Goal: Task Accomplishment & Management: Use online tool/utility

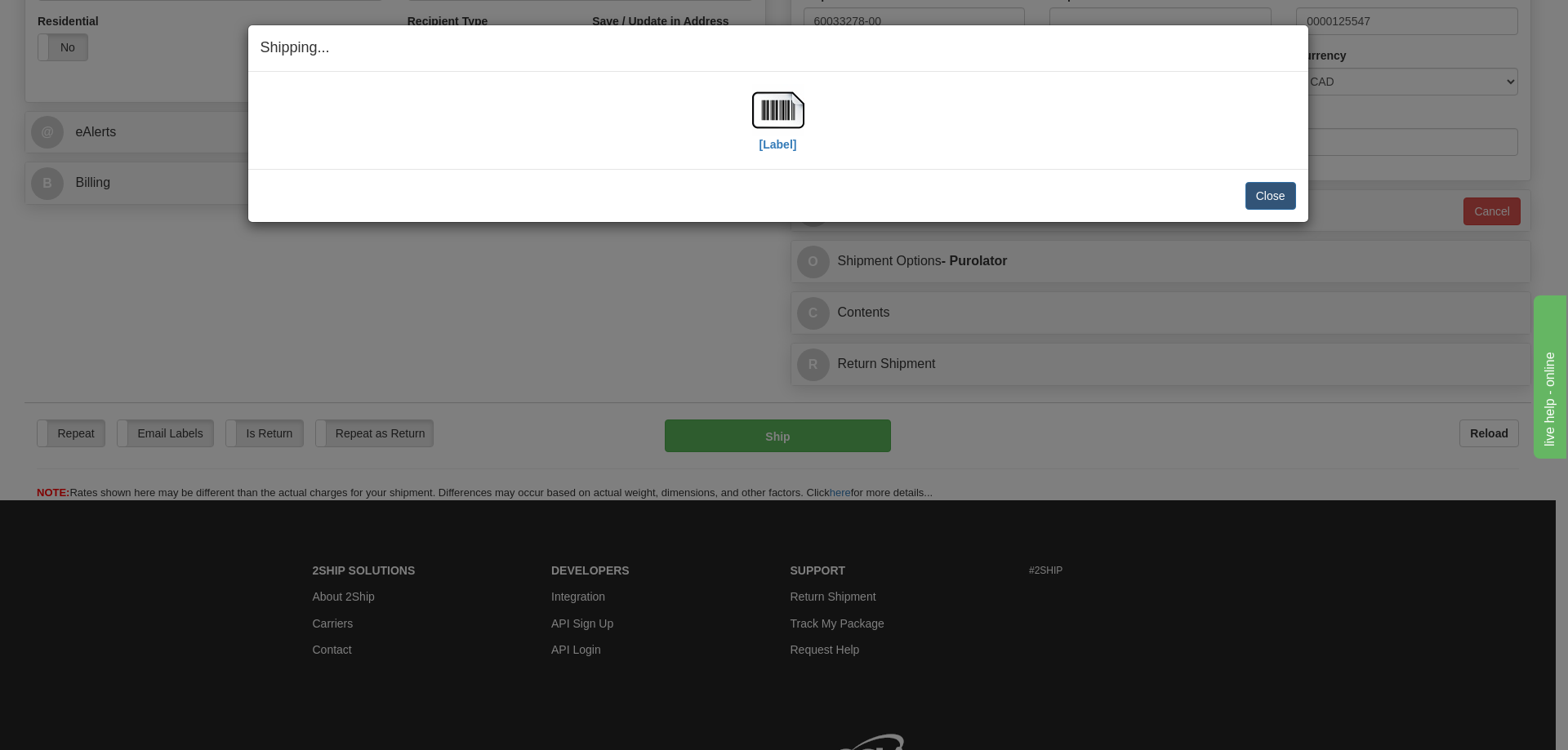
scroll to position [571, 0]
click at [1280, 196] on button "Close" at bounding box center [1271, 196] width 51 height 28
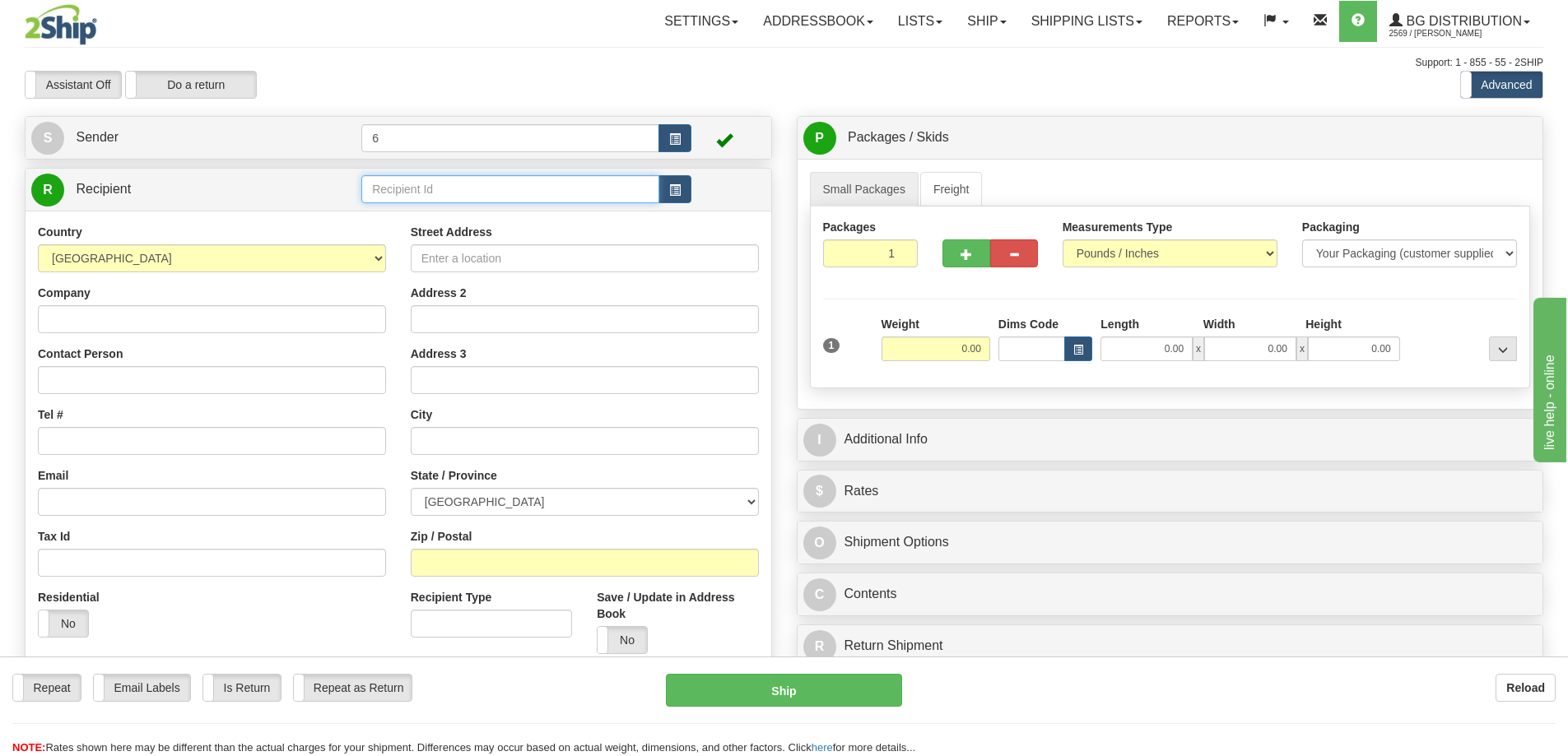
click at [419, 187] on input "text" at bounding box center [510, 189] width 298 height 28
click at [421, 203] on input "44001" at bounding box center [510, 189] width 298 height 28
click at [421, 206] on div "44001" at bounding box center [507, 214] width 282 height 18
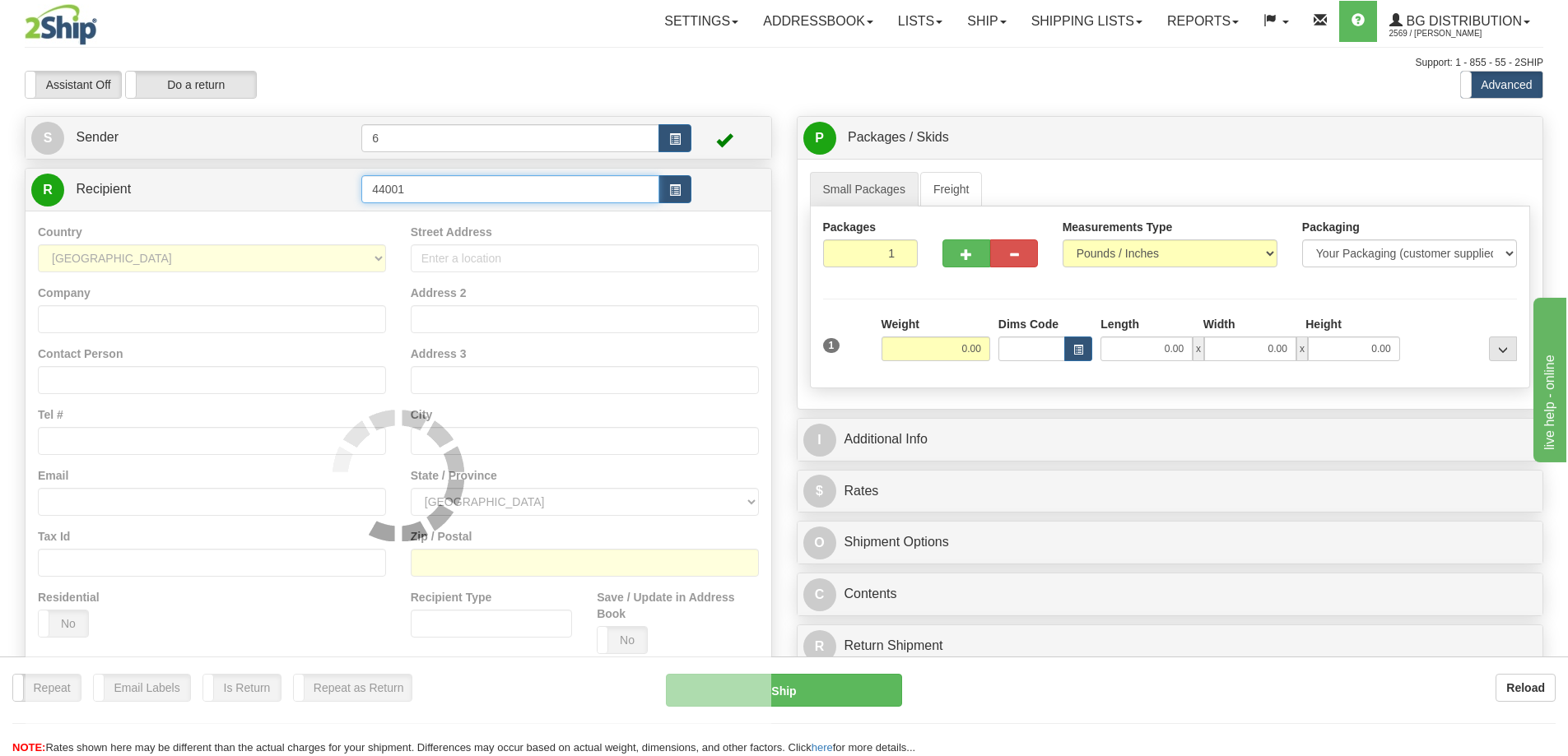
type input "44001"
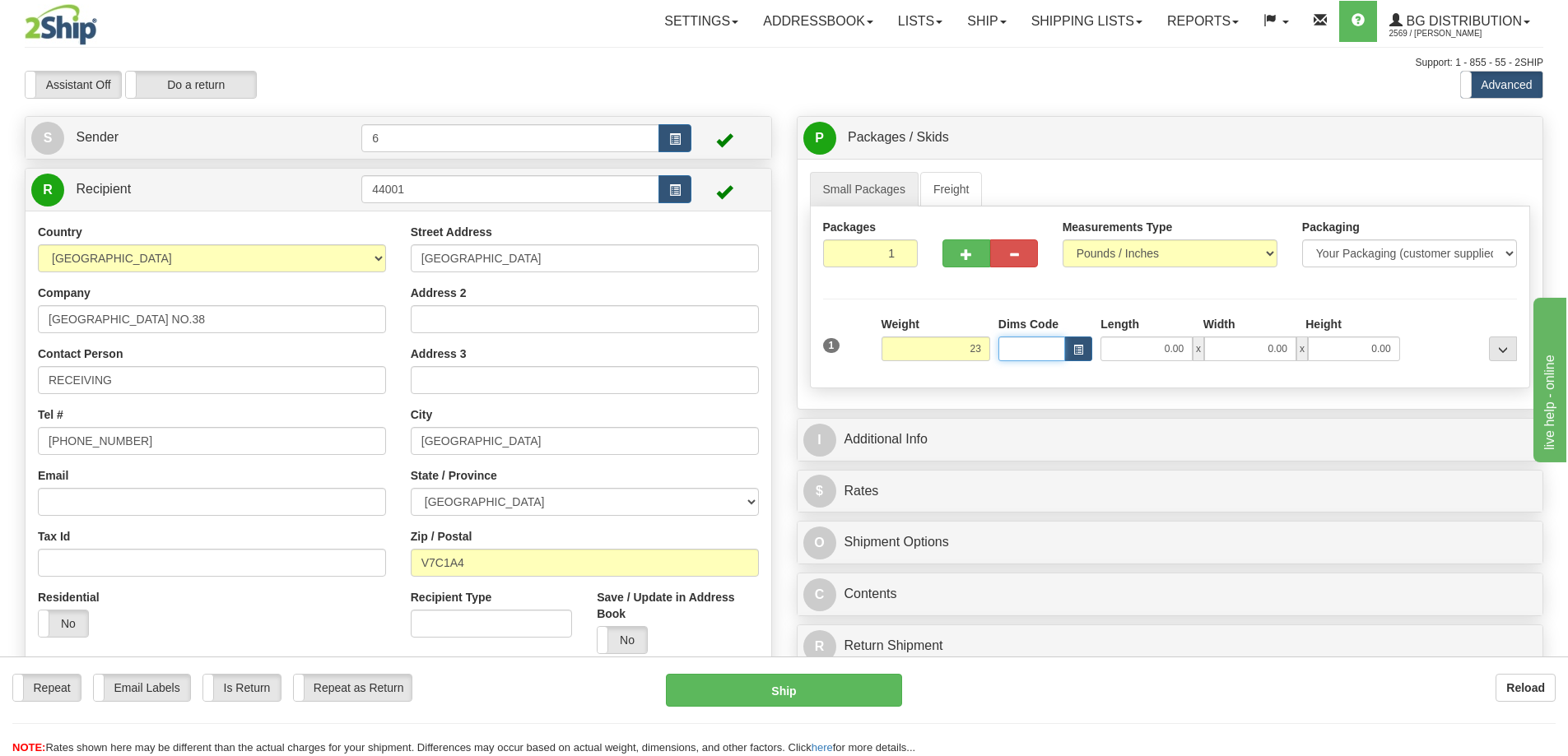
type input "23.00"
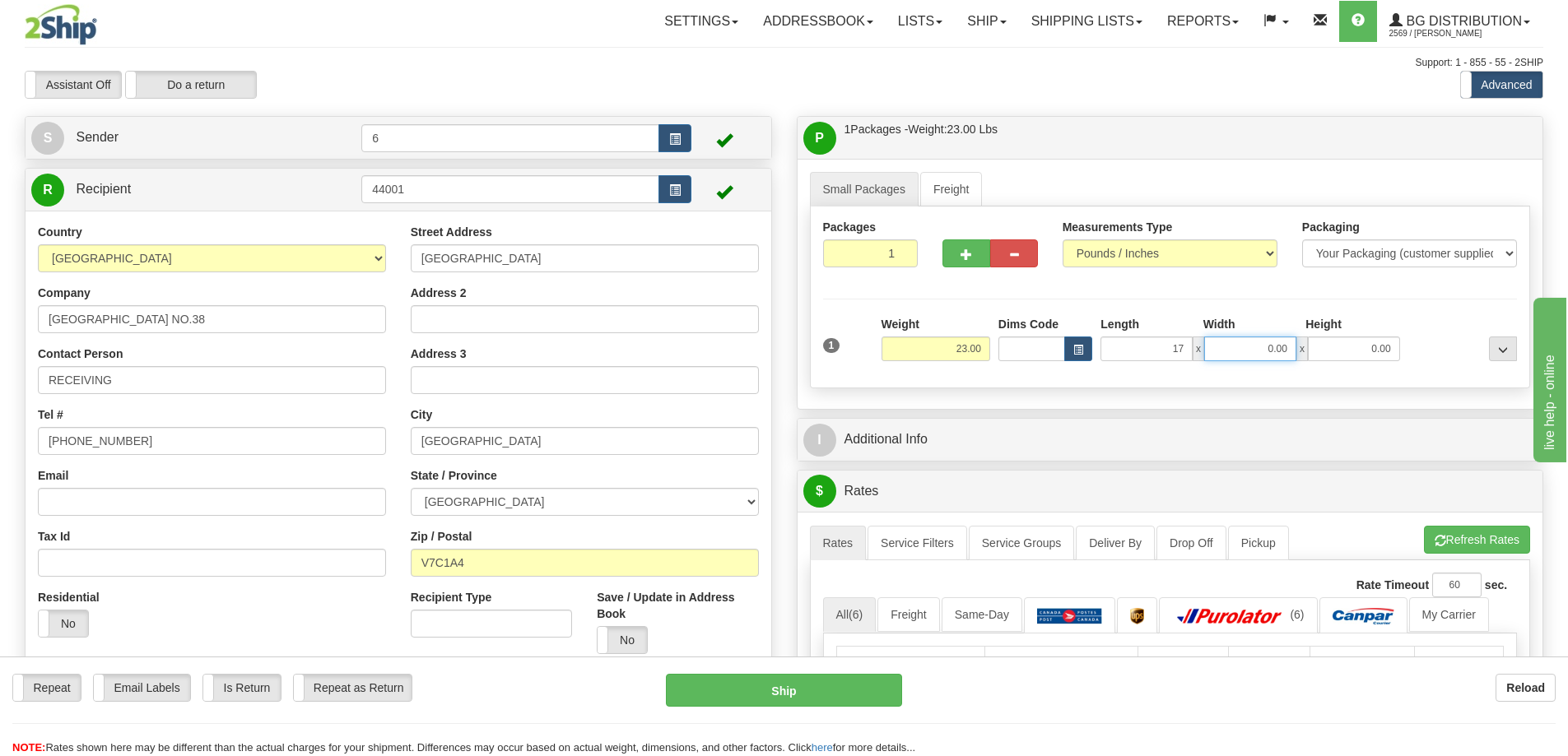
type input "17.00"
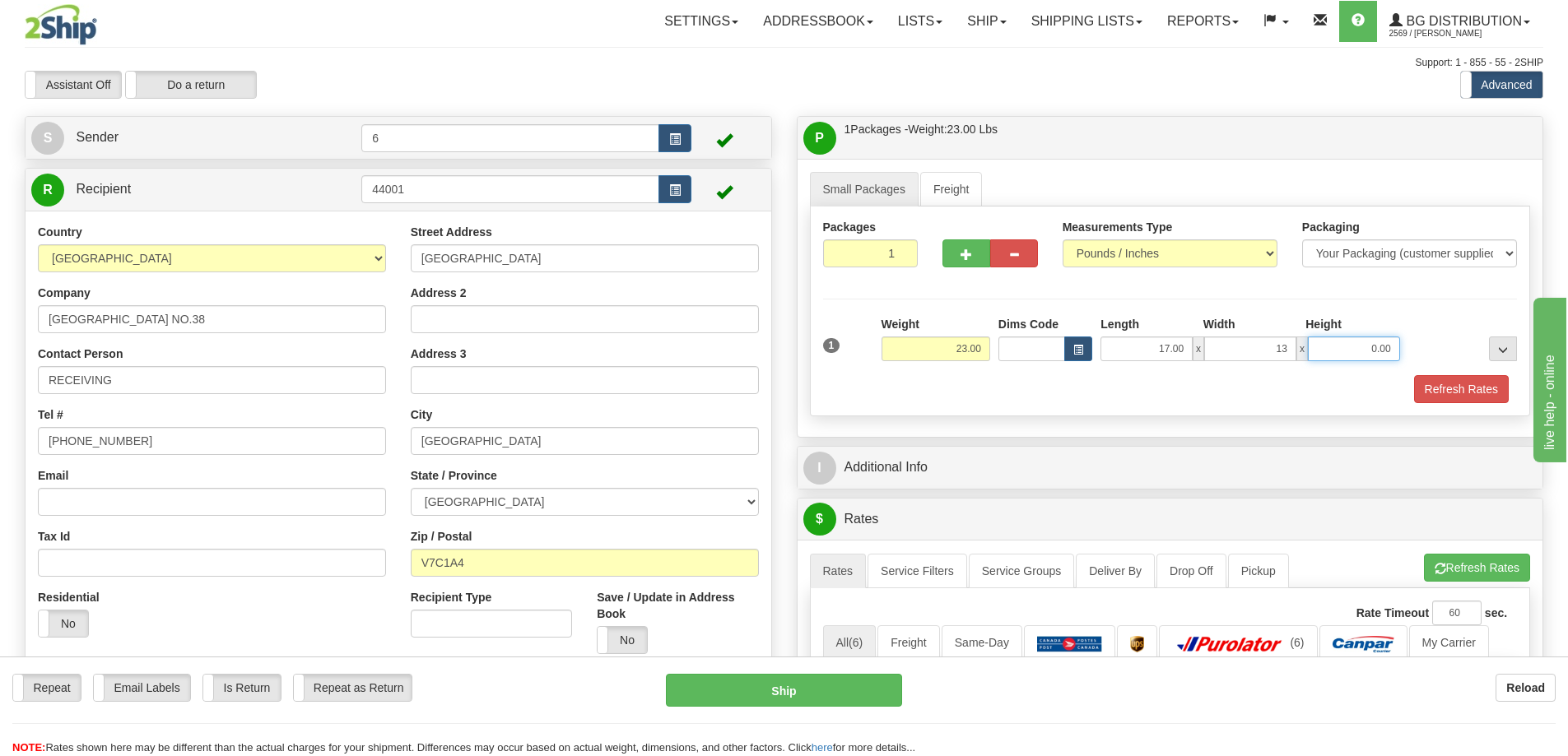
type input "13.00"
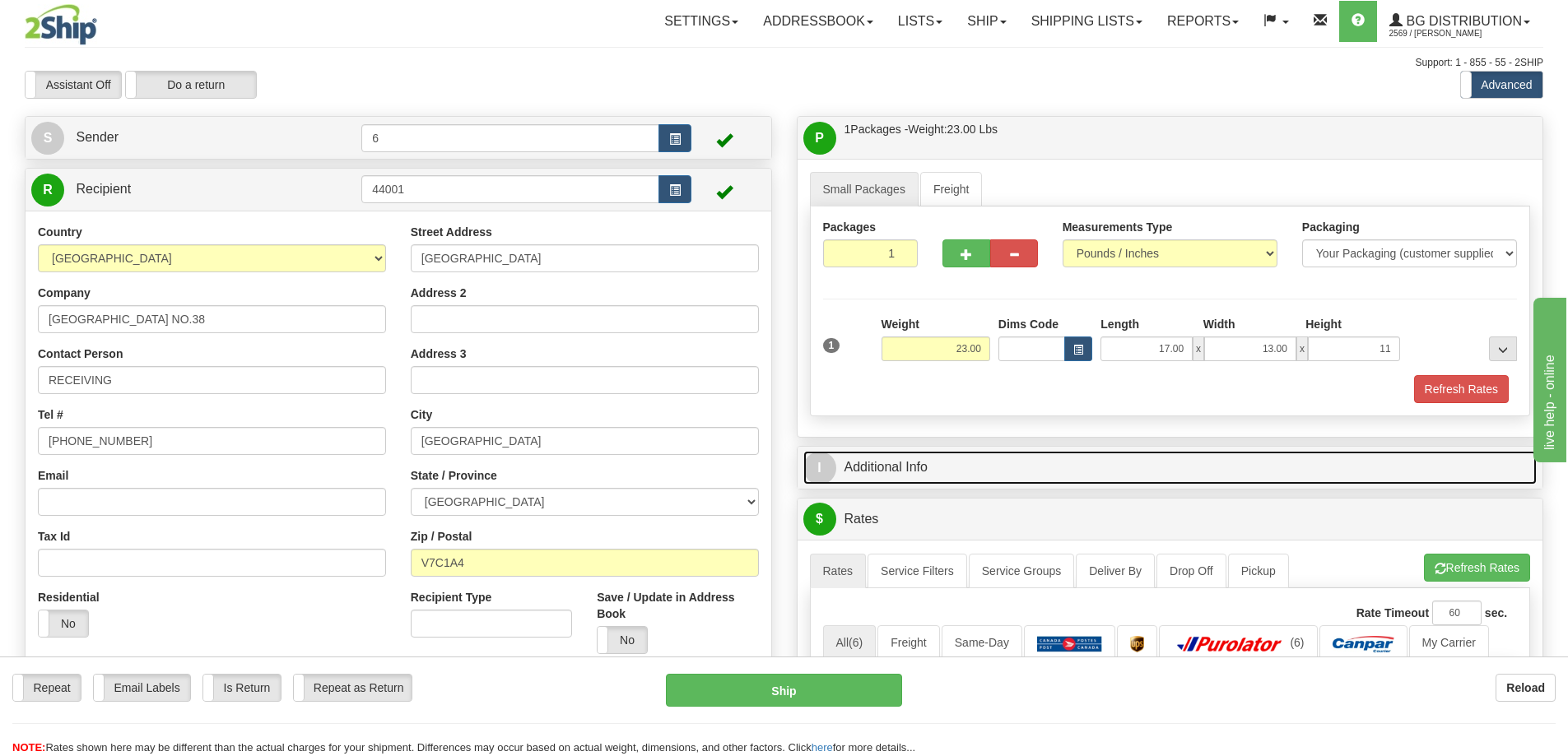
type input "11.00"
click at [928, 464] on link "I Additional Info" at bounding box center [1170, 467] width 734 height 34
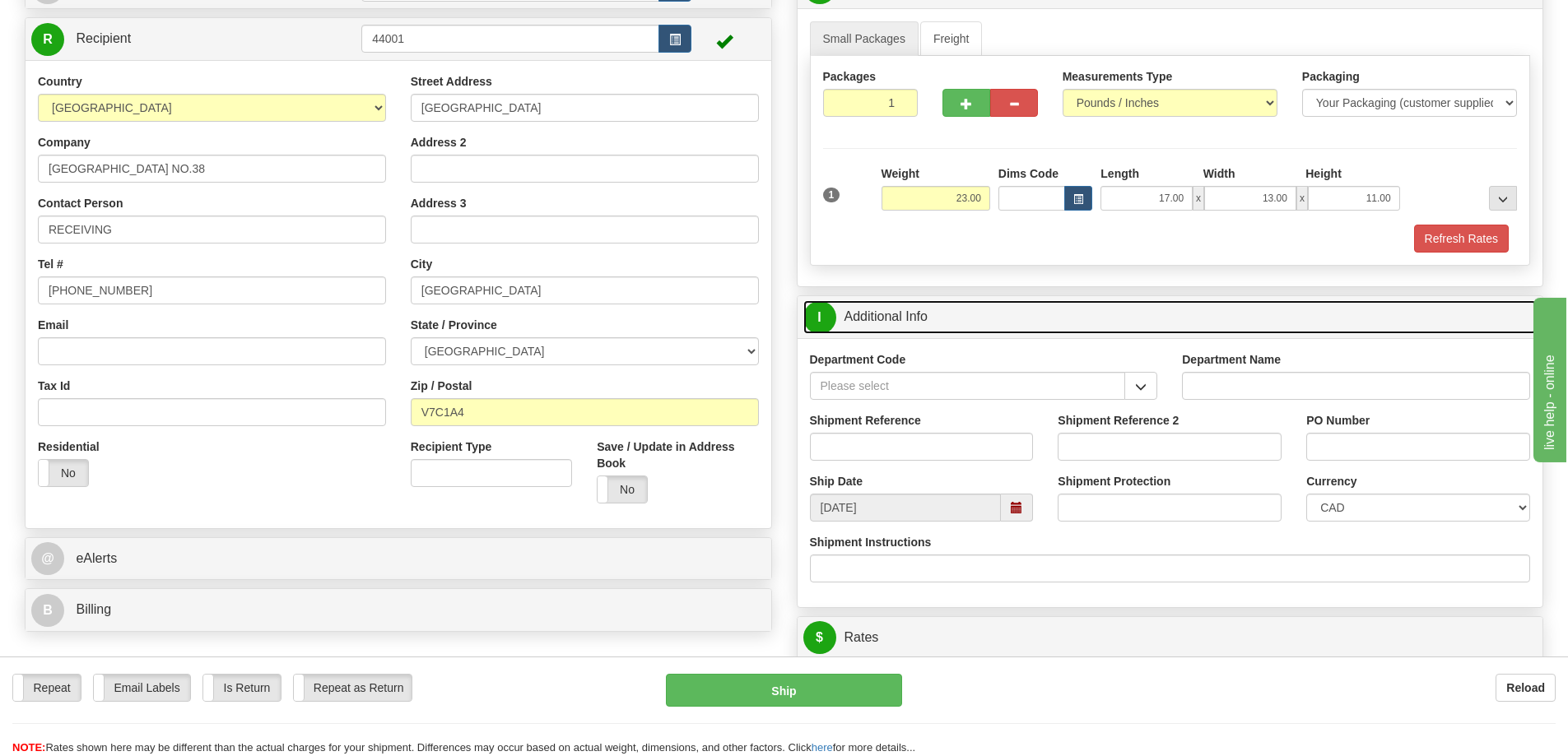
scroll to position [164, 0]
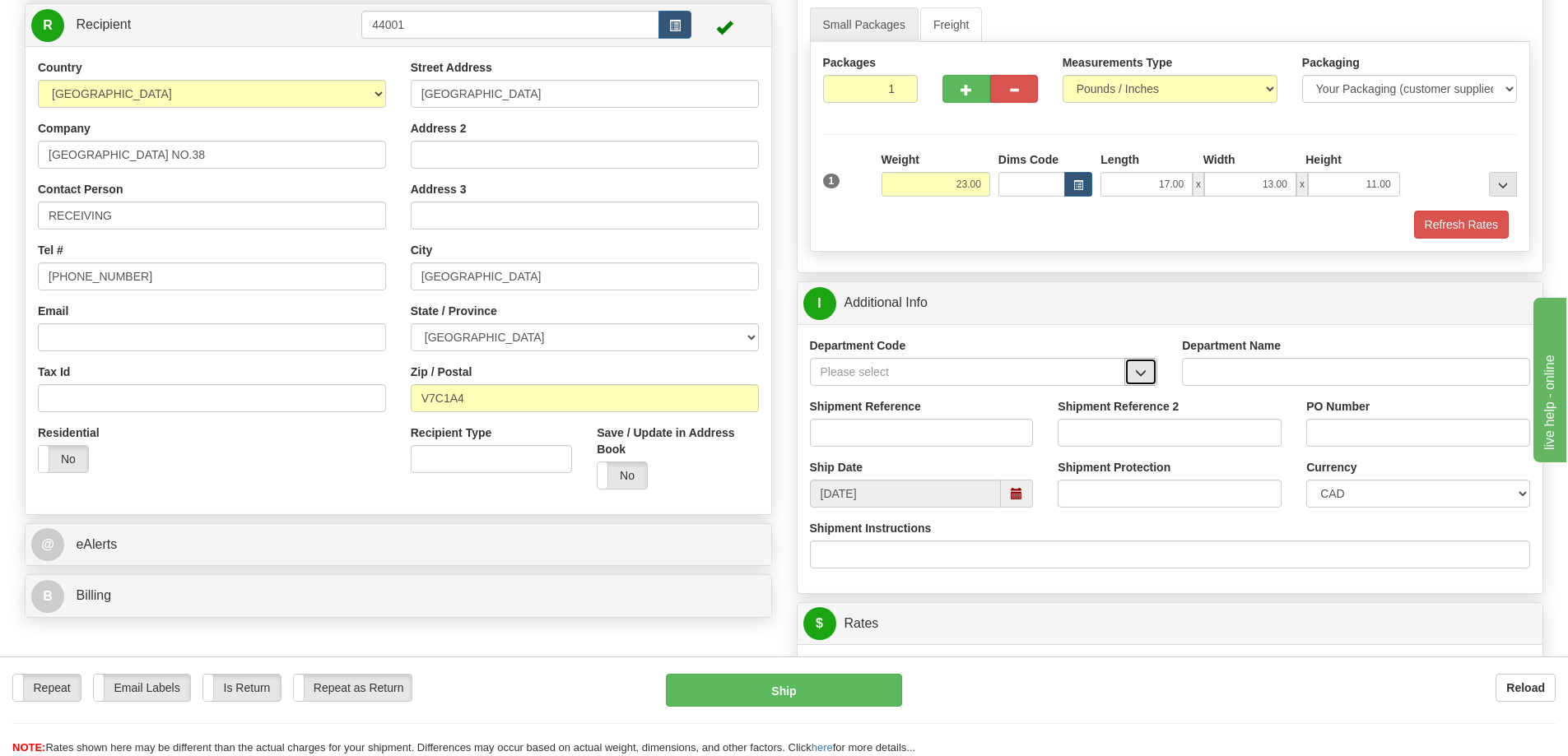
click at [1143, 363] on button "button" at bounding box center [1141, 371] width 33 height 28
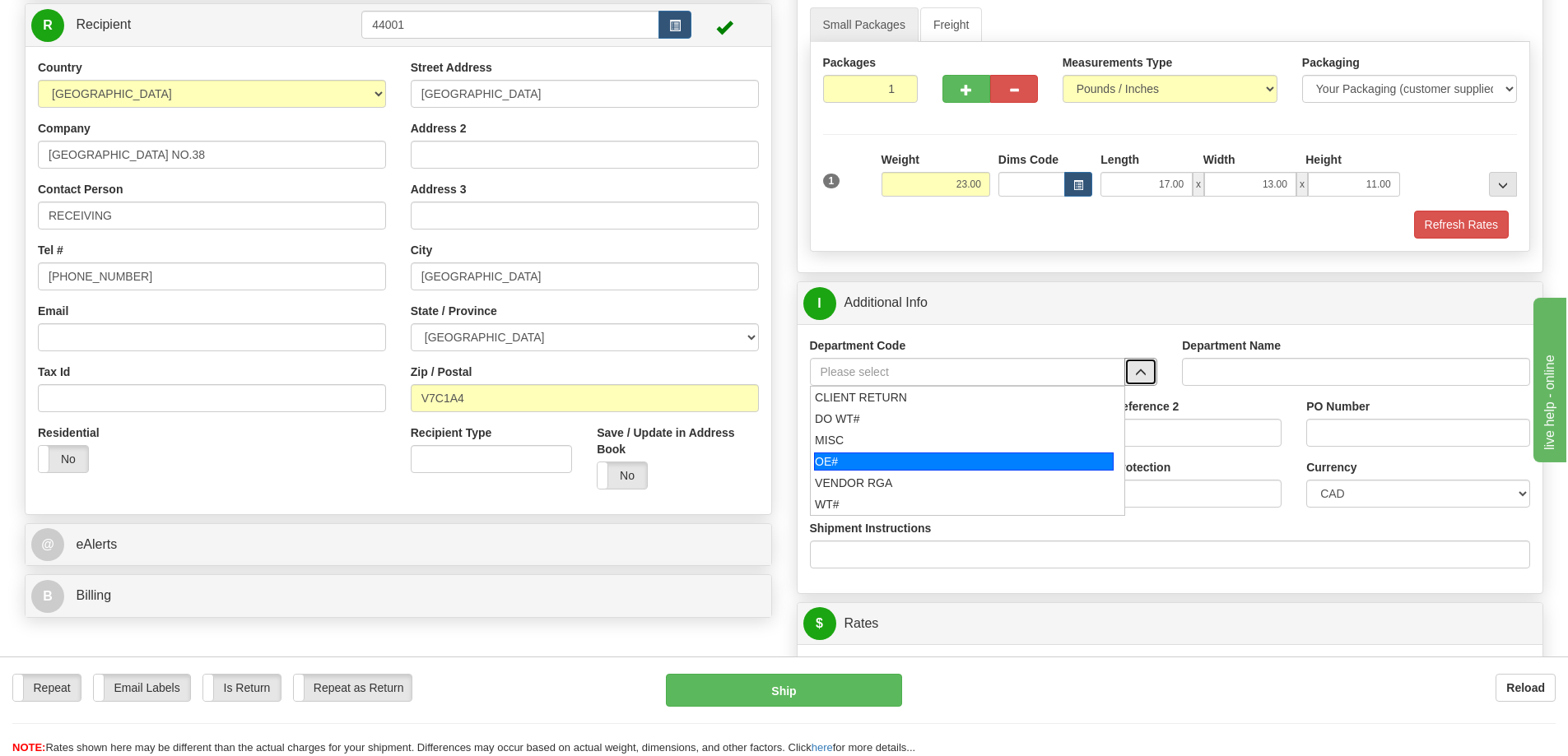
click at [941, 458] on div "OE#" at bounding box center [964, 461] width 299 height 18
type input "OE#"
type input "ORDERS"
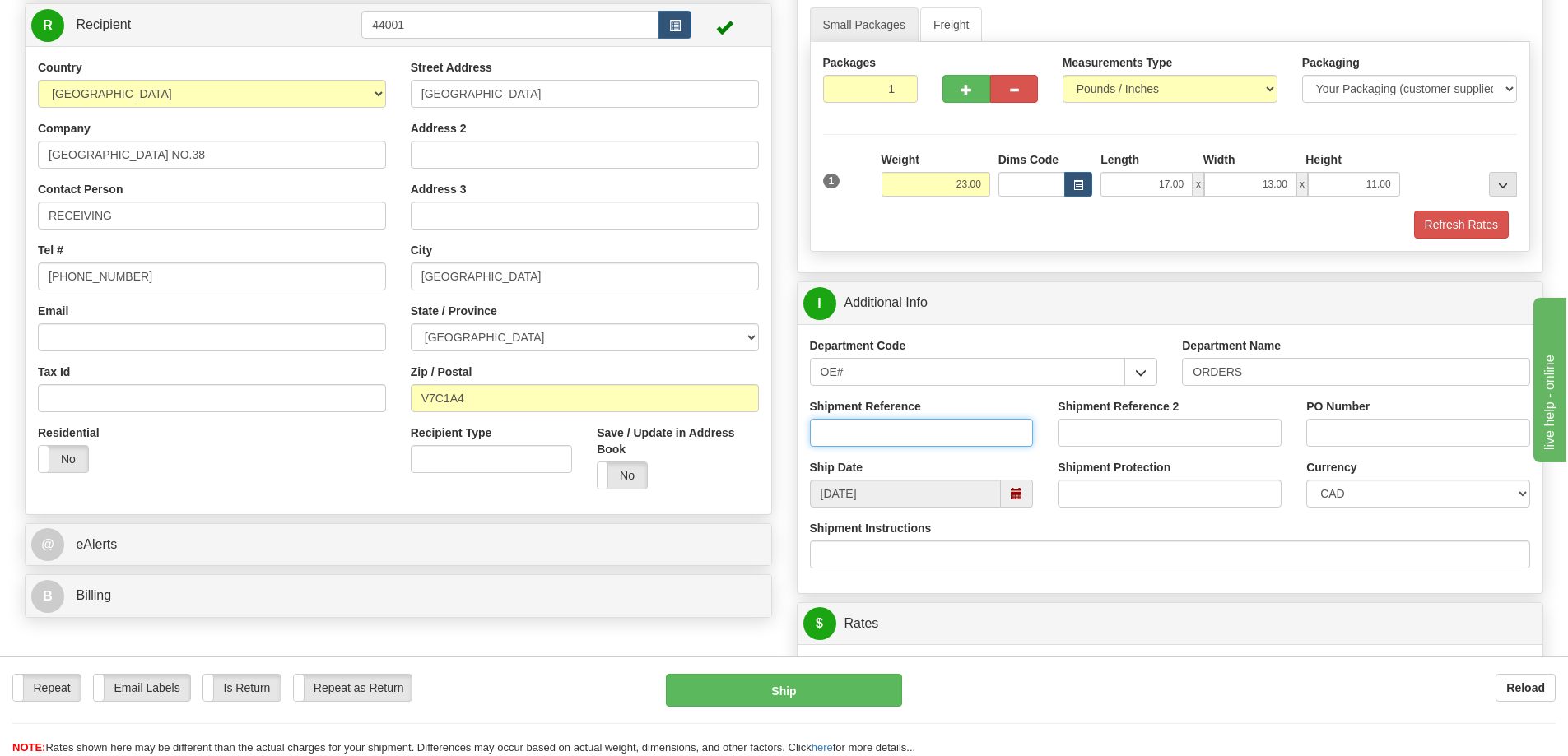
click at [936, 428] on input "Shipment Reference" at bounding box center [921, 433] width 224 height 28
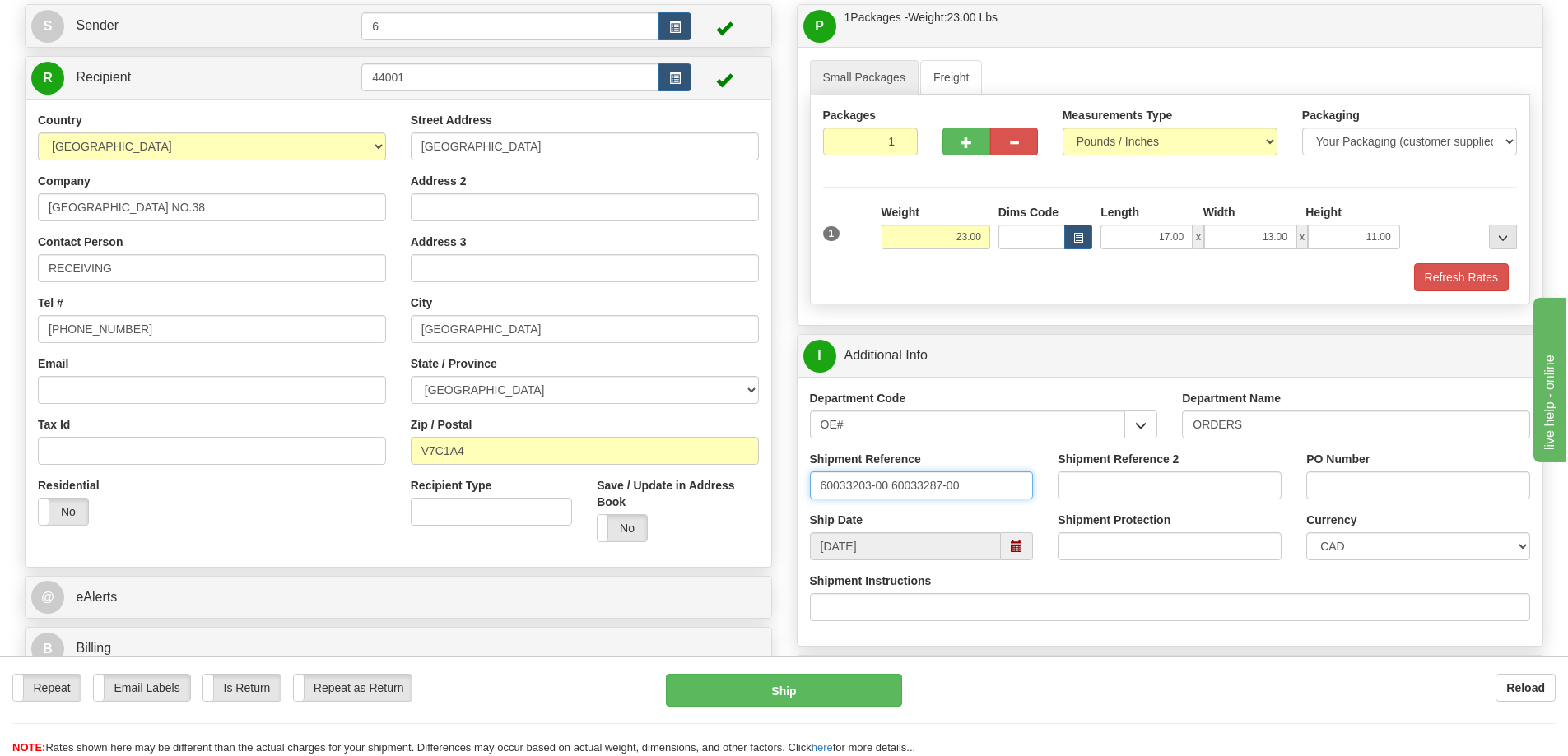
scroll to position [83, 0]
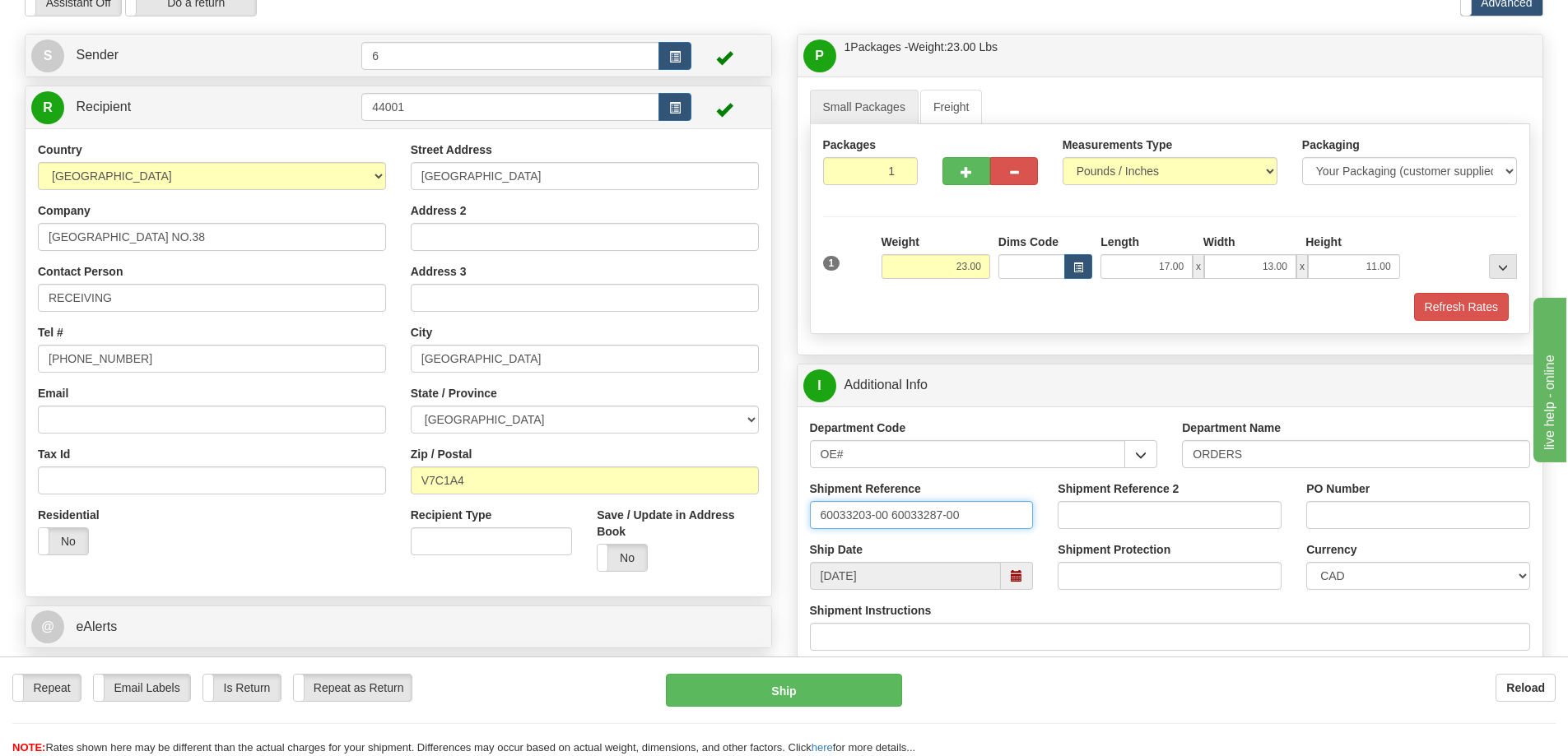
type input "60033203-00 60033287-00"
click at [1420, 512] on input "PO Number" at bounding box center [1417, 515] width 224 height 28
type input "s"
drag, startPoint x: 1333, startPoint y: 511, endPoint x: 1316, endPoint y: 508, distance: 17.3
click at [1316, 508] on input "asr140267/137146" at bounding box center [1417, 515] width 224 height 28
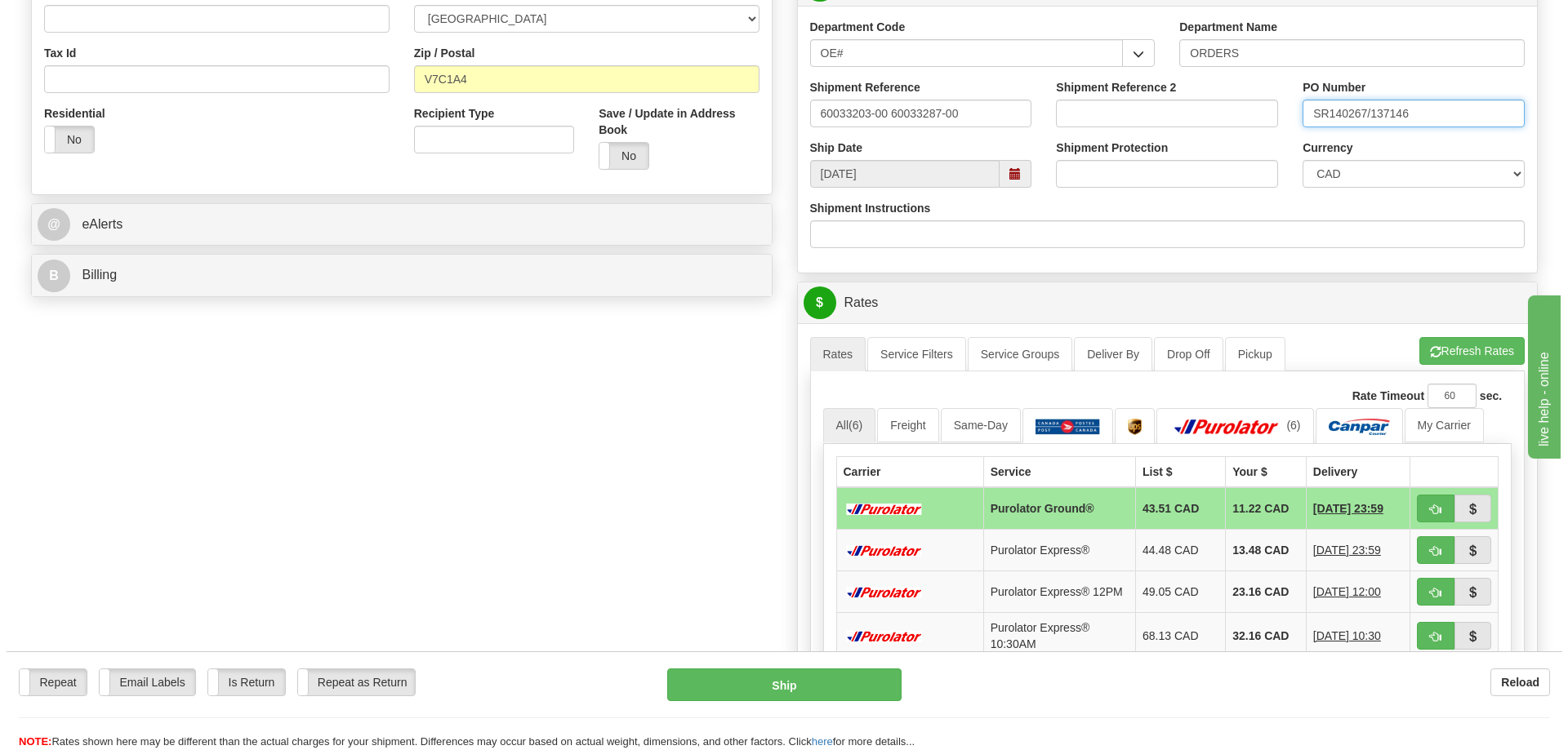
scroll to position [490, 0]
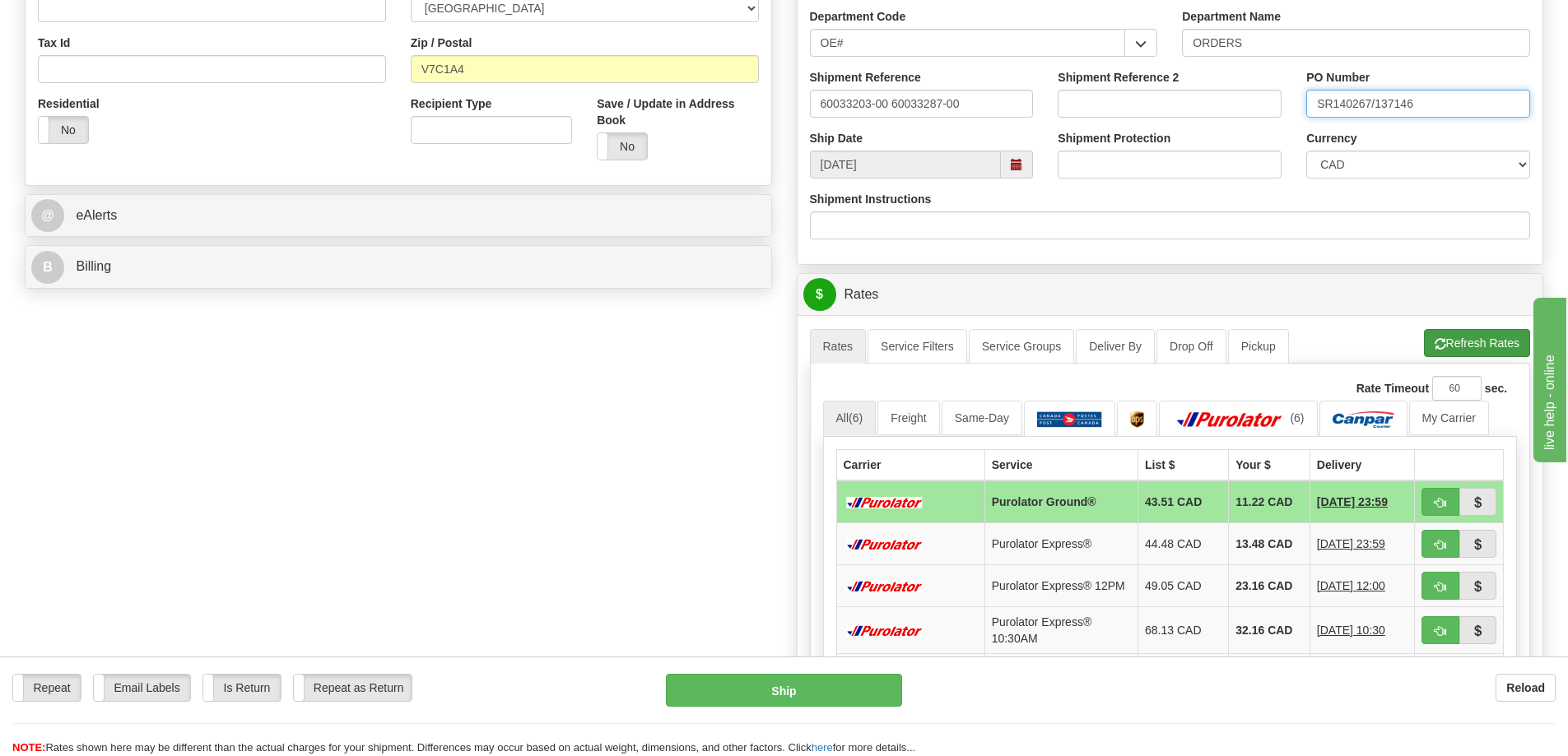
type input "SR140267/137146"
click at [1457, 338] on button "Refresh Rates" at bounding box center [1478, 343] width 106 height 28
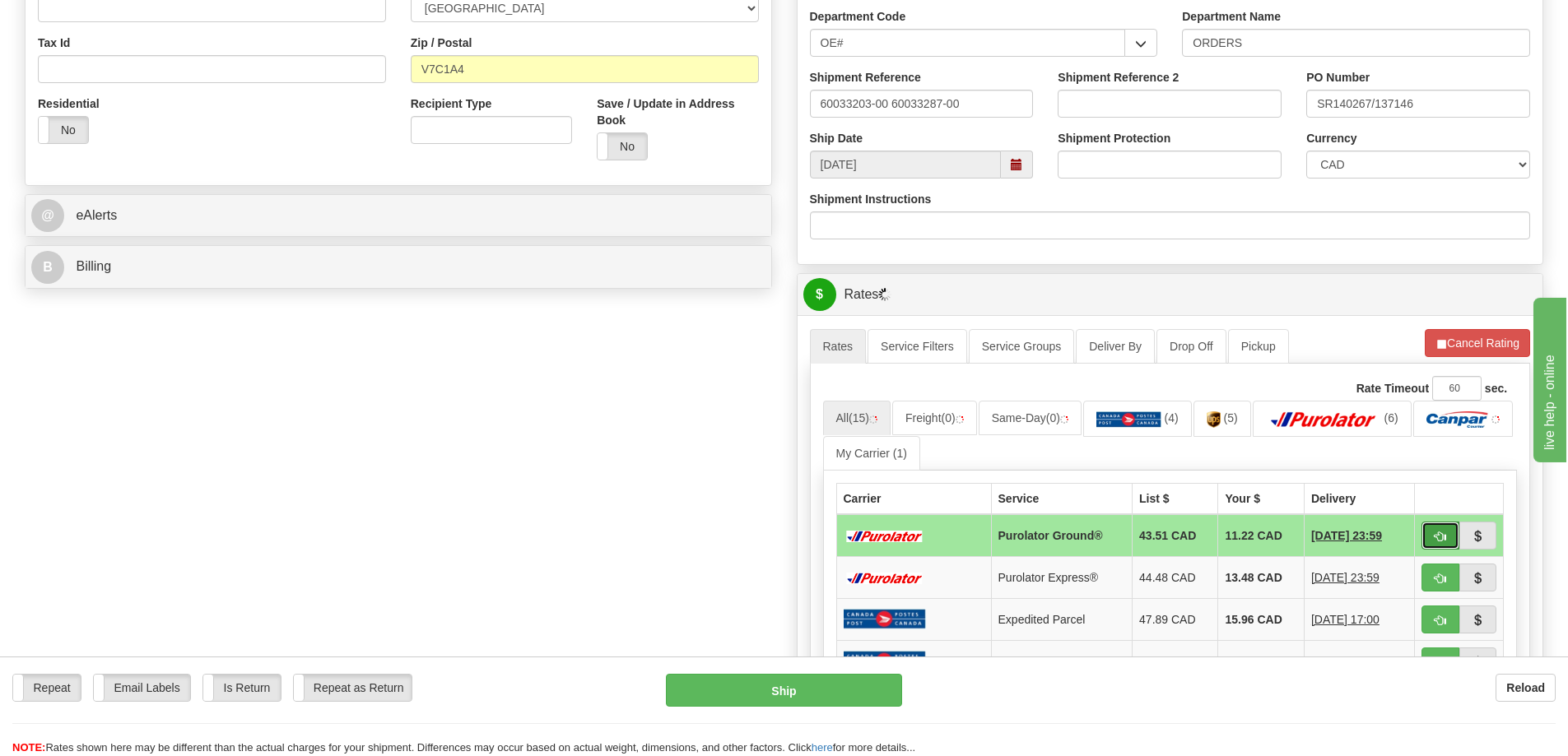
click at [1437, 529] on button "button" at bounding box center [1441, 536] width 38 height 28
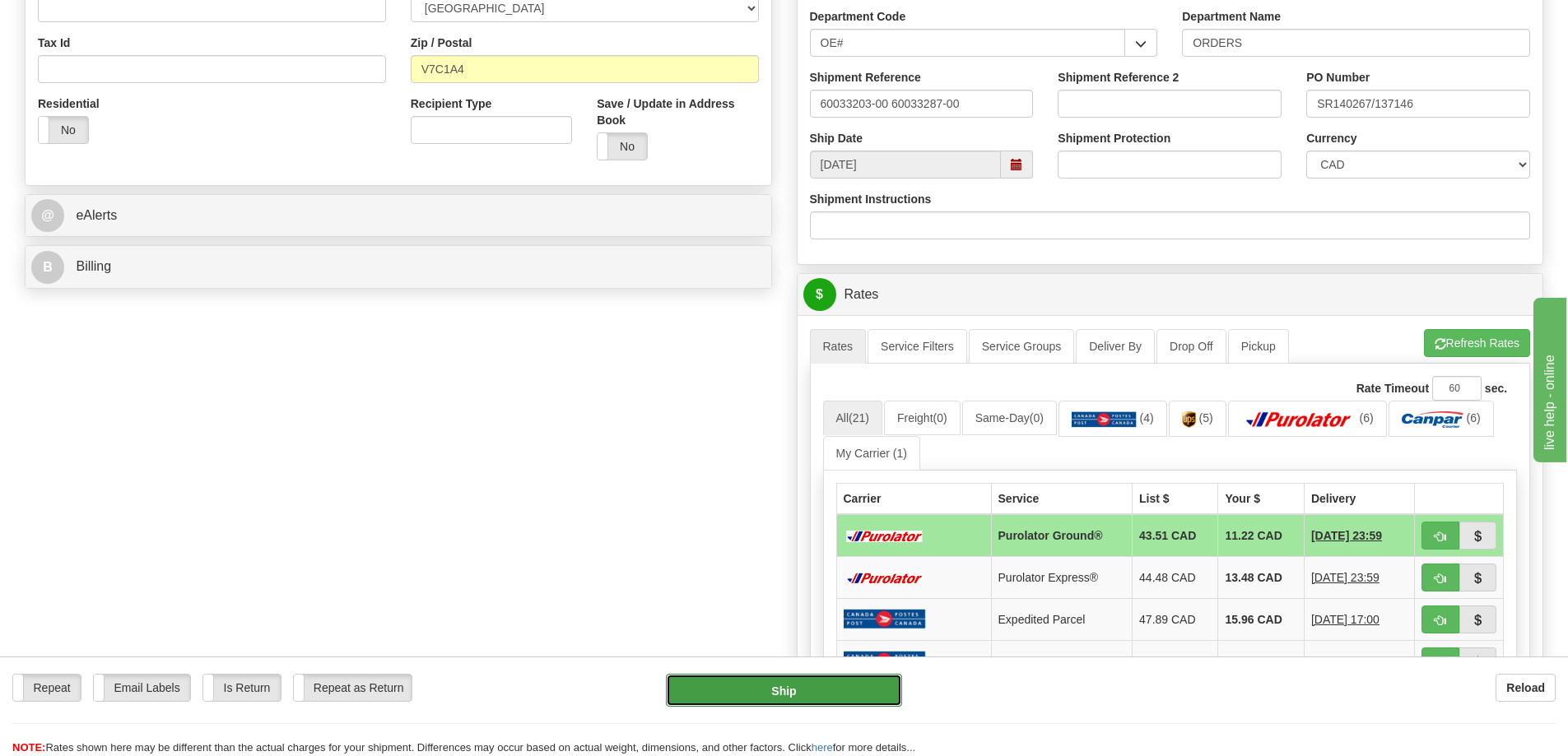
click at [743, 689] on button "Ship" at bounding box center [783, 691] width 236 height 33
type input "260"
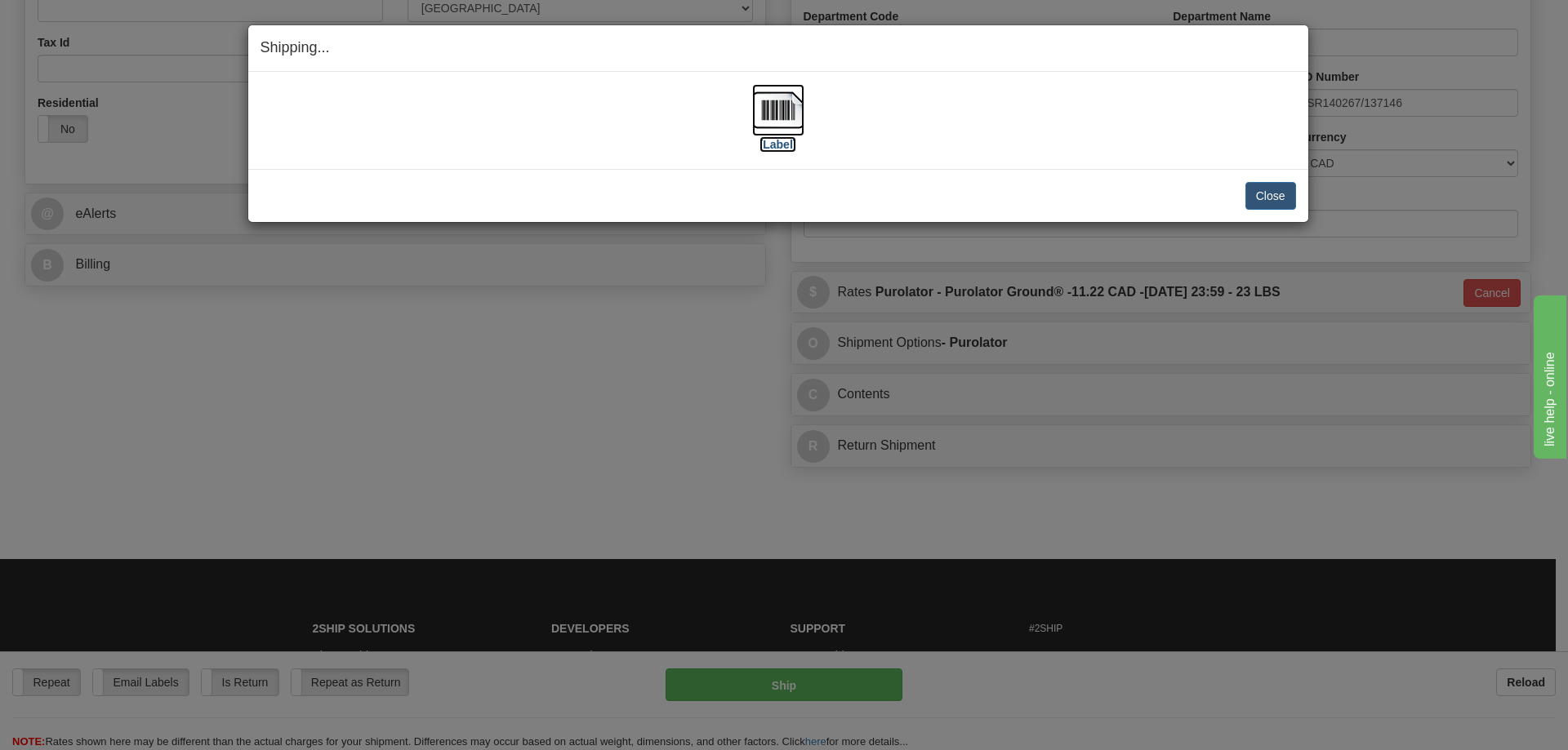
click at [776, 113] on img at bounding box center [778, 110] width 53 height 53
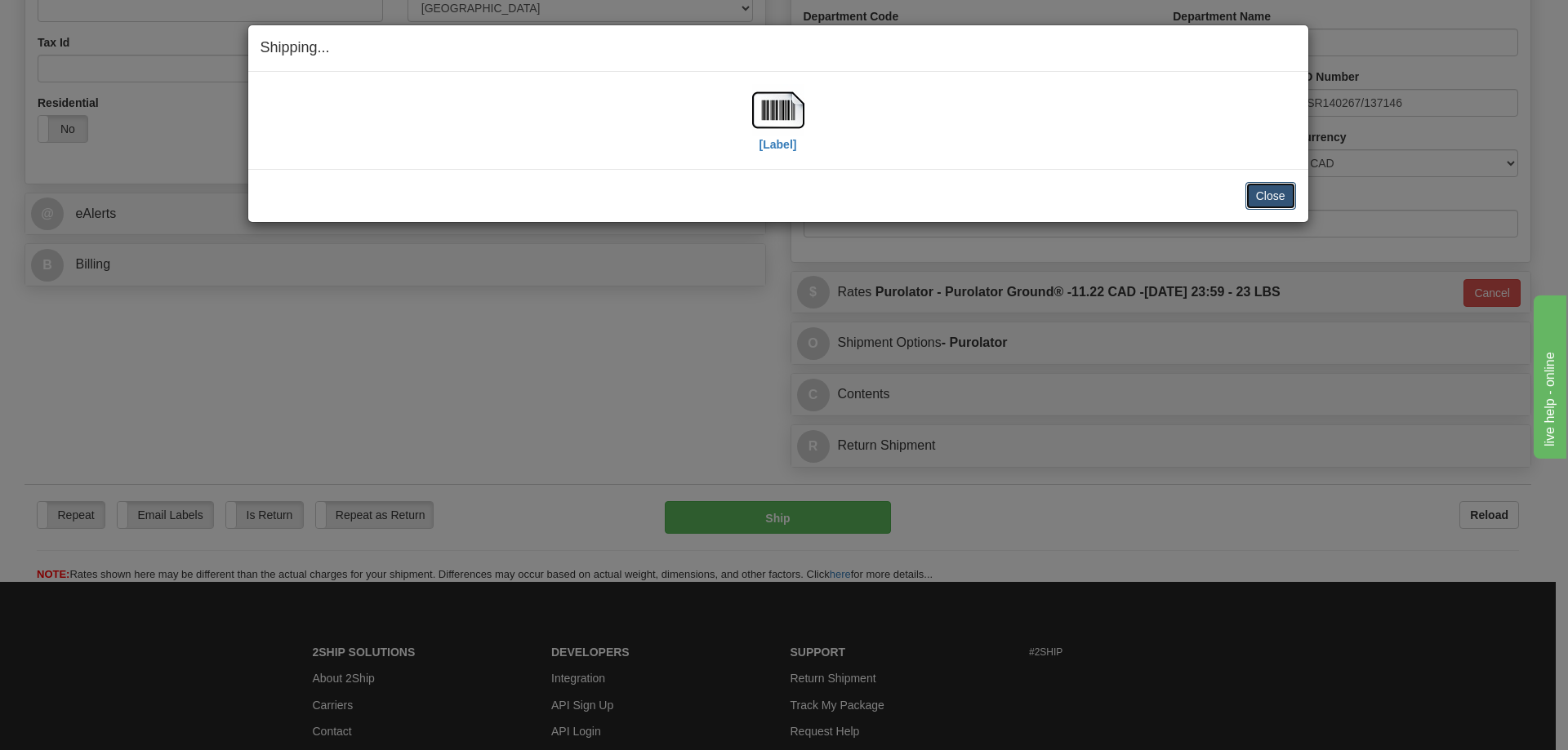
click at [1274, 191] on button "Close" at bounding box center [1271, 196] width 51 height 28
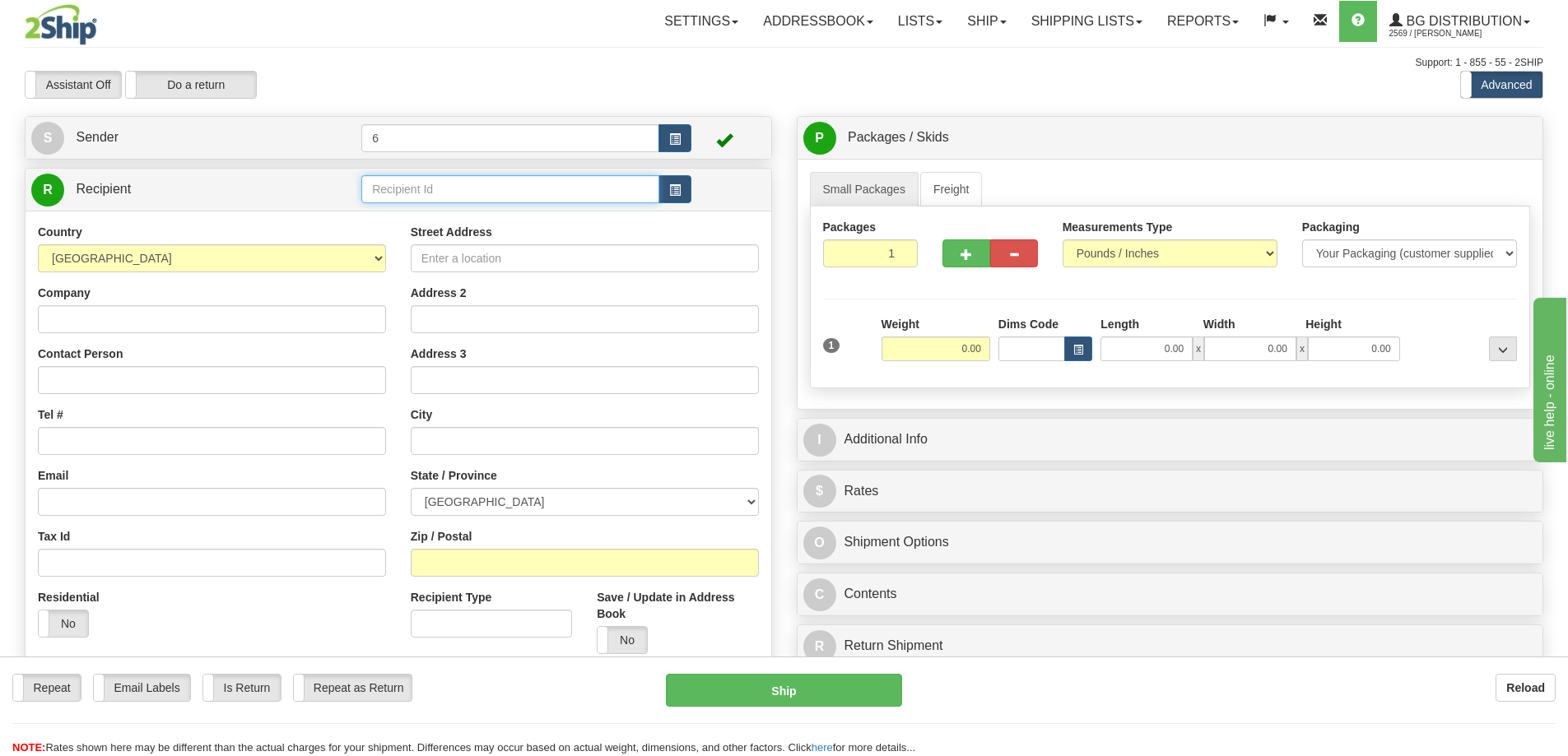
click at [466, 196] on input "text" at bounding box center [510, 189] width 298 height 28
click at [453, 214] on div "41072" at bounding box center [507, 214] width 282 height 18
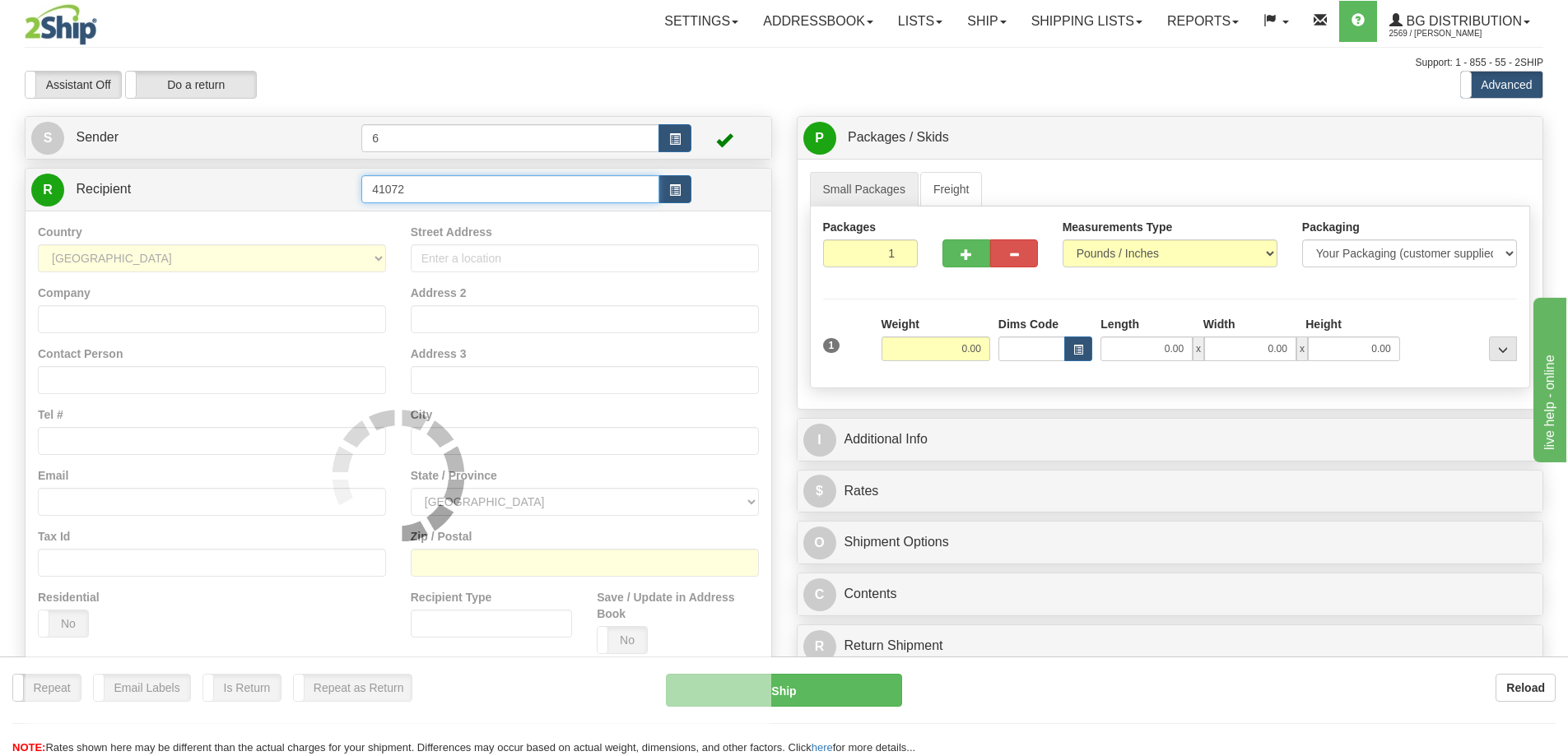
type input "41072"
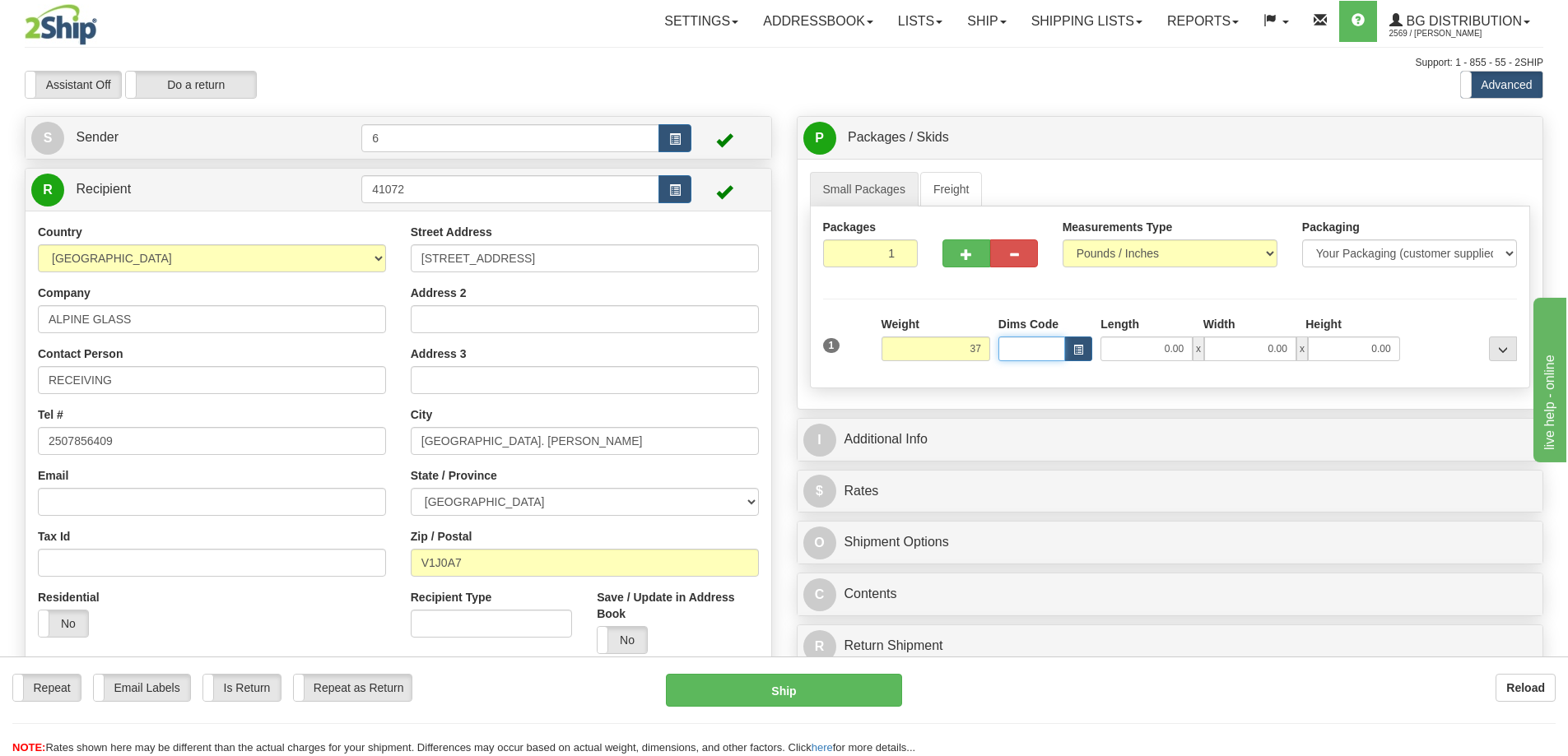
type input "37.00"
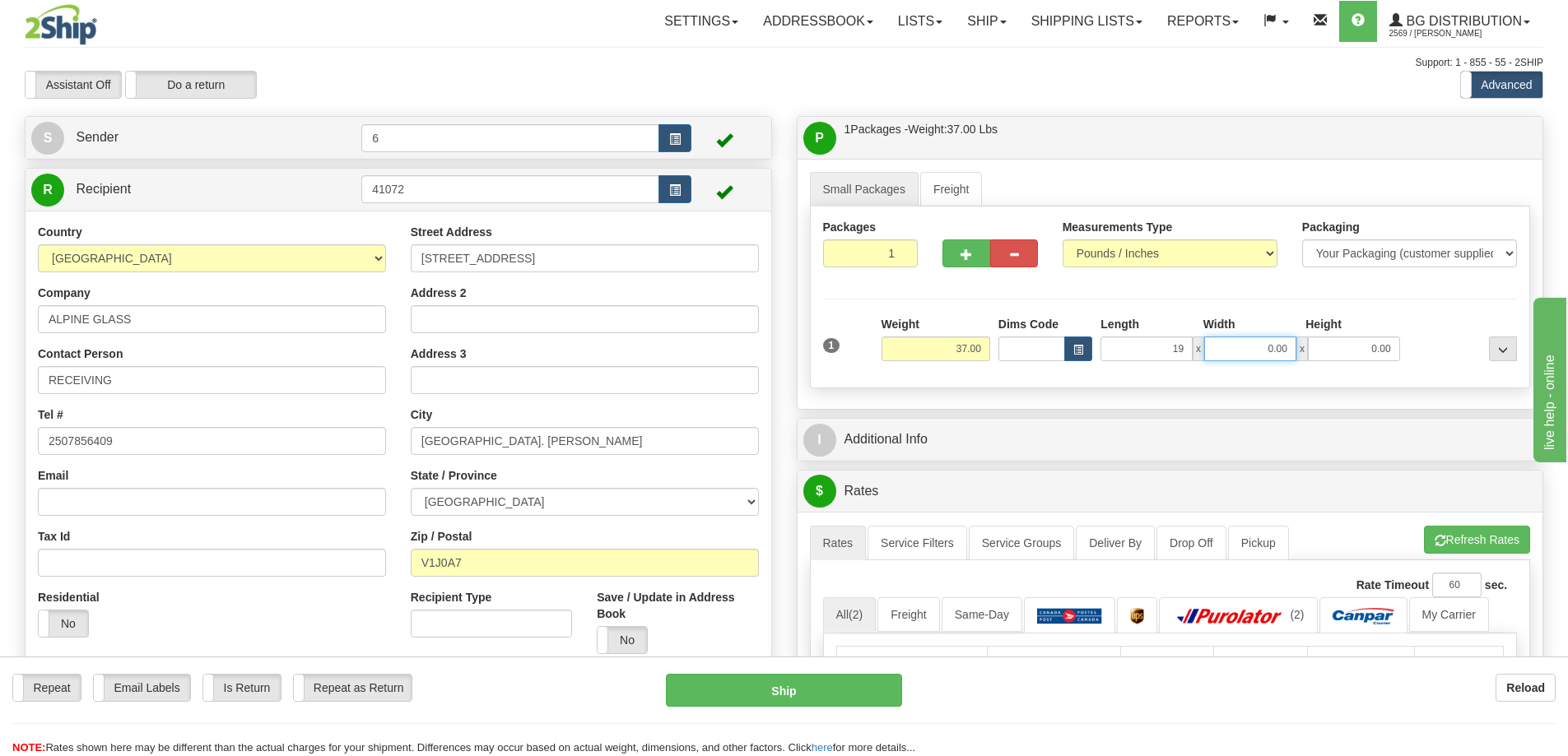
type input "19.00"
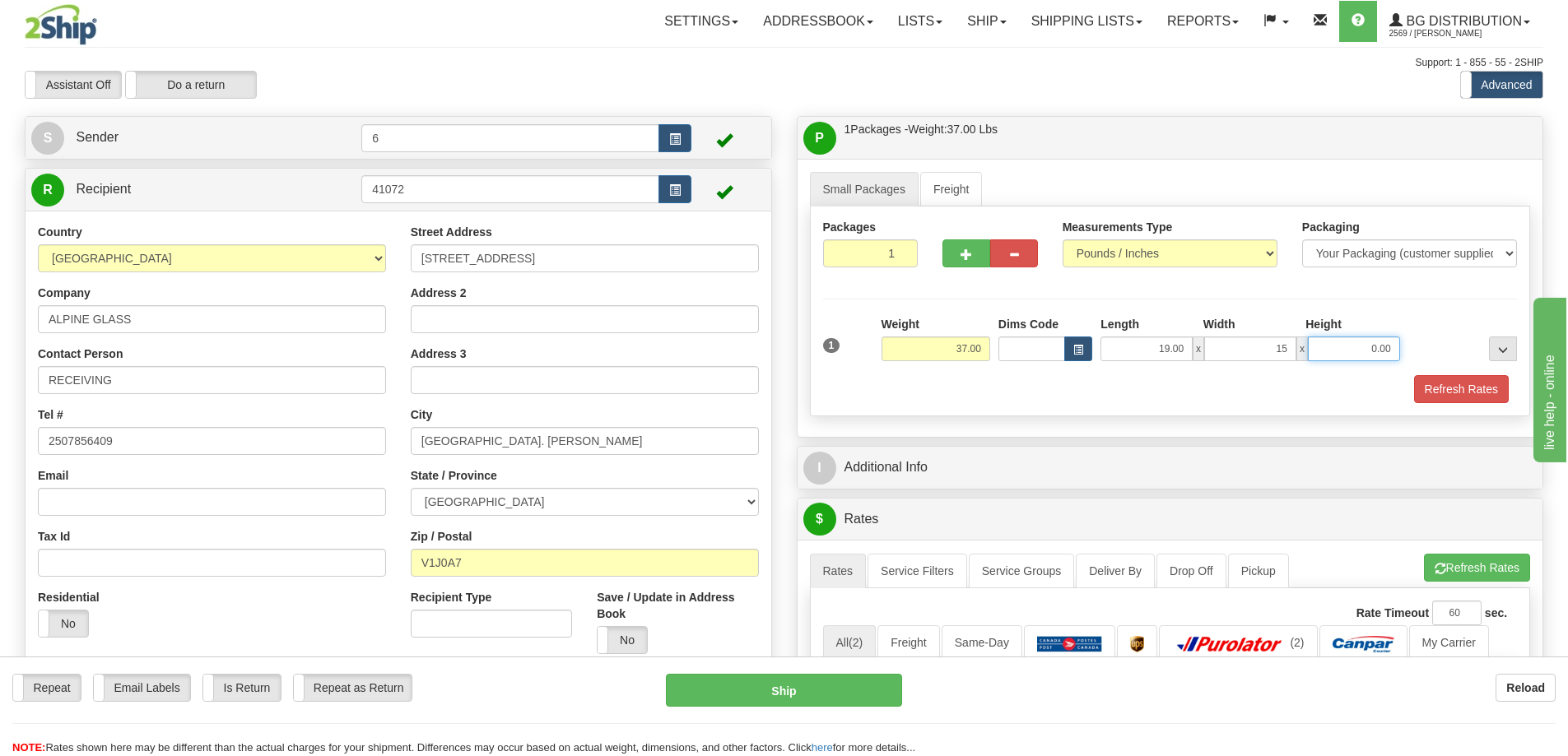
type input "15.00"
type input "13.00"
click at [962, 258] on span "button" at bounding box center [966, 255] width 11 height 10
radio input "true"
type input "2"
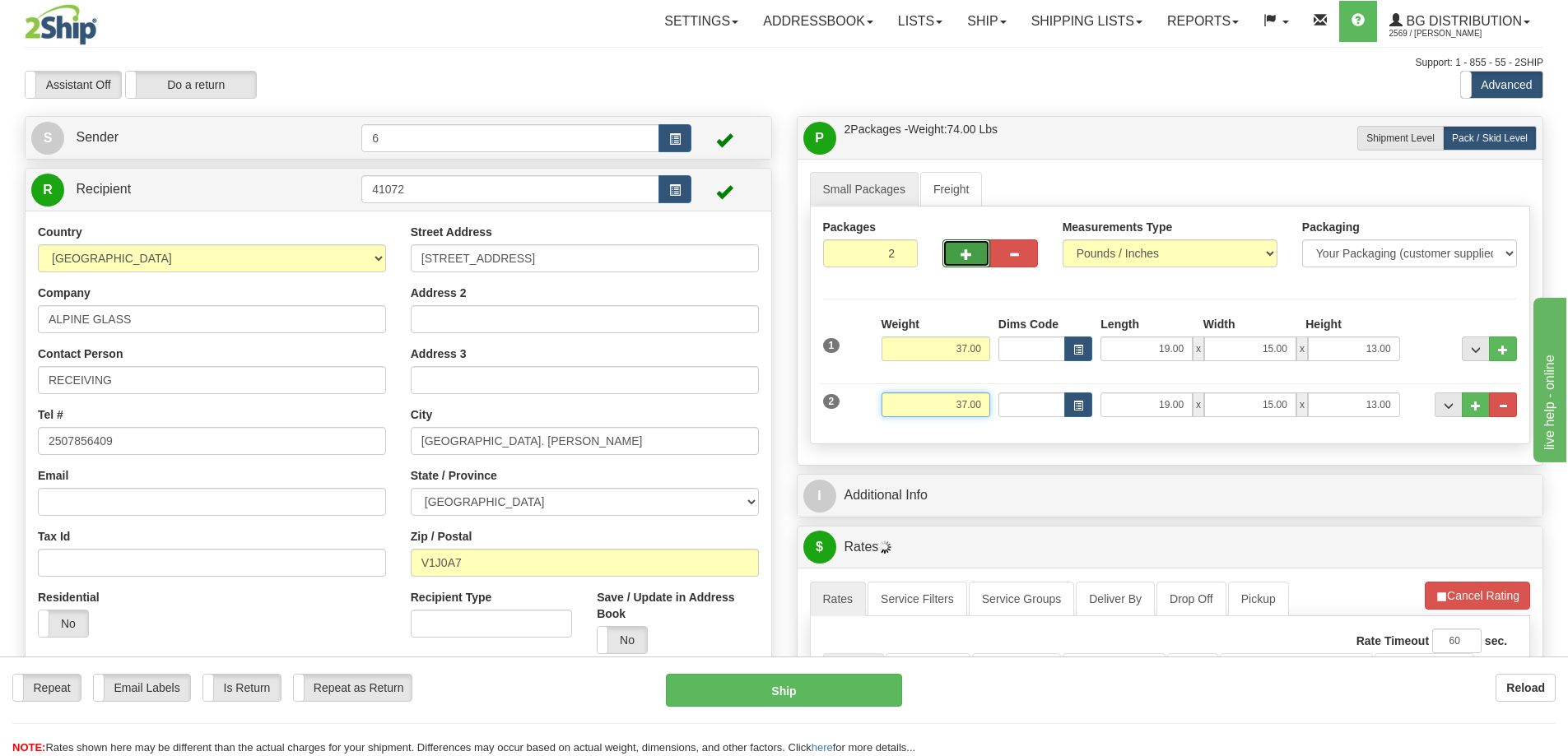
click at [983, 405] on input "37.00" at bounding box center [935, 405] width 109 height 24
type input "32.00"
click at [1477, 402] on span "..." at bounding box center [1475, 406] width 10 height 9
type input "3"
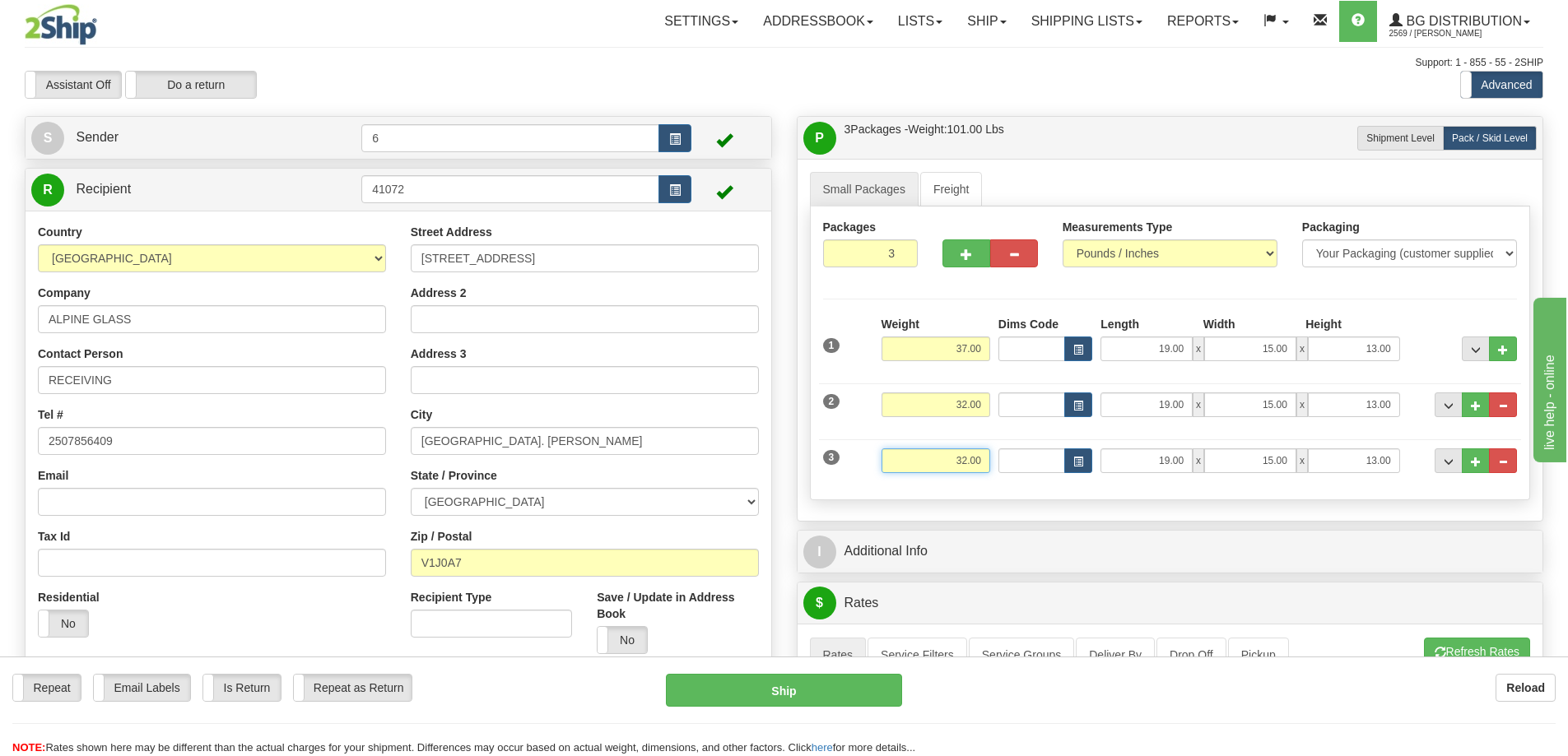
drag, startPoint x: 982, startPoint y: 460, endPoint x: 915, endPoint y: 450, distance: 67.7
click at [915, 450] on input "32.00" at bounding box center [935, 461] width 109 height 24
type input "24.00"
type input "41.00"
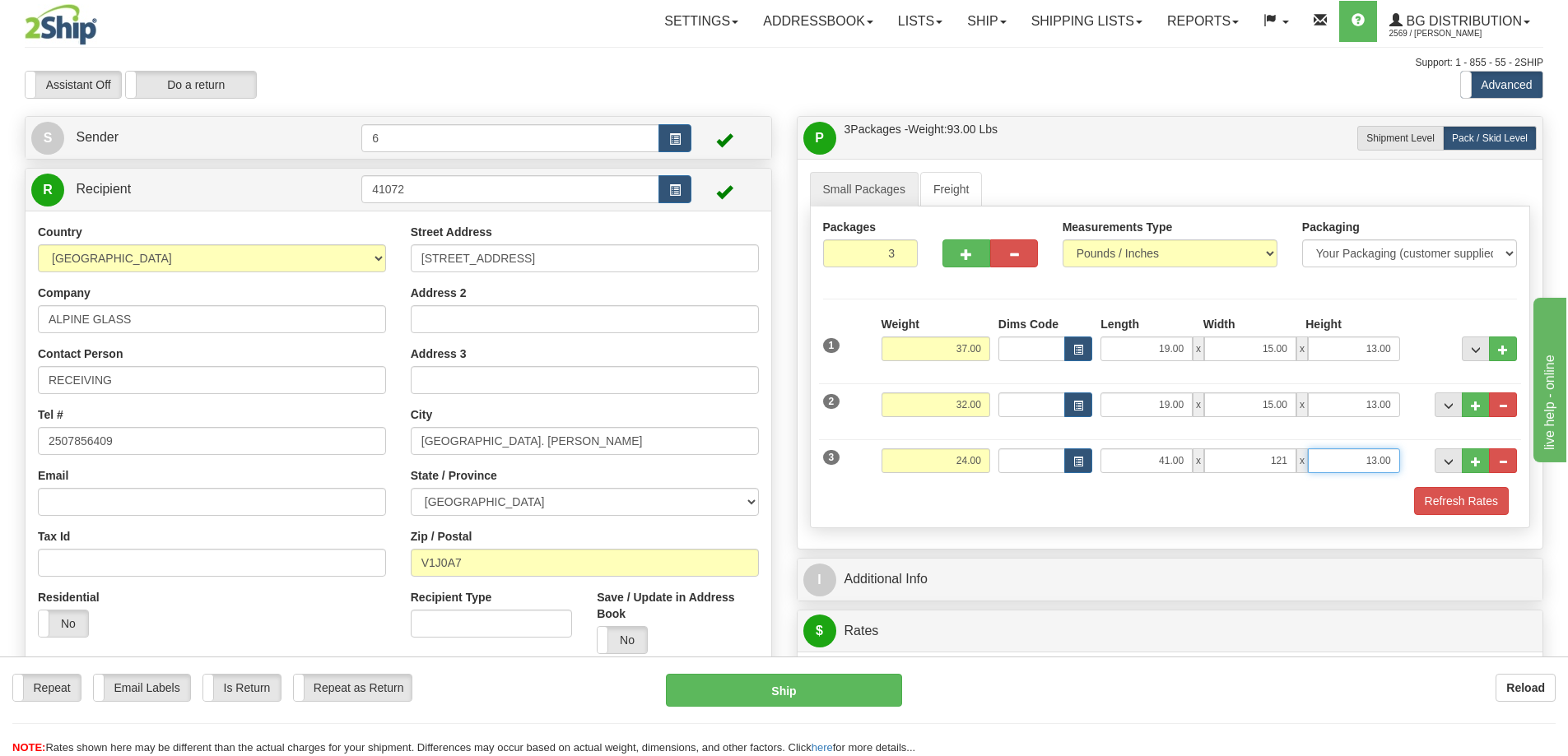
type input "121.00"
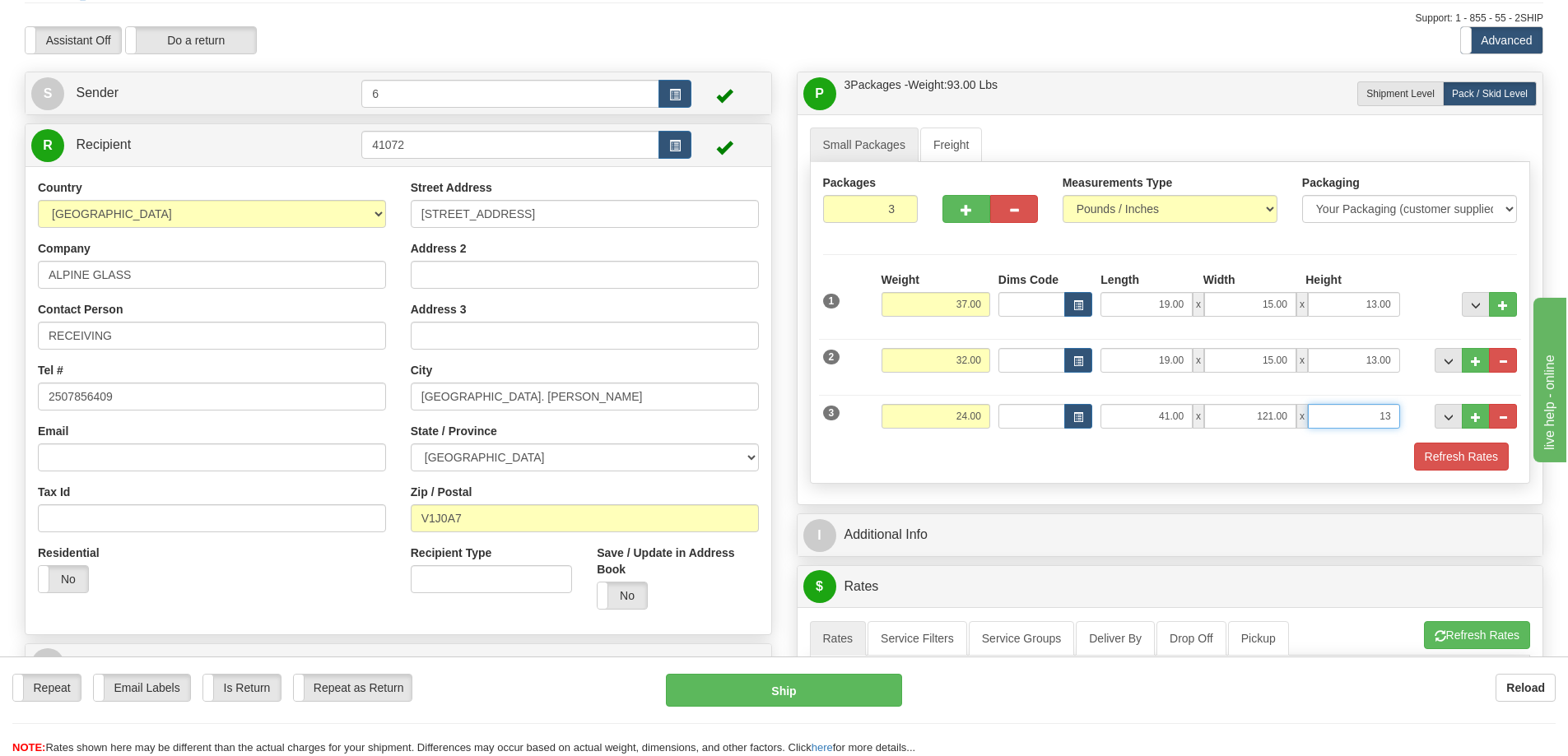
scroll to position [83, 0]
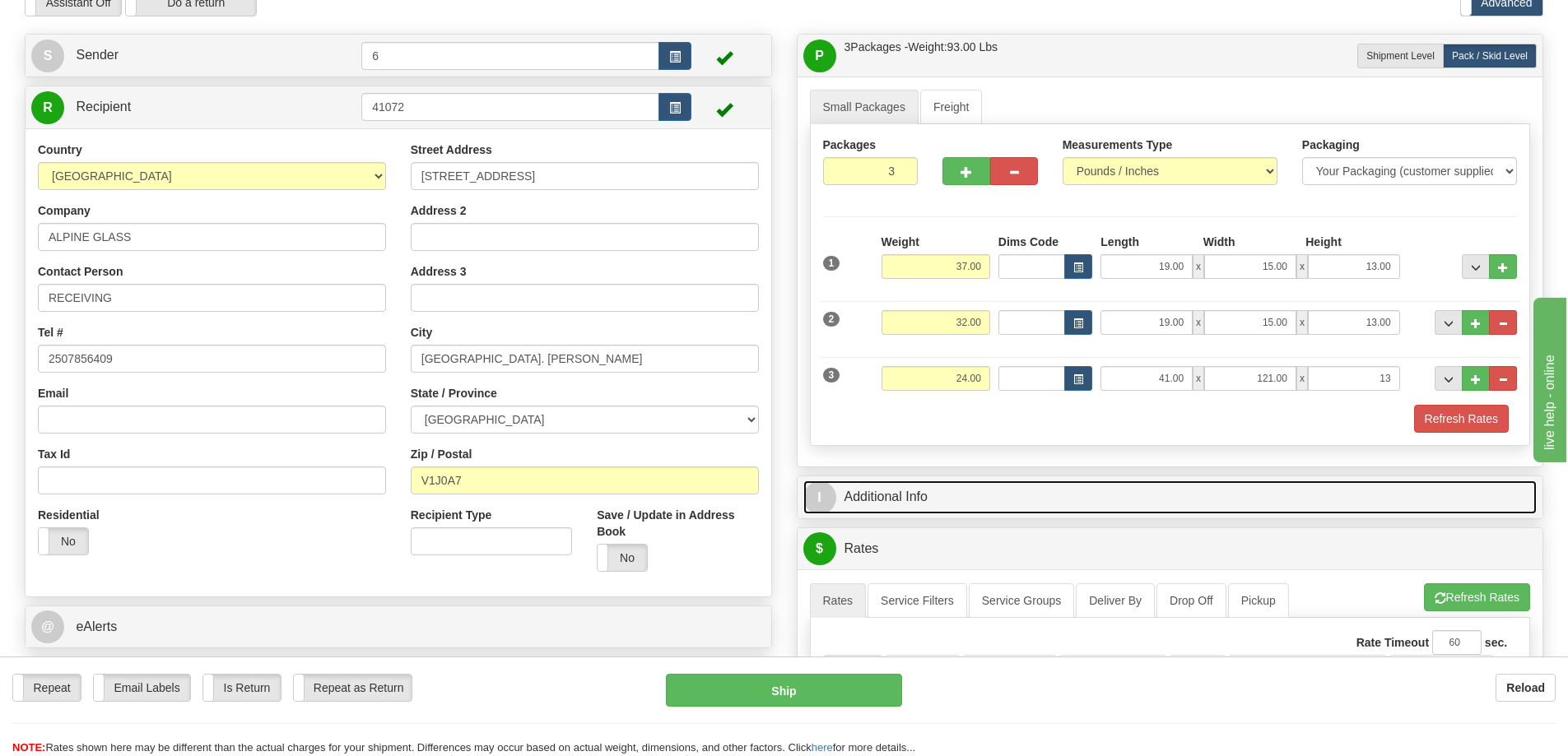
type input "13.00"
click at [933, 493] on link "I Additional Info" at bounding box center [1170, 497] width 734 height 34
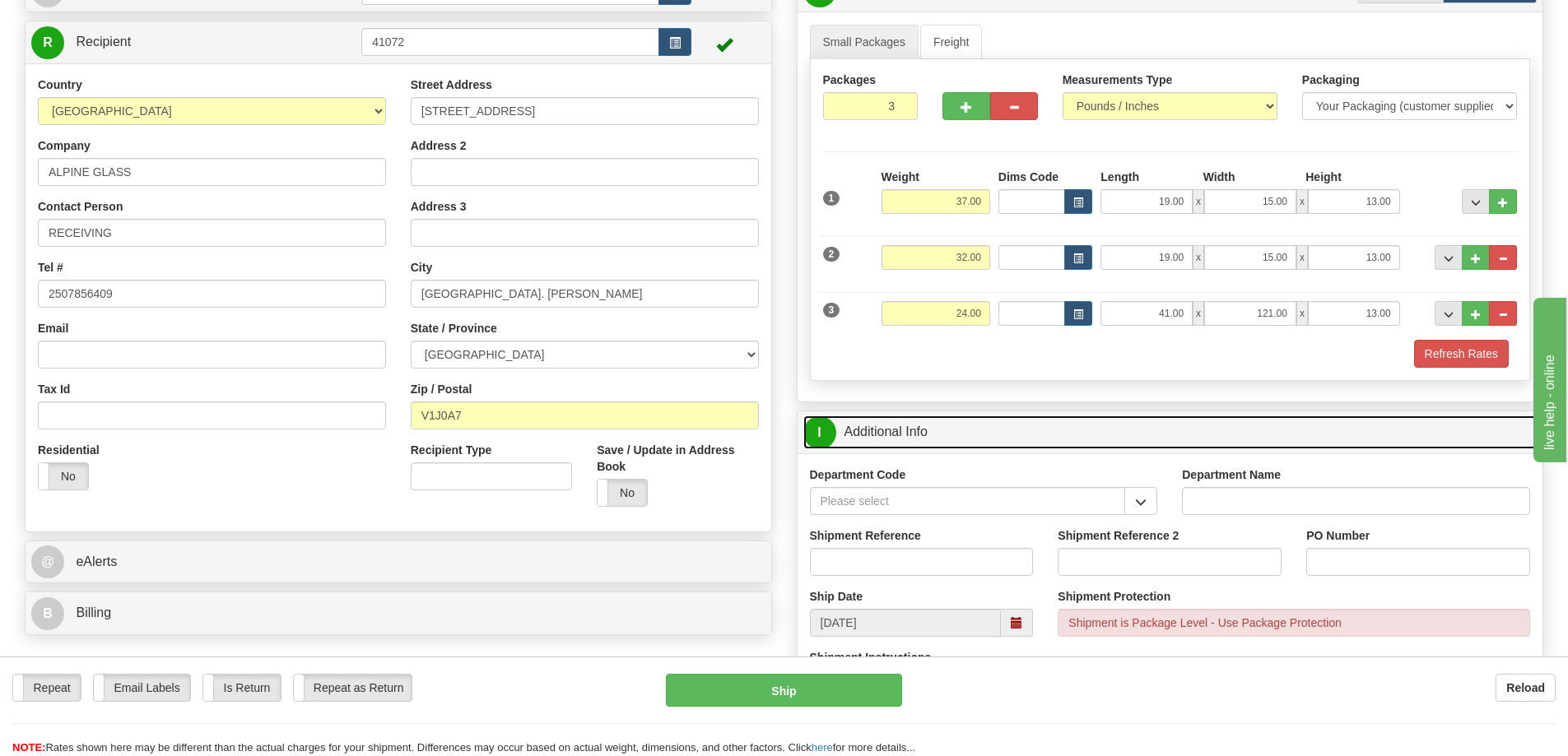
scroll to position [329, 0]
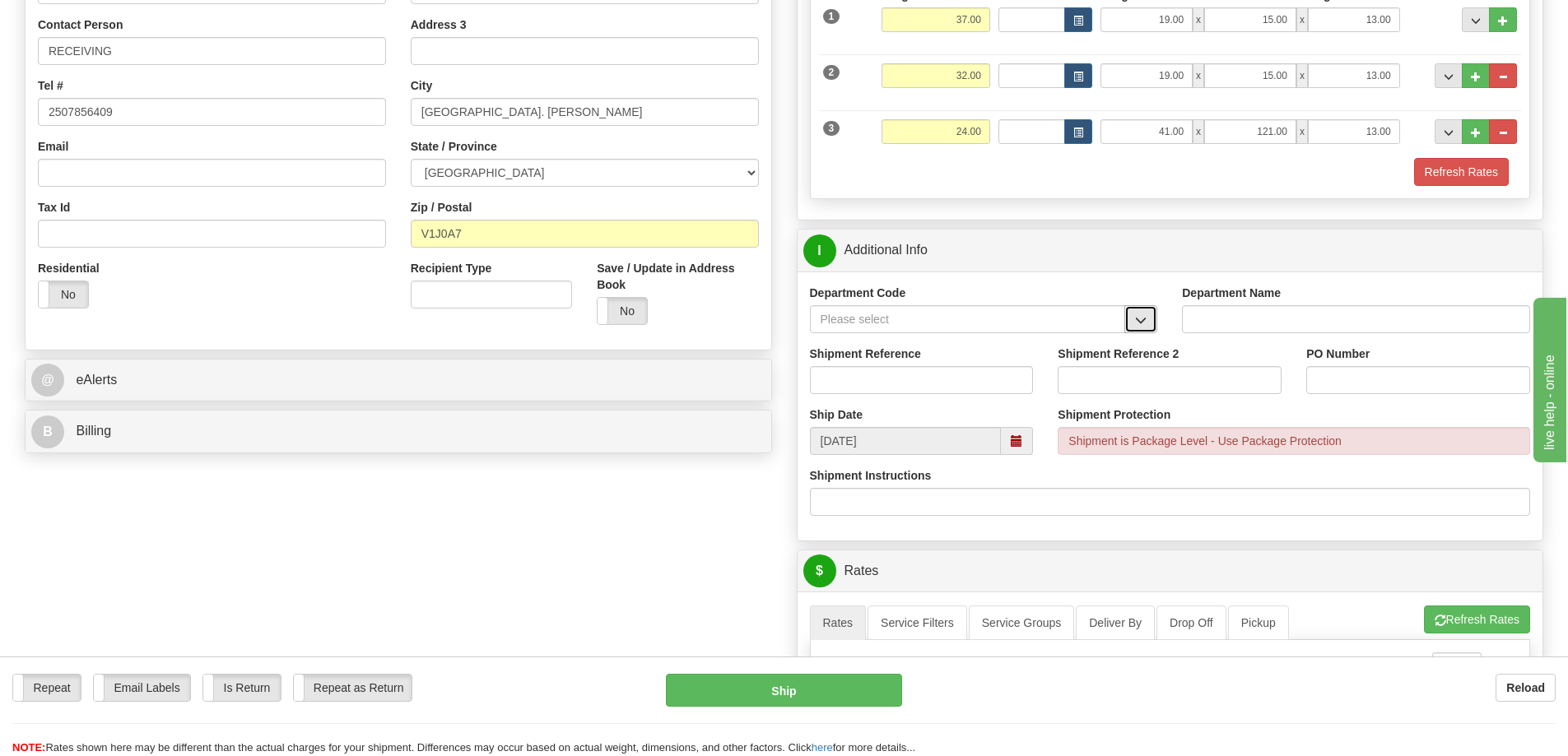
click at [1143, 319] on span "button" at bounding box center [1140, 320] width 11 height 10
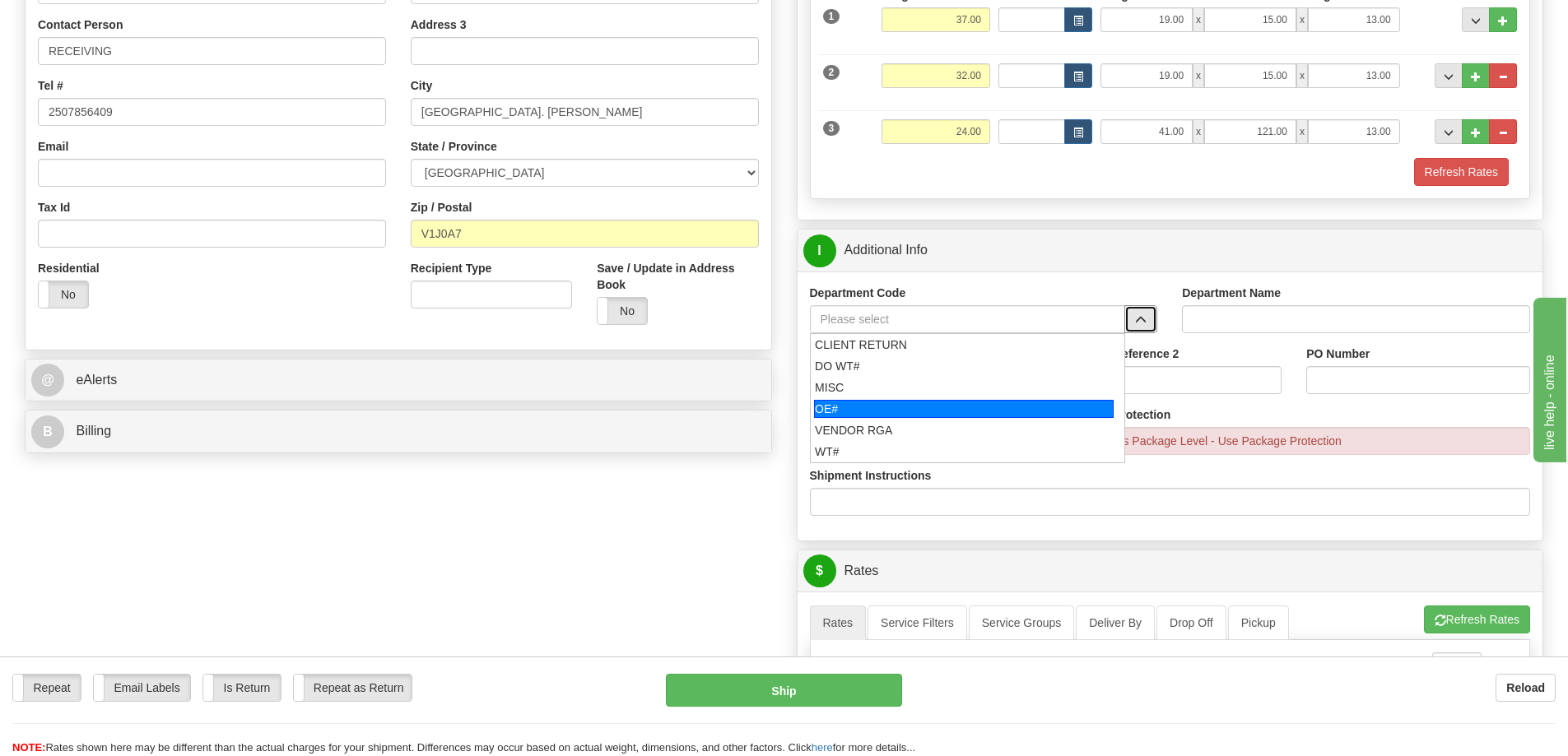
click at [929, 408] on div "OE#" at bounding box center [964, 409] width 299 height 18
type input "OE#"
type input "ORDERS"
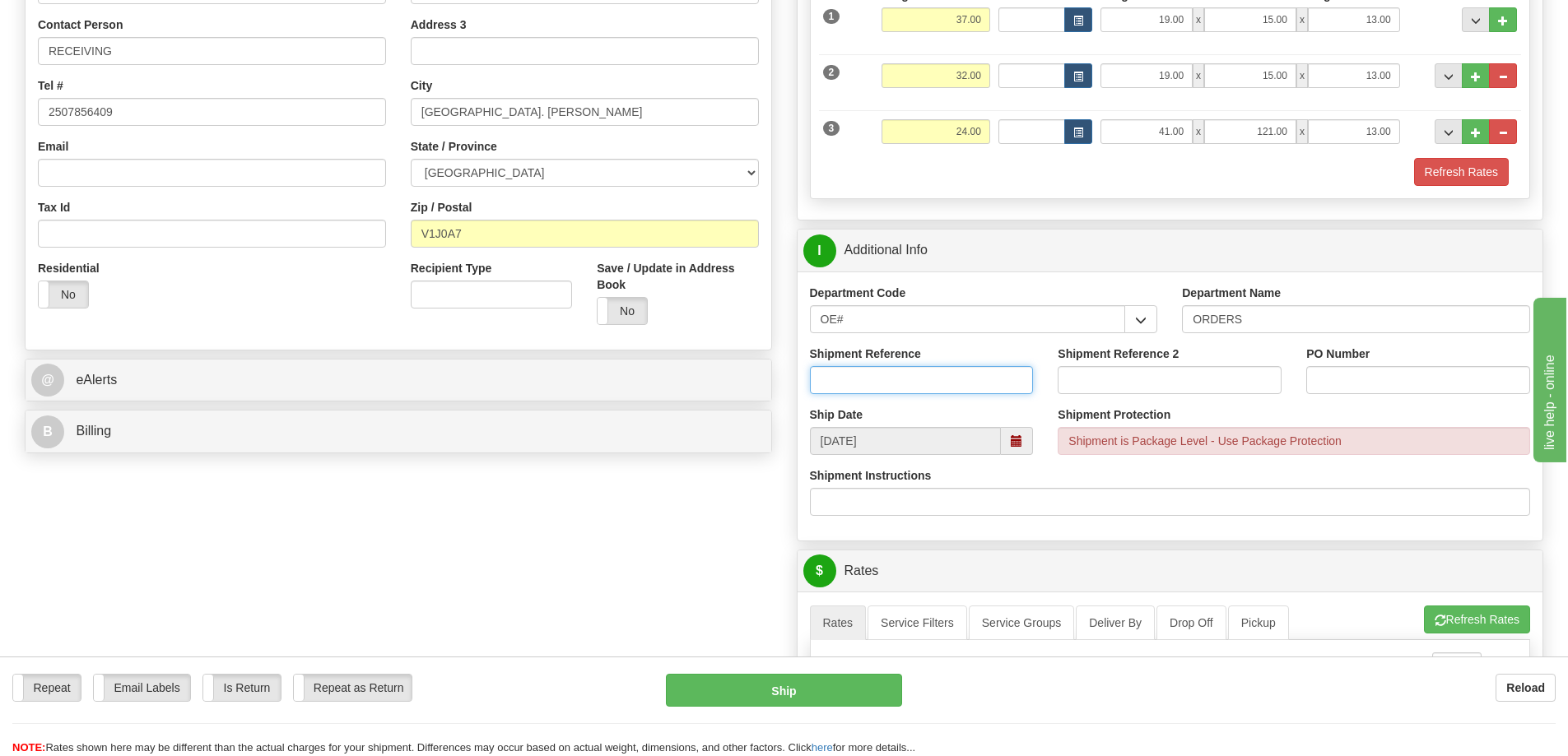
click at [932, 378] on input "Shipment Reference" at bounding box center [921, 380] width 224 height 28
type input "60033307-00"
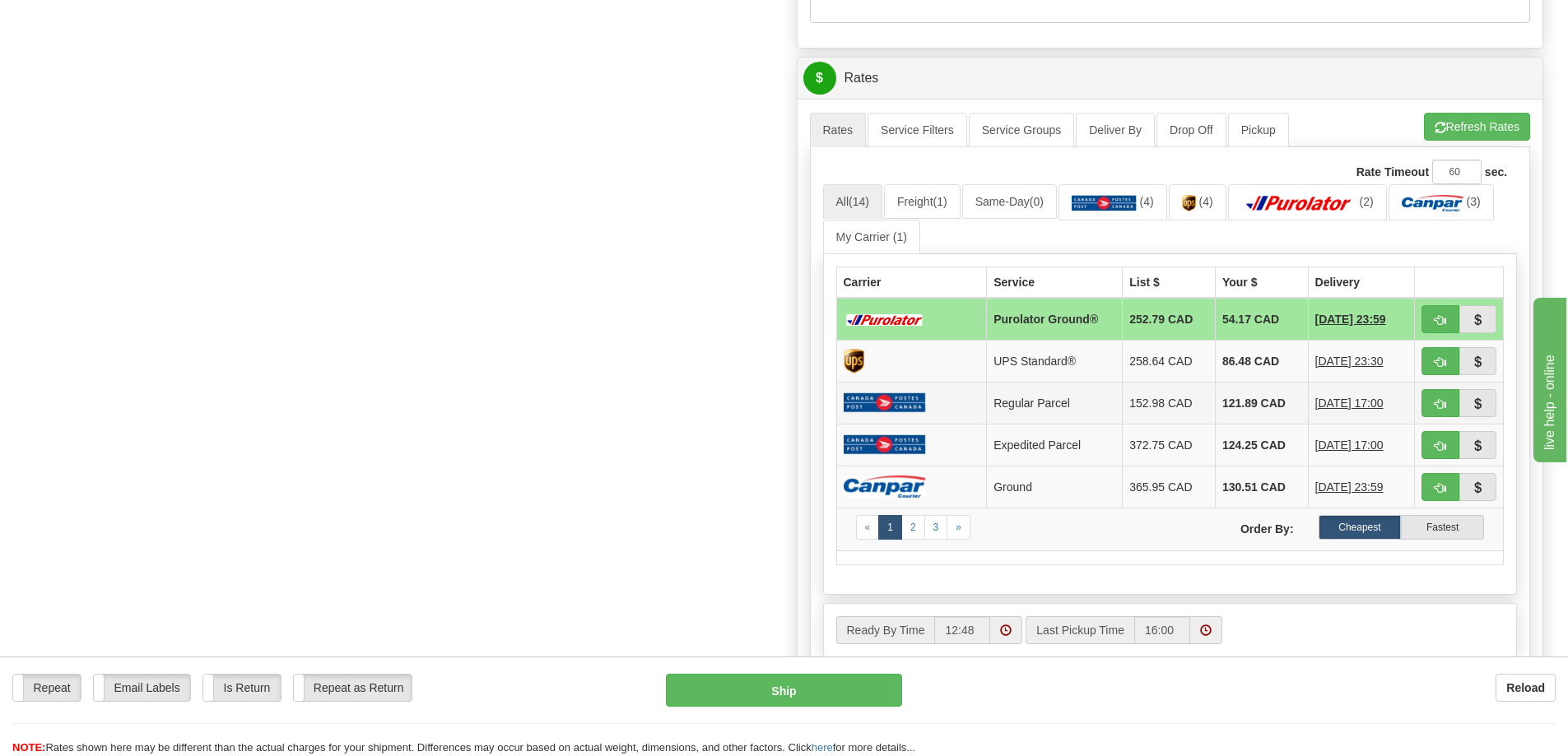
scroll to position [823, 0]
type input "P99554"
click at [1448, 119] on button "Refresh Rates" at bounding box center [1478, 126] width 106 height 28
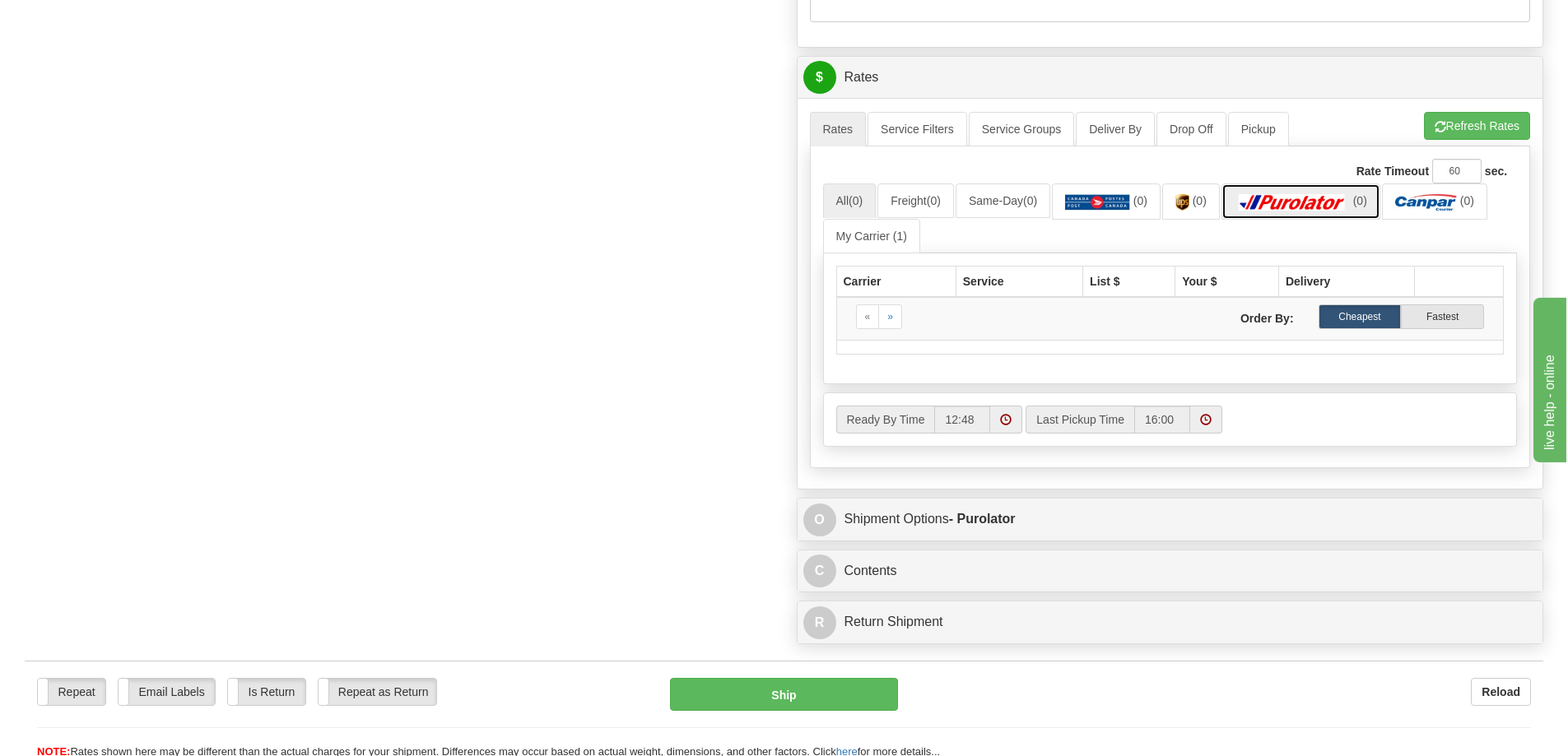
click at [1337, 197] on img at bounding box center [1292, 202] width 115 height 17
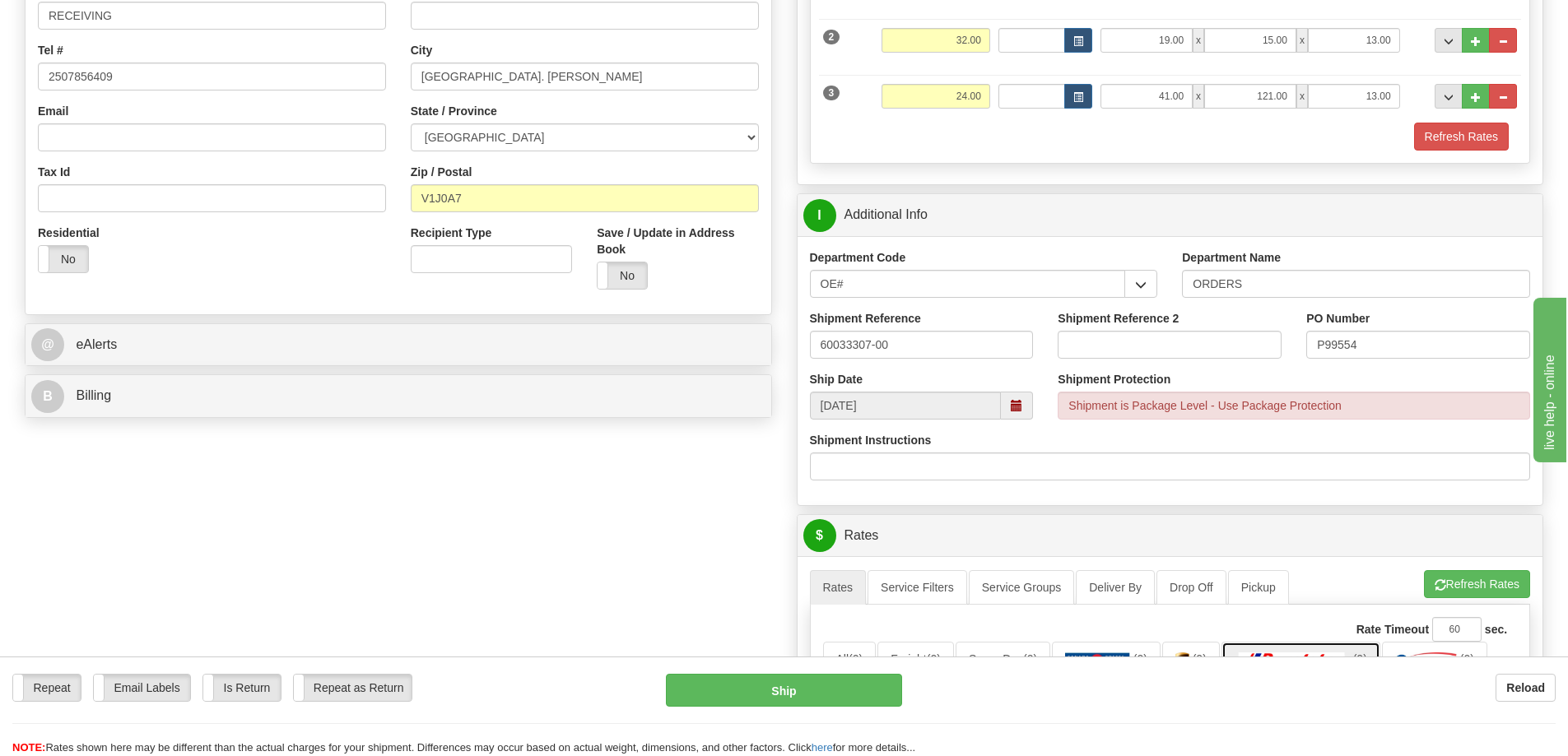
scroll to position [247, 0]
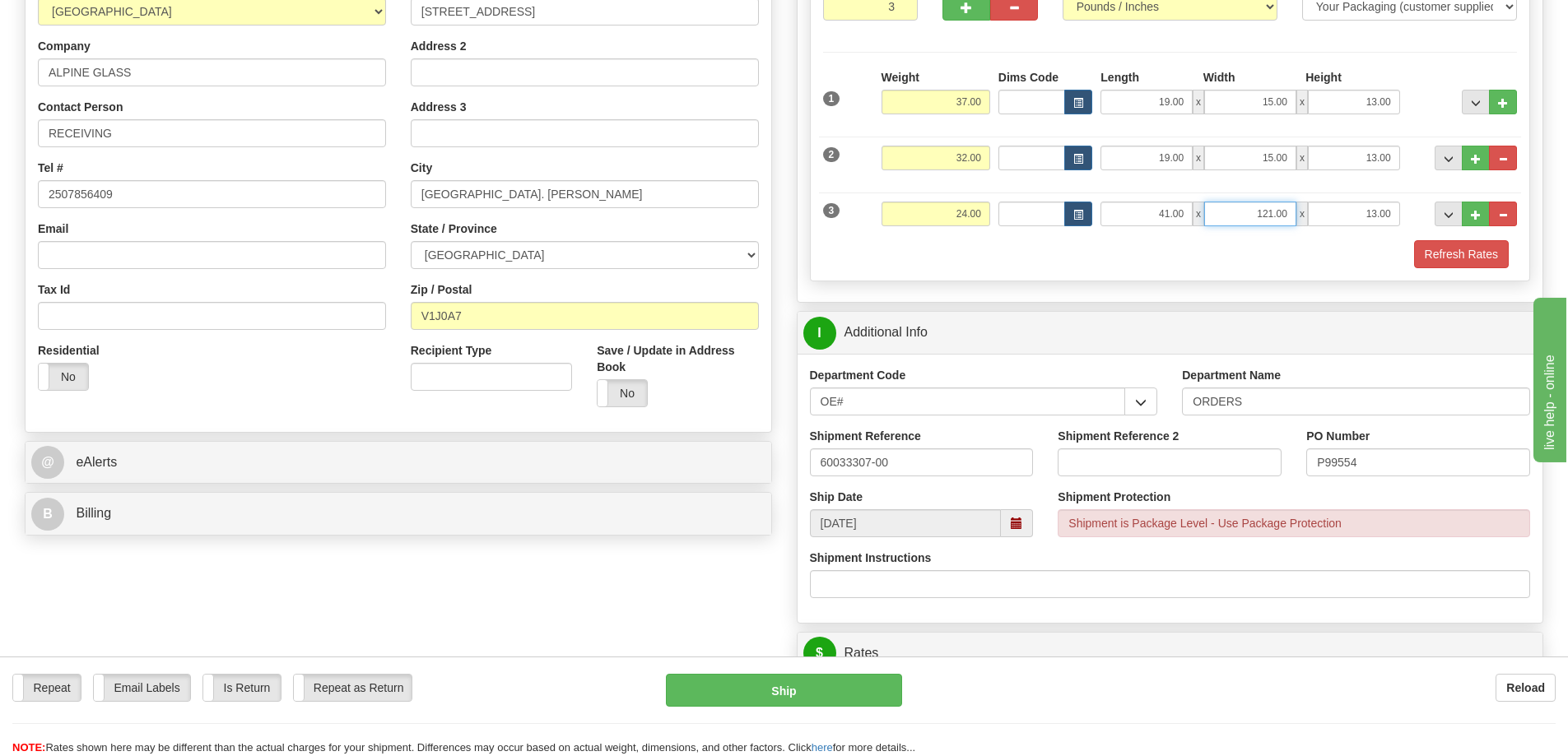
click at [1270, 205] on input "121.00" at bounding box center [1250, 214] width 92 height 24
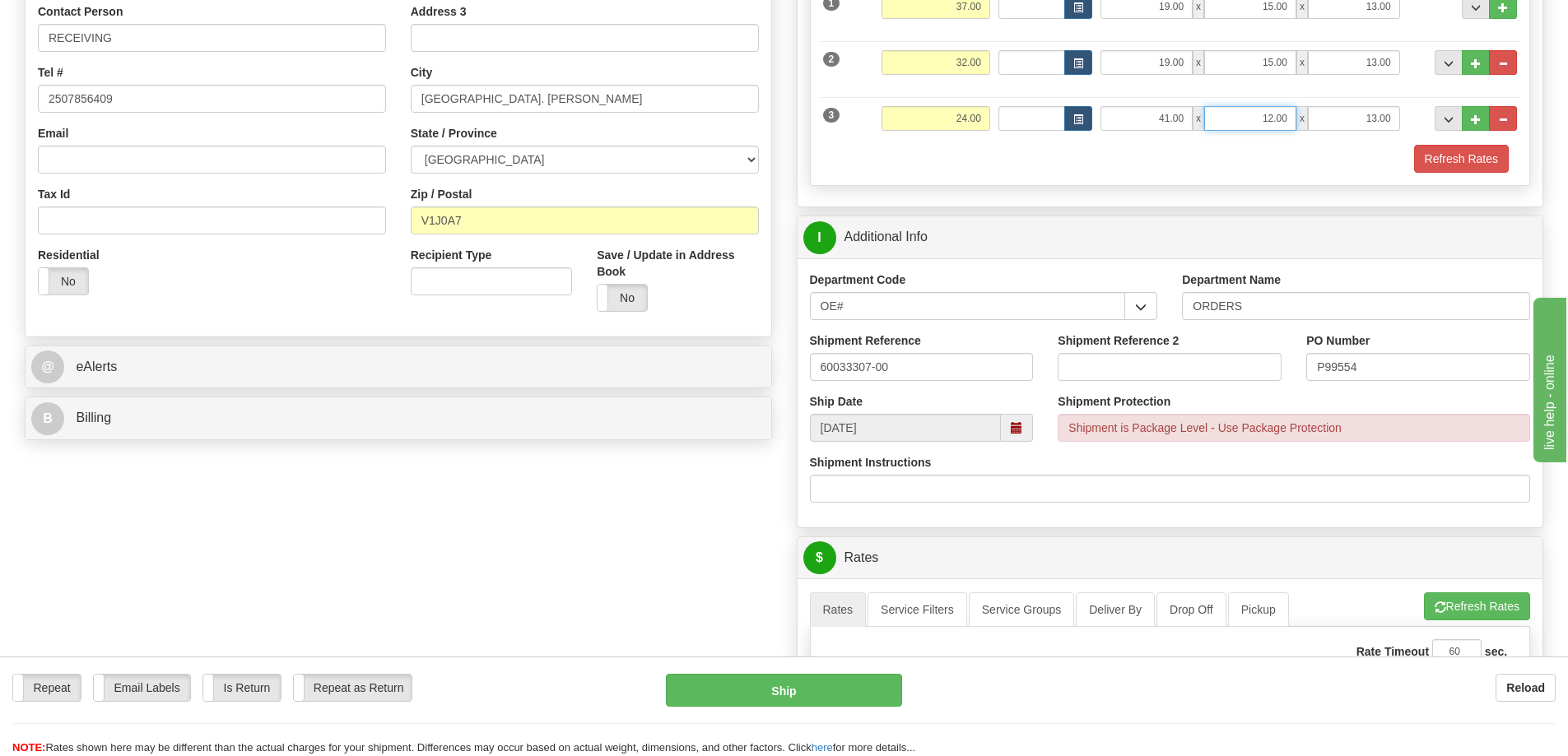
scroll to position [411, 0]
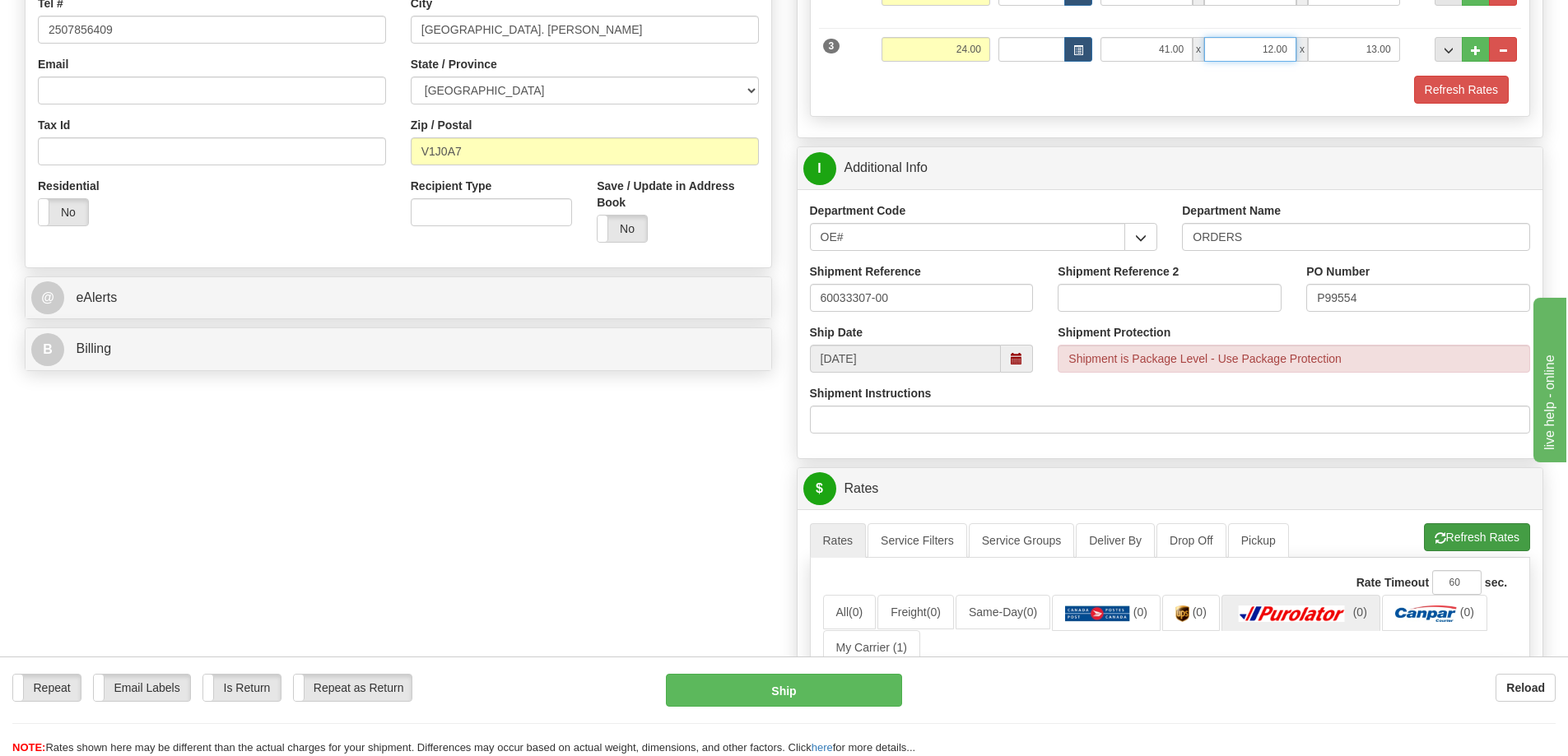
type input "12.00"
click at [1456, 527] on button "Refresh Rates" at bounding box center [1478, 538] width 106 height 28
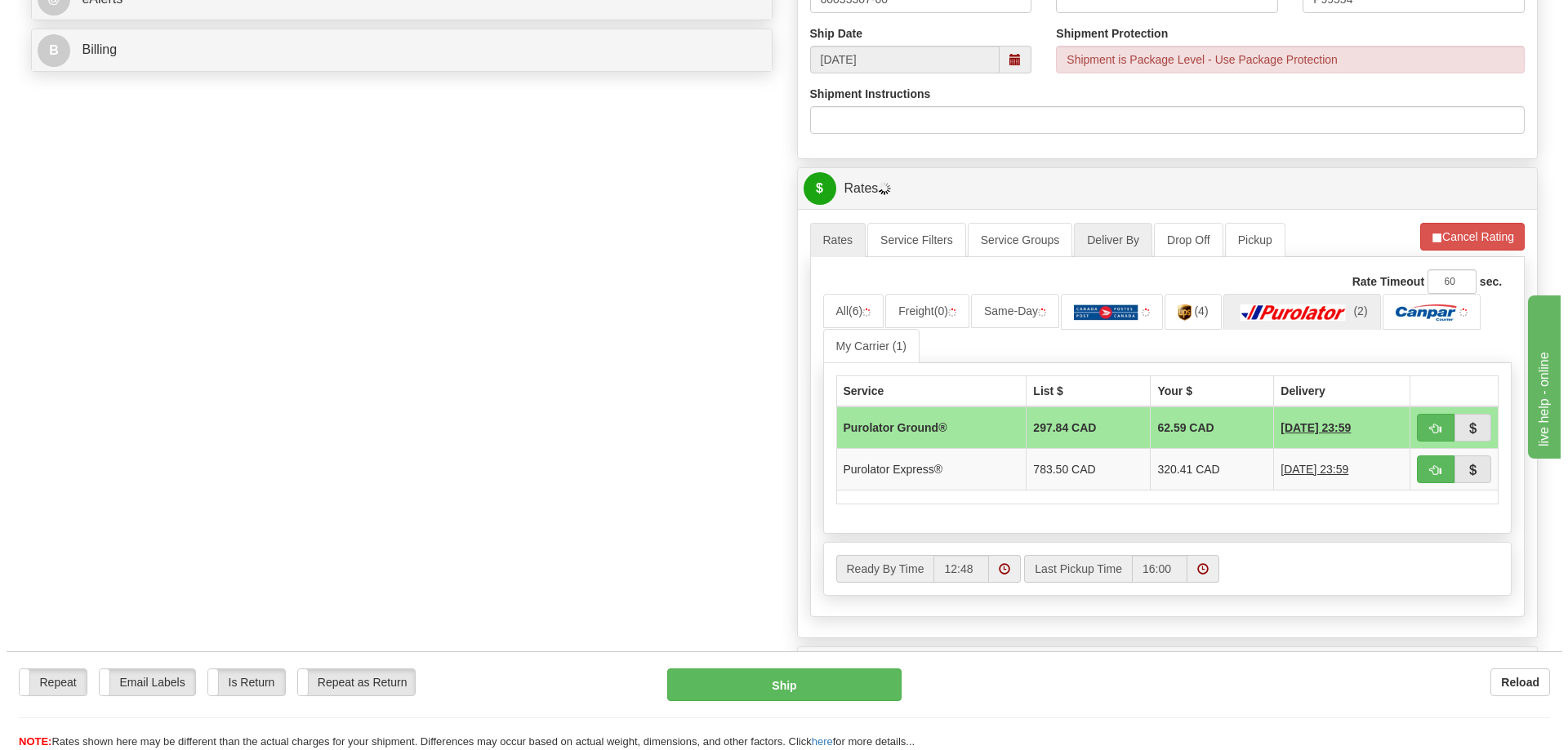
scroll to position [734, 0]
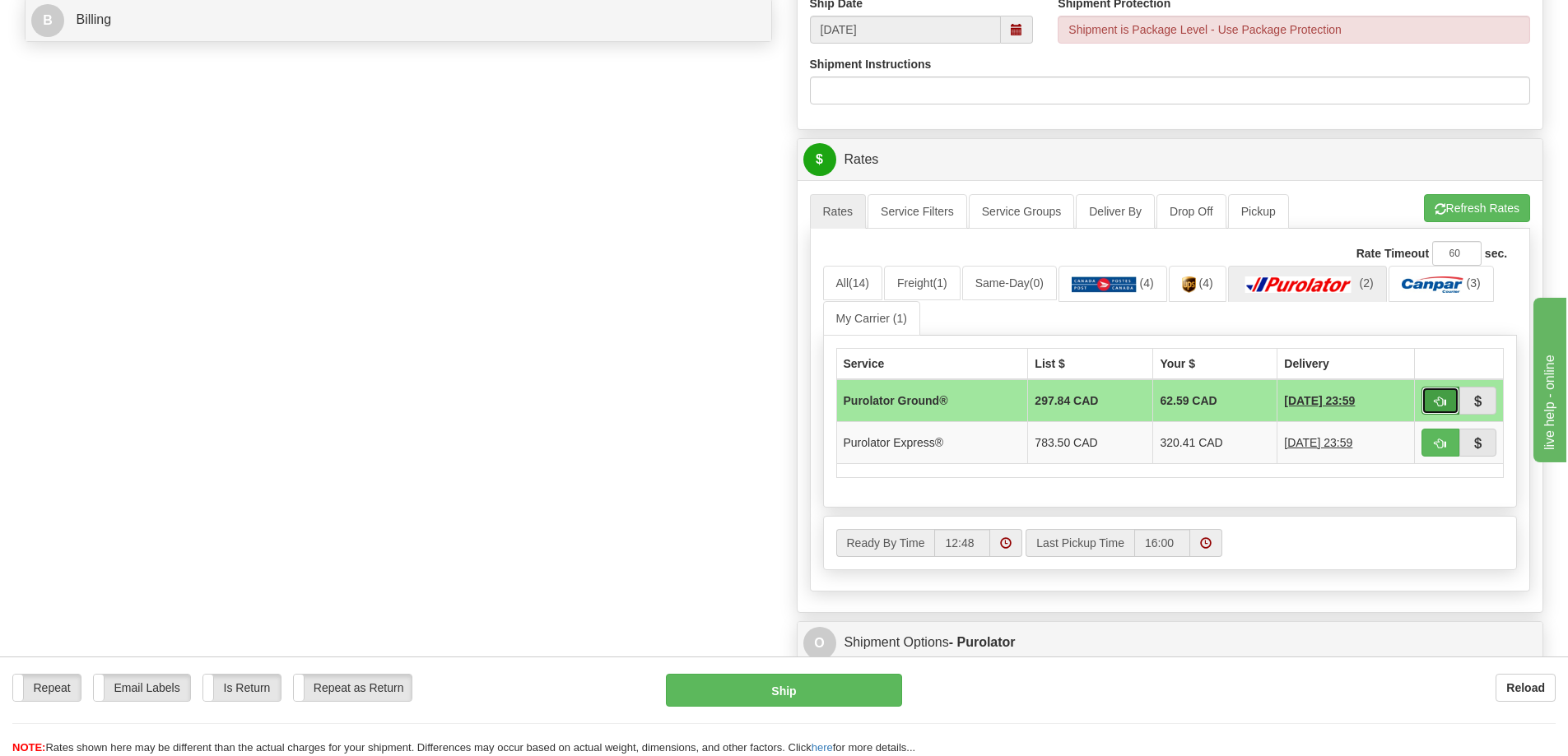
click at [1436, 398] on span "button" at bounding box center [1440, 402] width 11 height 10
type input "260"
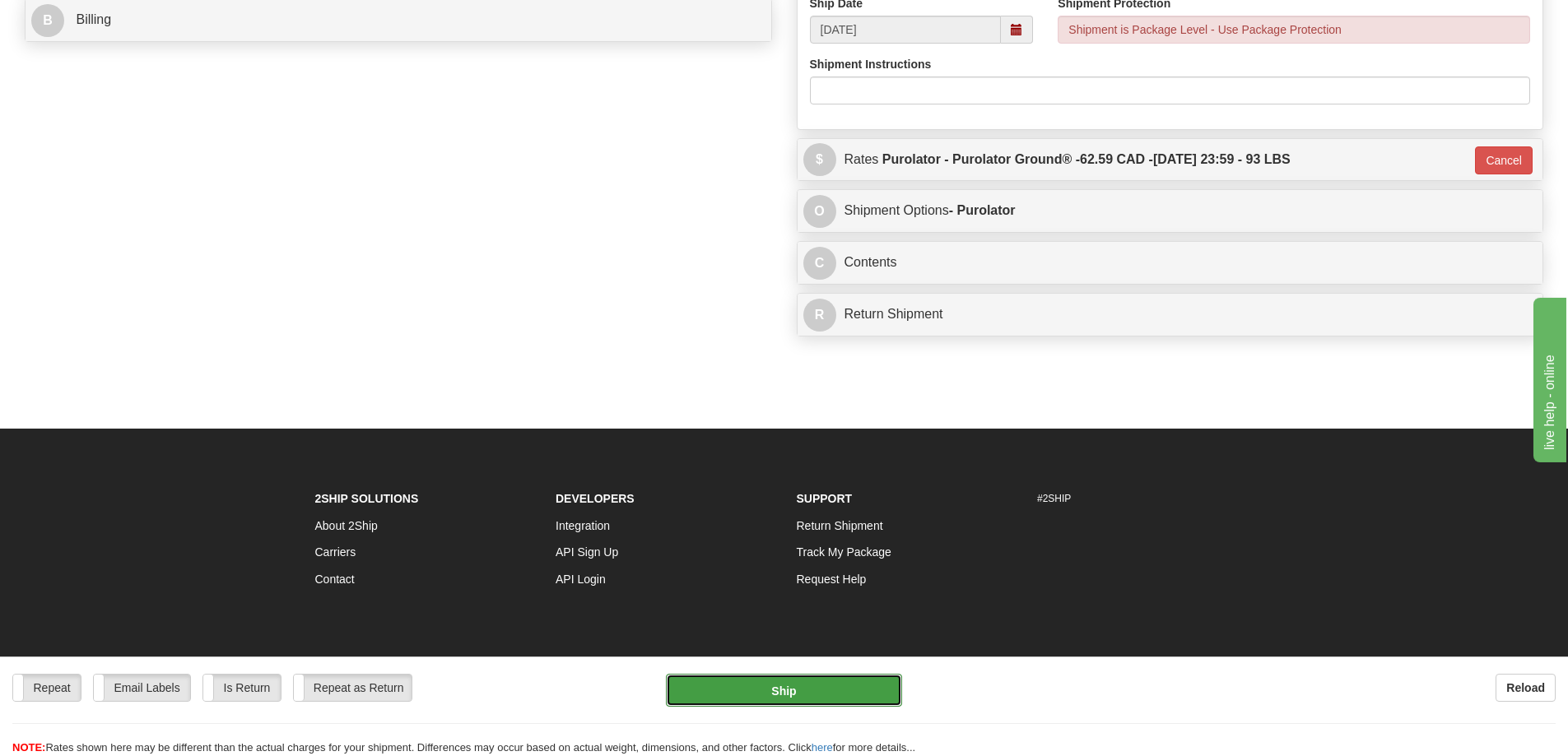
click at [775, 683] on button "Ship" at bounding box center [783, 691] width 236 height 33
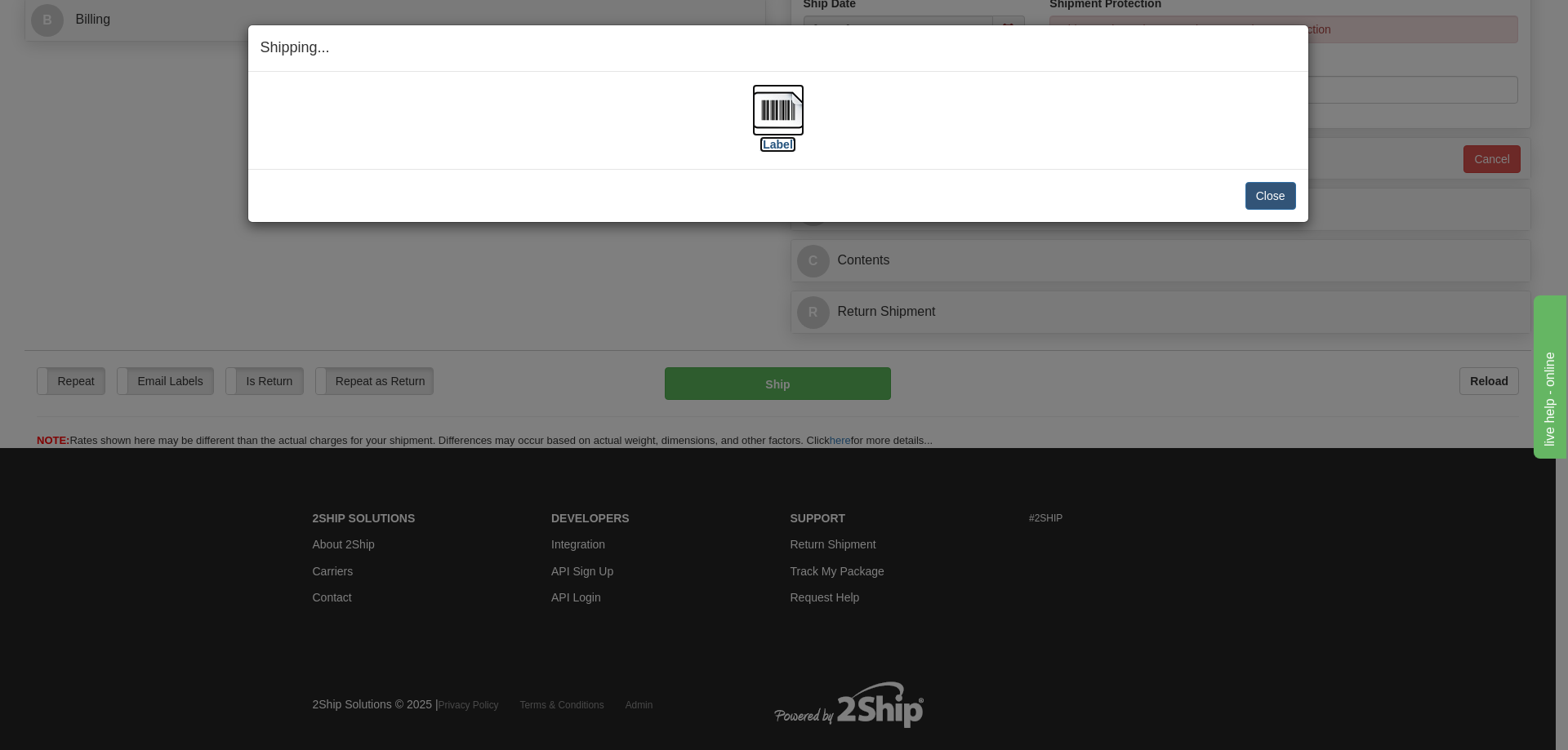
click at [765, 105] on img at bounding box center [778, 110] width 53 height 53
click at [1271, 191] on button "Close" at bounding box center [1271, 196] width 51 height 28
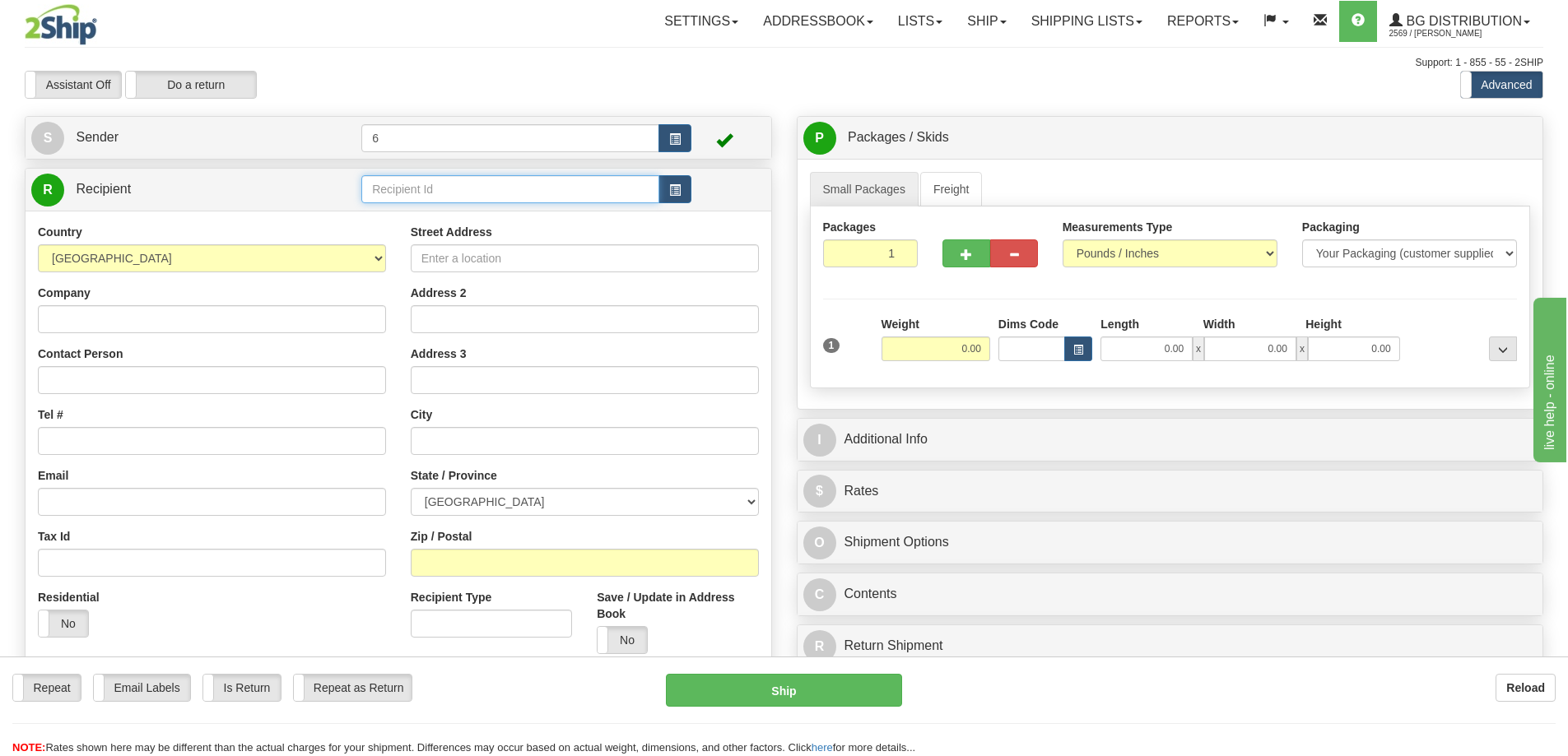
click at [461, 191] on input "text" at bounding box center [510, 189] width 298 height 28
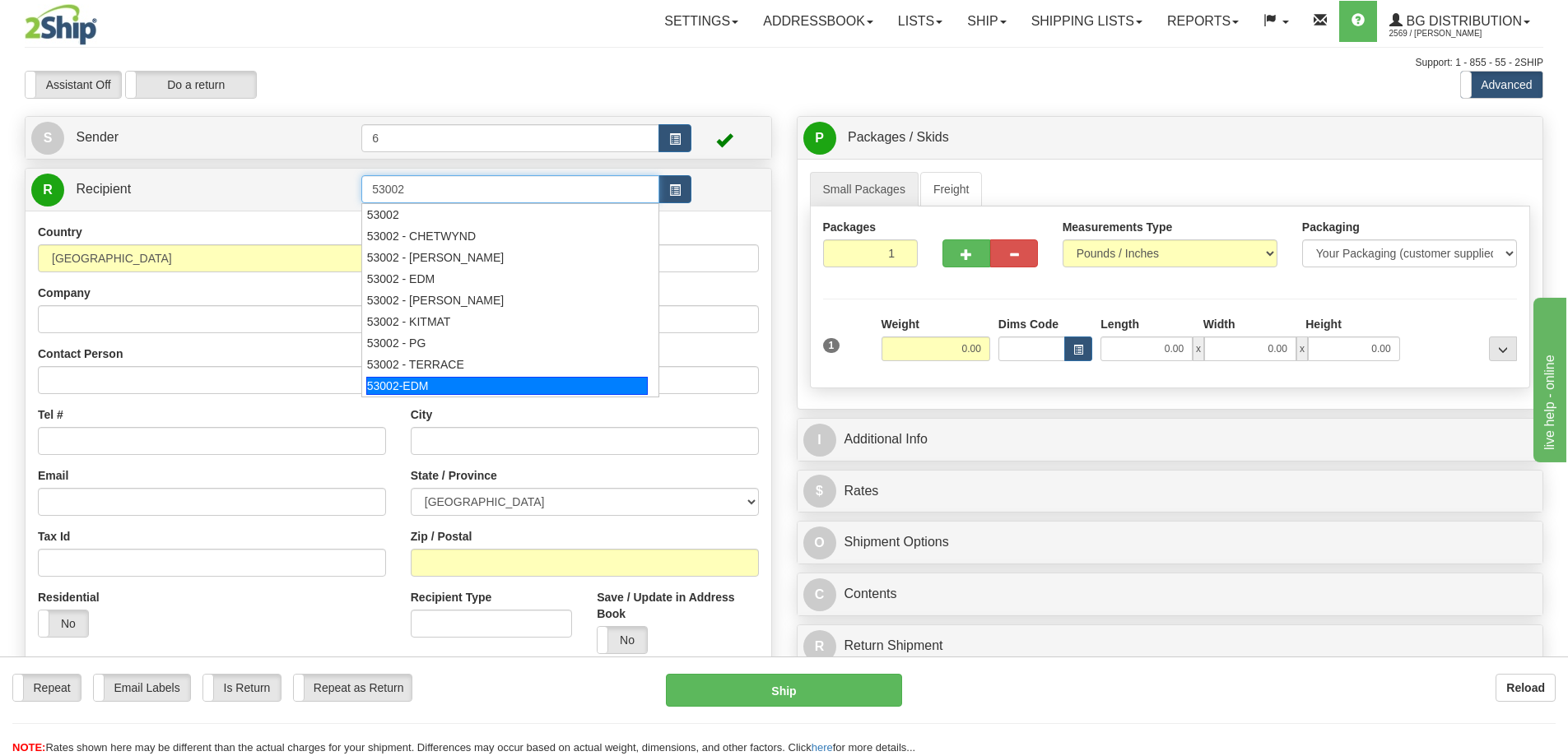
click at [422, 386] on div "53002-EDM" at bounding box center [507, 385] width 282 height 18
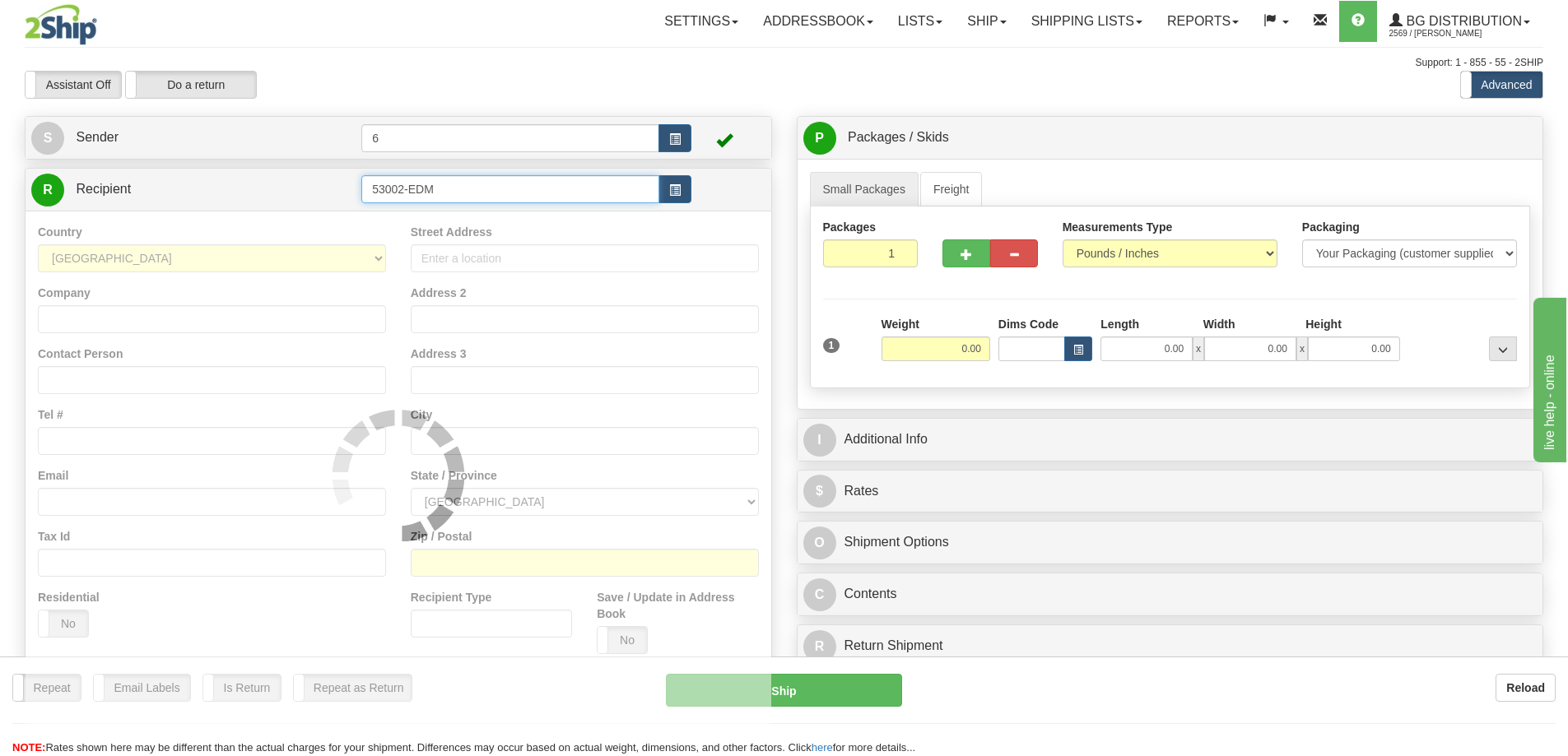
type input "53002-EDM"
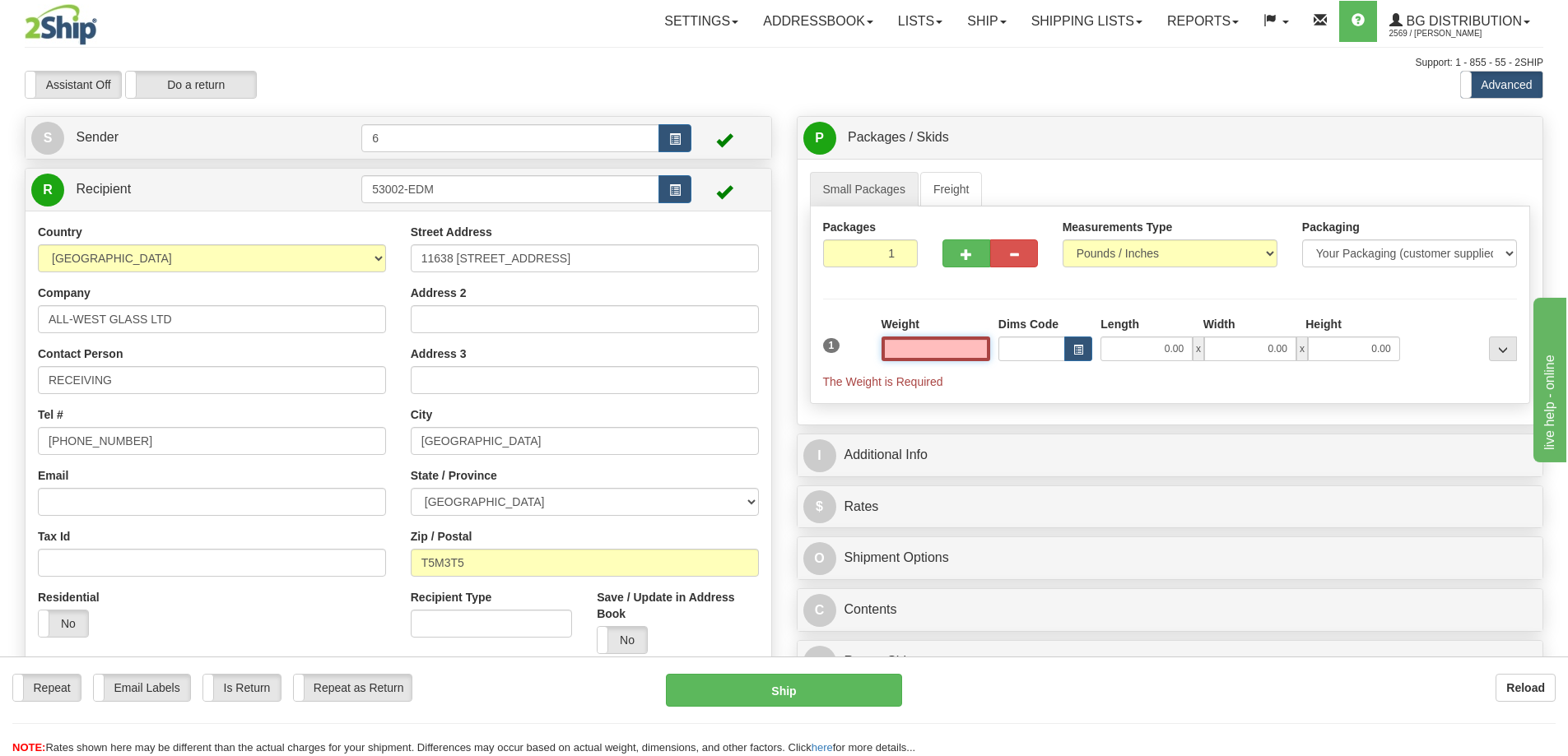
click at [968, 349] on input "text" at bounding box center [935, 349] width 109 height 24
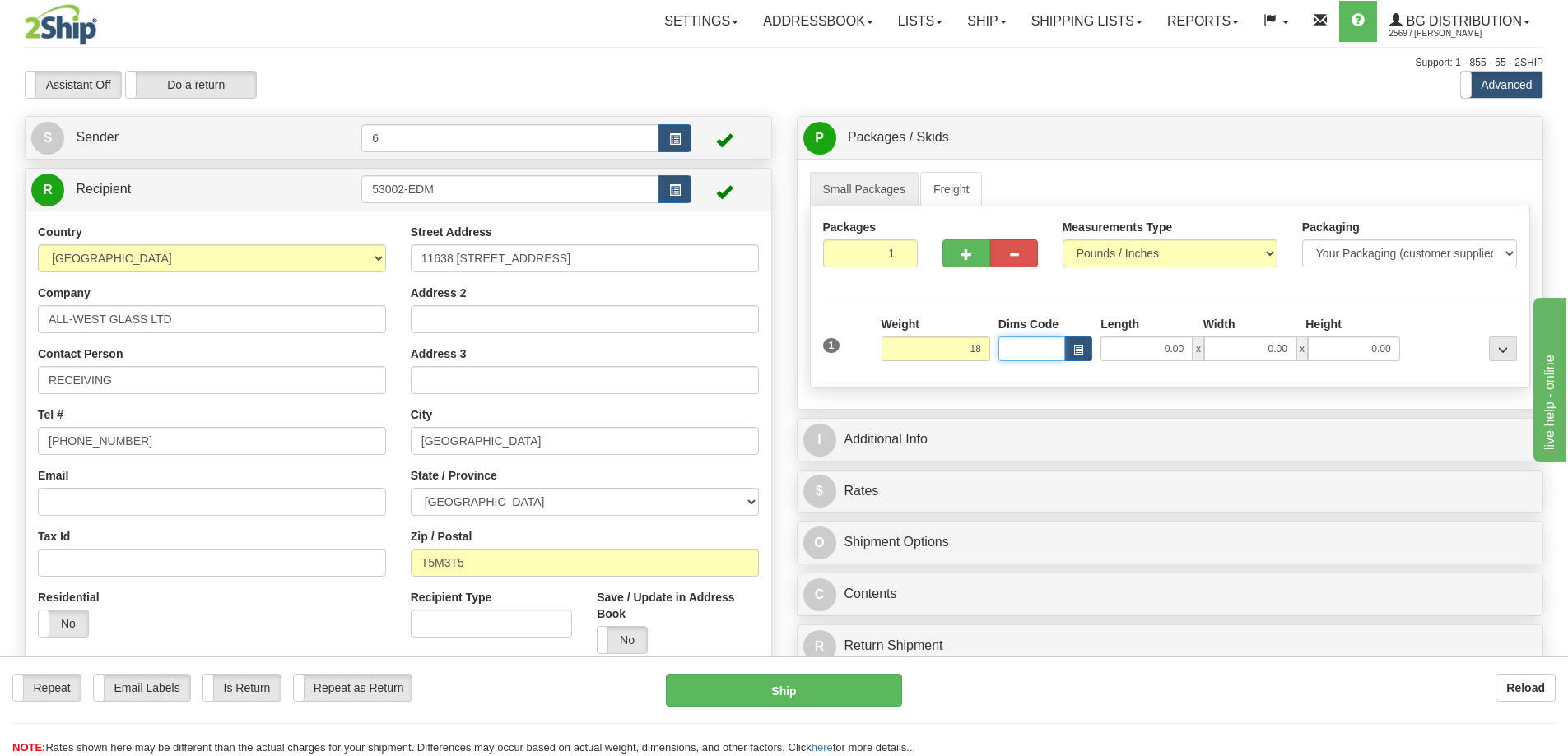
type input "18.00"
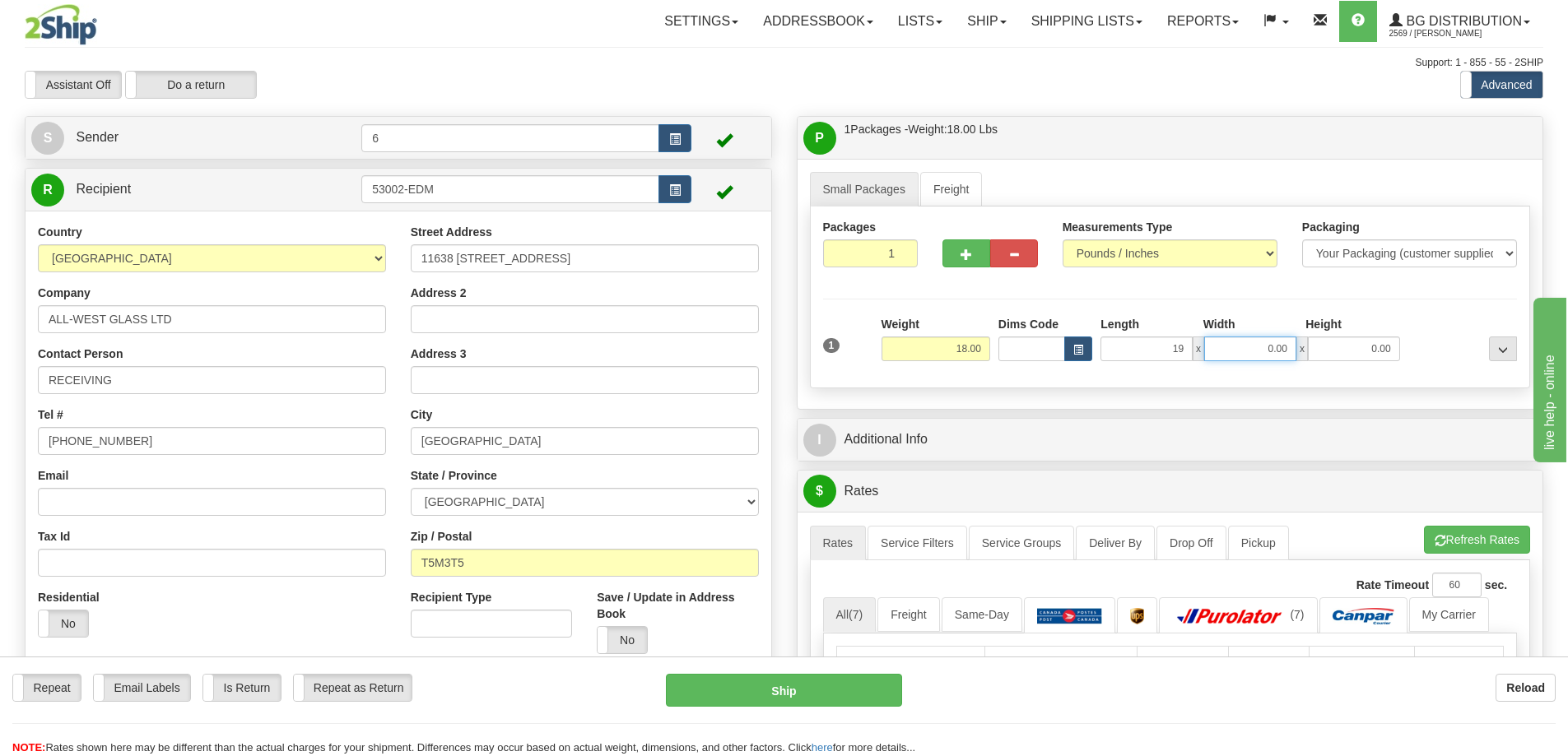
type input "19.00"
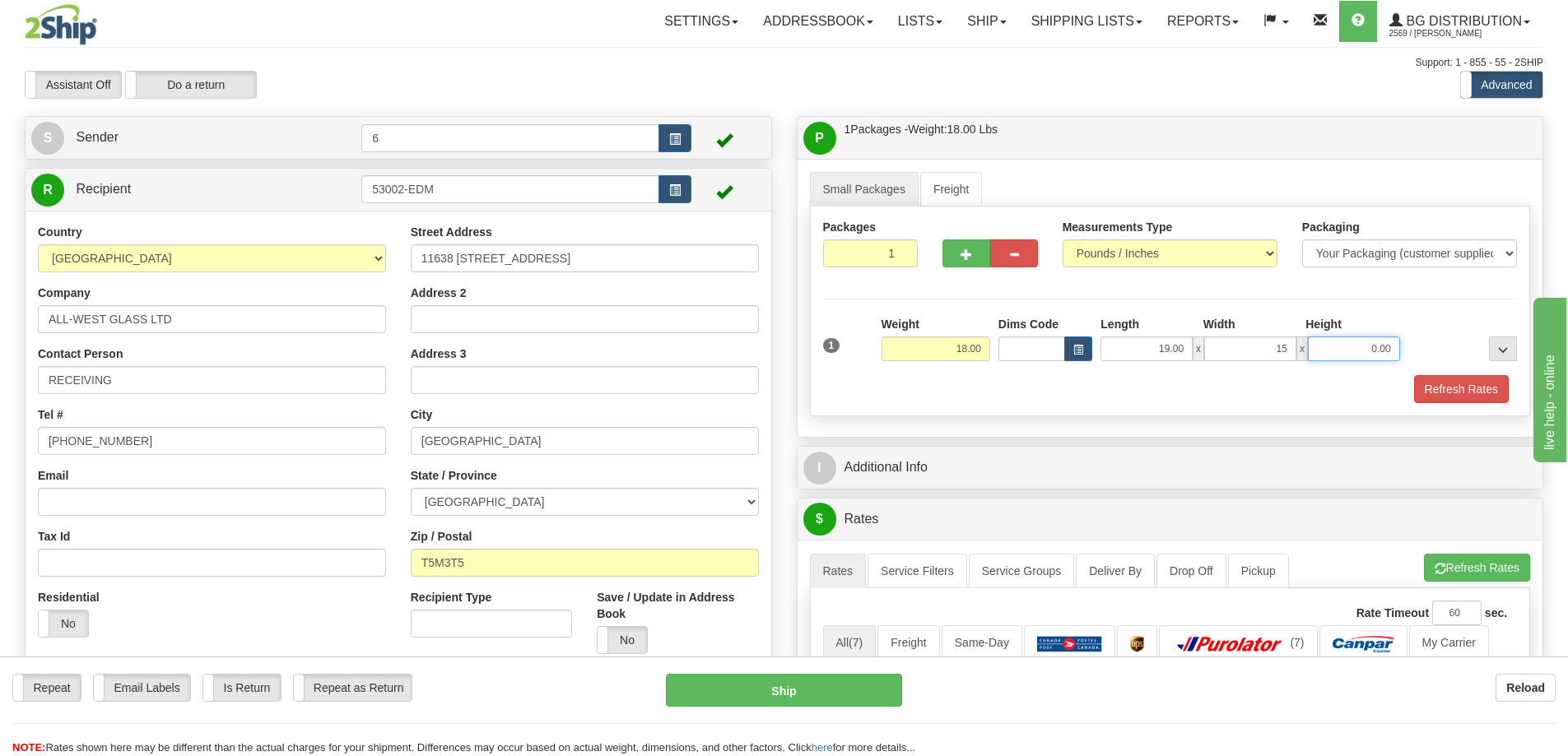
type input "15.00"
type input "13.00"
click at [968, 260] on span "button" at bounding box center [966, 255] width 11 height 10
radio input "true"
type input "2"
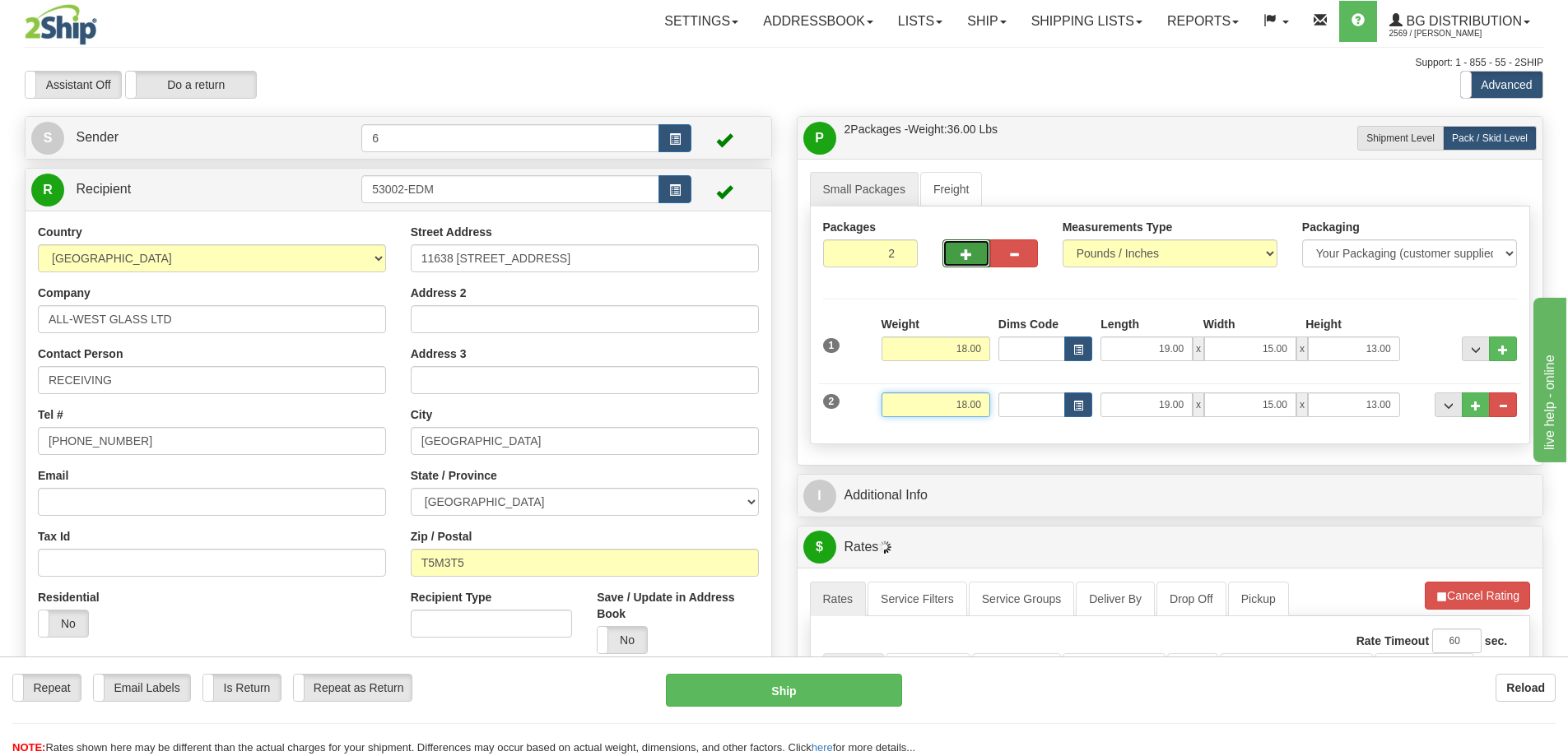
click at [976, 405] on input "18.00" at bounding box center [935, 405] width 109 height 24
click at [959, 400] on input "18.00" at bounding box center [935, 405] width 109 height 24
type input "8.00"
type input "15.00"
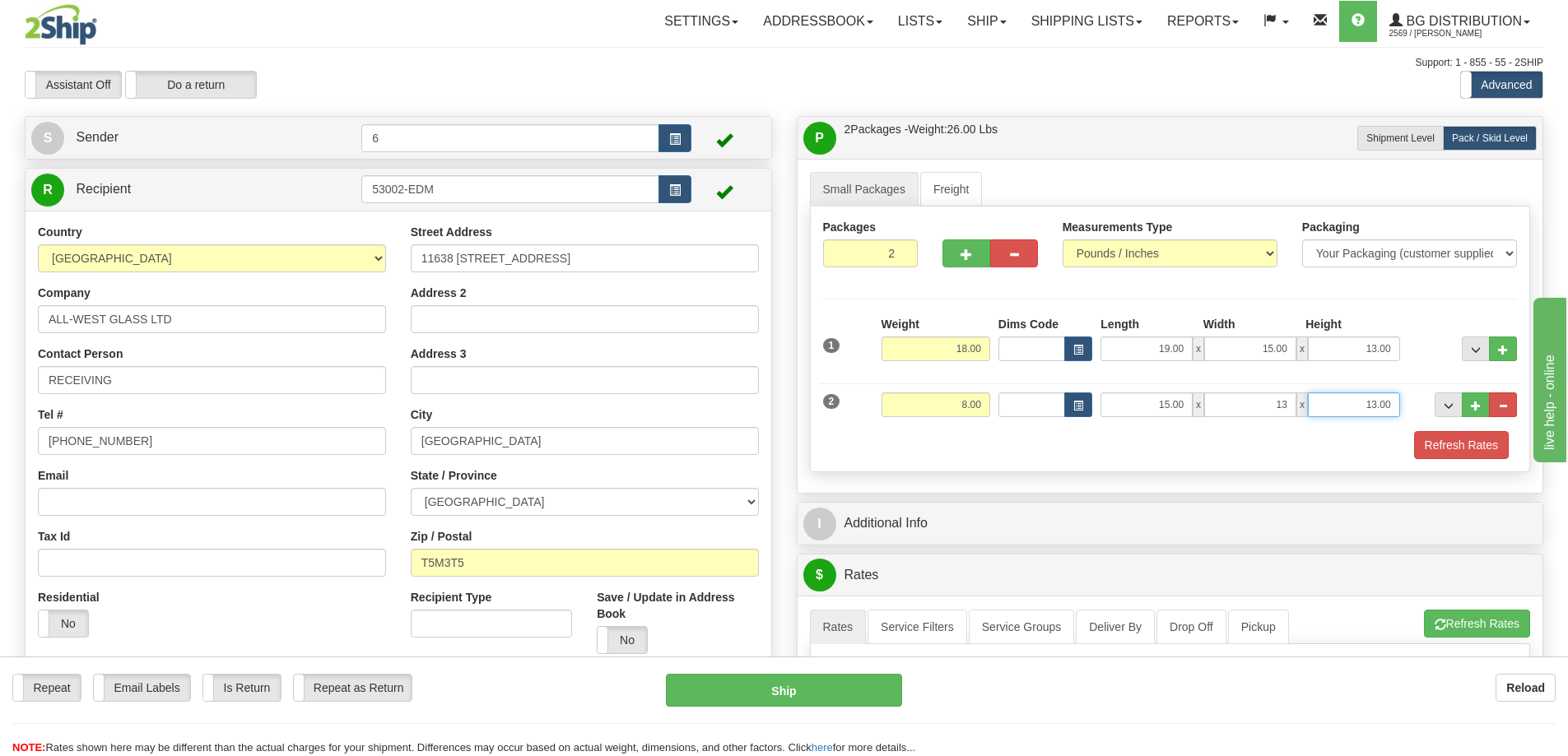
type input "13.00"
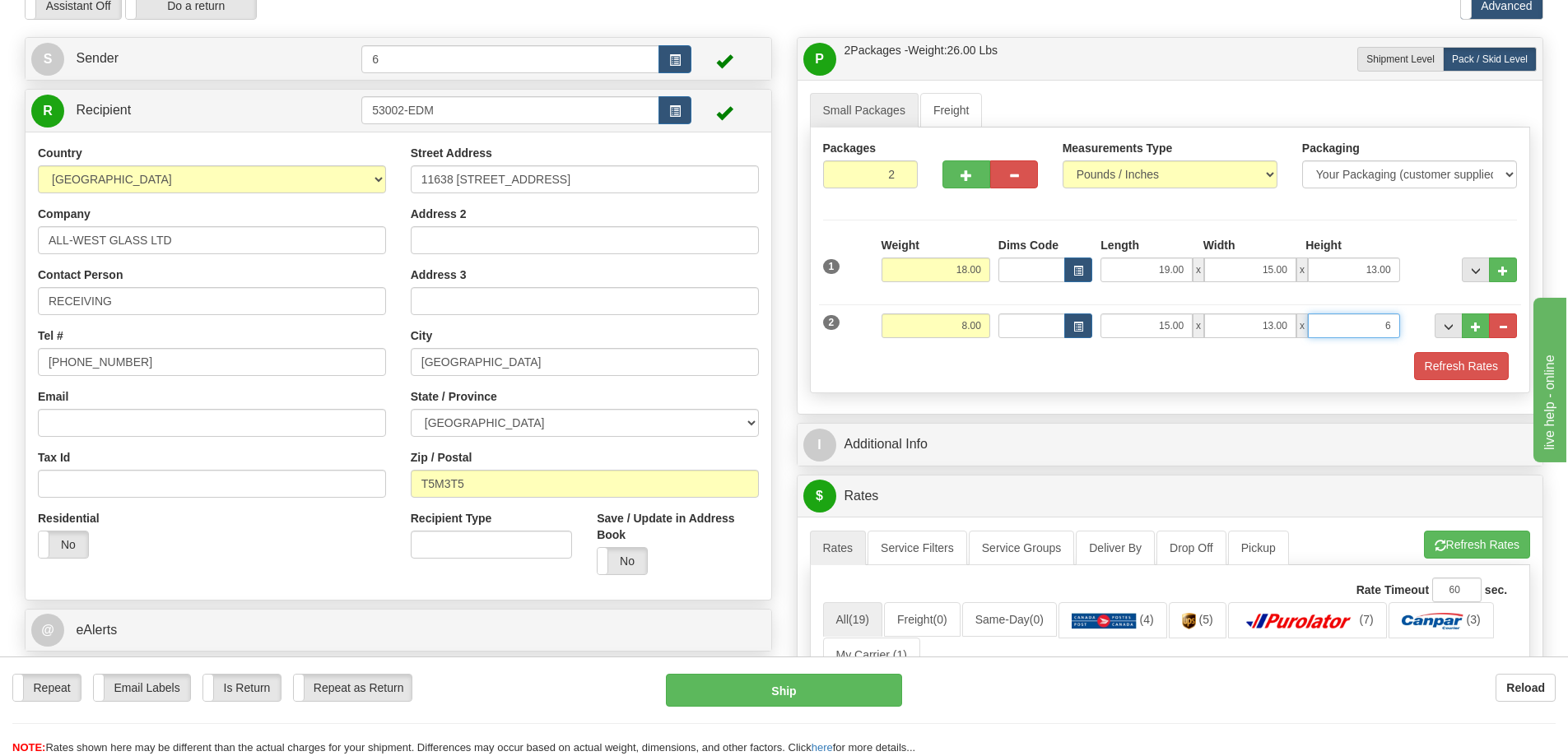
scroll to position [164, 0]
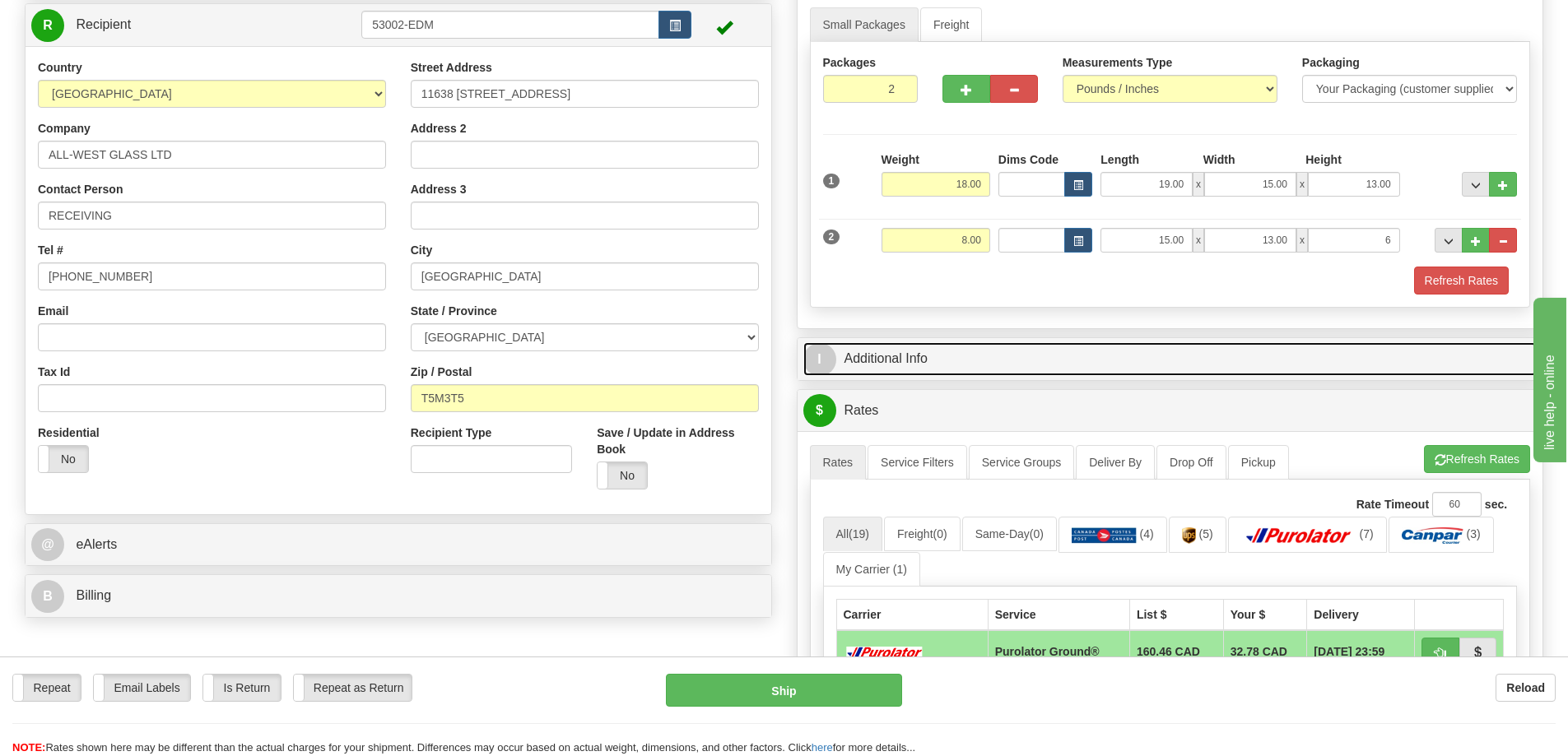
type input "6.00"
click at [1090, 358] on link "I Additional Info" at bounding box center [1170, 359] width 734 height 34
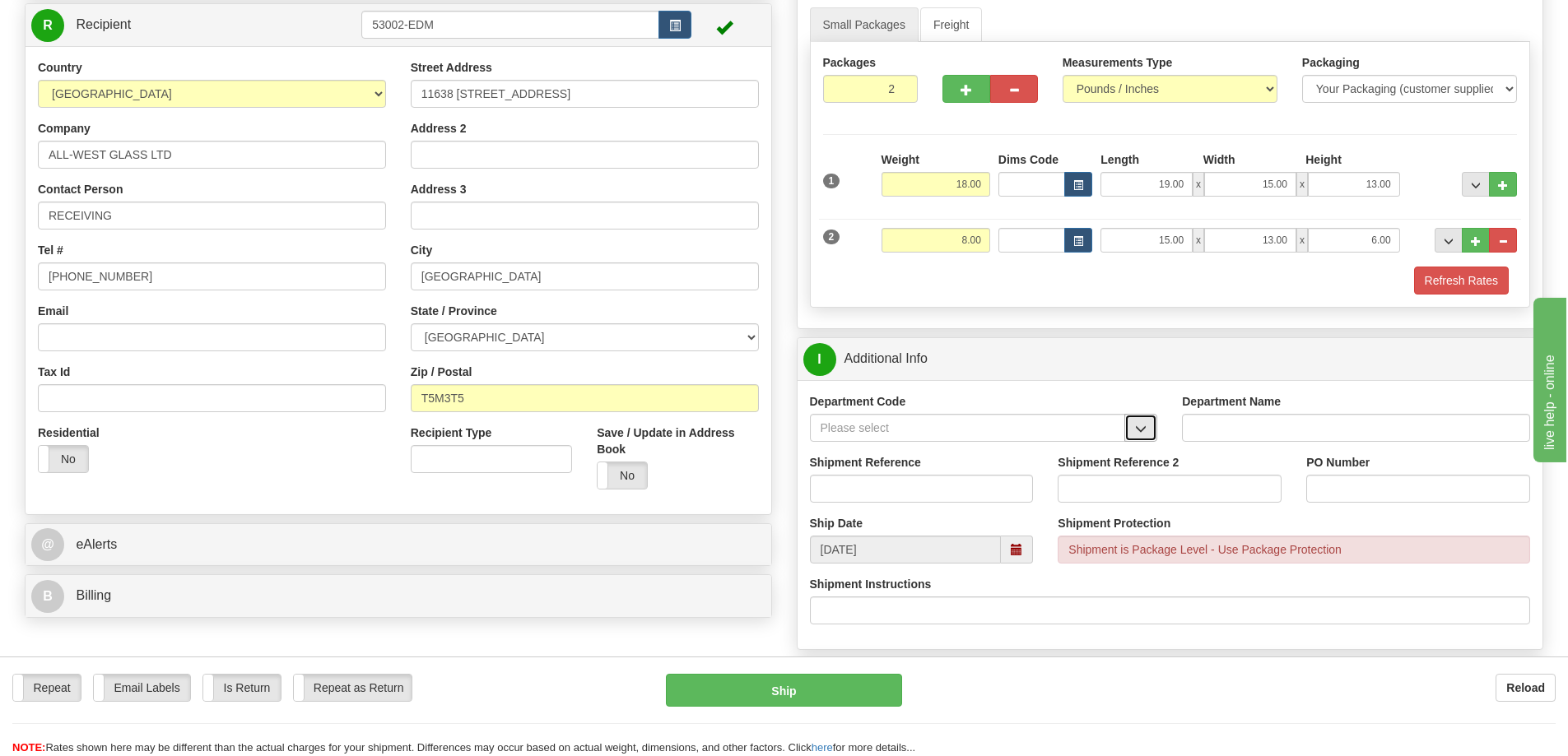
click at [1140, 424] on span "button" at bounding box center [1140, 429] width 11 height 10
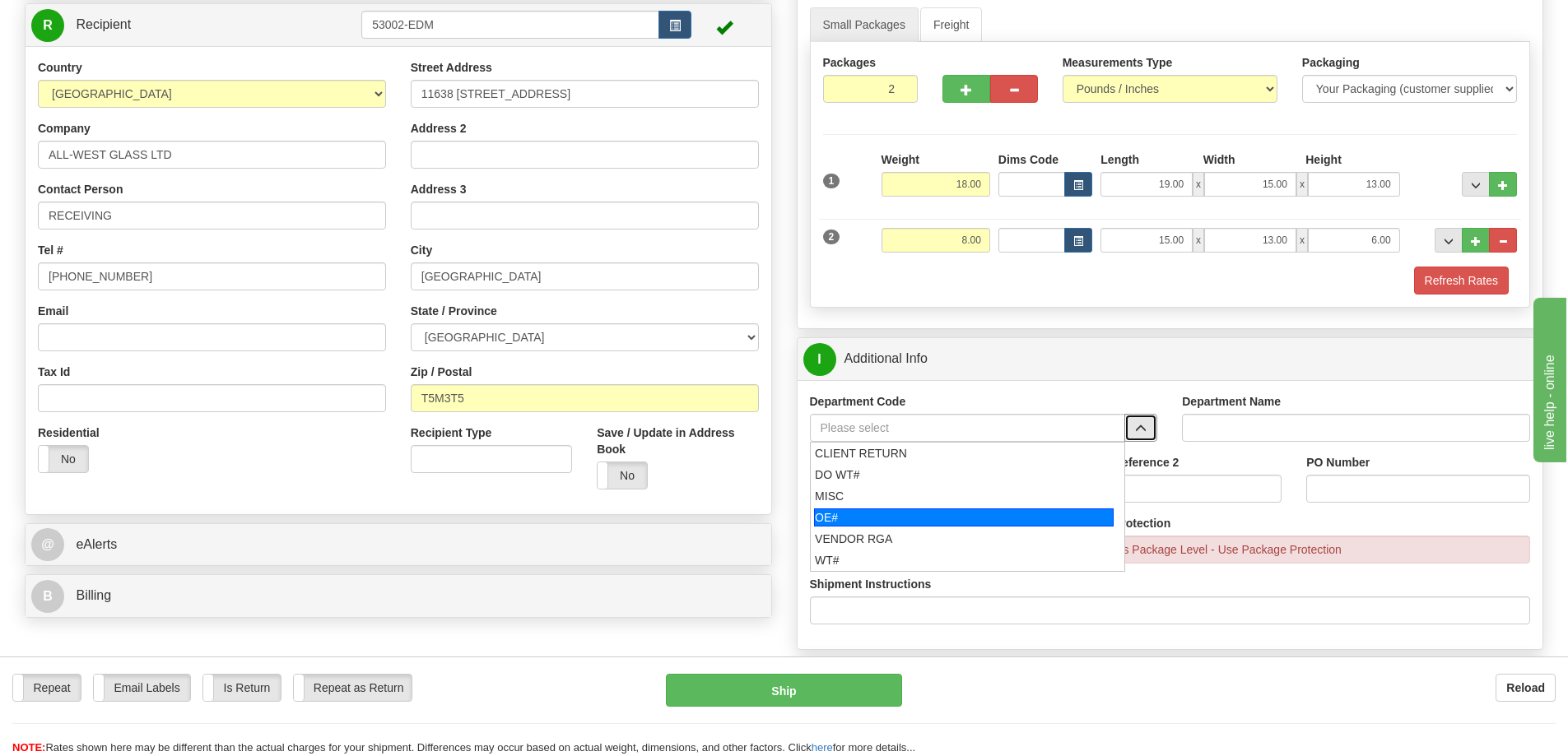
click at [962, 513] on div "OE#" at bounding box center [964, 518] width 299 height 18
type input "OE#"
type input "ORDERS"
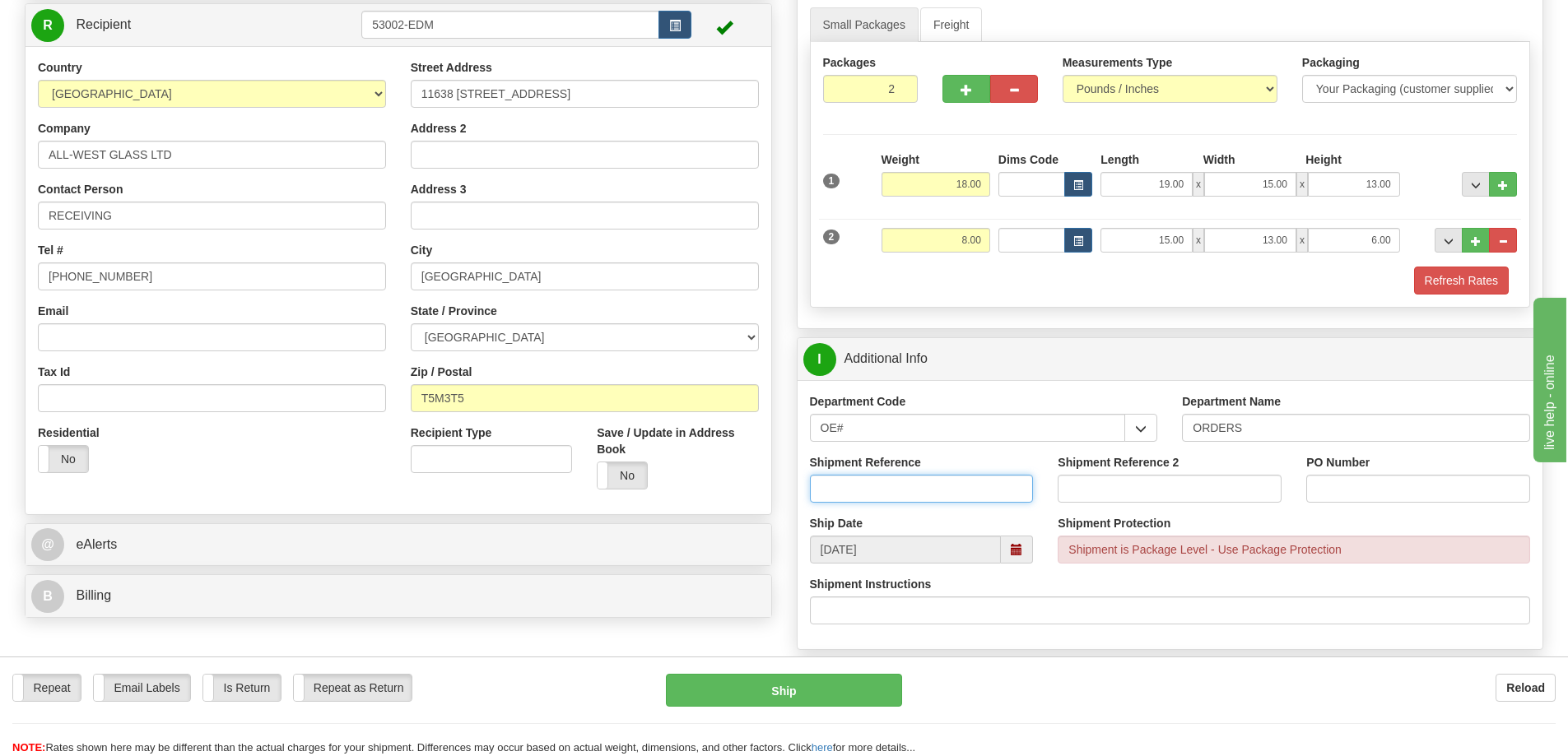
click at [974, 493] on input "Shipment Reference" at bounding box center [921, 489] width 224 height 28
type input "3"
type input "60033088"
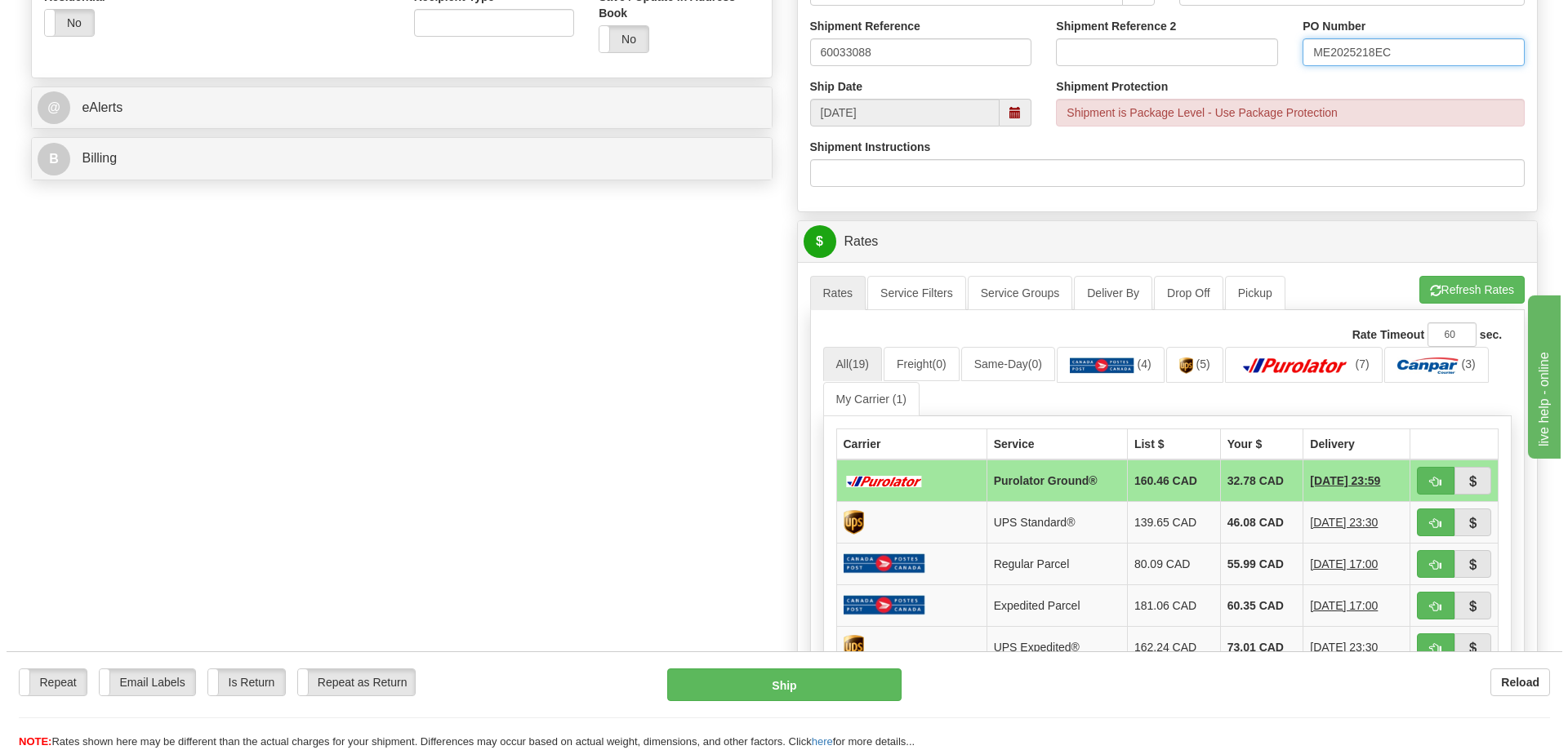
scroll to position [653, 0]
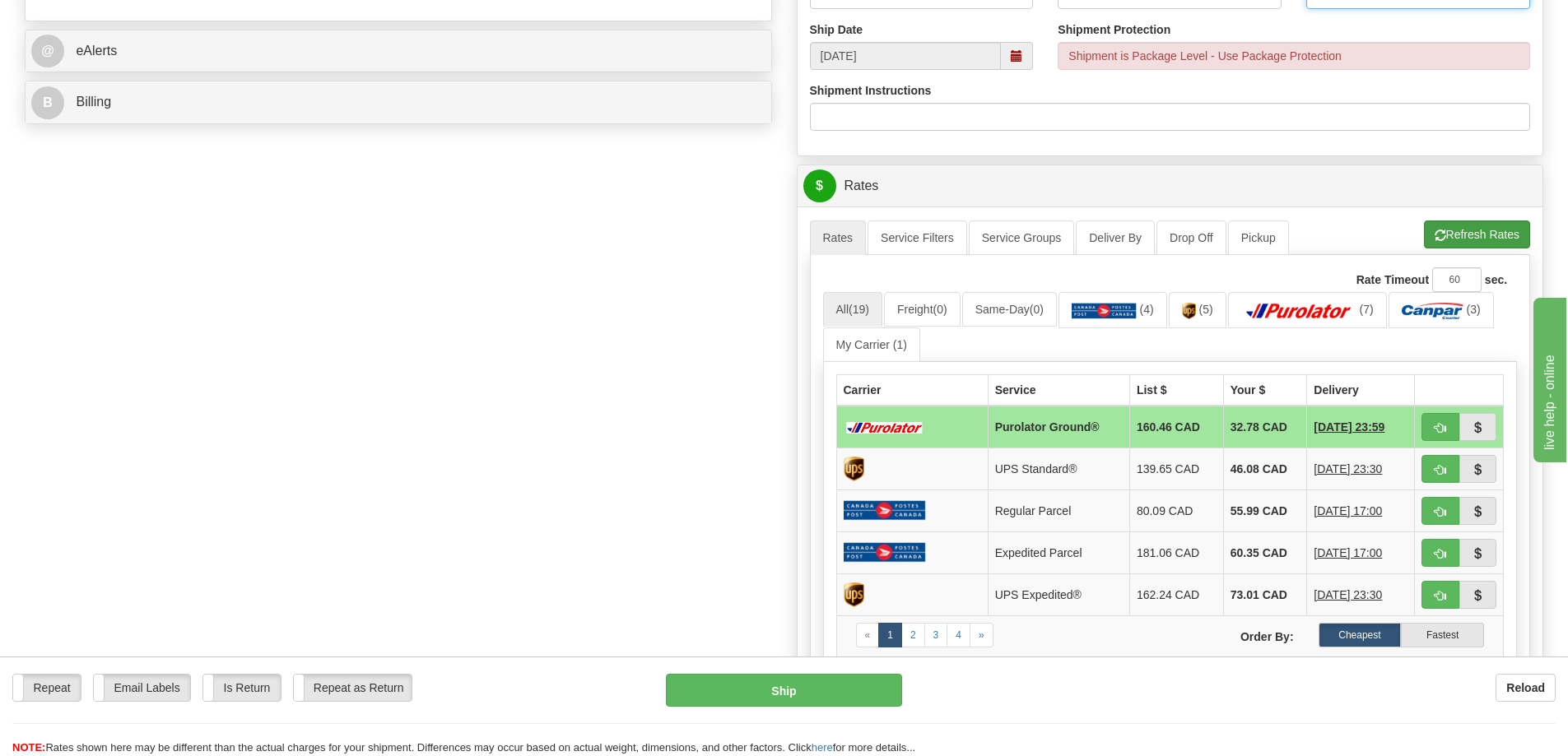
type input "ME2025218EC"
click at [1444, 228] on button "Refresh Rates" at bounding box center [1478, 235] width 106 height 28
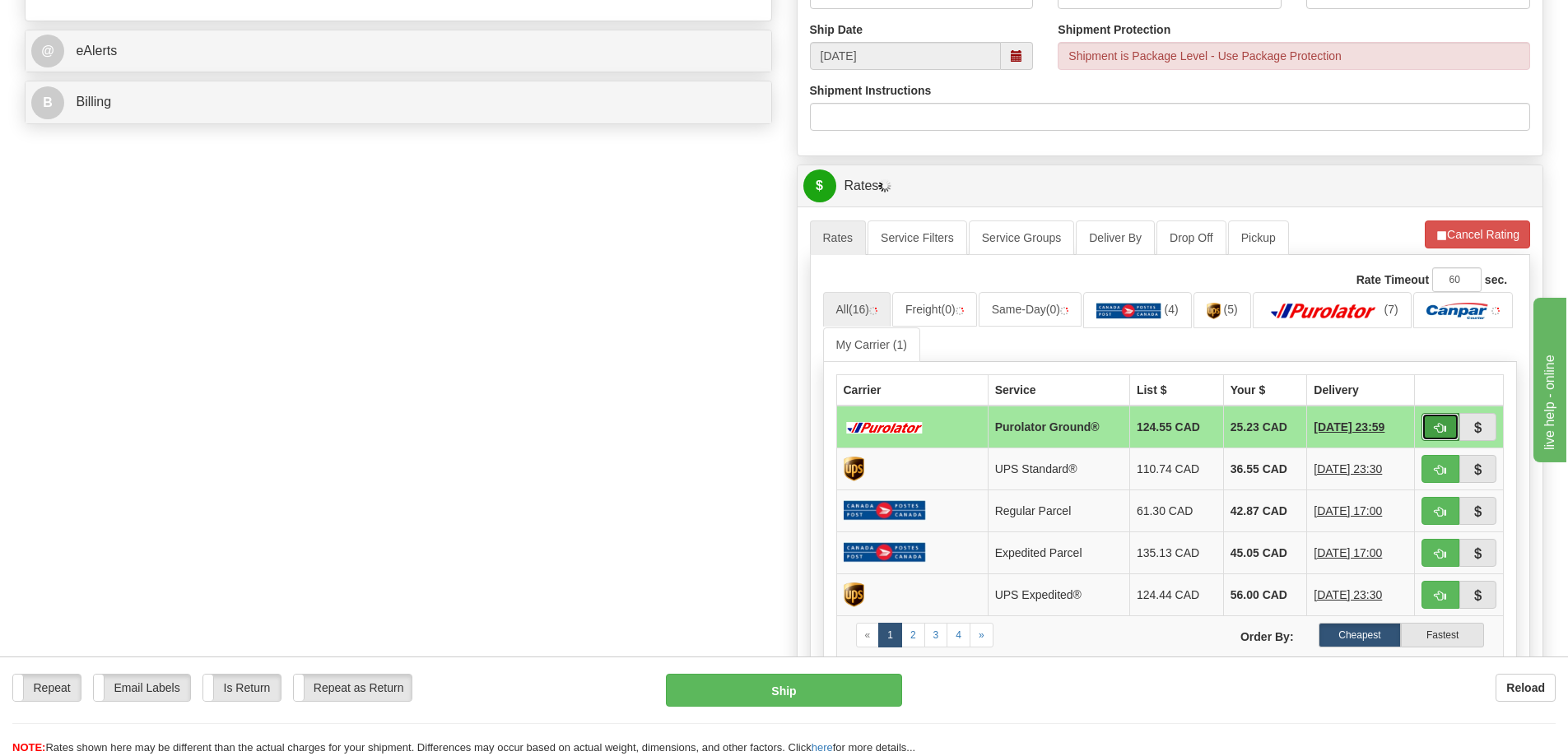
click at [1443, 430] on span "button" at bounding box center [1440, 428] width 11 height 10
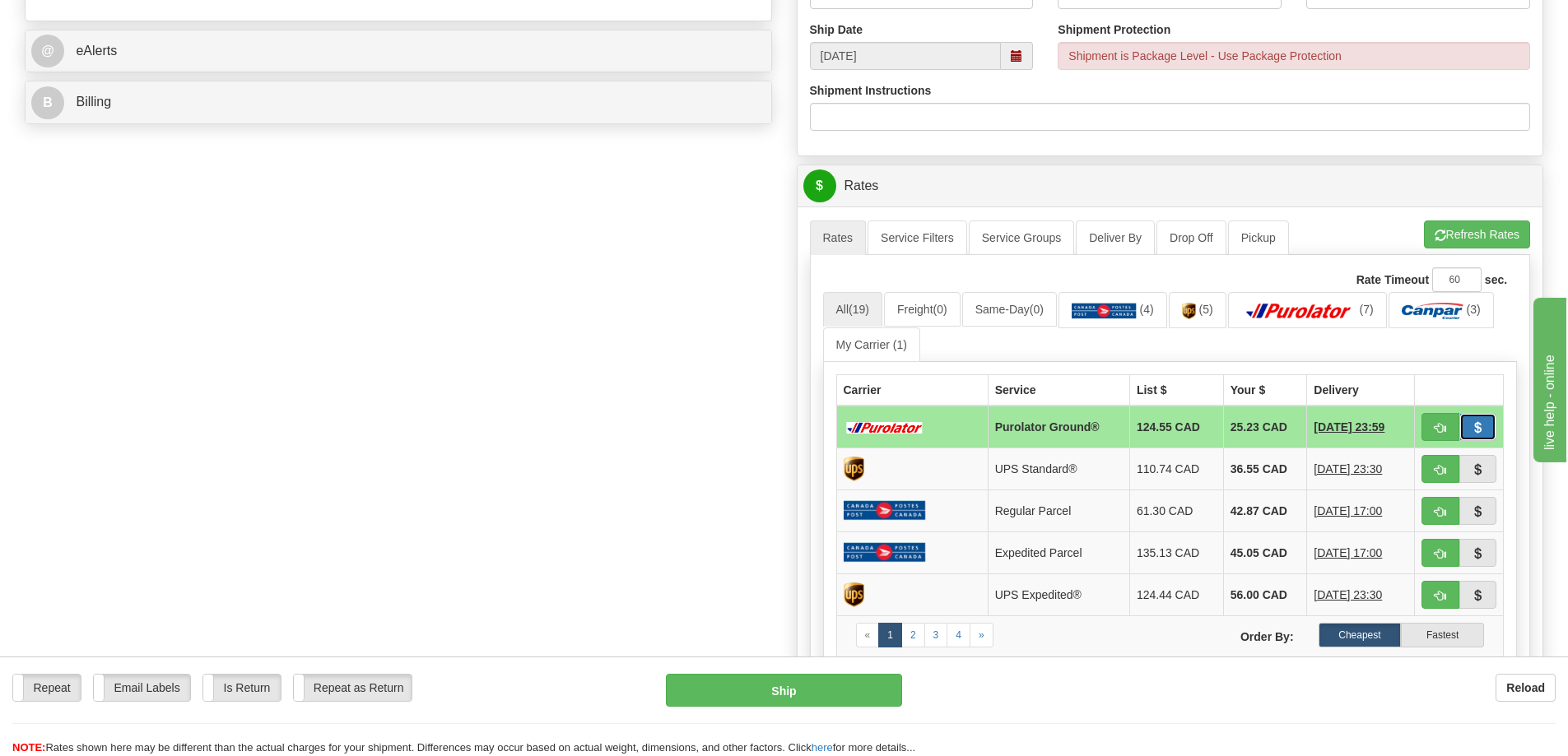
click at [1476, 427] on span "button" at bounding box center [1477, 428] width 11 height 10
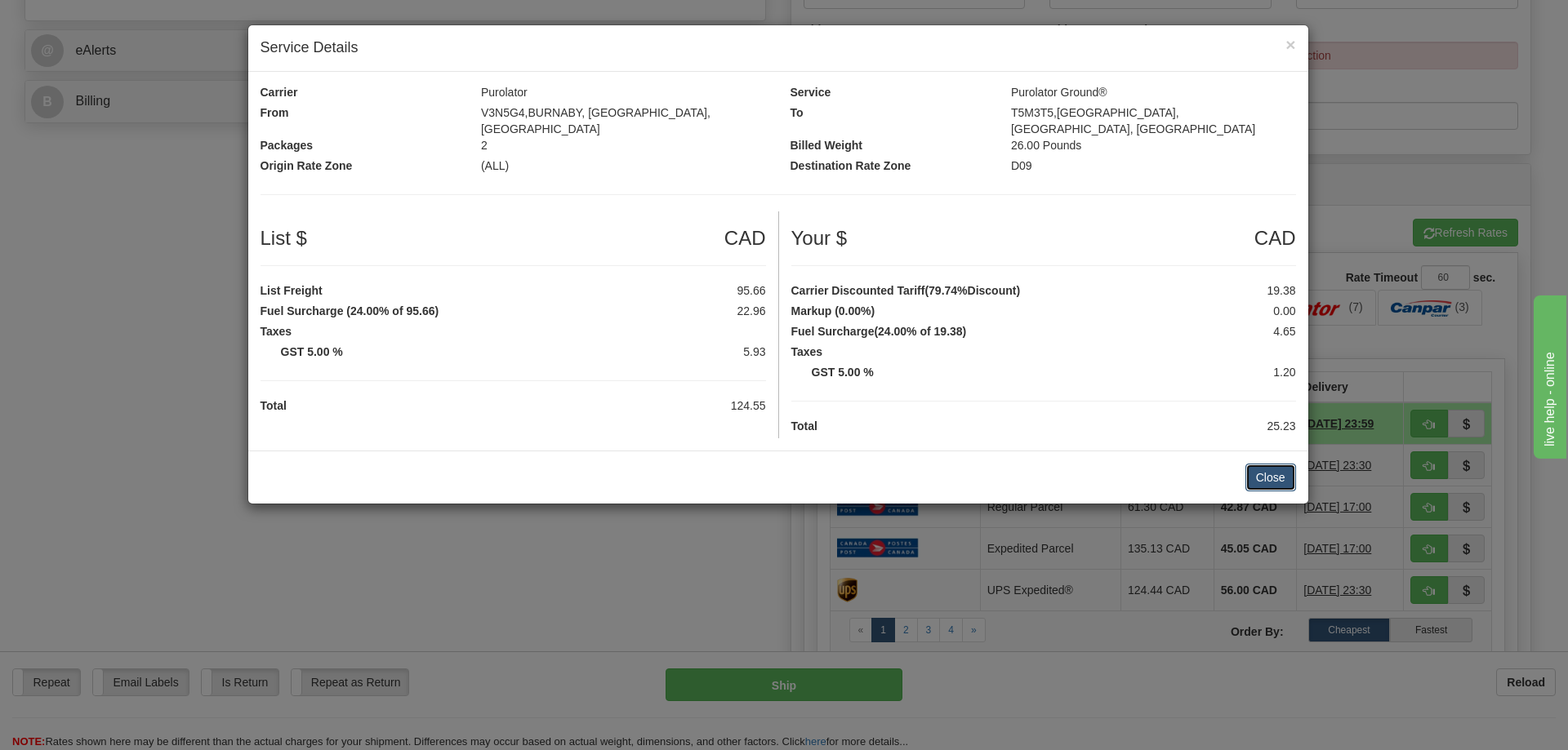
click at [1278, 464] on button "Close" at bounding box center [1271, 477] width 51 height 28
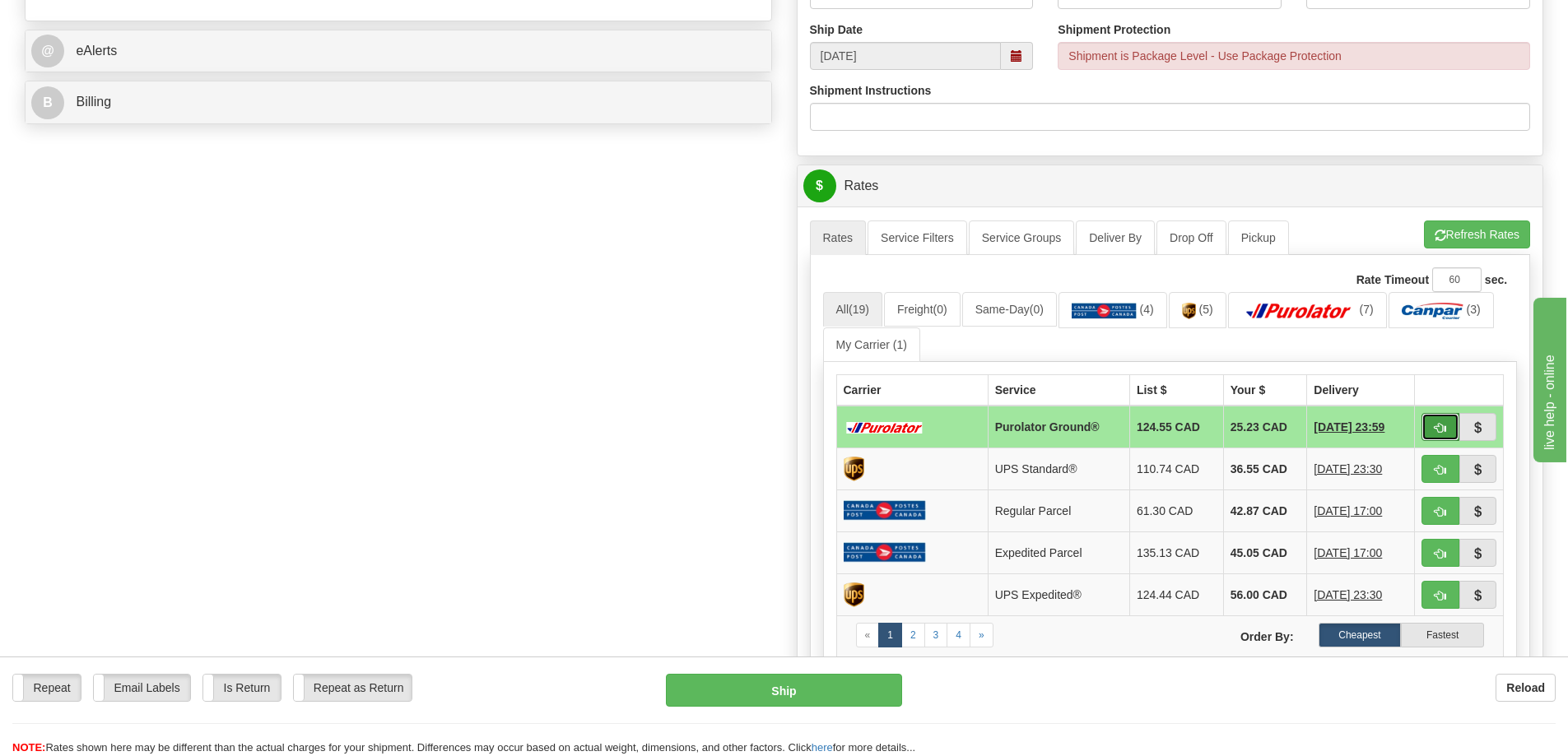
click at [1436, 425] on span "button" at bounding box center [1440, 428] width 11 height 10
type input "260"
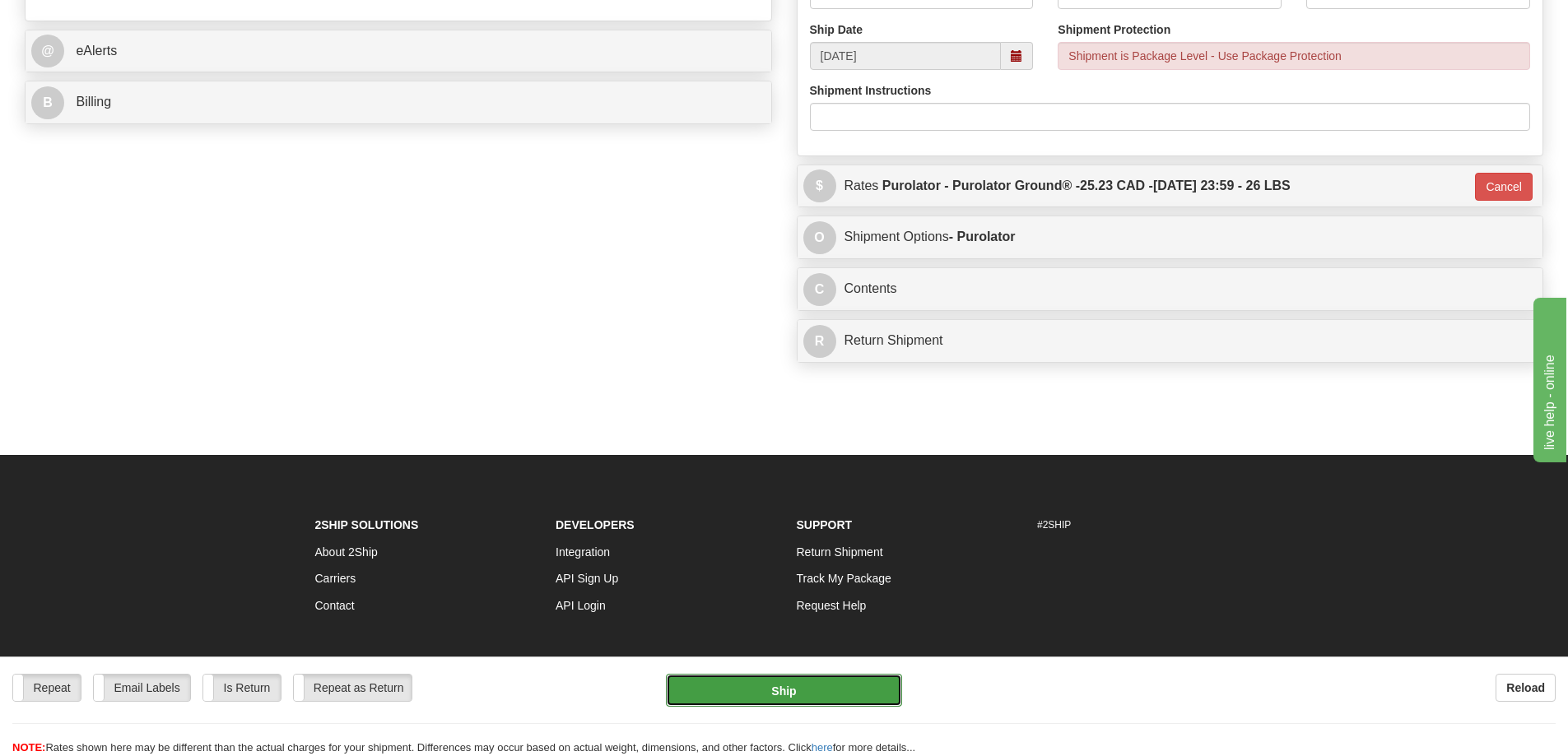
click at [822, 694] on button "Ship" at bounding box center [783, 691] width 236 height 33
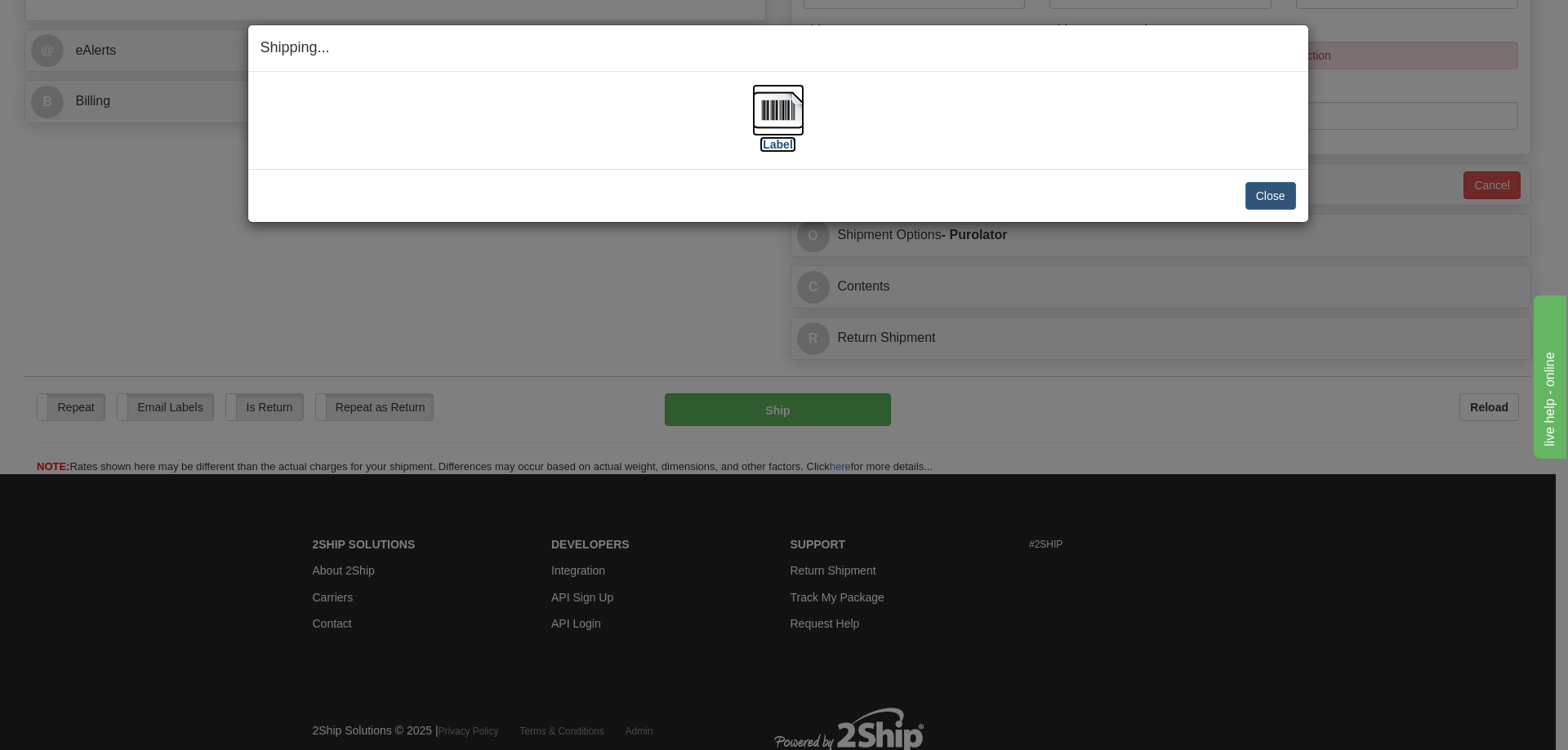
click at [771, 99] on img at bounding box center [778, 110] width 53 height 53
click at [1269, 186] on button "Close" at bounding box center [1271, 196] width 51 height 28
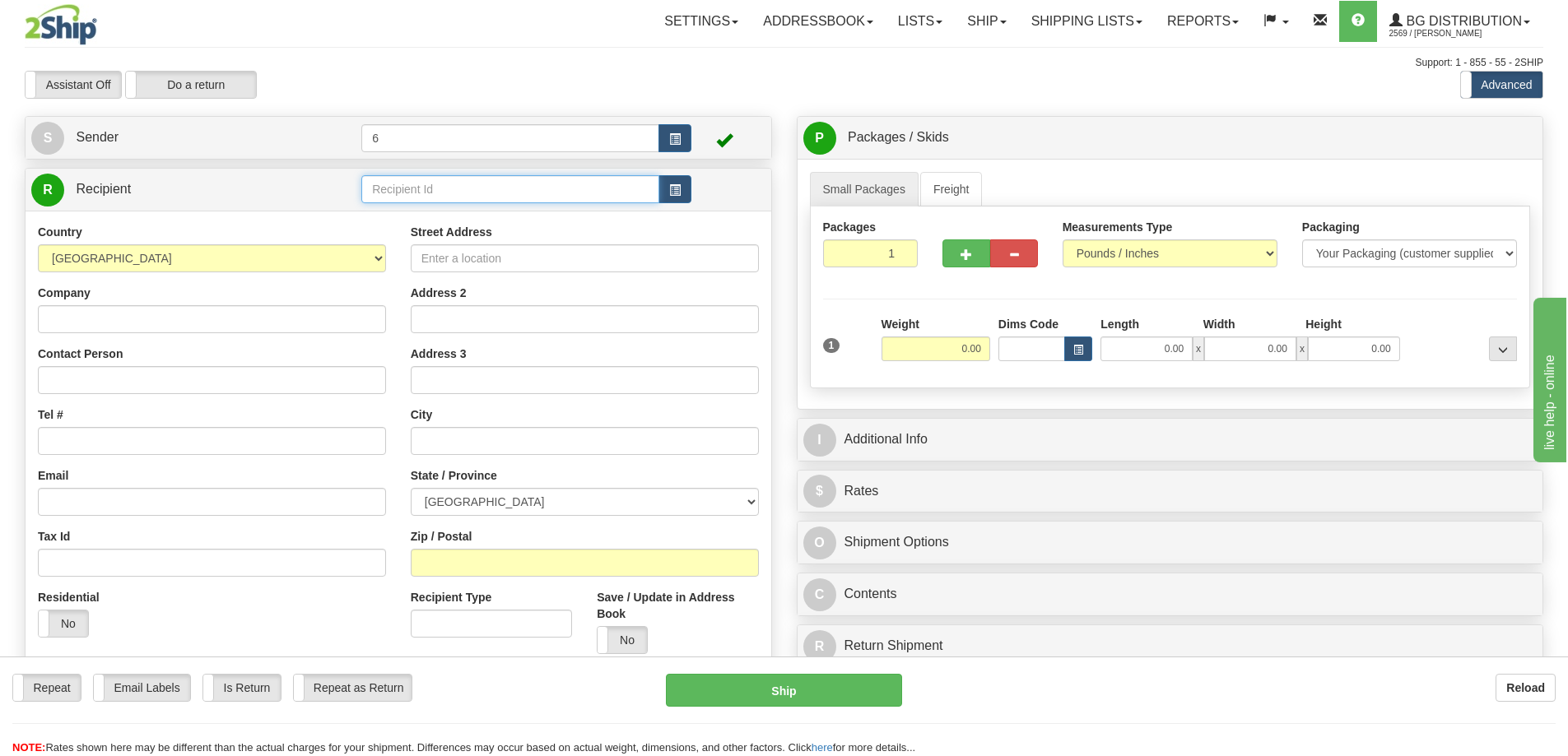
click at [419, 199] on input "text" at bounding box center [510, 189] width 298 height 28
type input "1"
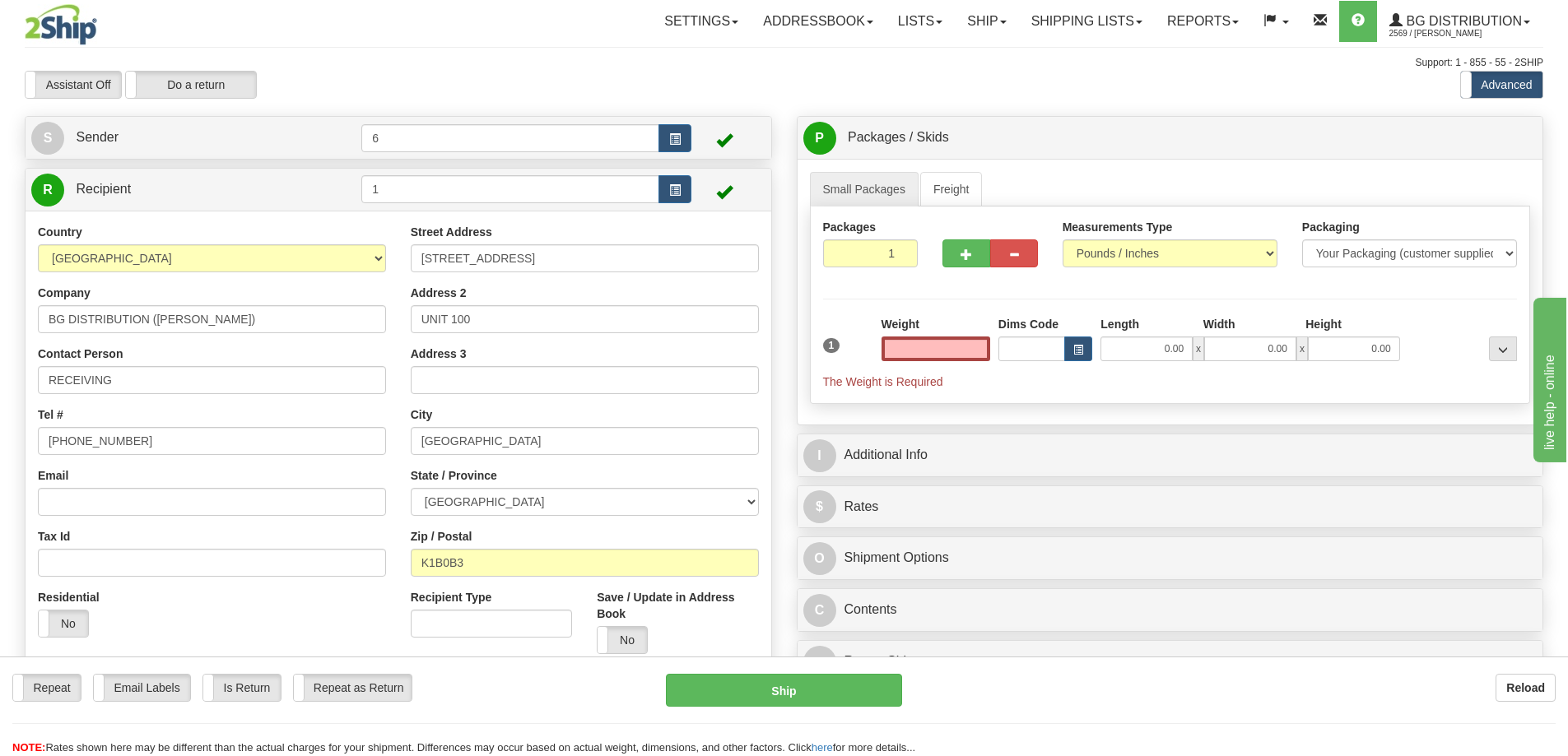
type input "0.00"
click at [928, 346] on input "0.00" at bounding box center [935, 349] width 109 height 24
type input "2.00"
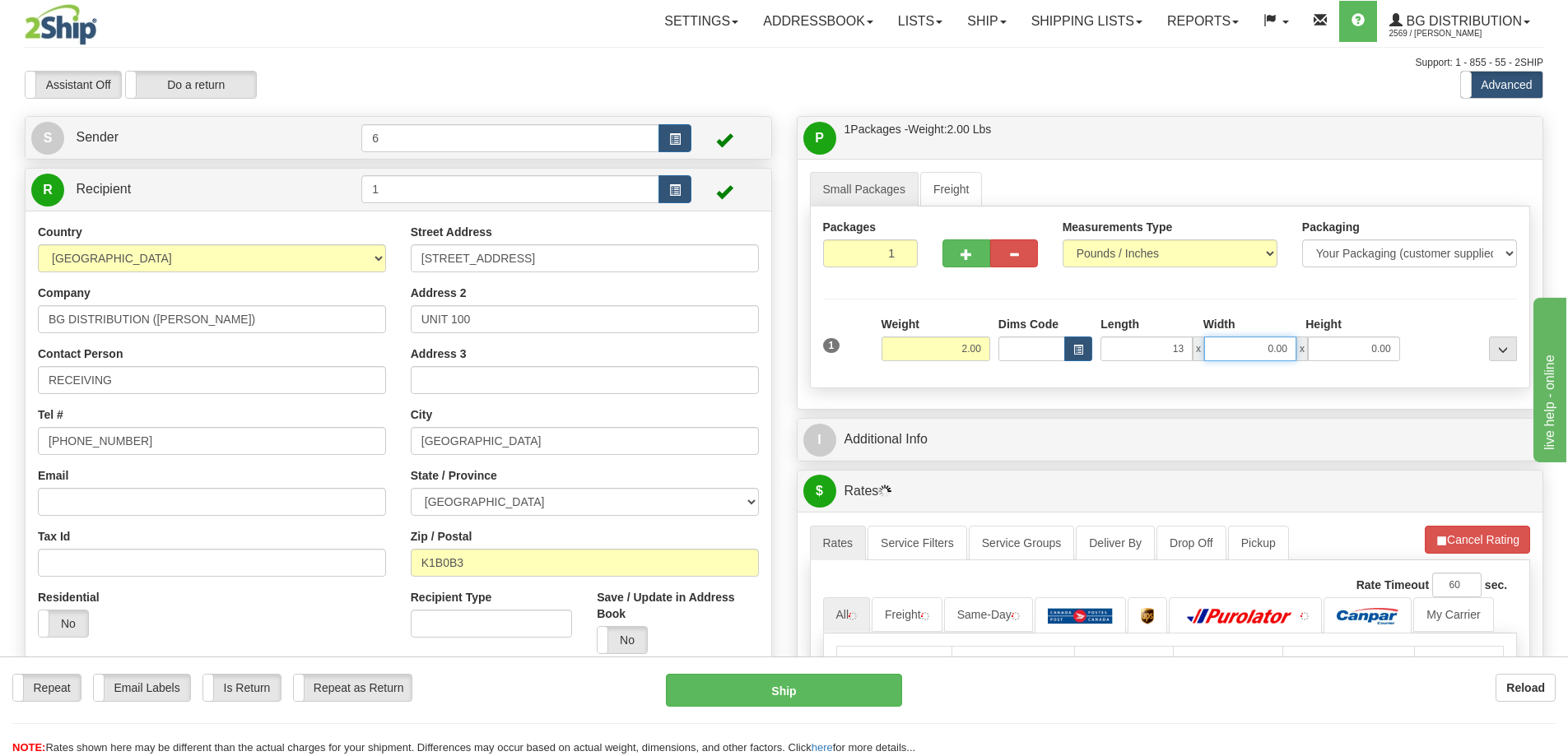
type input "13.00"
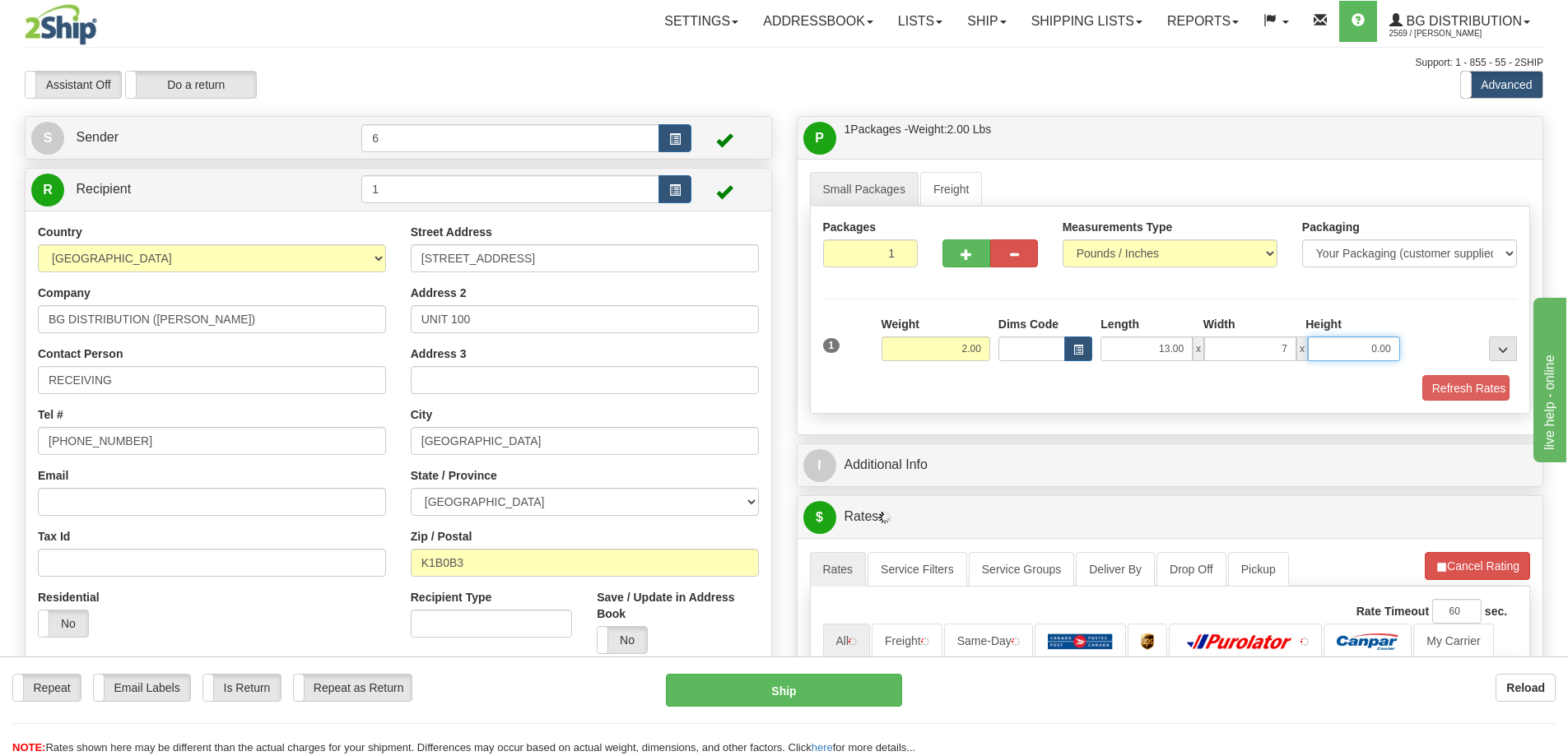
type input "7.00"
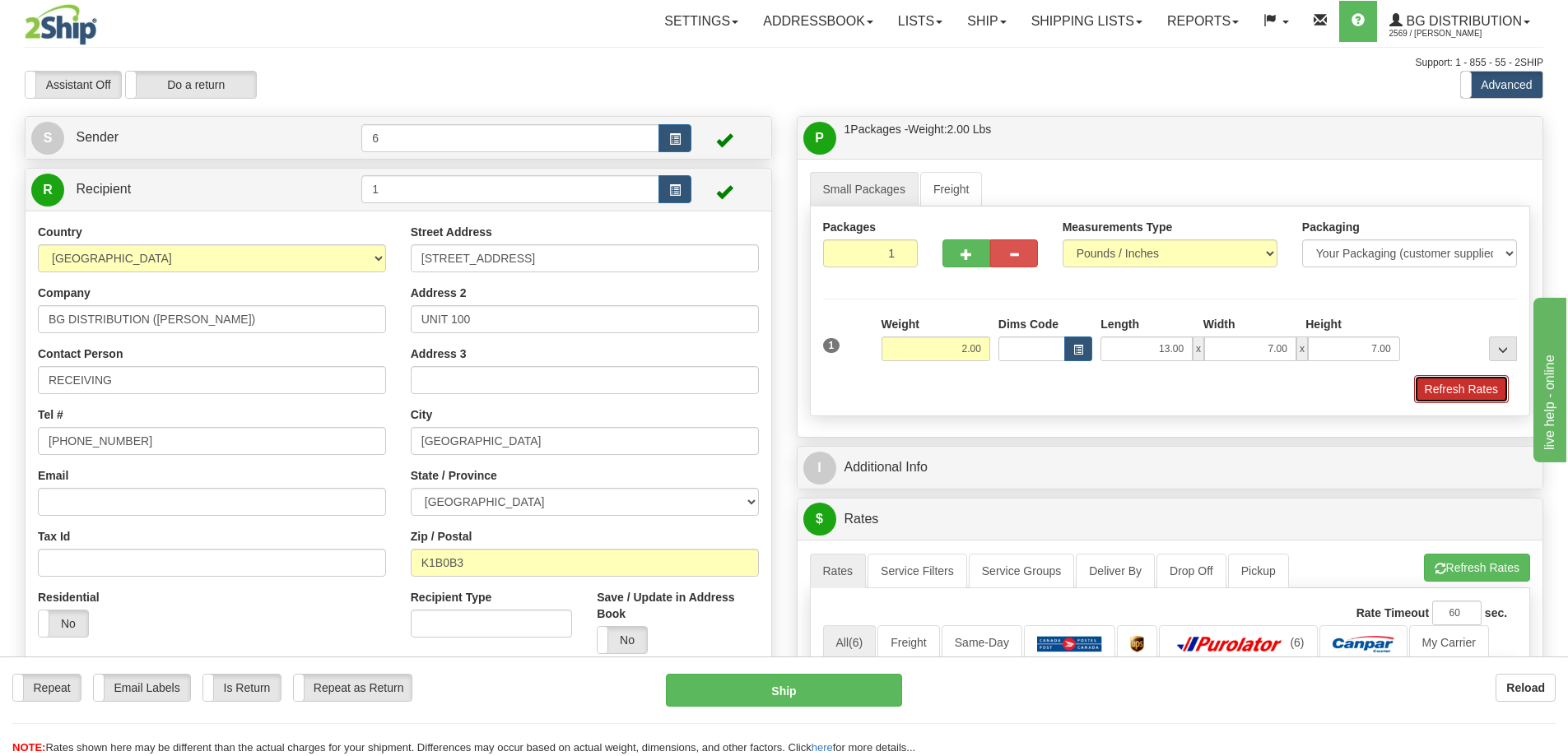
click at [1457, 379] on button "Refresh Rates" at bounding box center [1461, 389] width 95 height 28
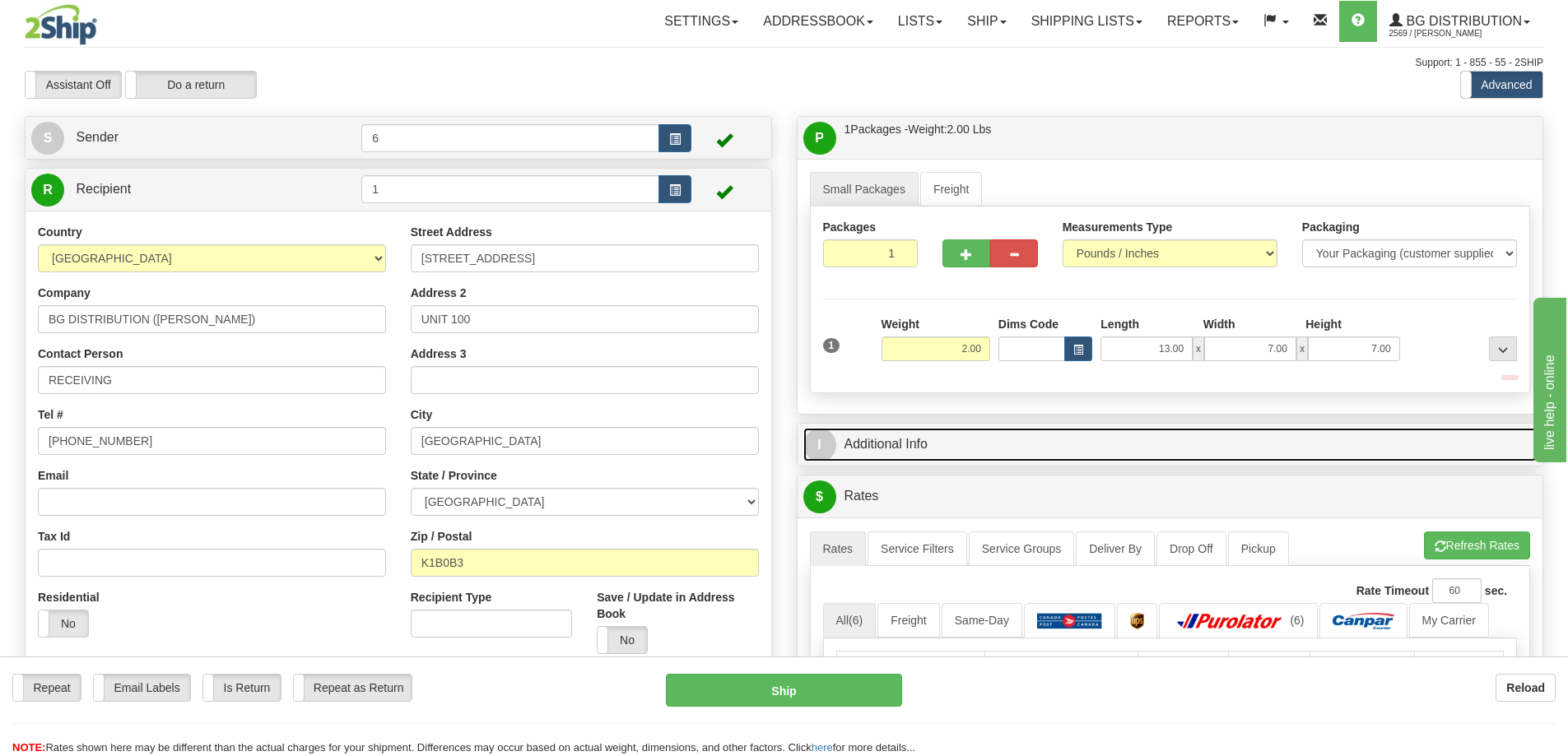
click at [1377, 447] on link "I Additional Info" at bounding box center [1170, 445] width 734 height 34
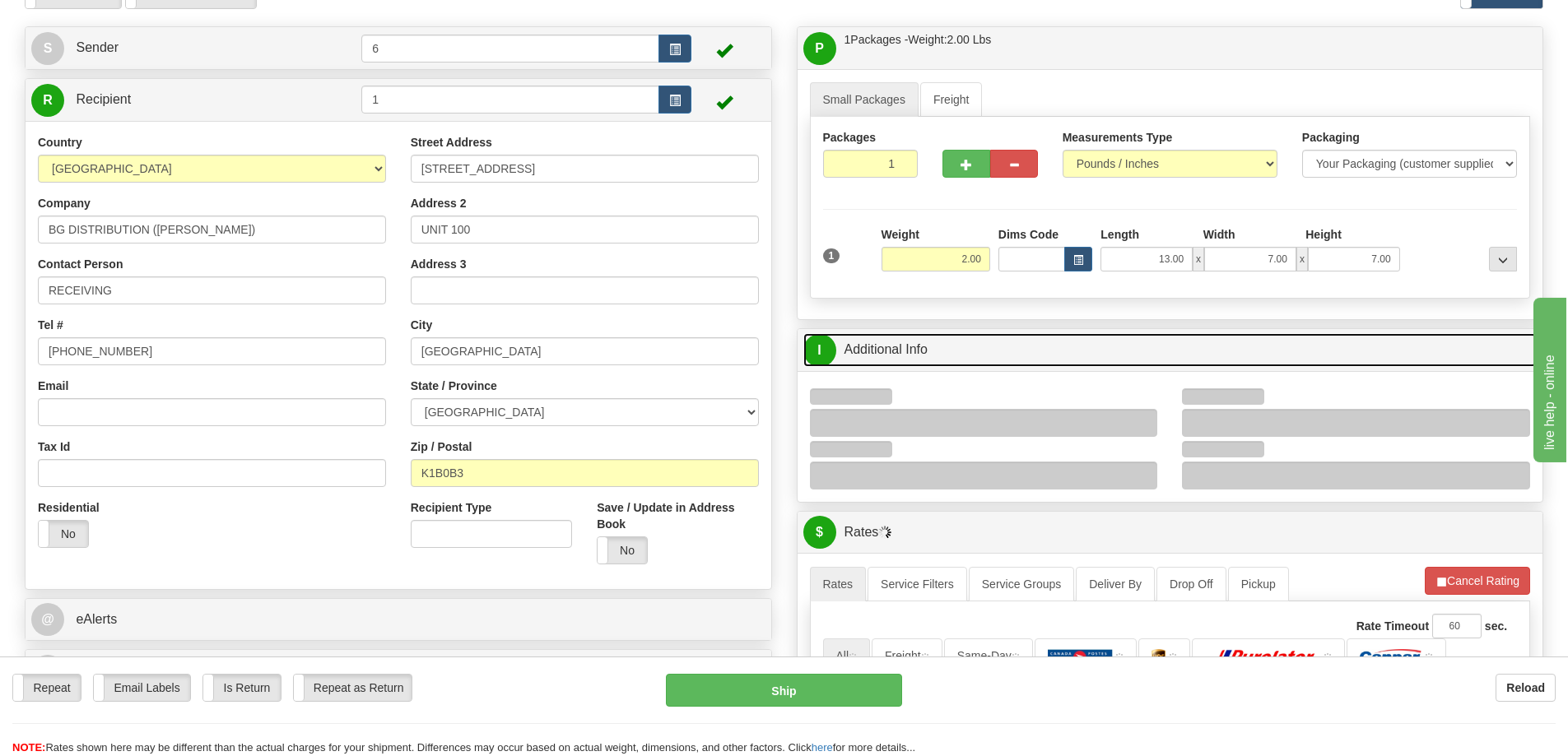
scroll to position [164, 0]
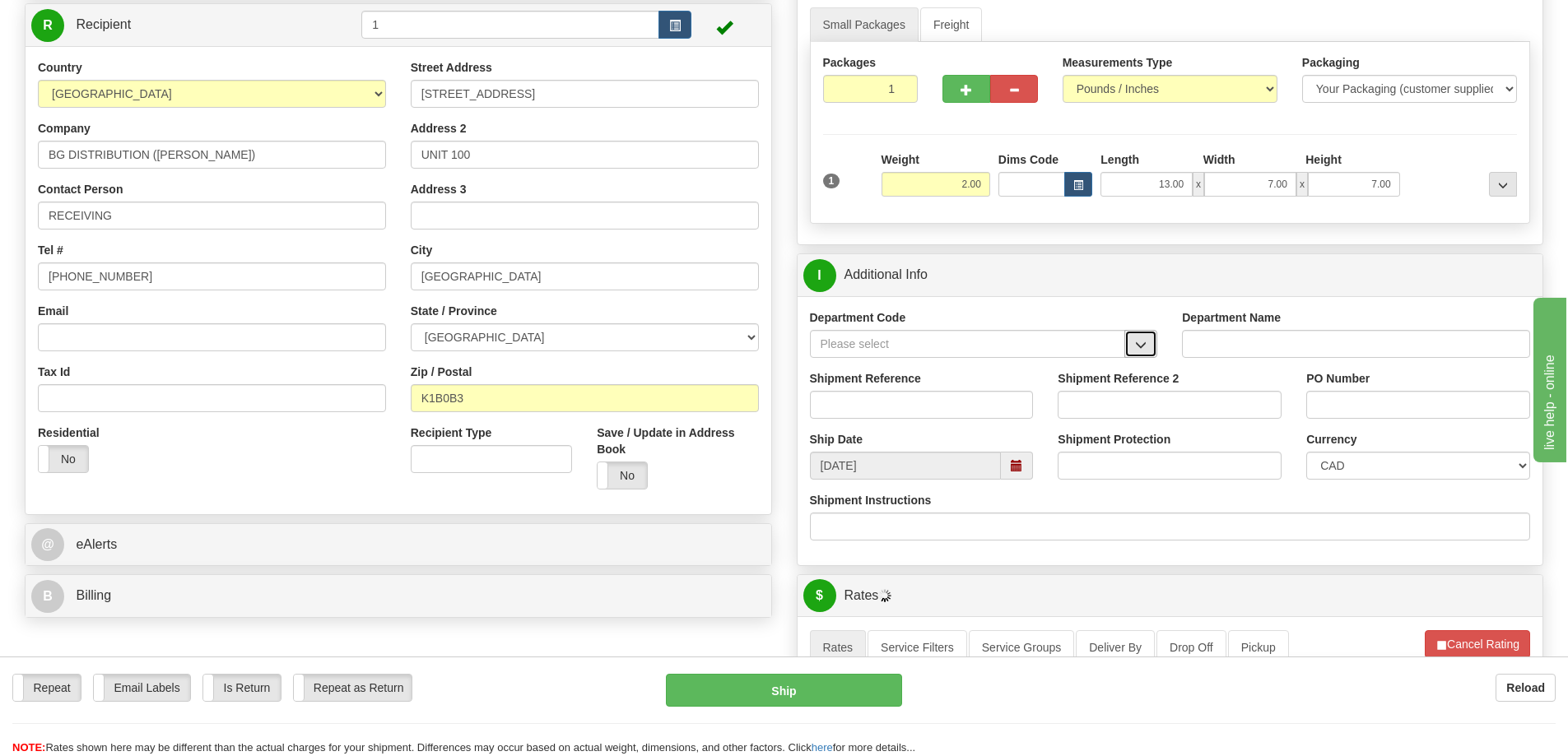
click at [1145, 351] on button "button" at bounding box center [1141, 344] width 33 height 28
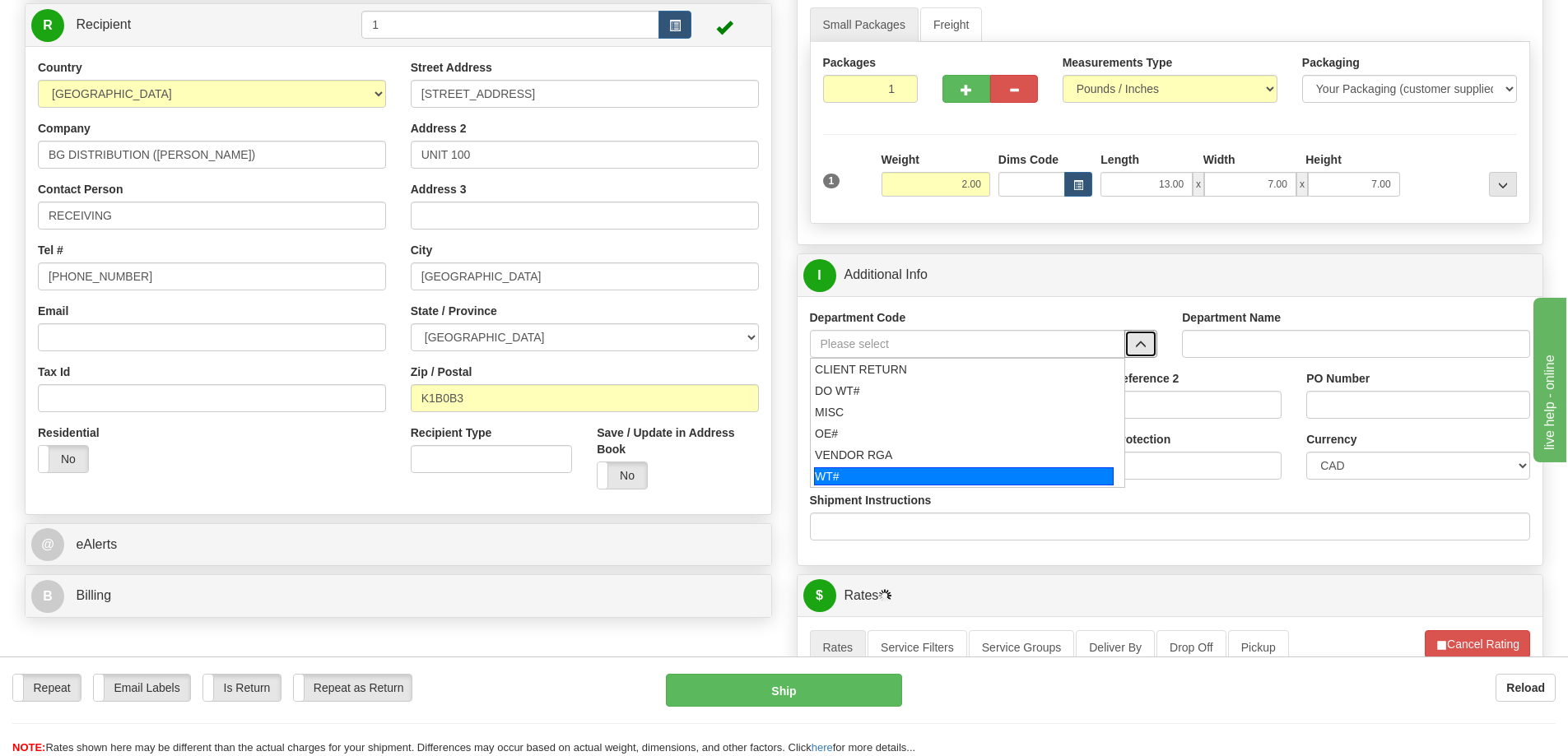
click at [899, 467] on div "WT#" at bounding box center [964, 476] width 299 height 18
type input "WT#"
type input "WAREHOUSE TRANSFERS"
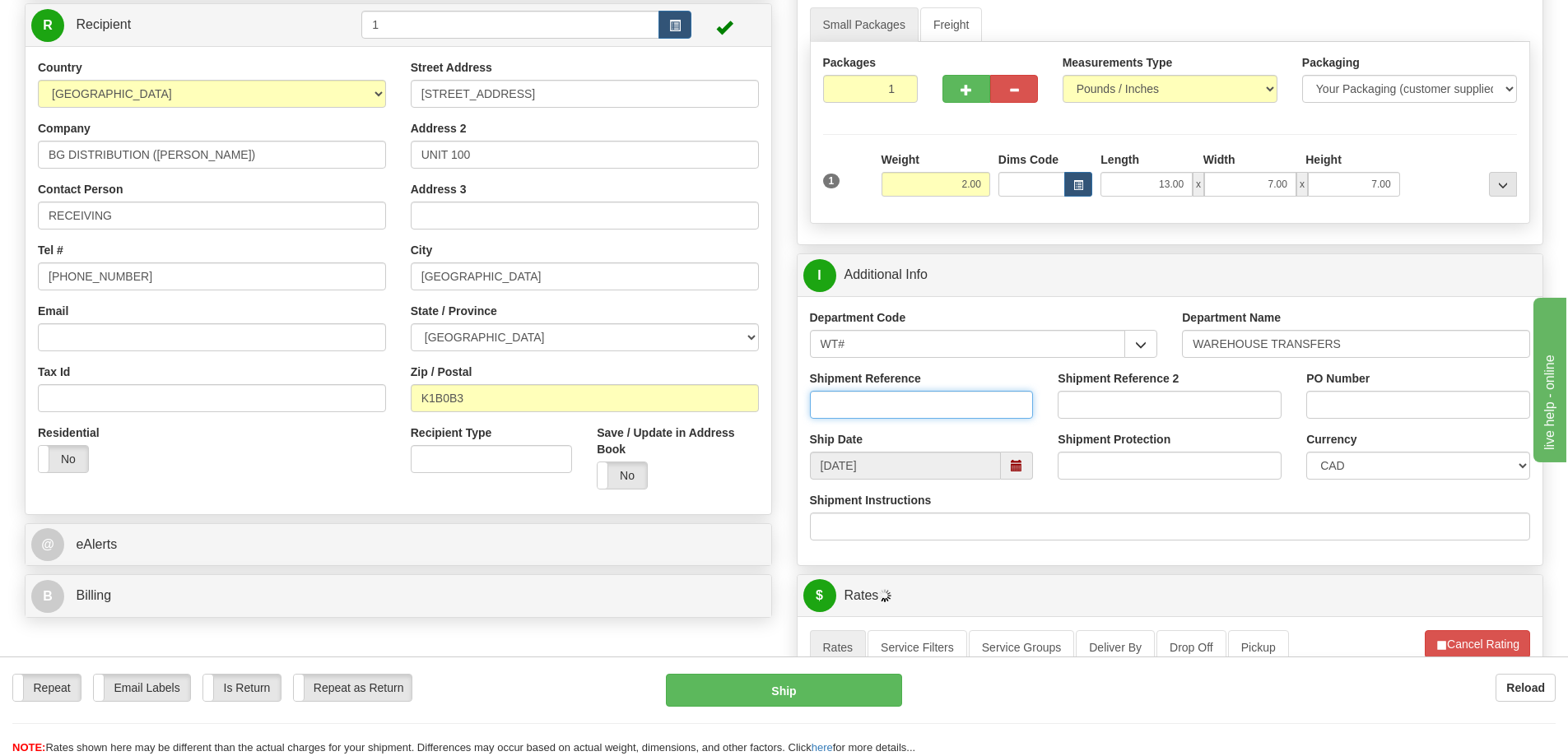
click at [865, 407] on input "Shipment Reference" at bounding box center [921, 405] width 224 height 28
type input "162885-00"
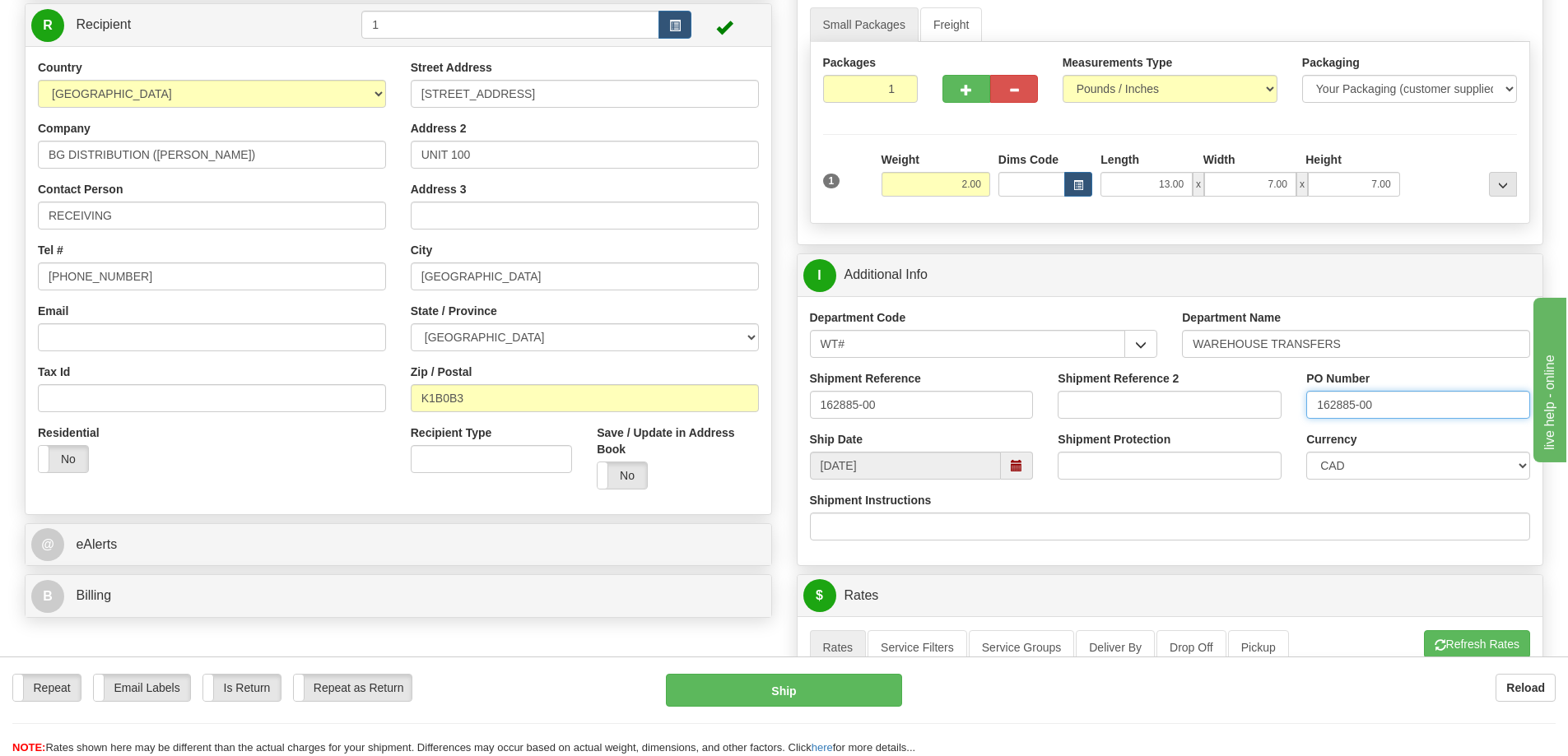
type input "162885-00"
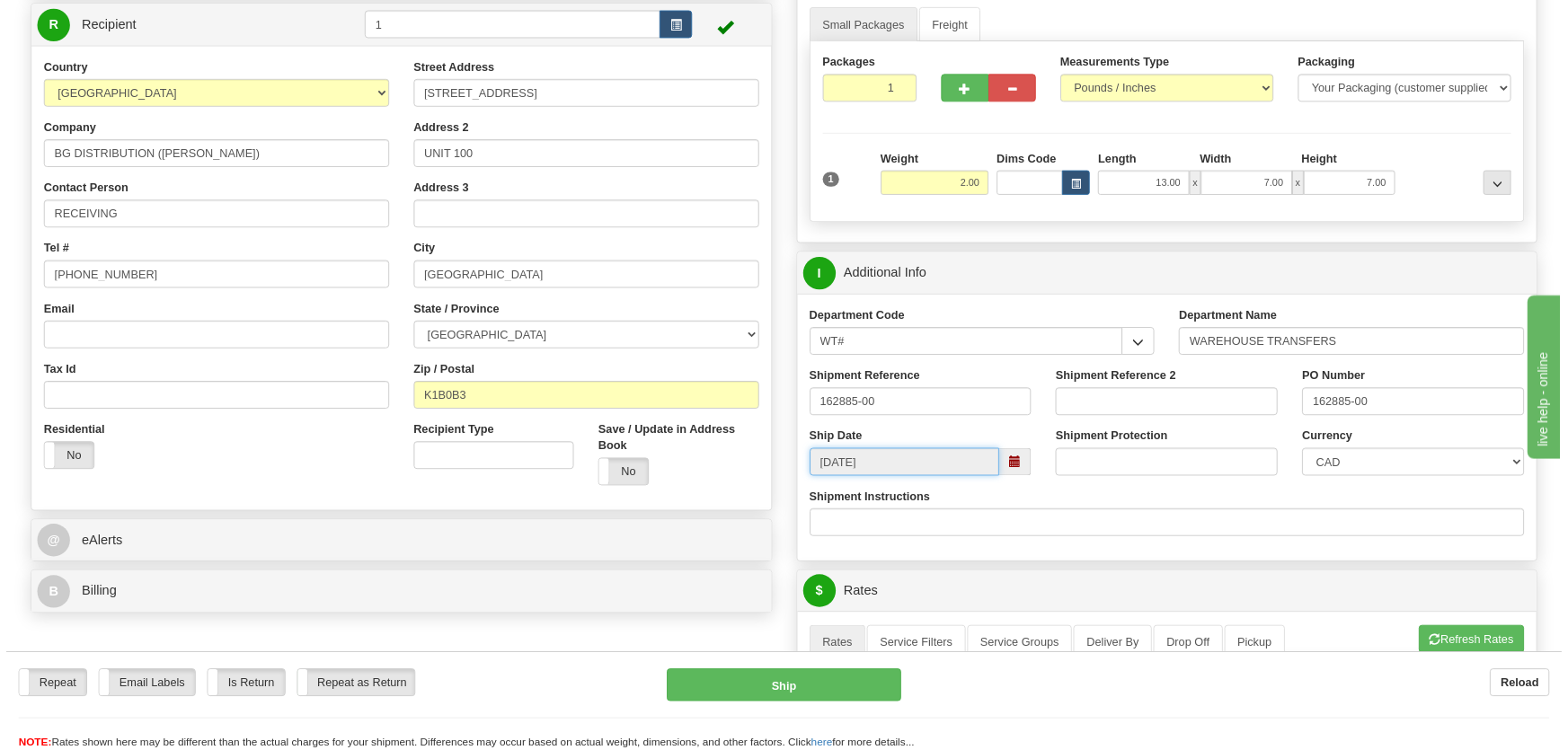
scroll to position [539, 0]
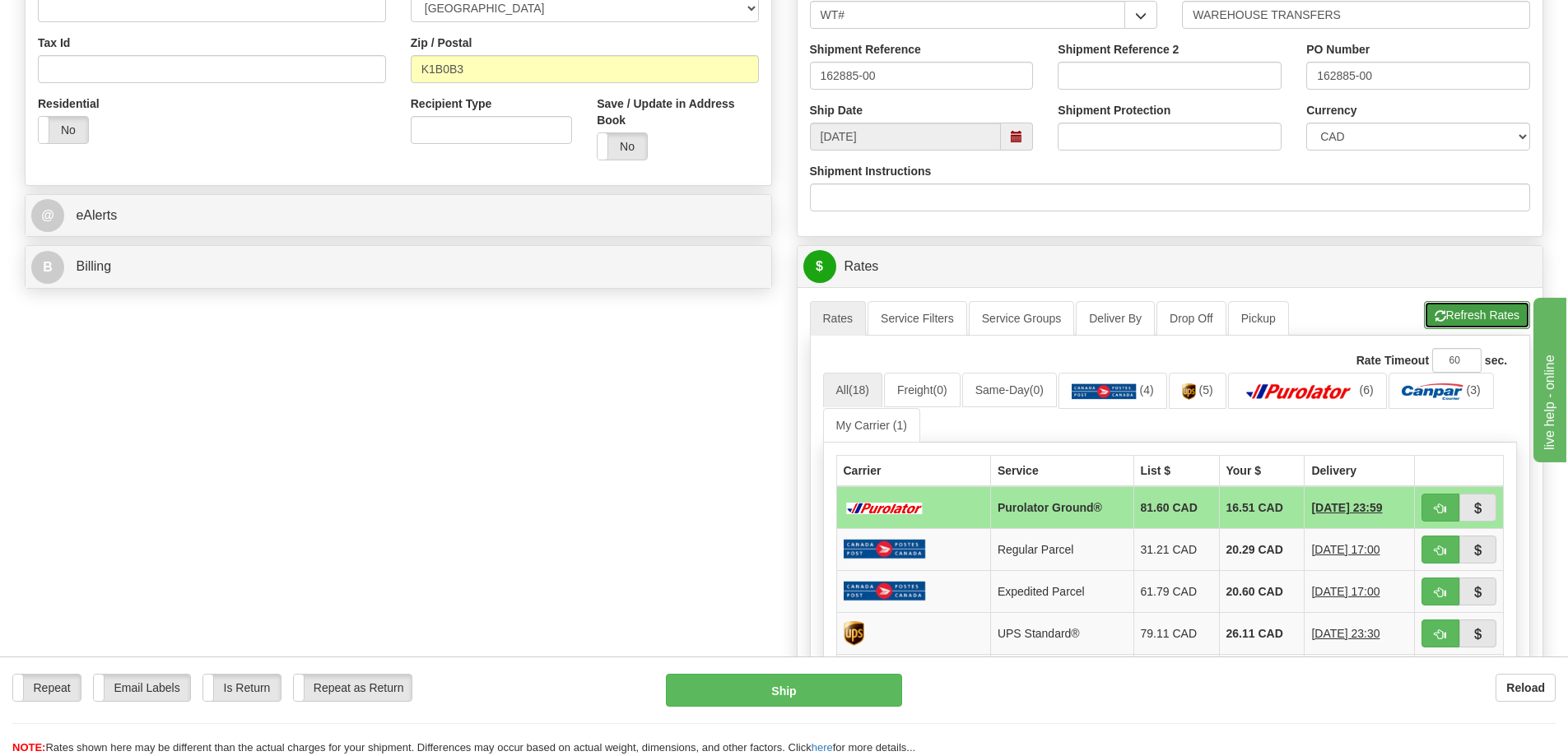
click at [1472, 312] on button "Refresh Rates" at bounding box center [1478, 315] width 106 height 28
click at [1444, 511] on span "button" at bounding box center [1440, 509] width 11 height 10
type input "260"
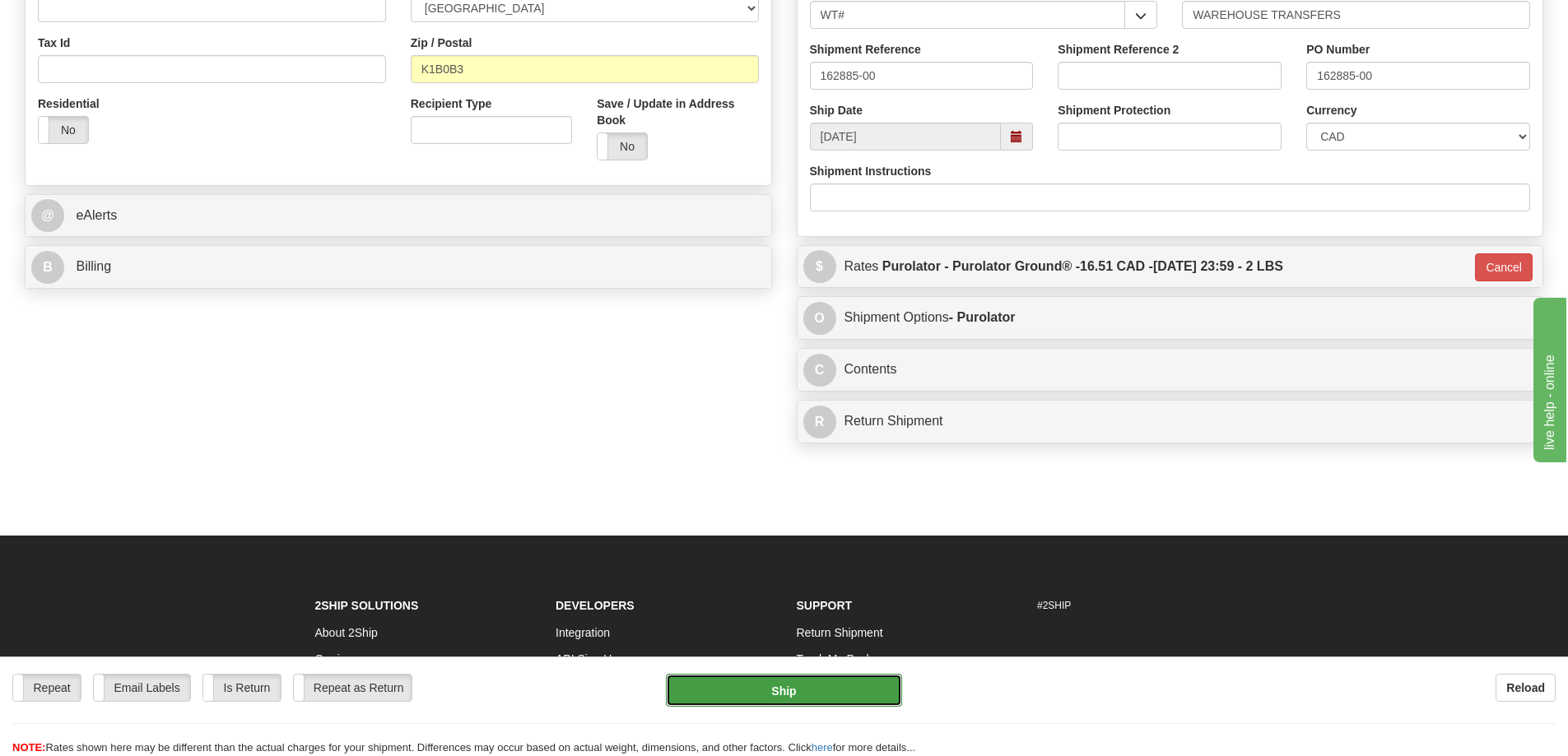
click at [805, 686] on button "Ship" at bounding box center [783, 691] width 236 height 33
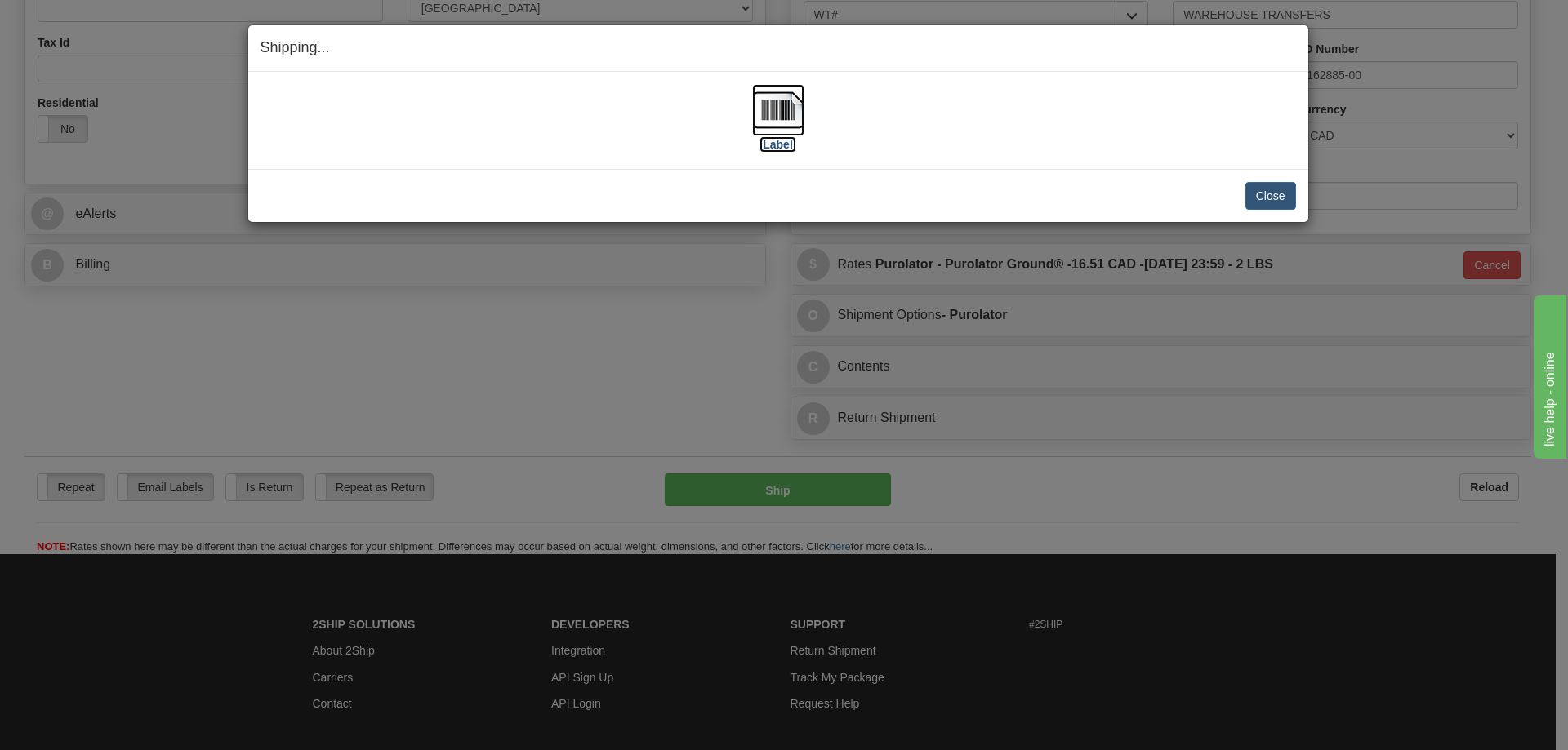
click at [784, 139] on label "[Label]" at bounding box center [779, 144] width 38 height 16
click at [1255, 183] on button "Close" at bounding box center [1271, 196] width 51 height 28
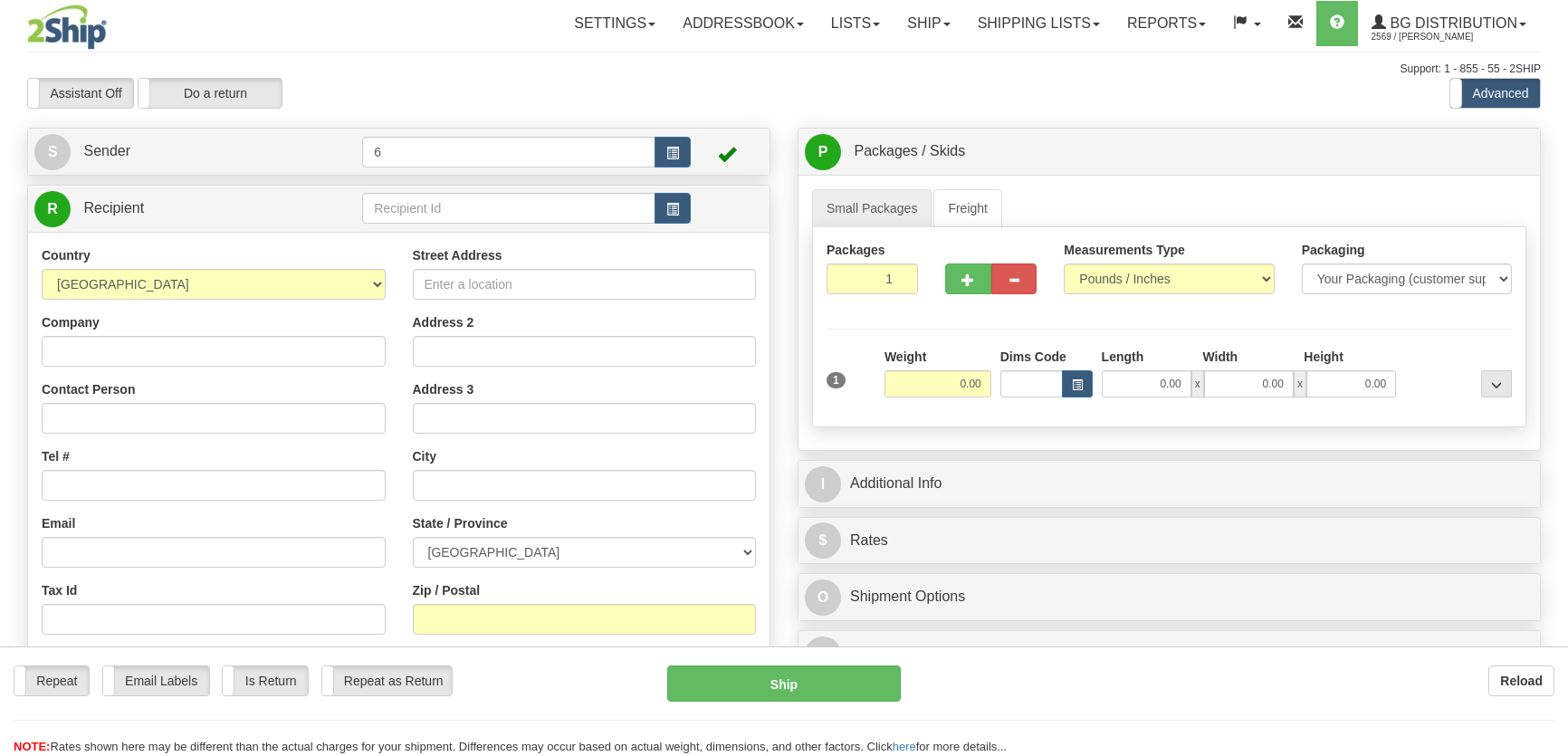
click at [468, 206] on div at bounding box center [784, 378] width 1568 height 756
click at [463, 202] on div "Toggle navigation Settings Shipping Preferences Fields Preferences New" at bounding box center [784, 515] width 1568 height 1030
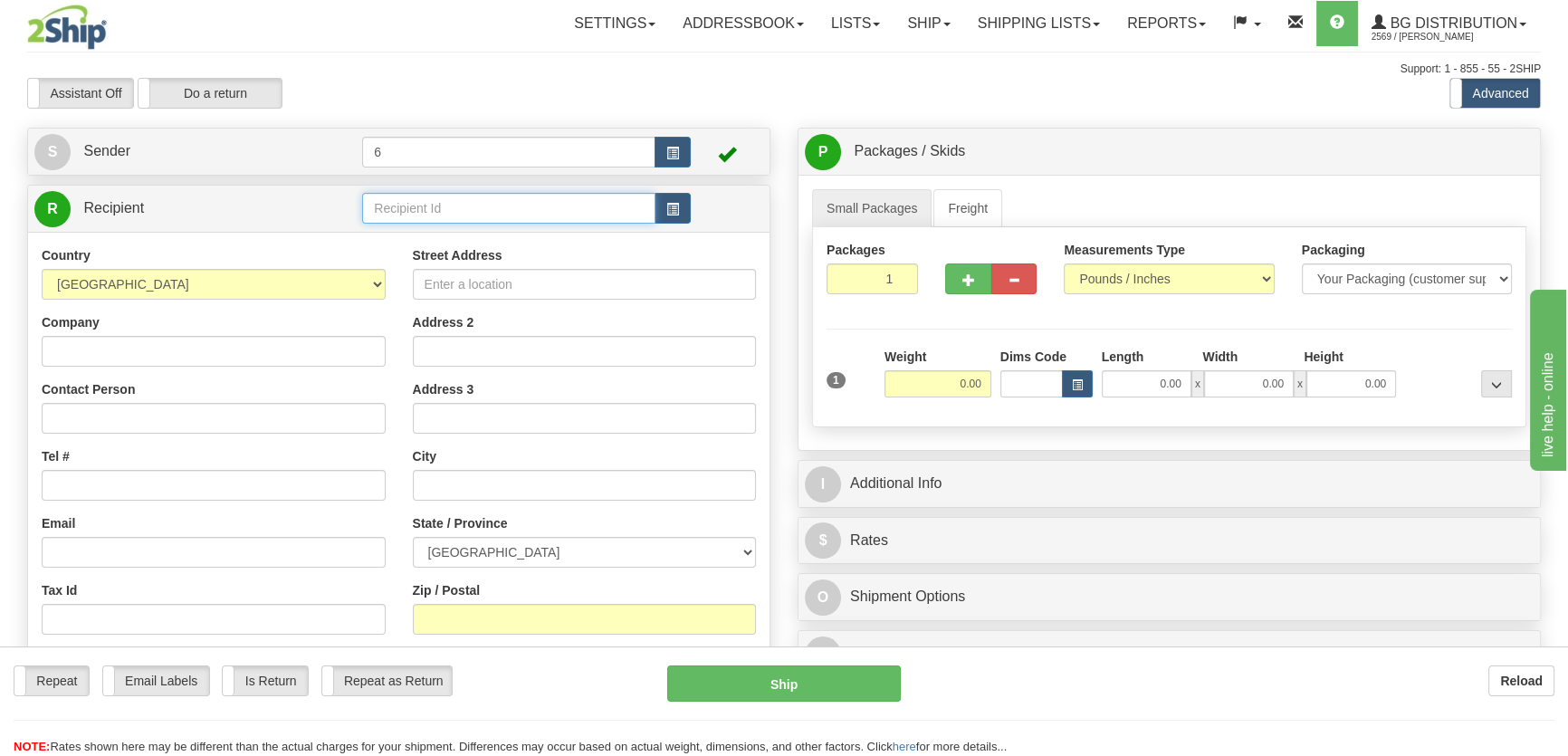
click at [463, 202] on input "text" at bounding box center [508, 208] width 293 height 31
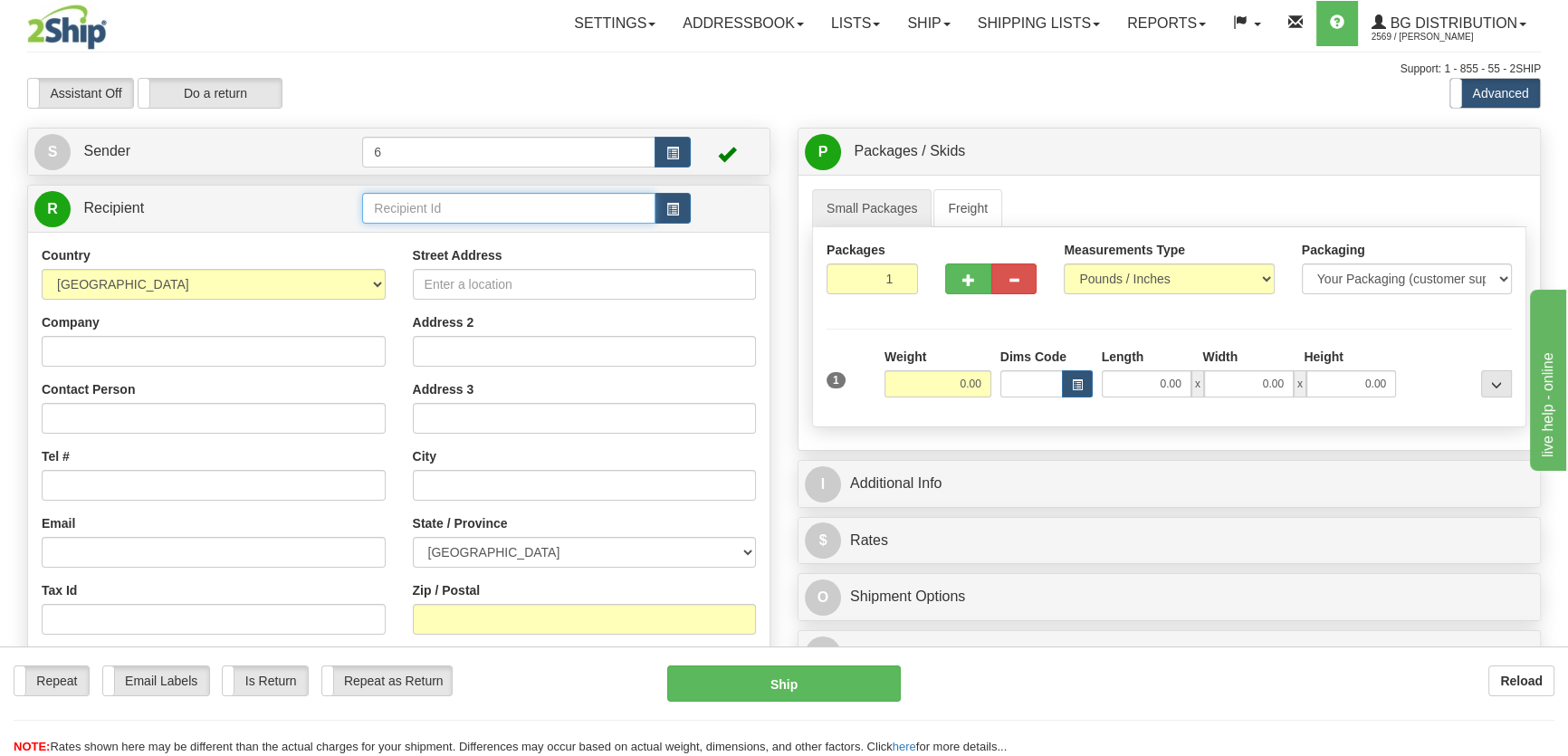
click at [463, 202] on input "text" at bounding box center [508, 208] width 293 height 31
type input "3"
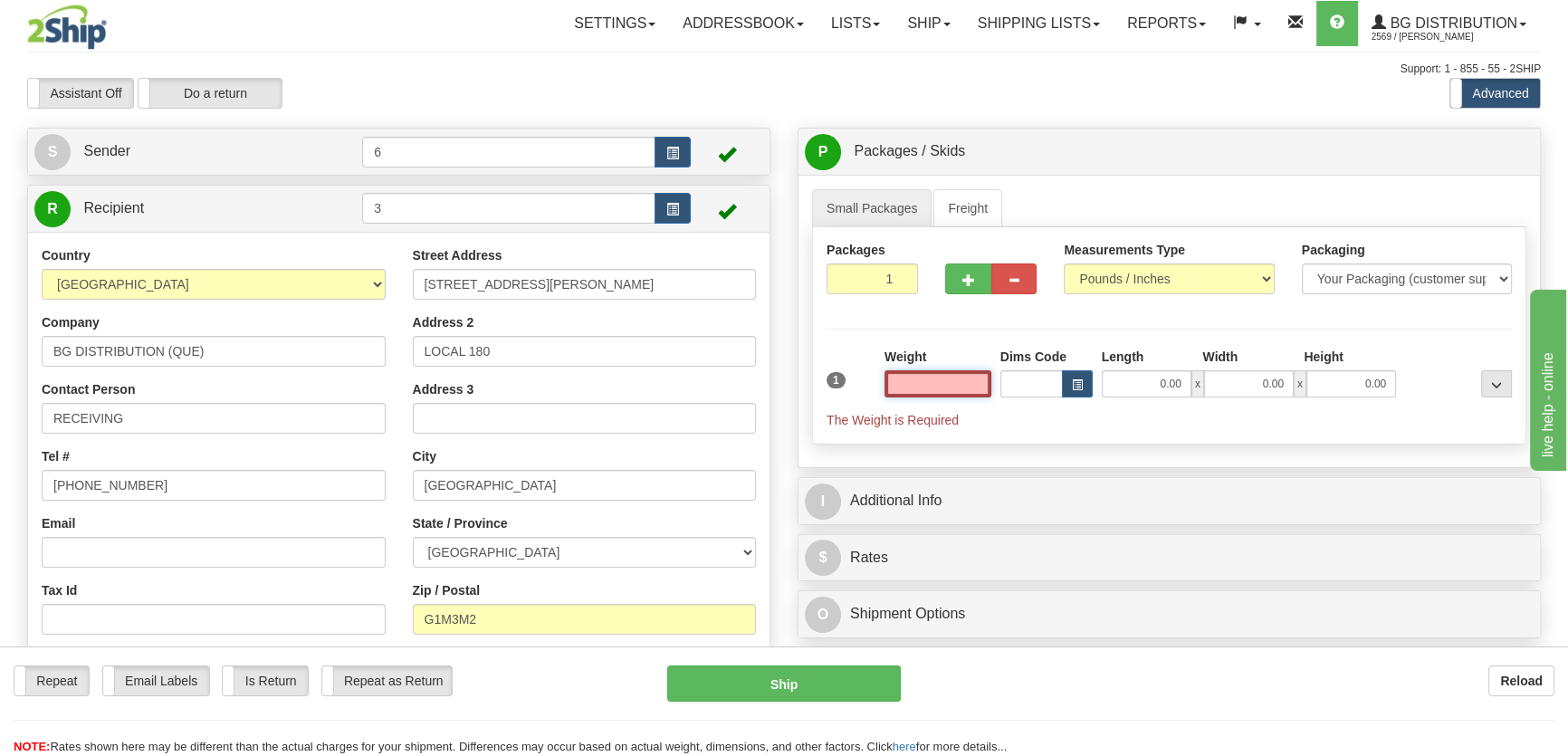
click at [937, 381] on input "text" at bounding box center [938, 384] width 107 height 27
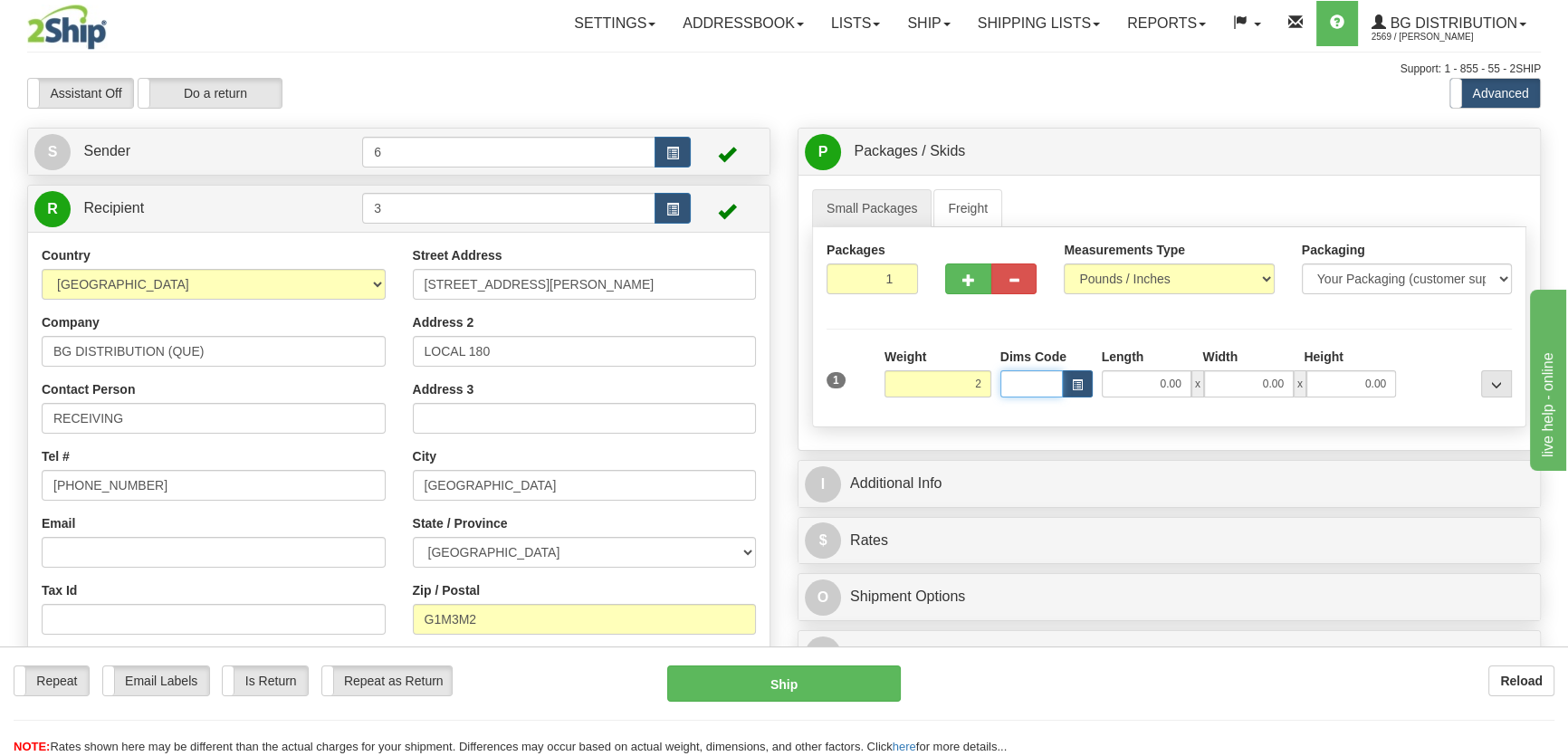
type input "2.00"
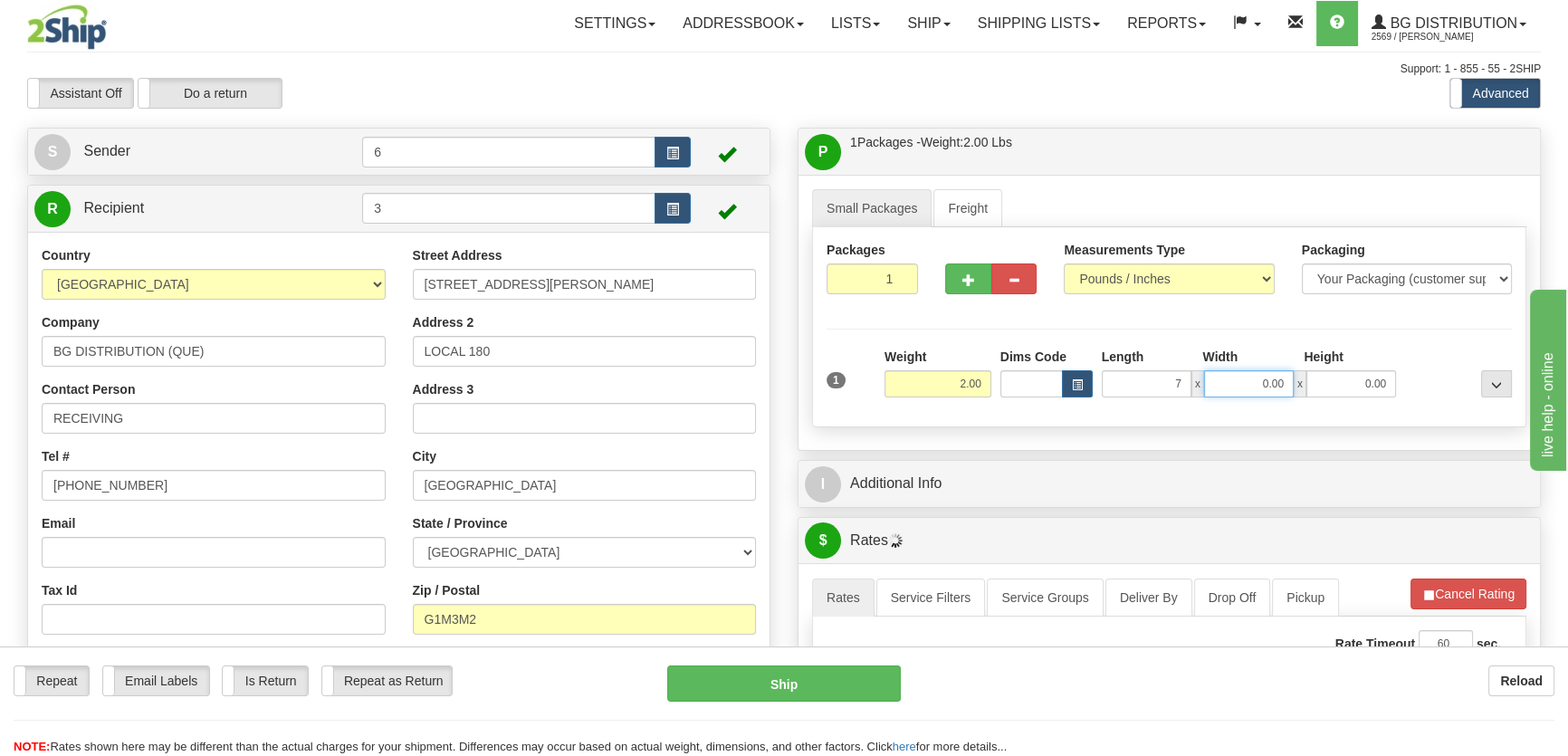
type input "7.00"
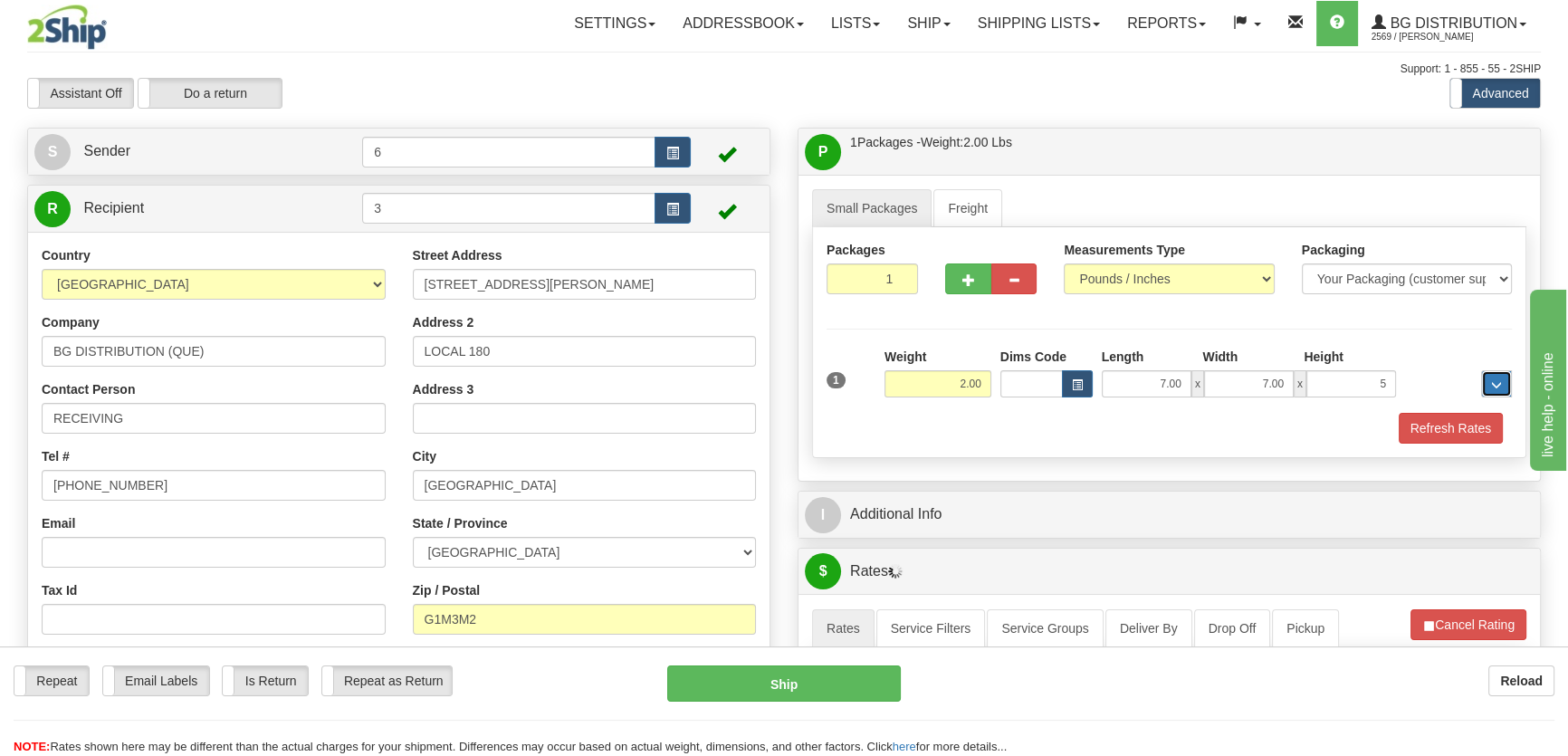
type input "5.00"
click at [1464, 416] on button "Refresh Rates" at bounding box center [1451, 428] width 104 height 31
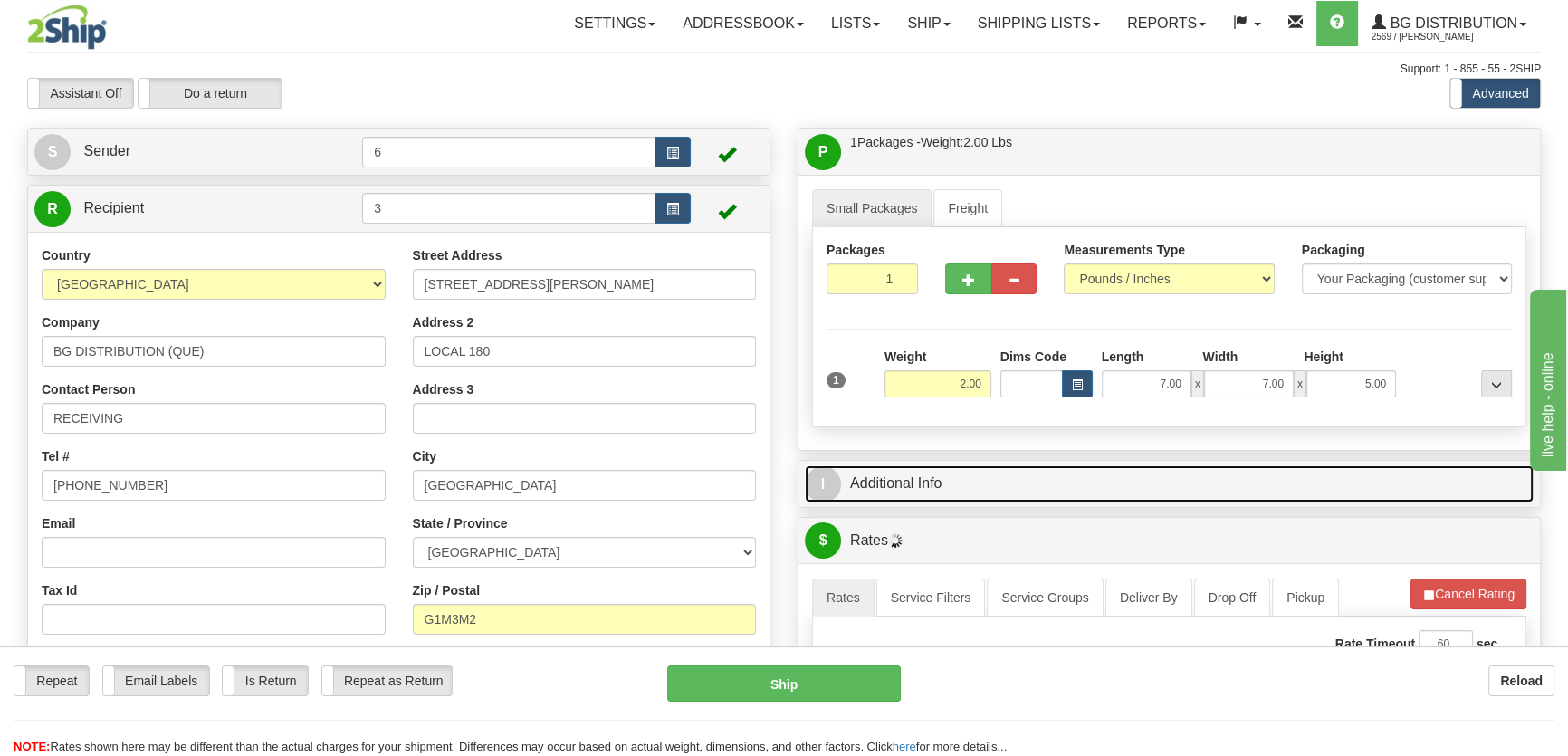
click at [1390, 491] on link "I Additional Info" at bounding box center [1170, 483] width 729 height 37
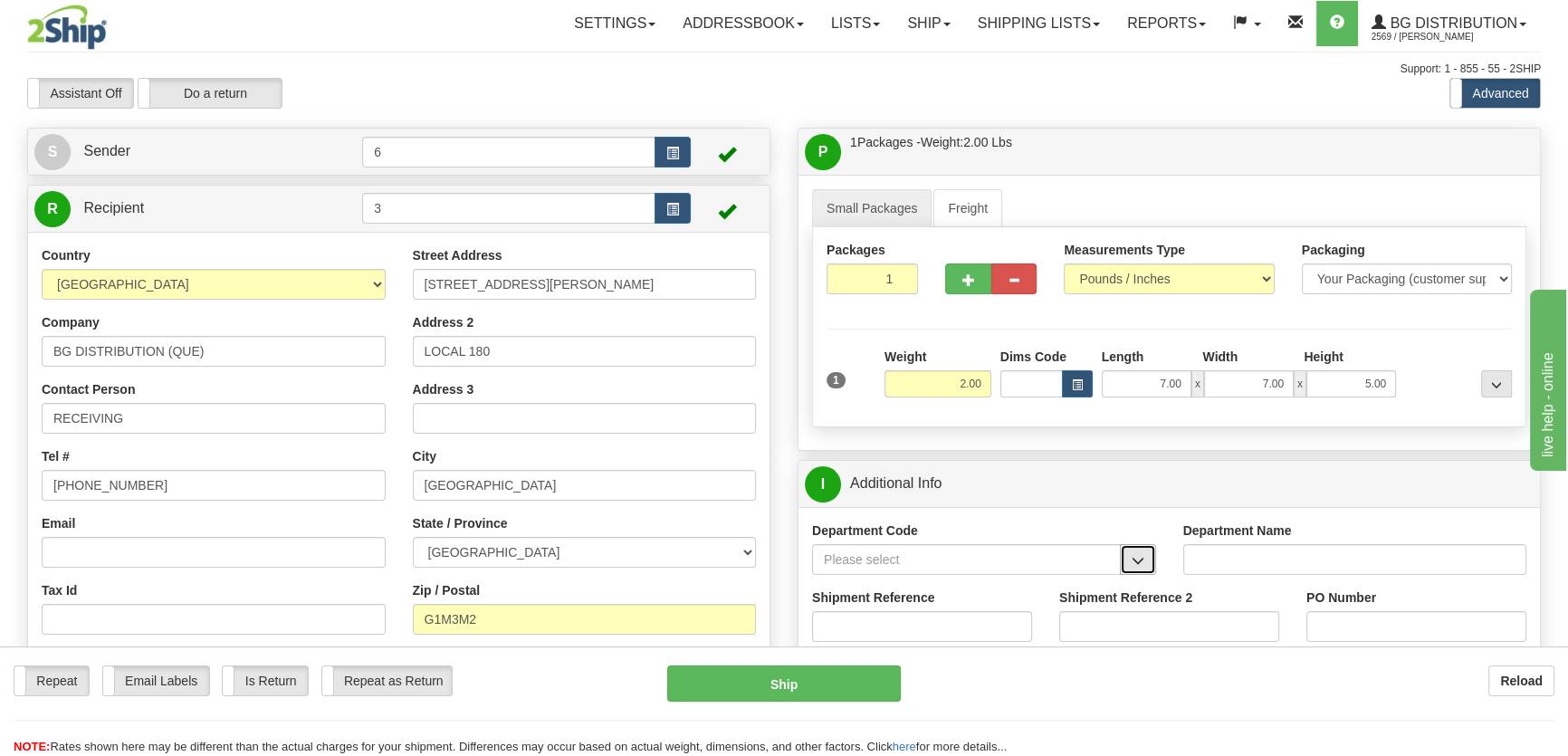
click at [1141, 558] on span "button" at bounding box center [1137, 561] width 12 height 11
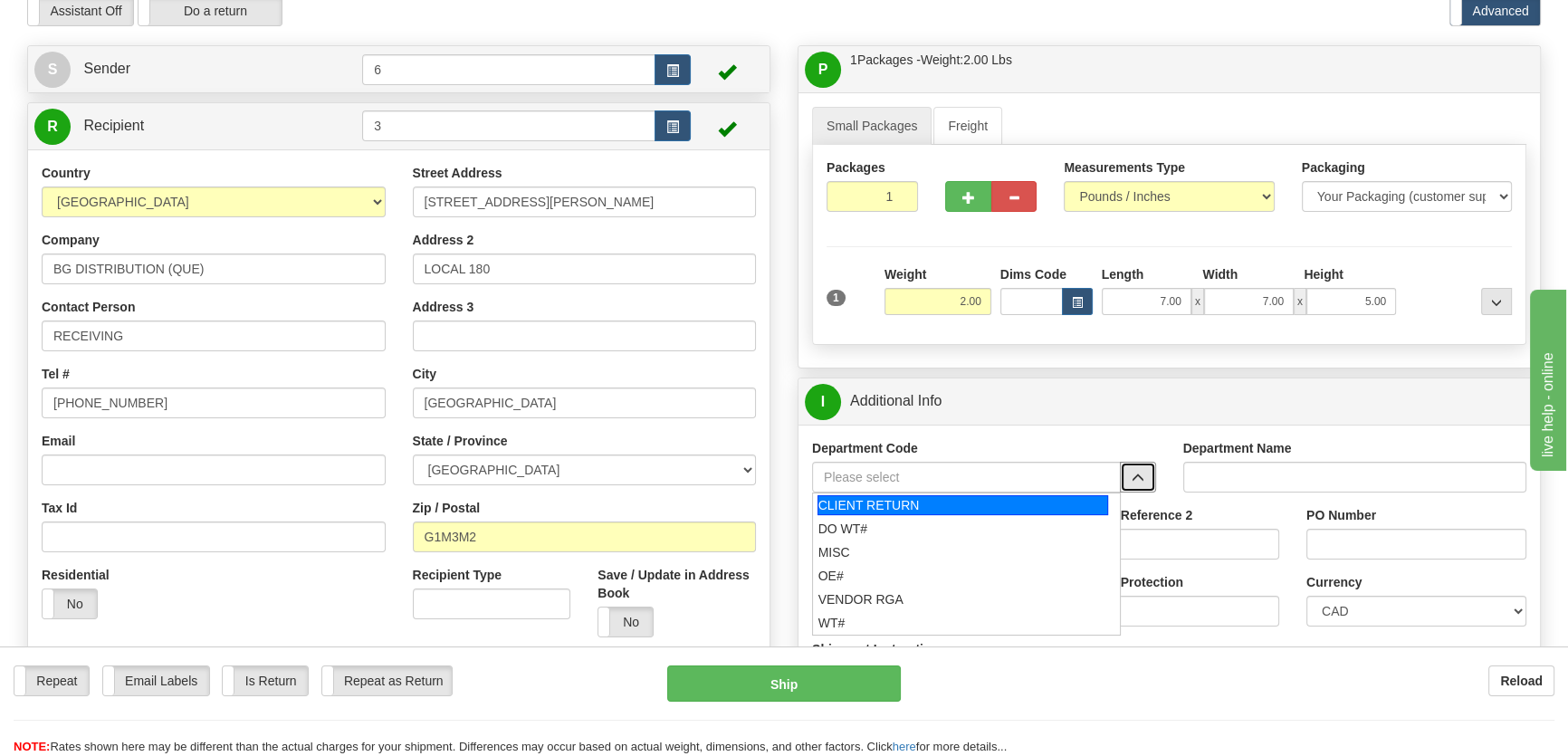
scroll to position [246, 0]
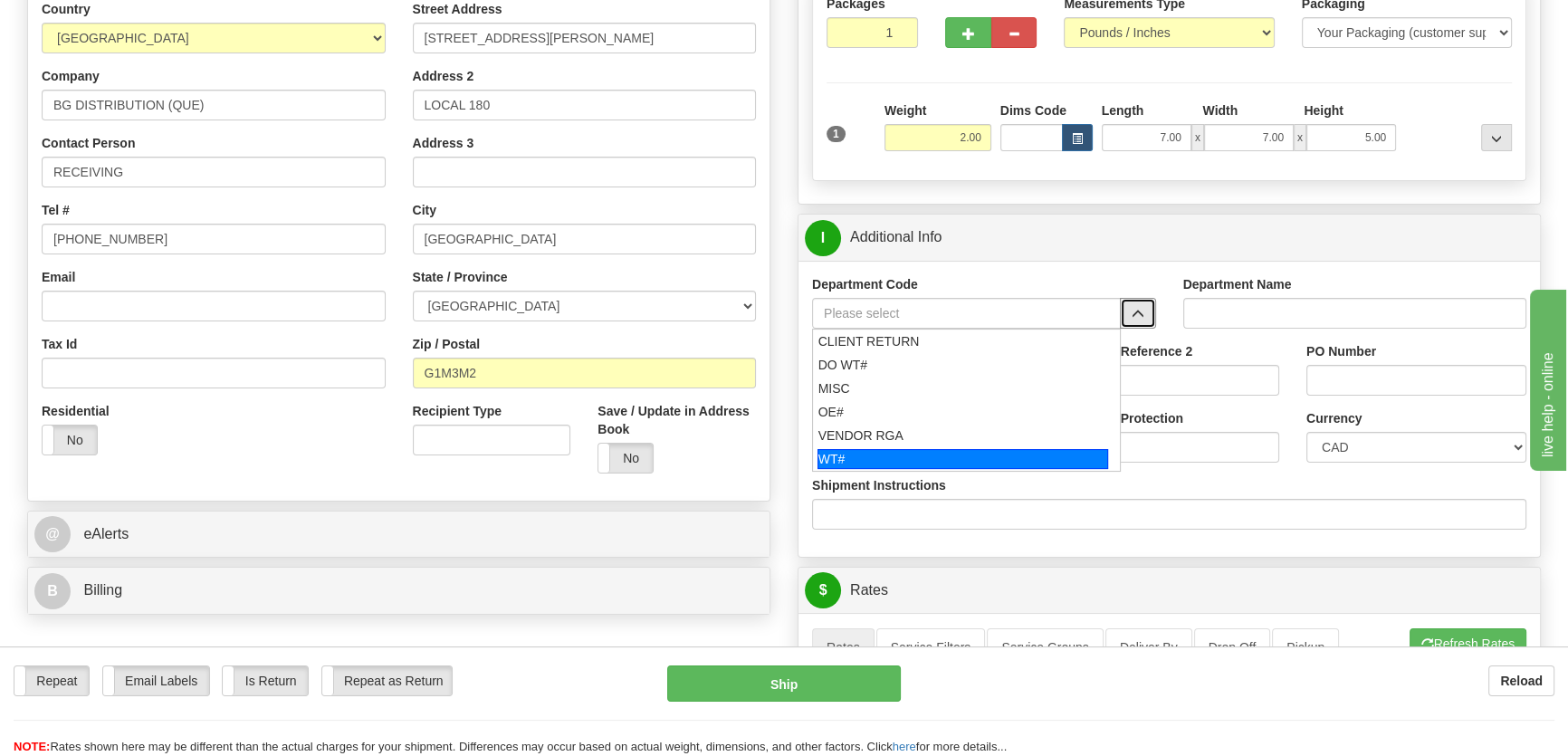
click at [862, 459] on div "WT#" at bounding box center [963, 458] width 291 height 20
type input "WT#"
type input "WAREHOUSE TRANSFERS"
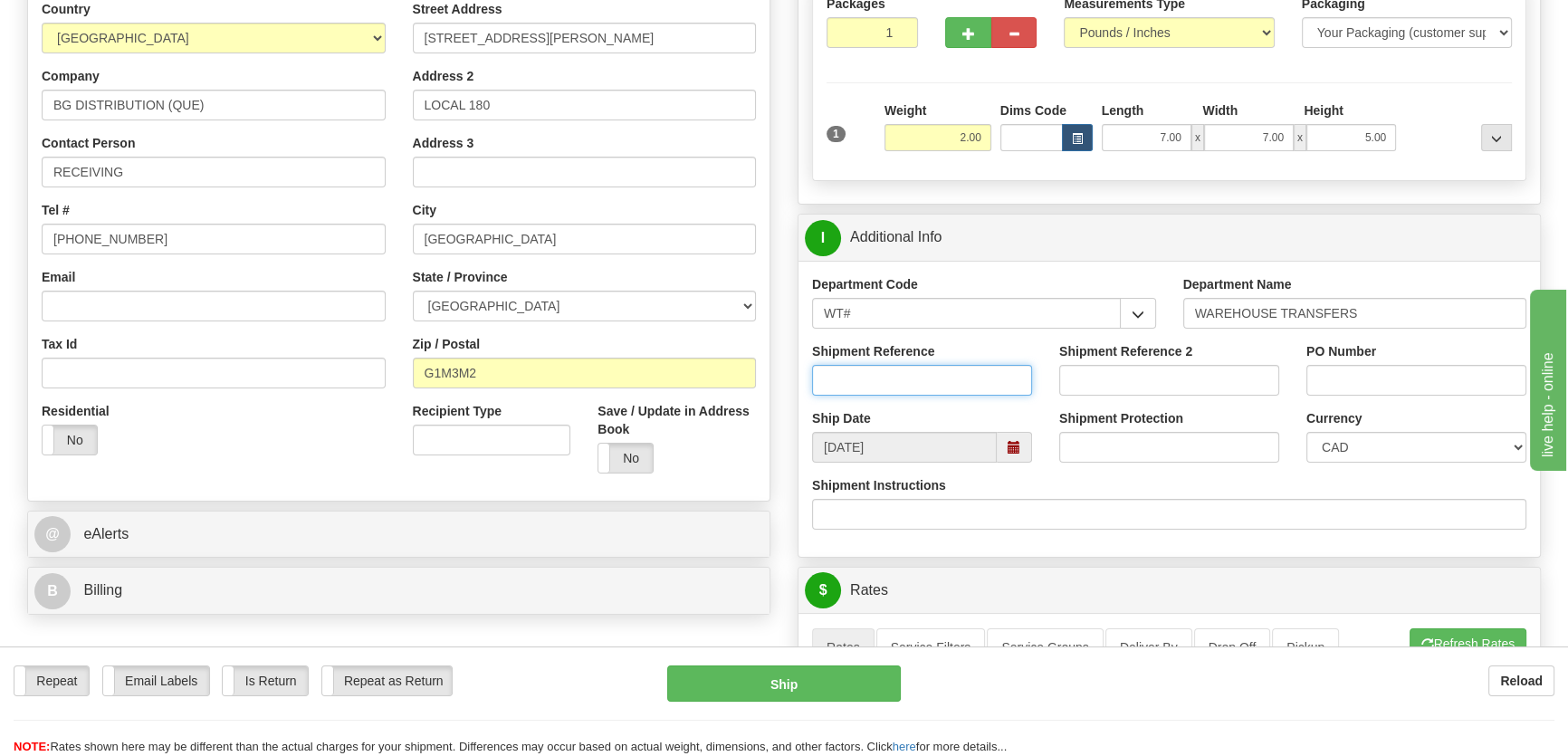
click at [858, 380] on input "Shipment Reference" at bounding box center [923, 380] width 220 height 31
type input "166999-00"
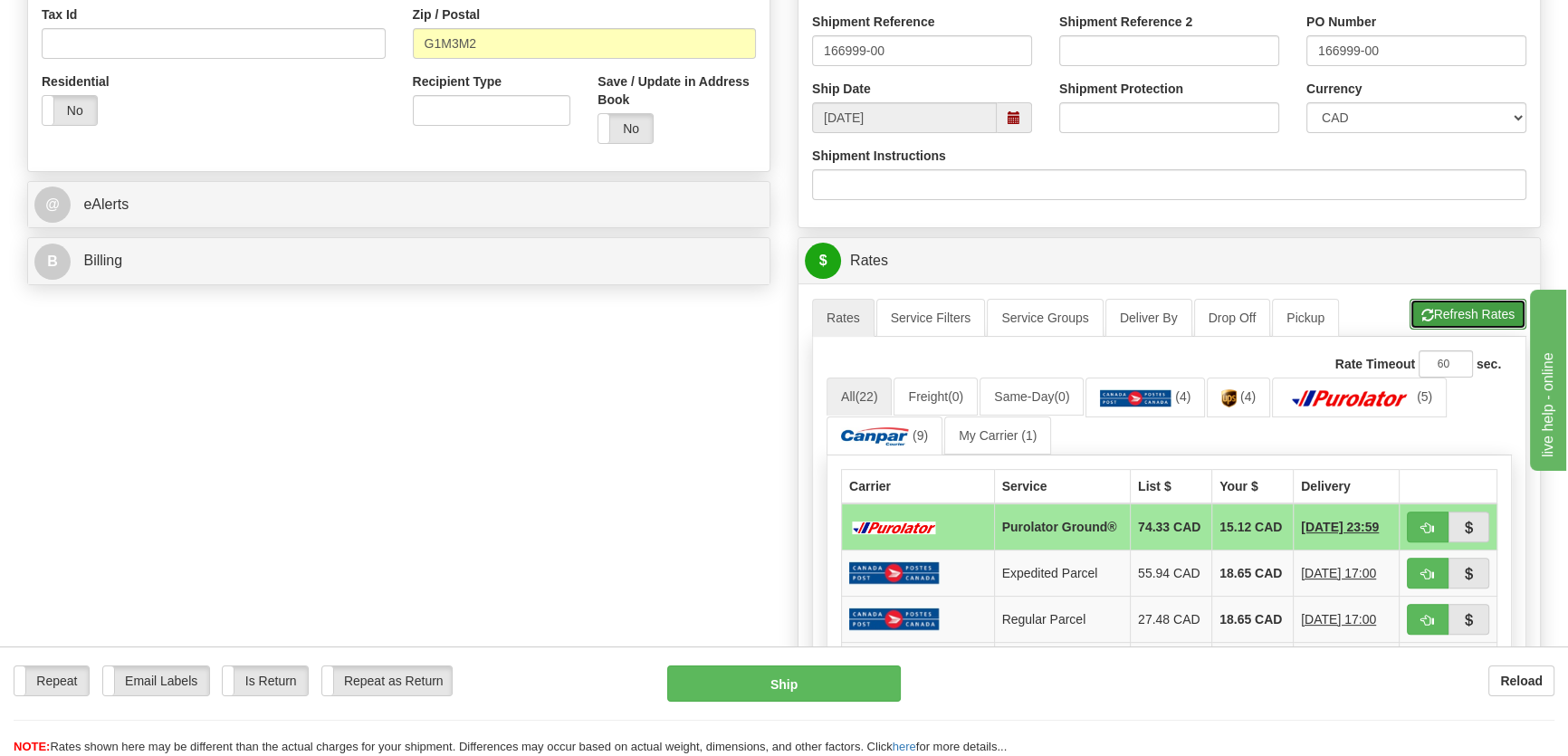
click at [1470, 305] on button "Refresh Rates" at bounding box center [1468, 314] width 117 height 31
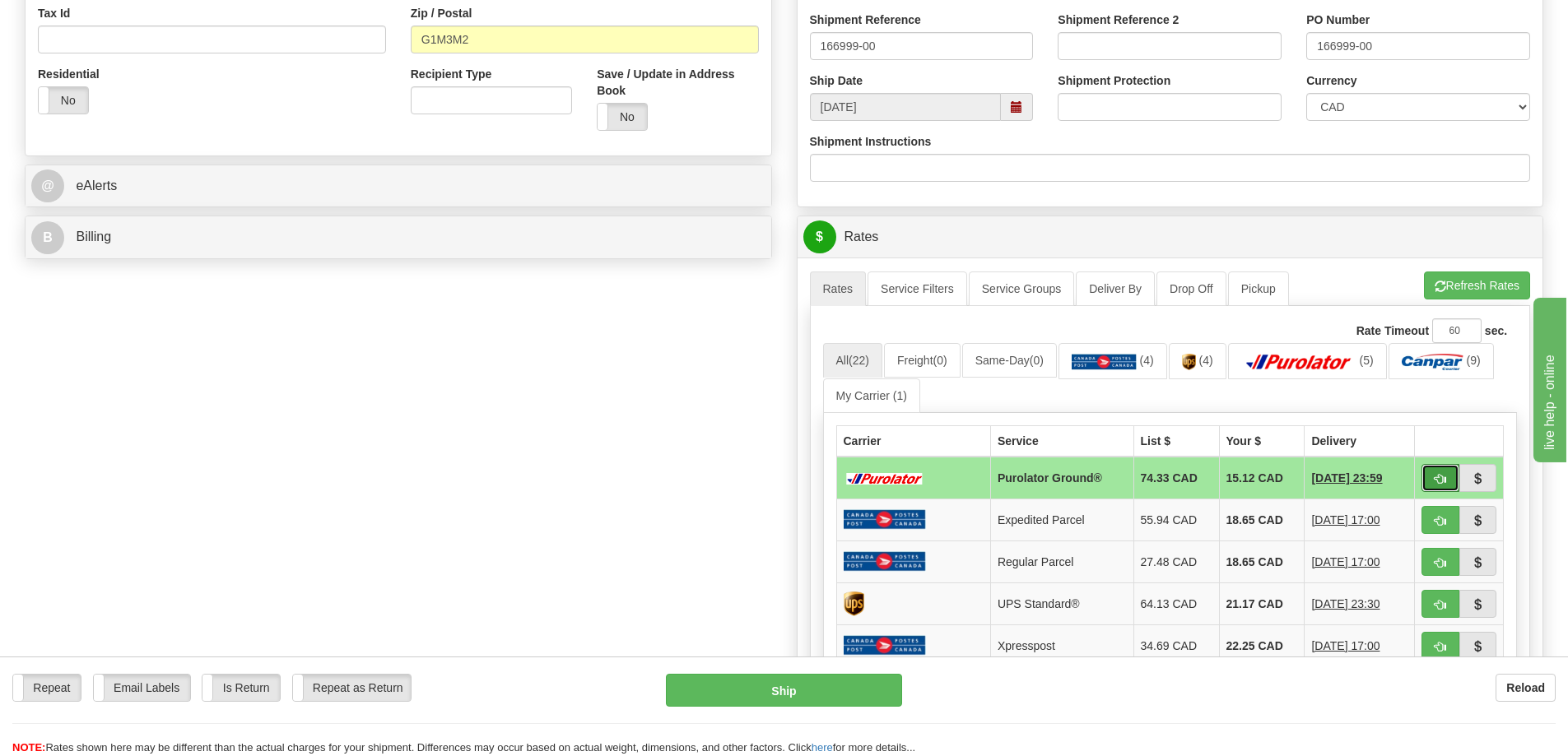
click at [1424, 474] on span "button" at bounding box center [1440, 479] width 11 height 10
type input "260"
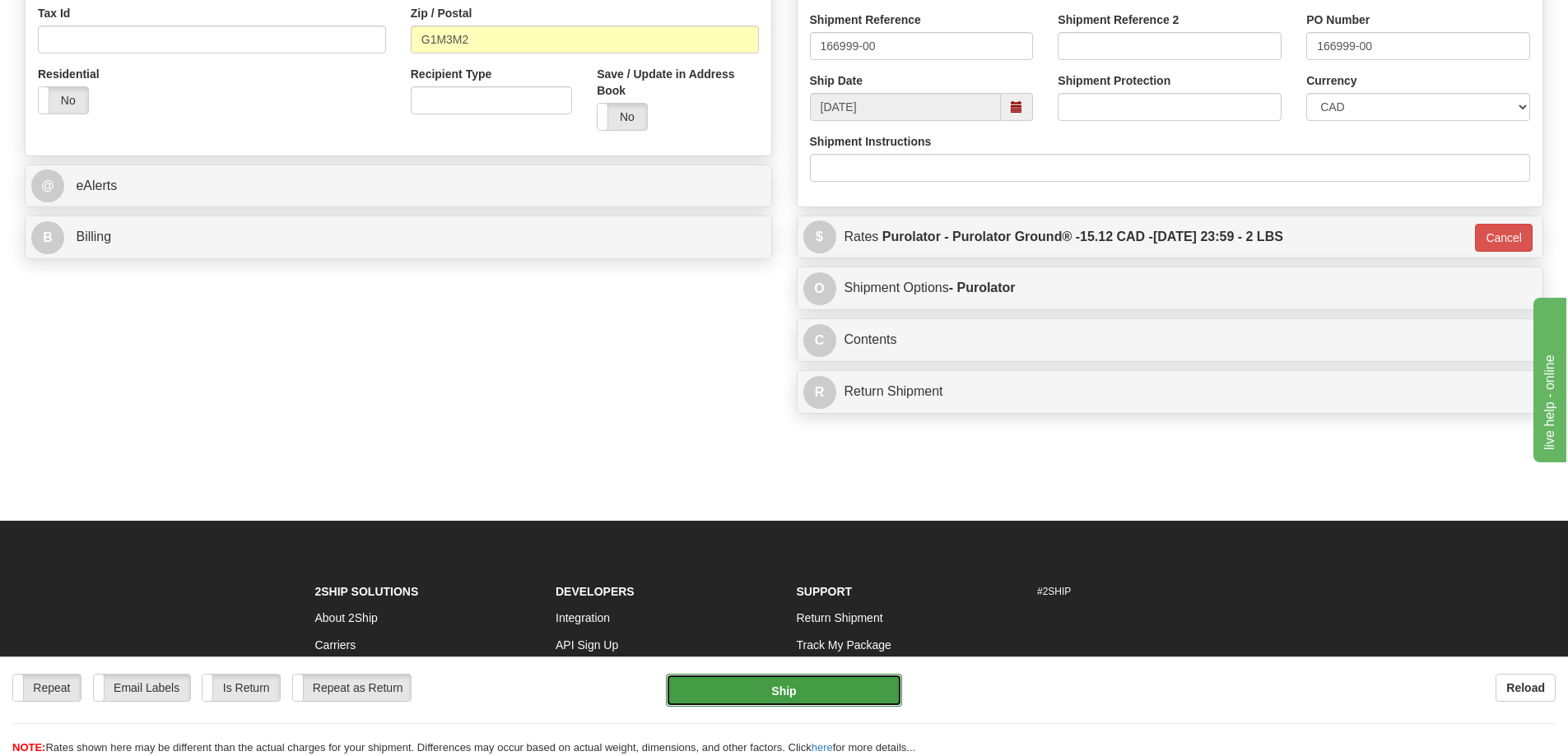
click at [807, 686] on button "Ship" at bounding box center [783, 691] width 236 height 33
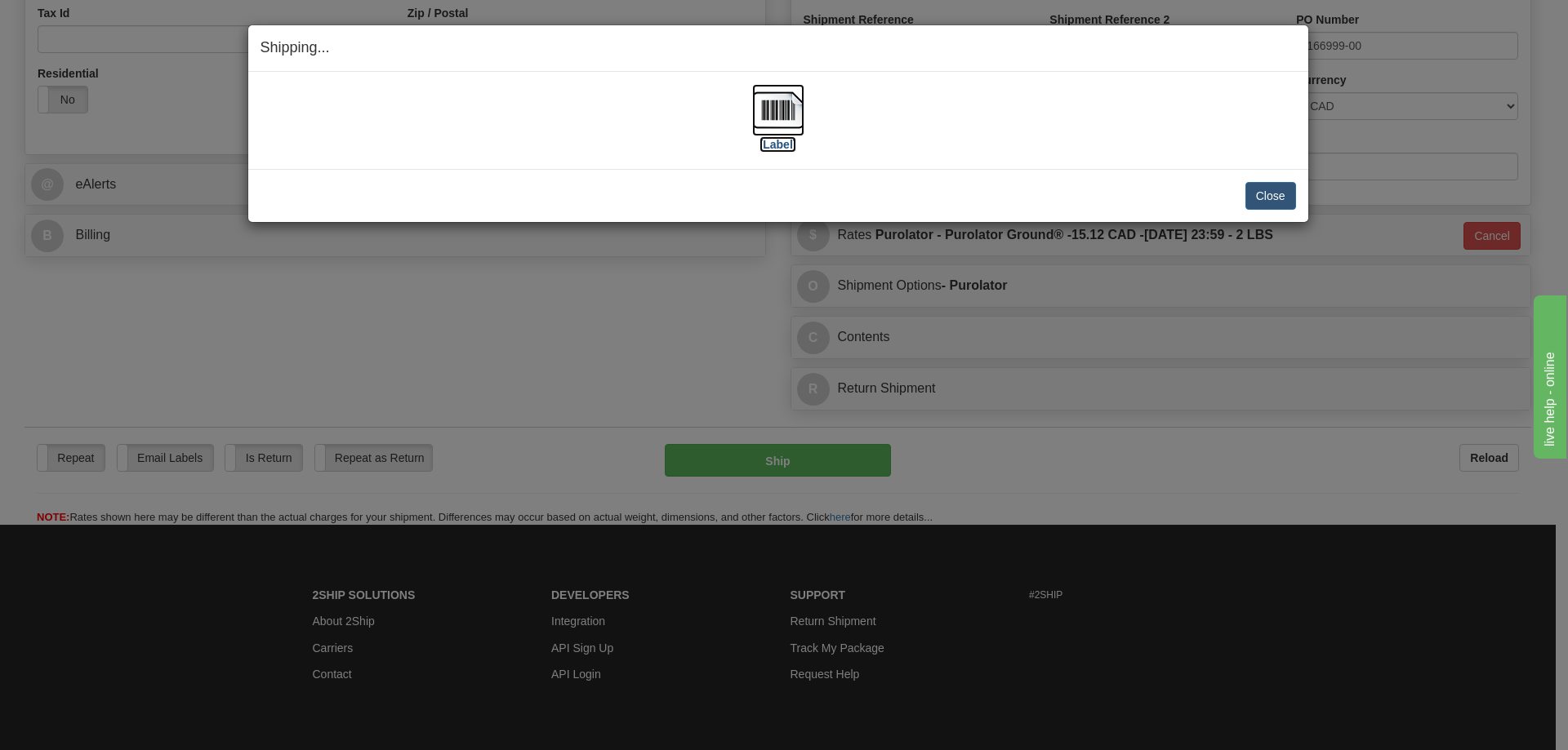
click at [768, 148] on label "[Label]" at bounding box center [779, 144] width 38 height 16
click at [1277, 195] on button "Close" at bounding box center [1271, 196] width 51 height 28
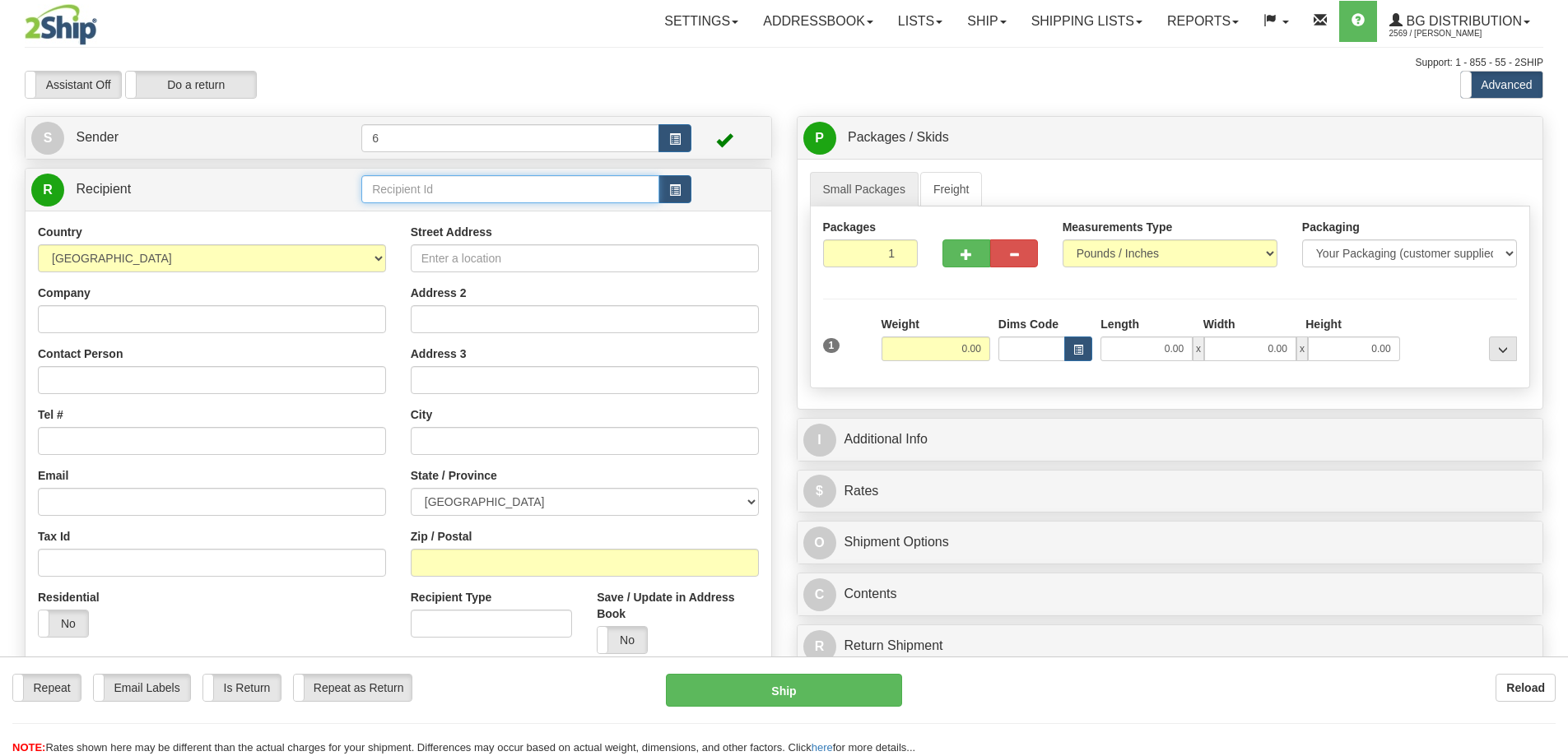
drag, startPoint x: 0, startPoint y: 0, endPoint x: 434, endPoint y: 185, distance: 471.8
click at [434, 185] on input "text" at bounding box center [510, 189] width 298 height 28
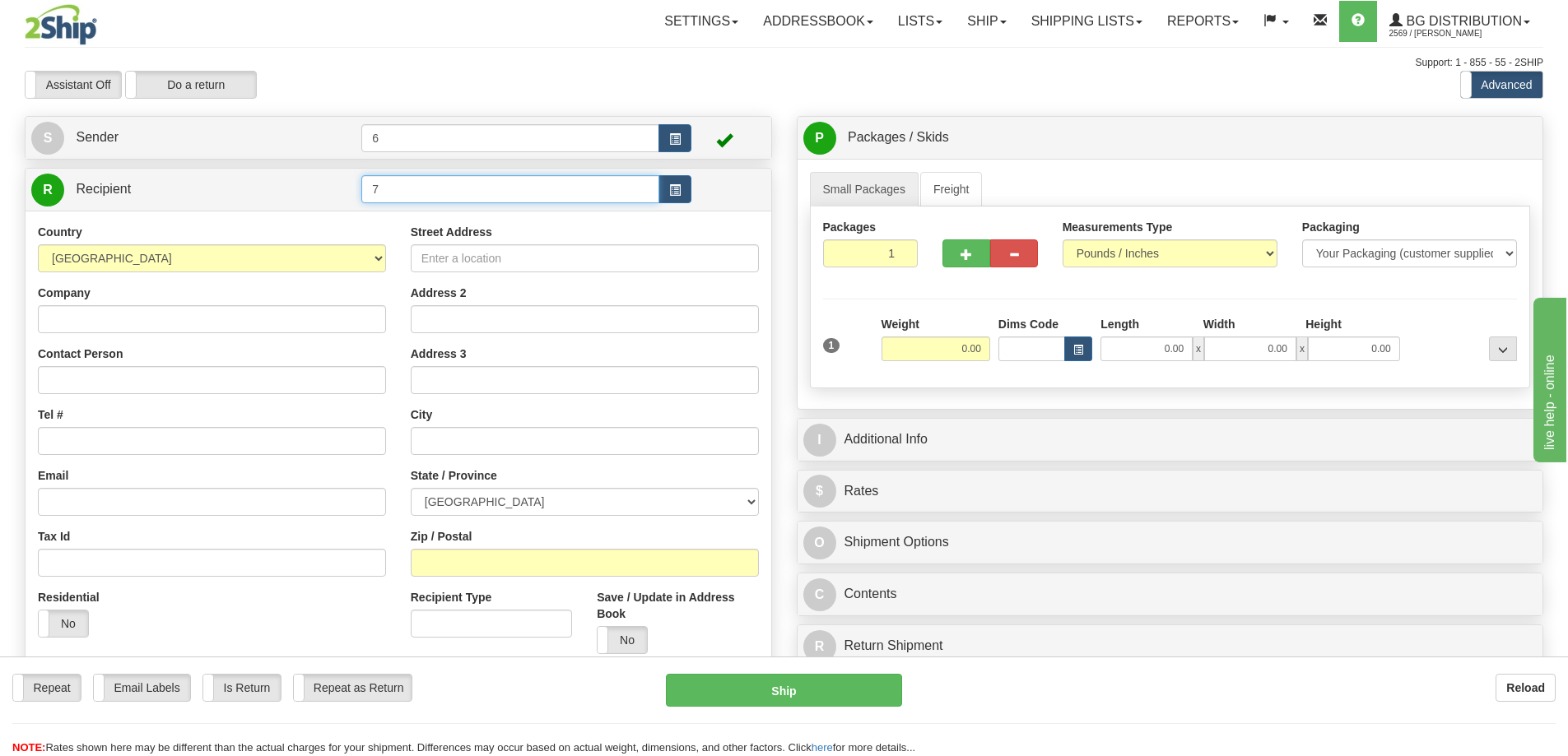
type input "7"
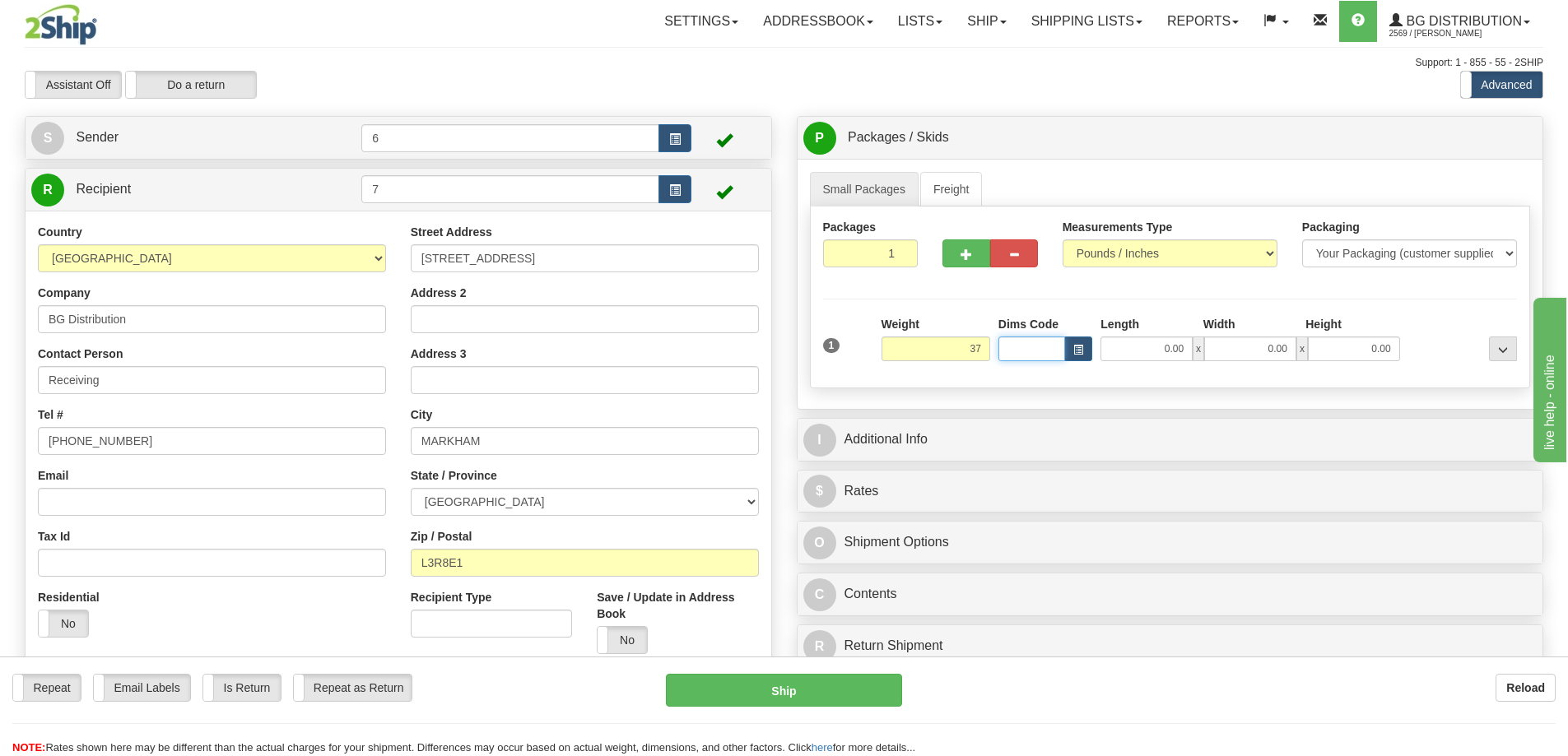
type input "37.00"
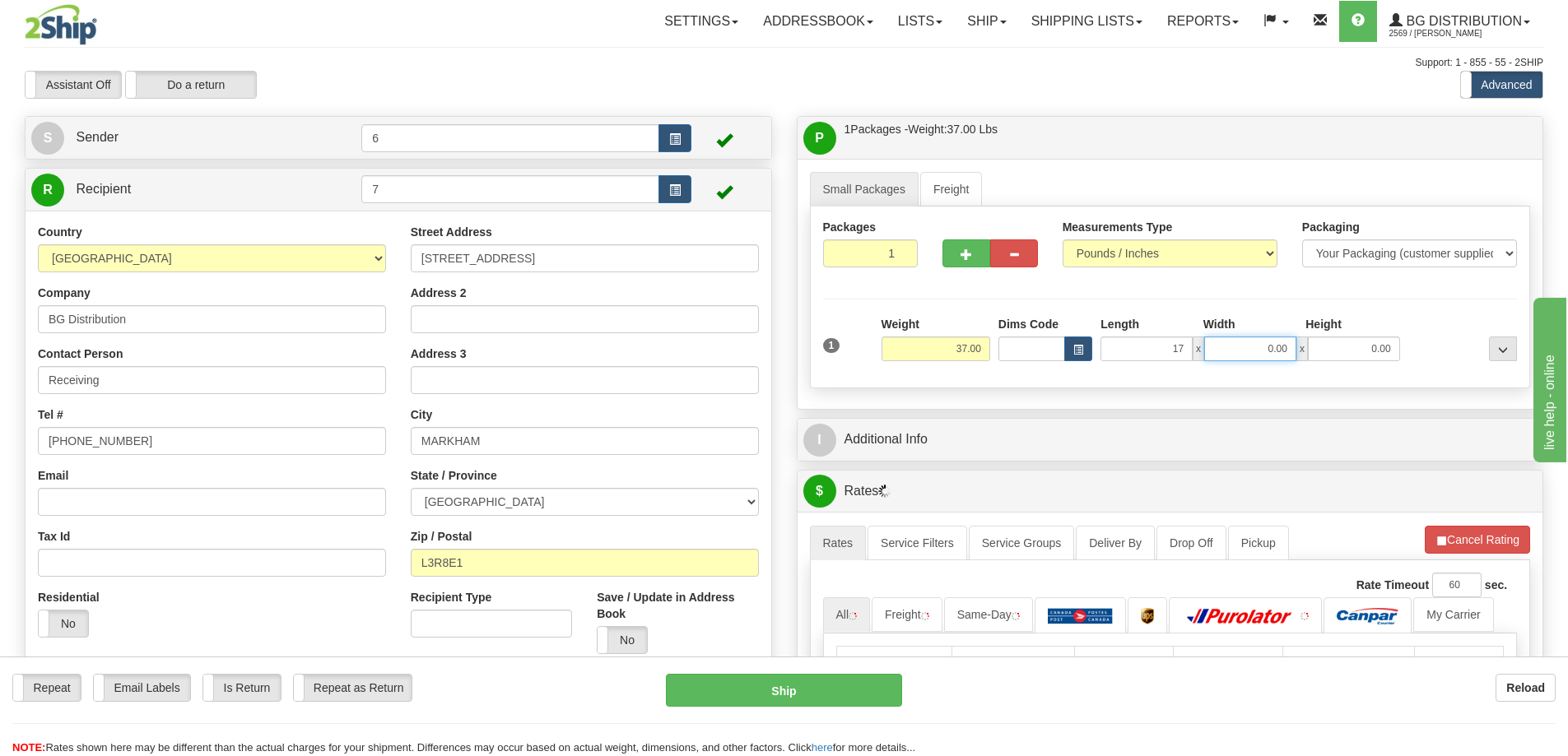
type input "17.00"
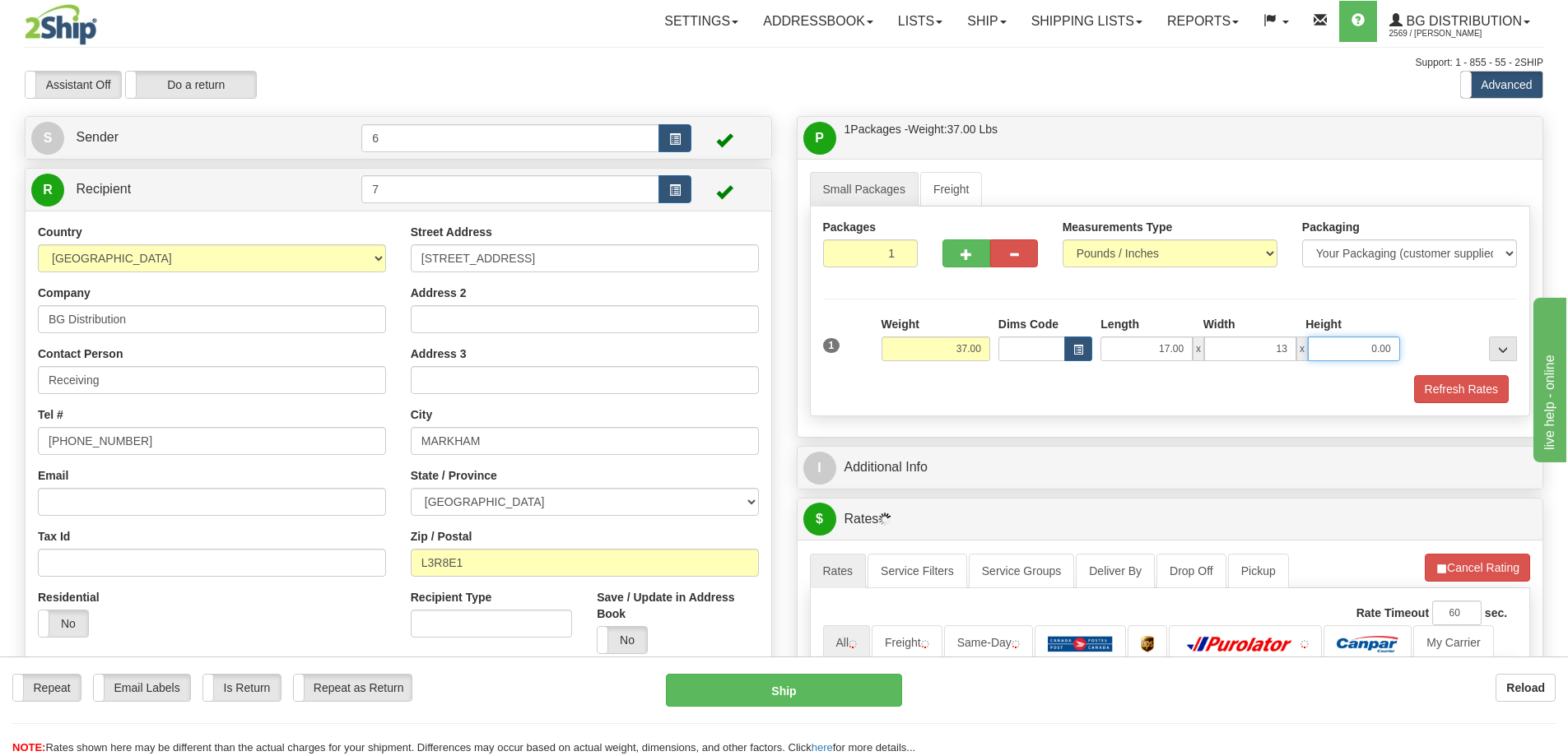
type input "13.00"
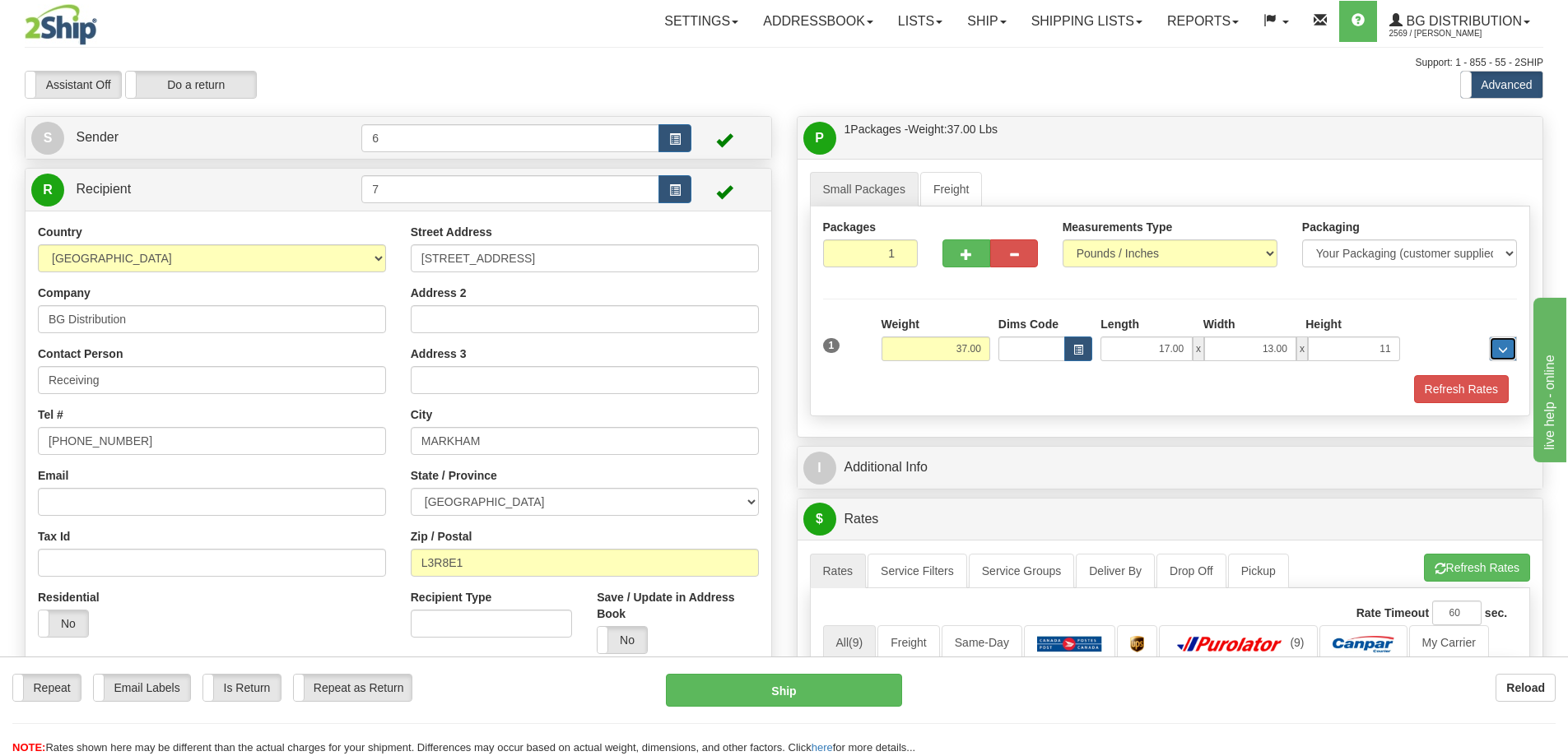
type input "11.00"
click at [1461, 389] on button "Refresh Rates" at bounding box center [1461, 389] width 95 height 28
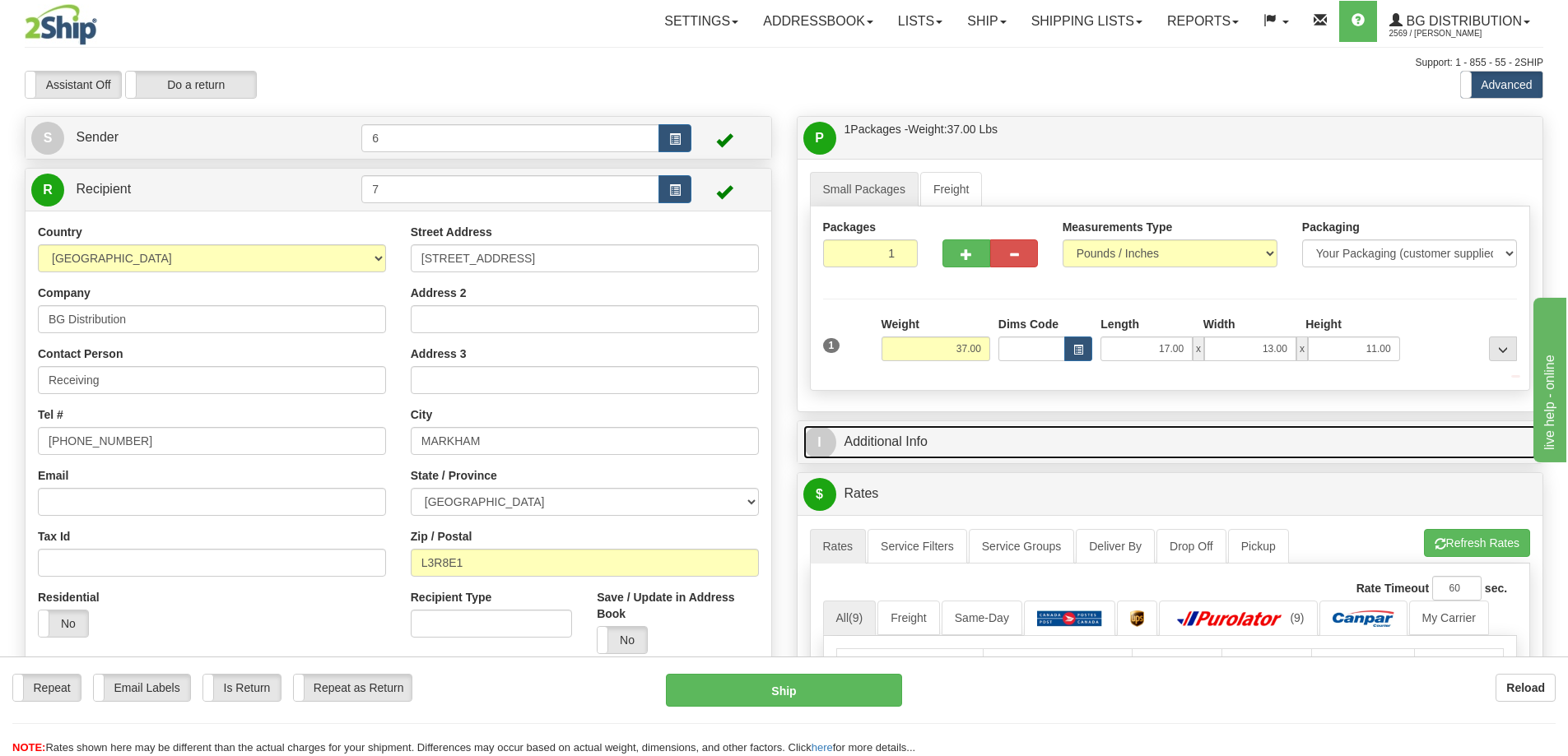
click at [1373, 456] on link "I Additional Info" at bounding box center [1170, 442] width 734 height 34
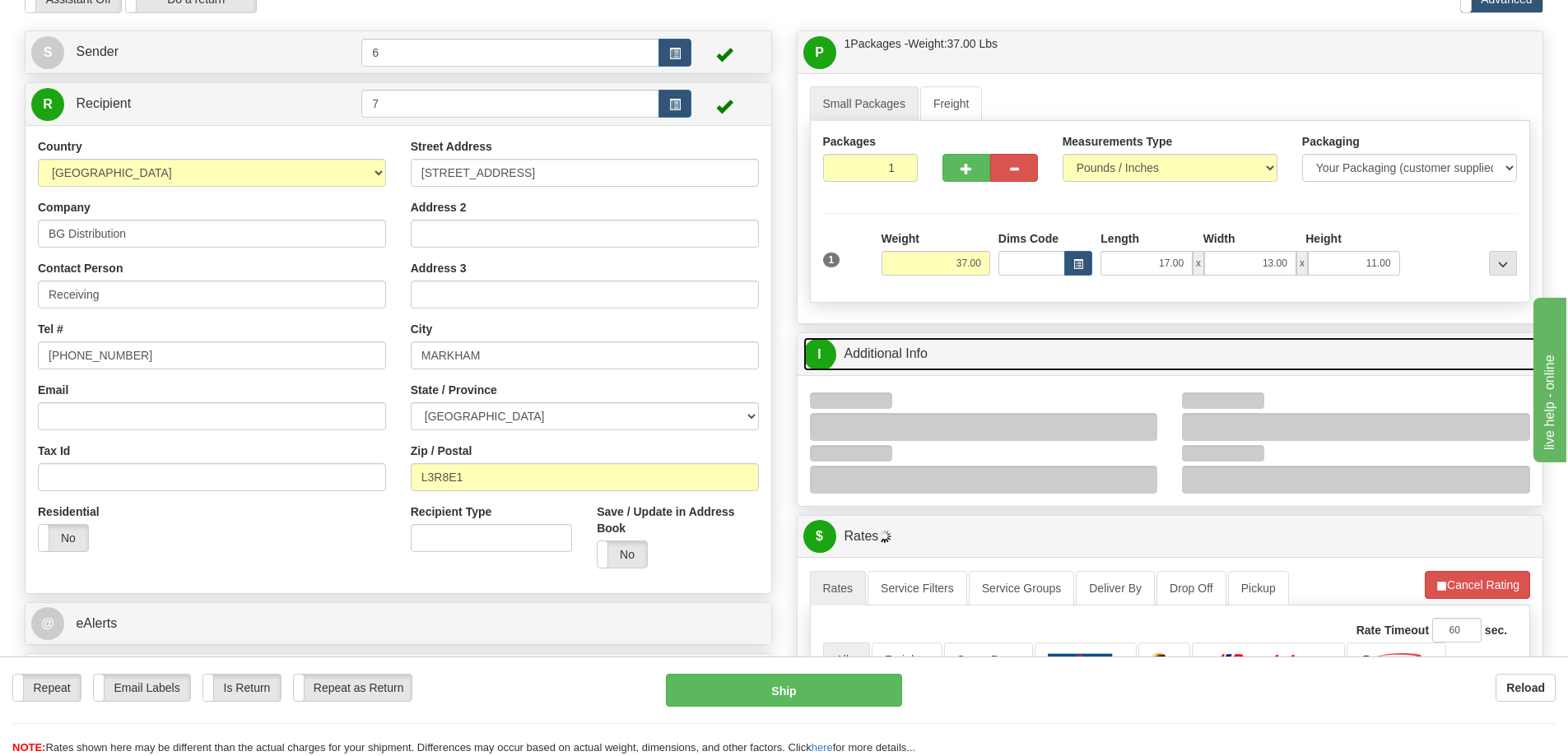
scroll to position [164, 0]
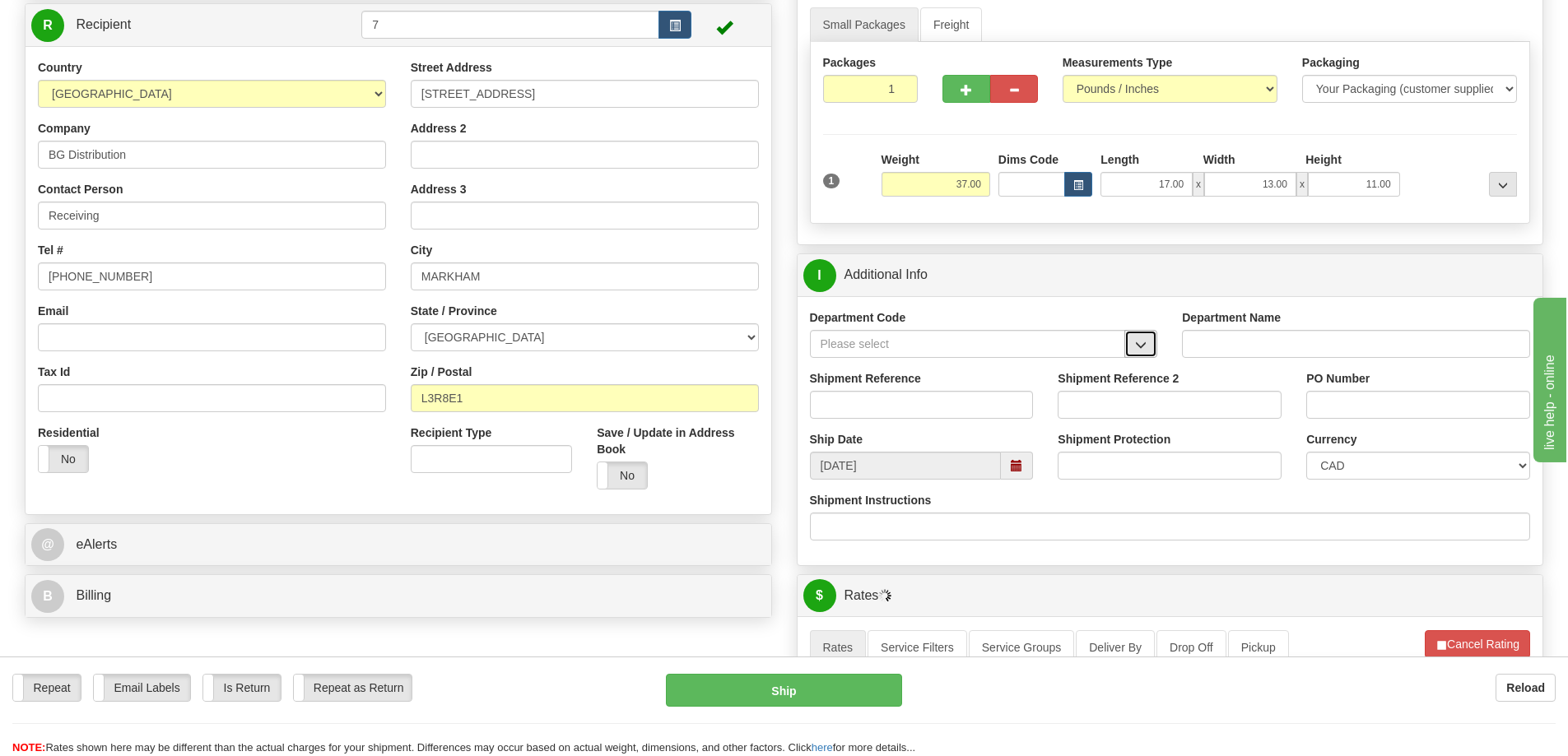
click at [1143, 343] on span "button" at bounding box center [1140, 345] width 11 height 10
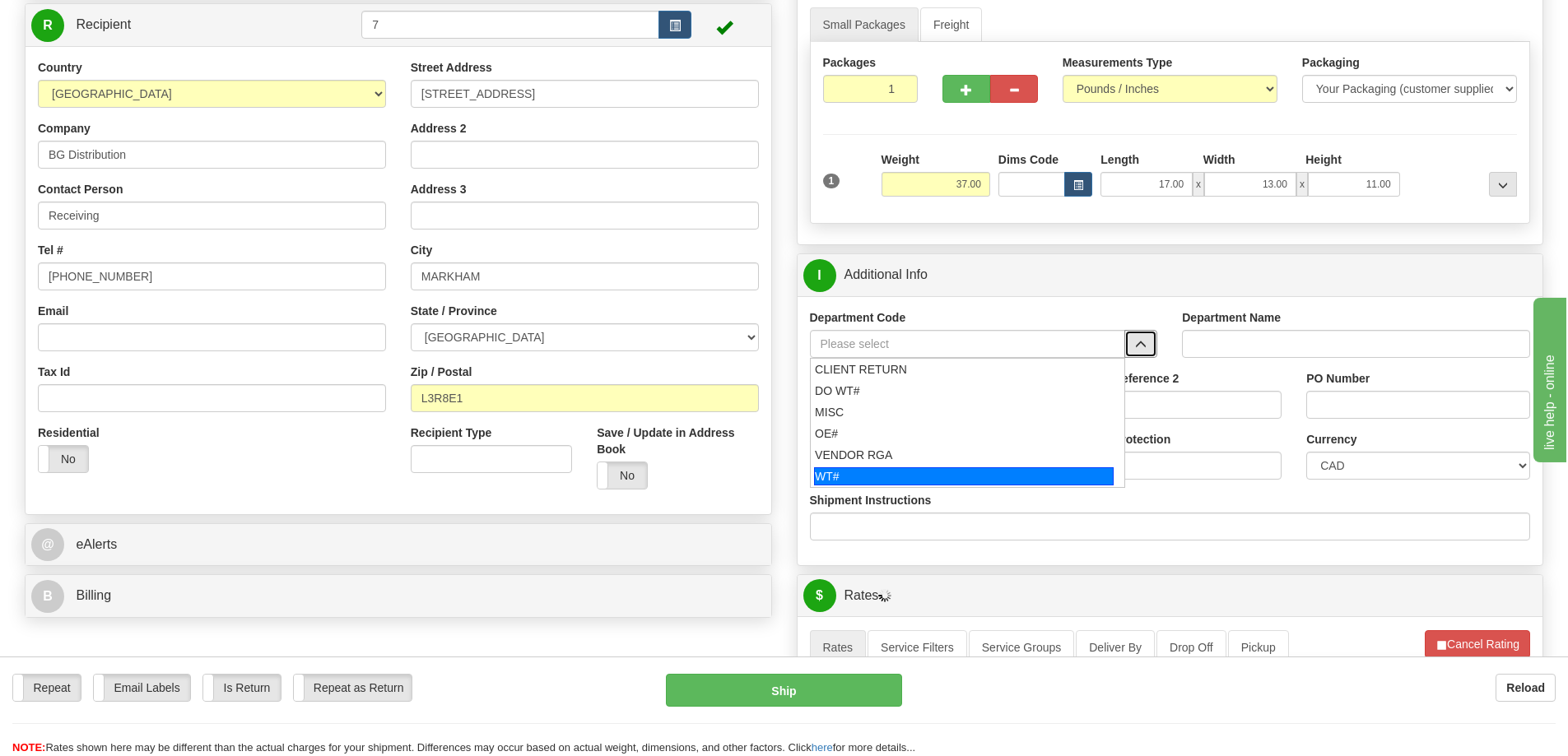
drag, startPoint x: 874, startPoint y: 474, endPoint x: 866, endPoint y: 465, distance: 12.0
click at [871, 473] on div "WT#" at bounding box center [964, 476] width 299 height 18
type input "WT#"
type input "WAREHOUSE TRANSFERS"
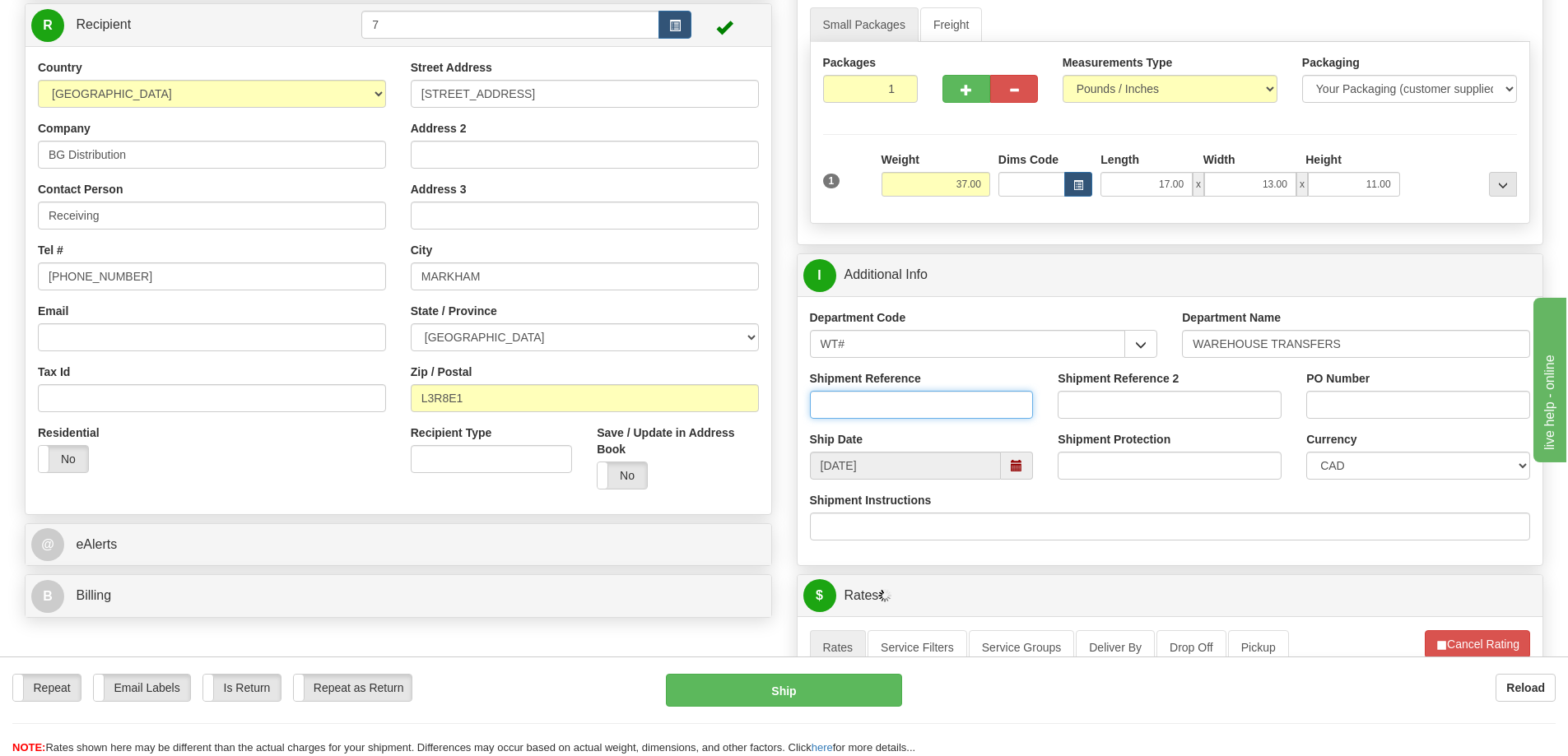
click at [863, 407] on input "Shipment Reference" at bounding box center [921, 405] width 224 height 28
type input "167018 166943 167013"
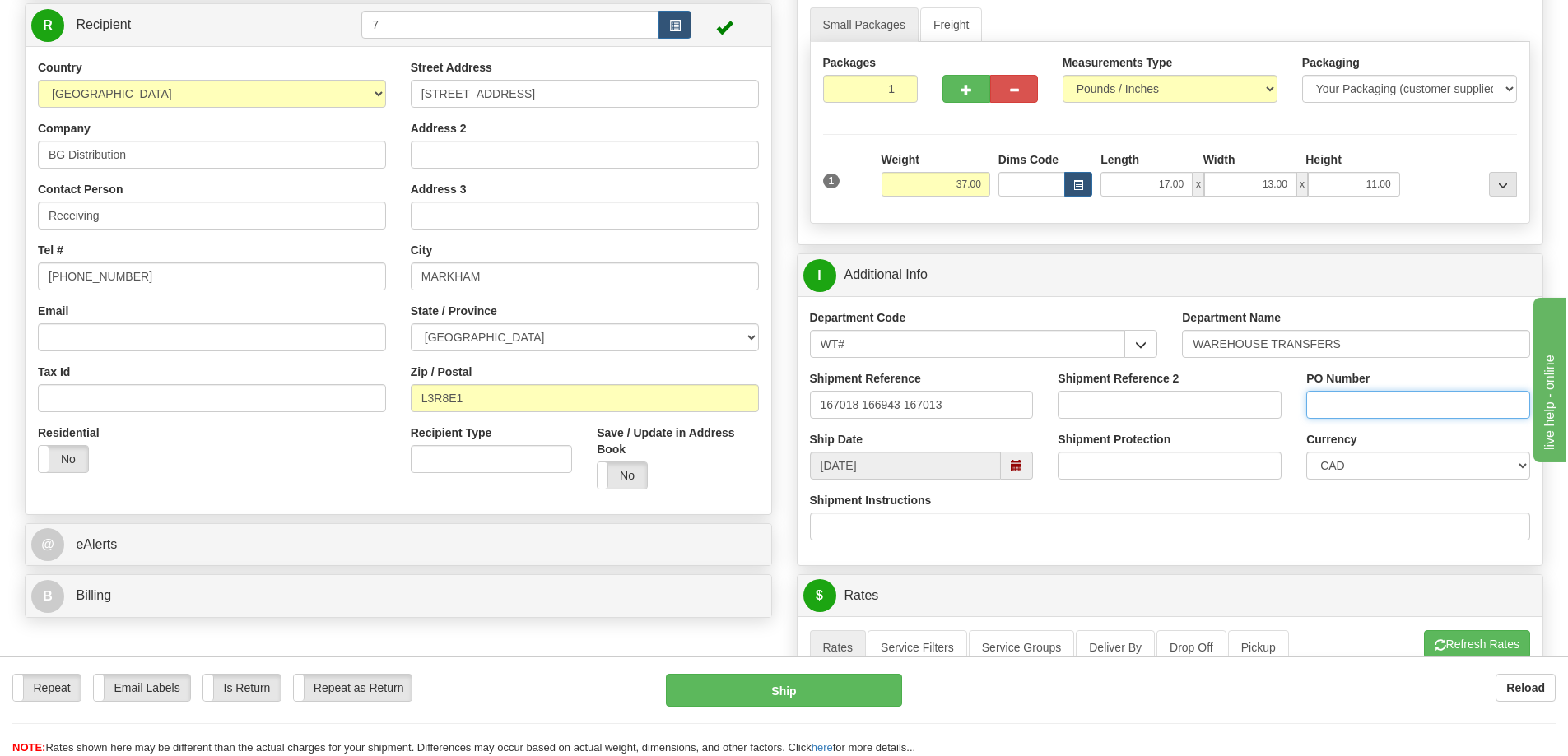
paste input "167018 166943 167013"
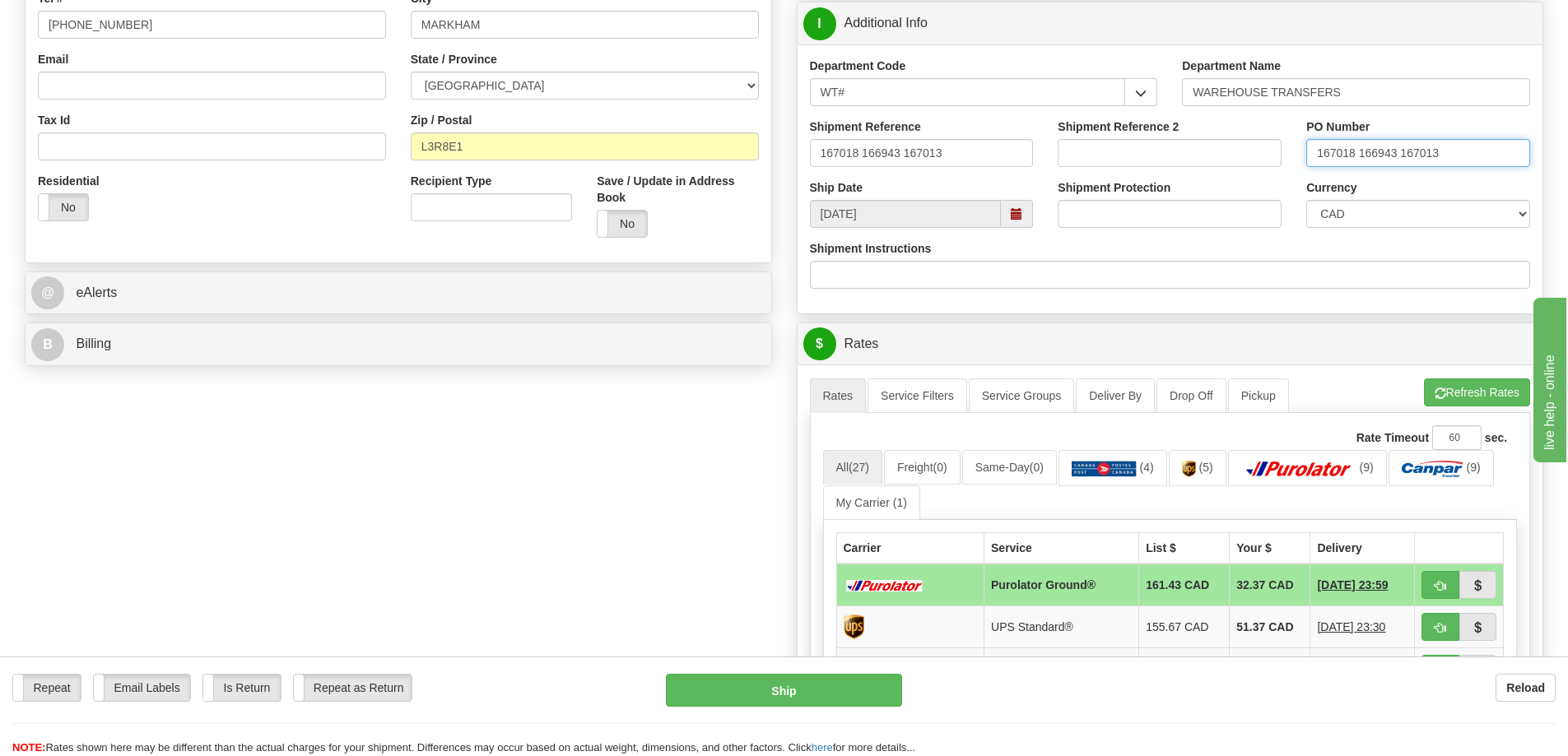
scroll to position [659, 0]
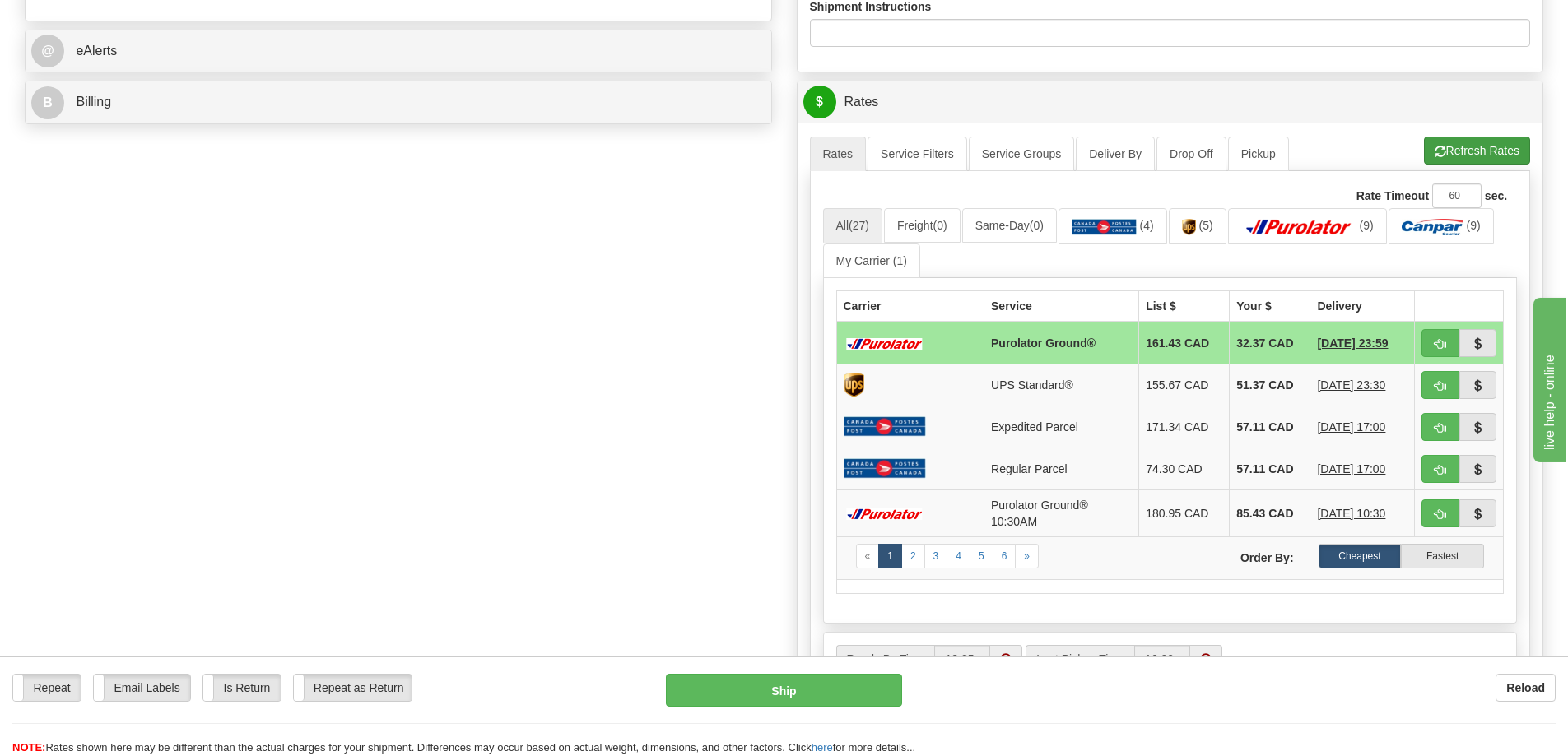
type input "167018 166943 167013"
click at [1485, 160] on button "Refresh Rates" at bounding box center [1478, 151] width 106 height 28
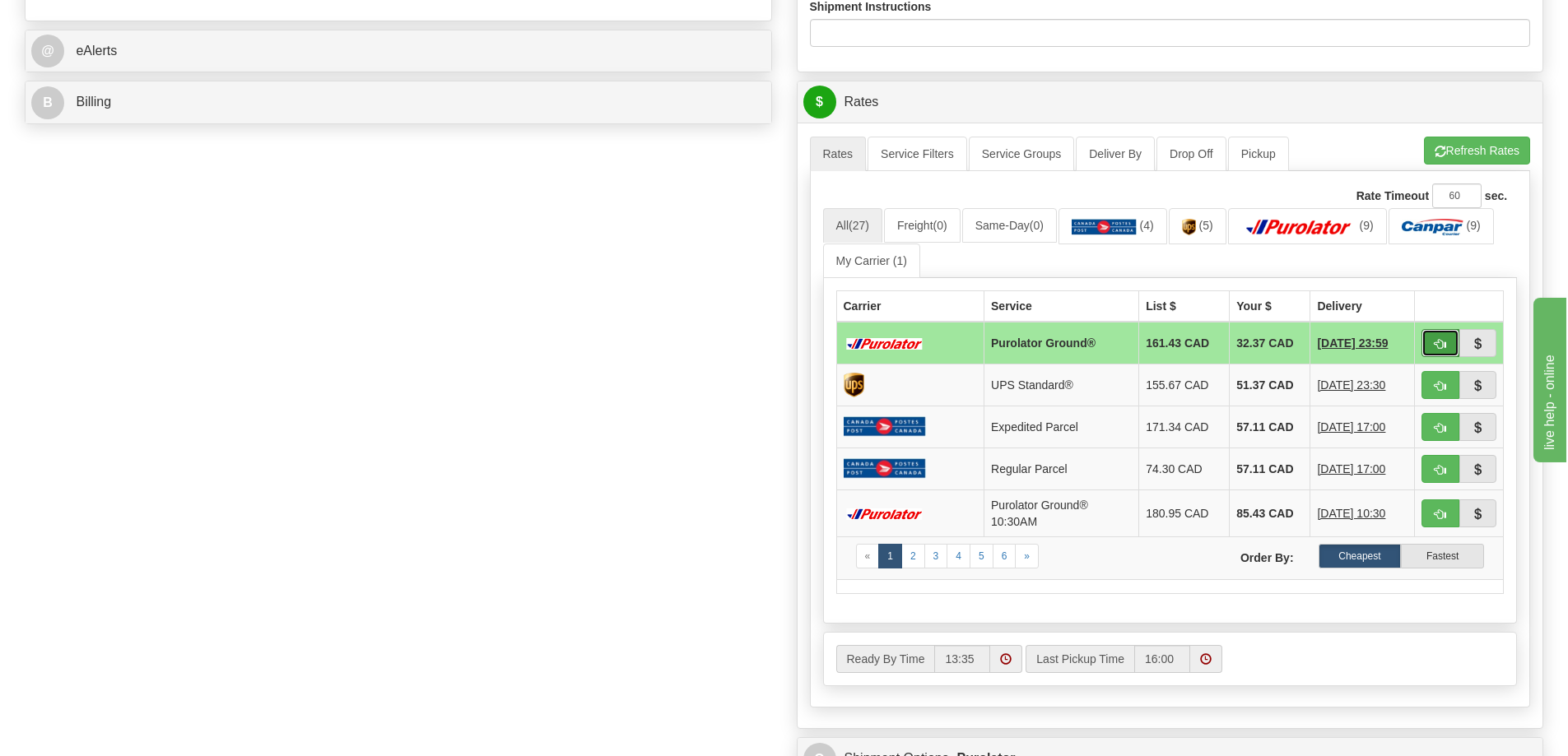
click at [1442, 340] on span "button" at bounding box center [1440, 345] width 11 height 10
type input "260"
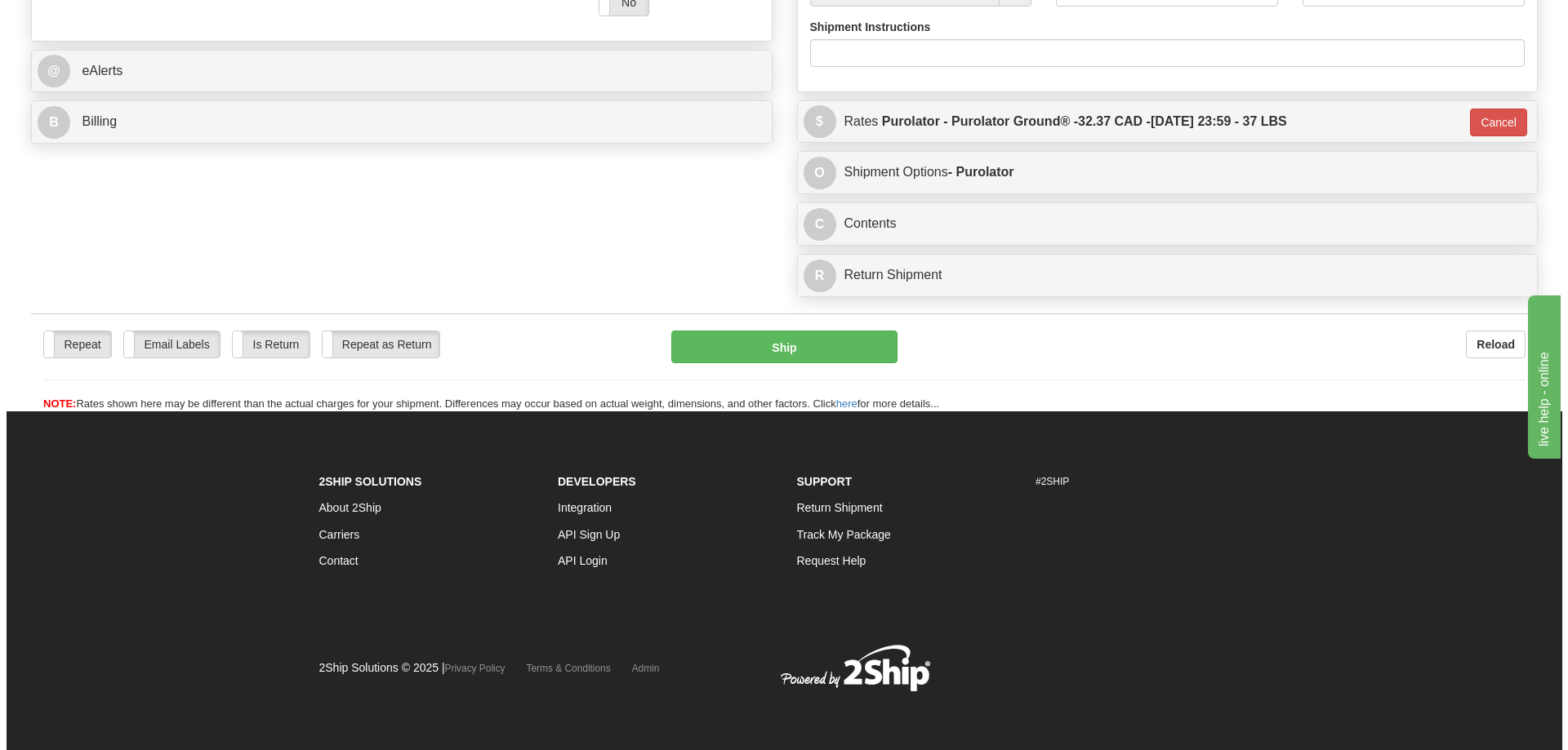
scroll to position [633, 0]
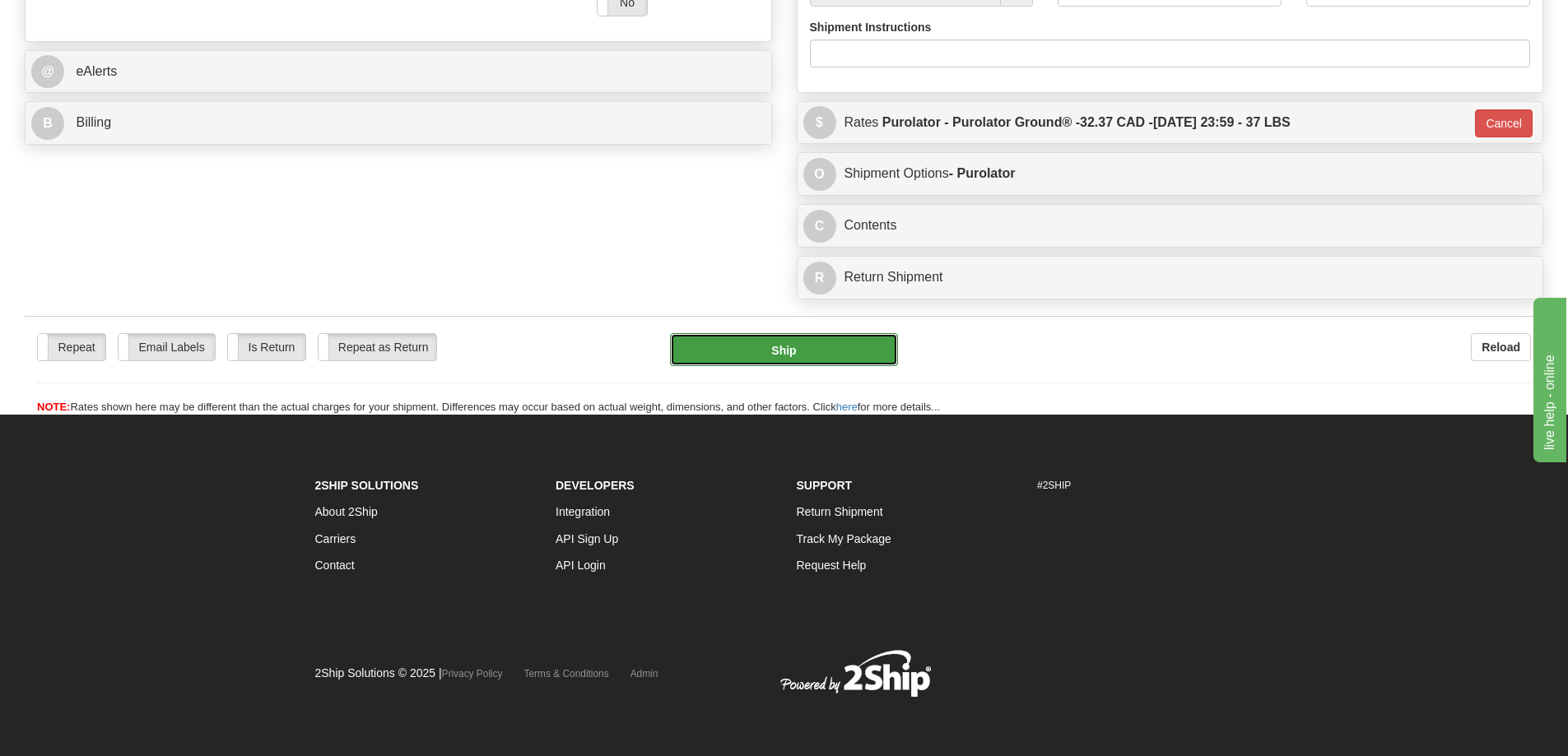
click at [793, 349] on button "Ship" at bounding box center [784, 350] width 228 height 33
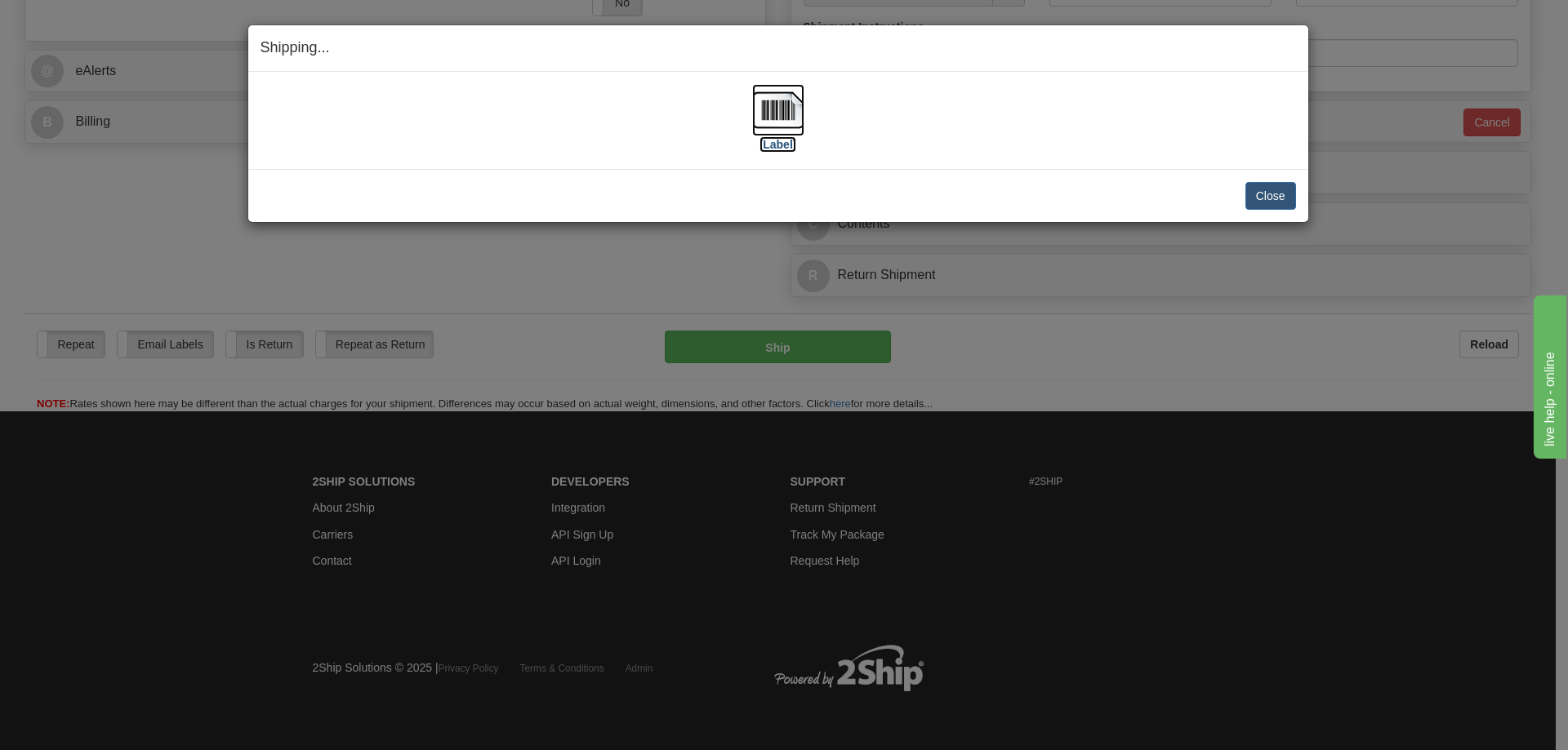
click at [777, 139] on label "[Label]" at bounding box center [779, 144] width 38 height 16
click at [1274, 202] on button "Close" at bounding box center [1271, 196] width 51 height 28
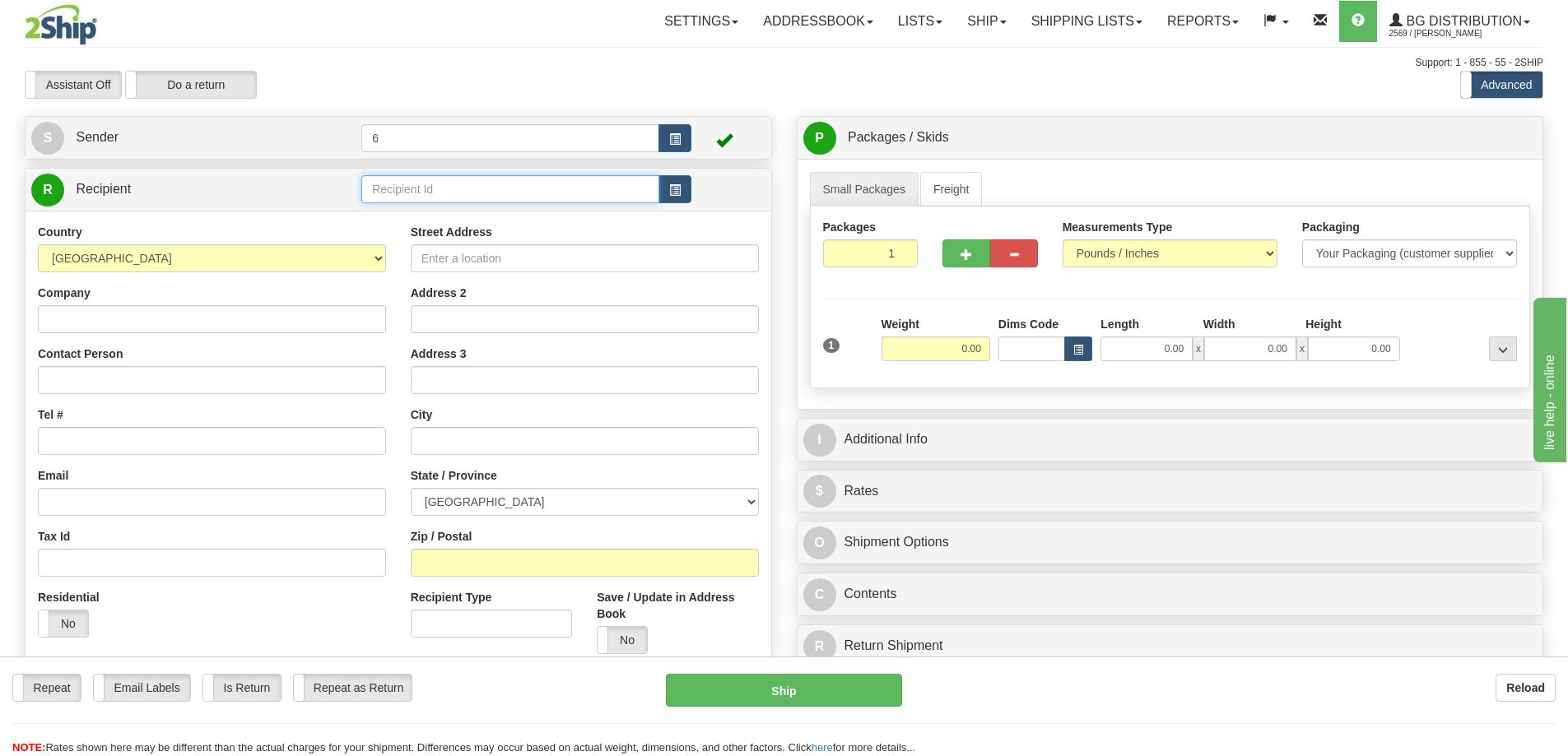
click at [401, 189] on input "text" at bounding box center [510, 189] width 298 height 28
type input "3"
click button "Delete" at bounding box center [0, 0] width 0 height 0
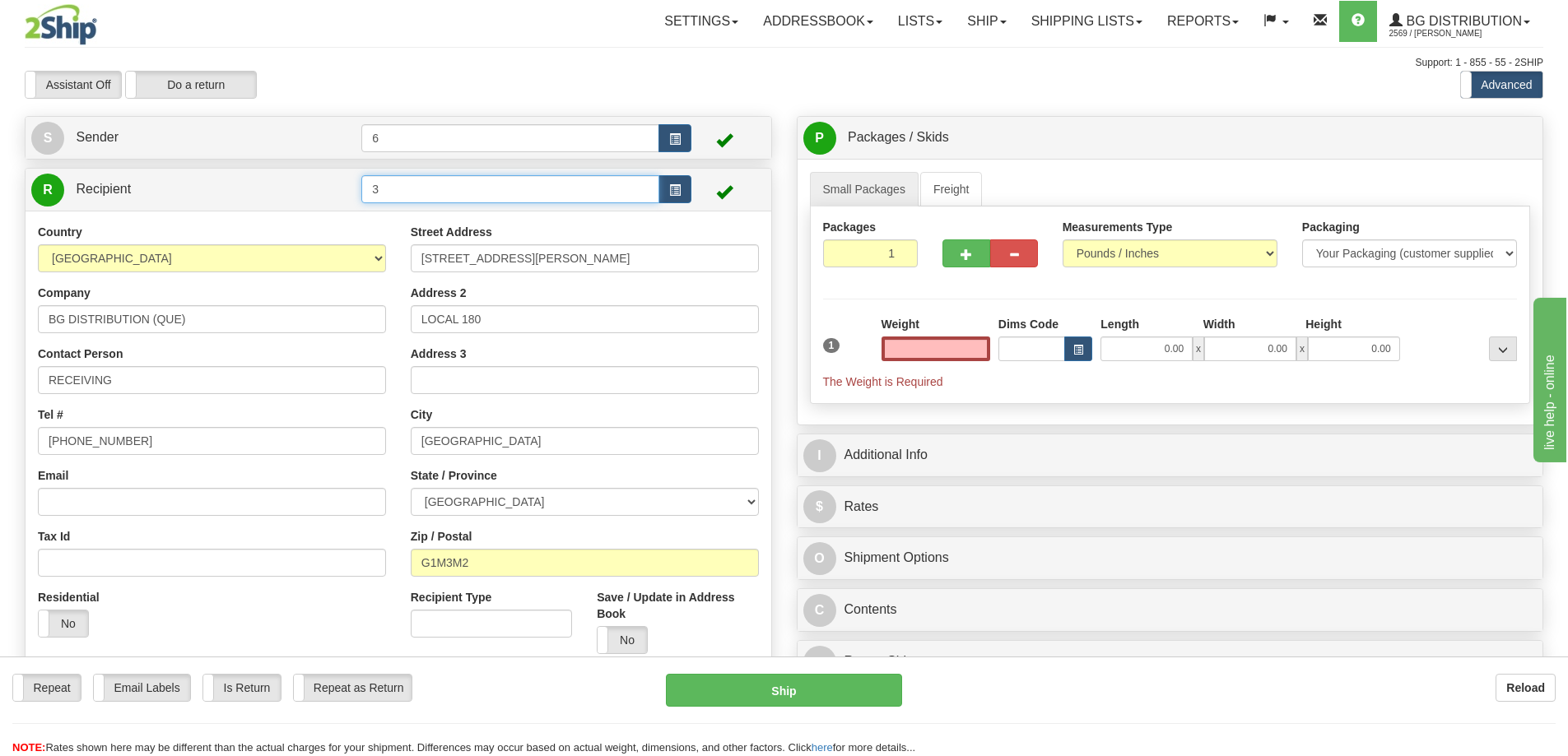
type input "0.00"
click at [366, 166] on div "Create a label for the return Create Pickup Without Label S Sender 6" at bounding box center [398, 453] width 772 height 675
type input "9"
click button "Delete" at bounding box center [0, 0] width 0 height 0
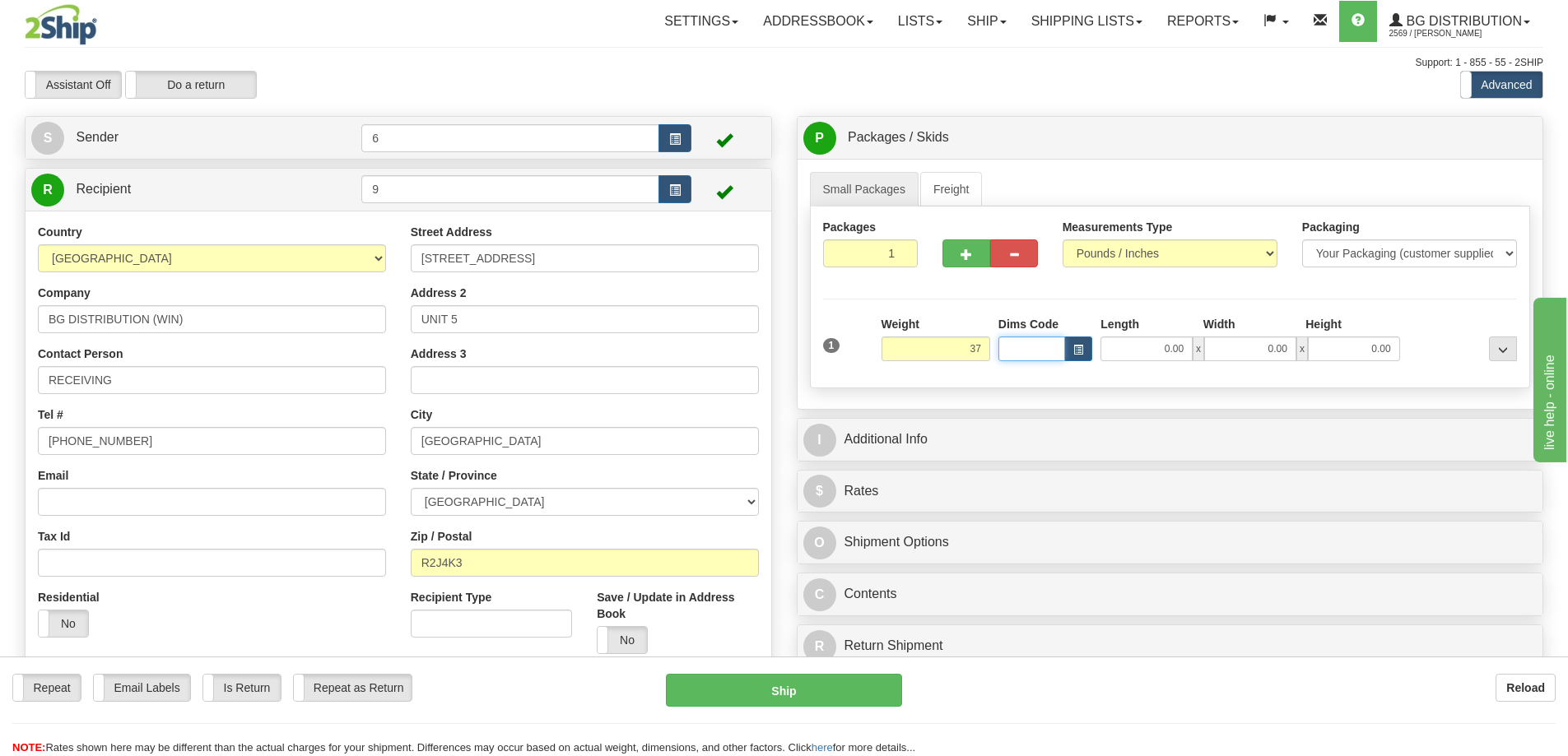
type input "37.00"
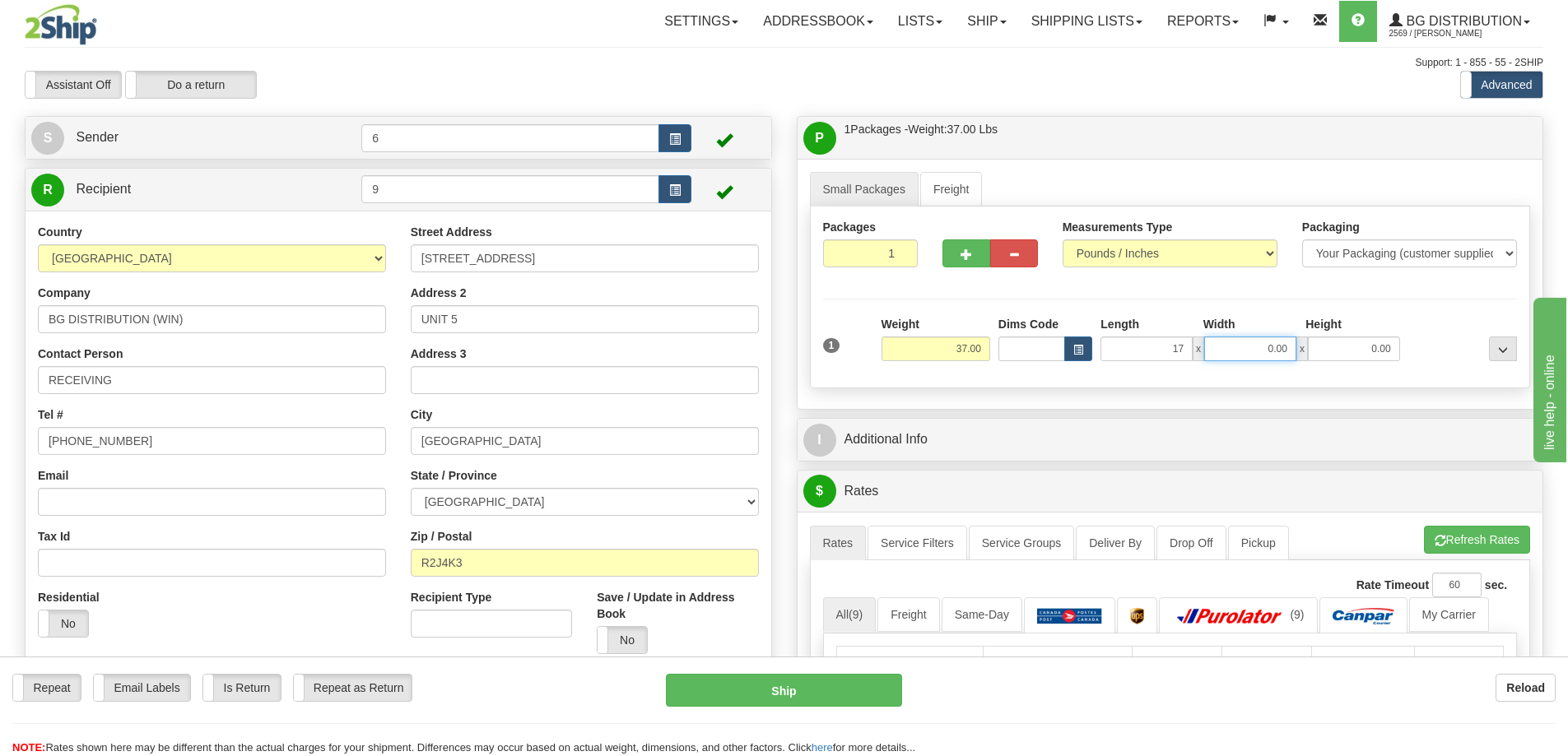
type input "17.00"
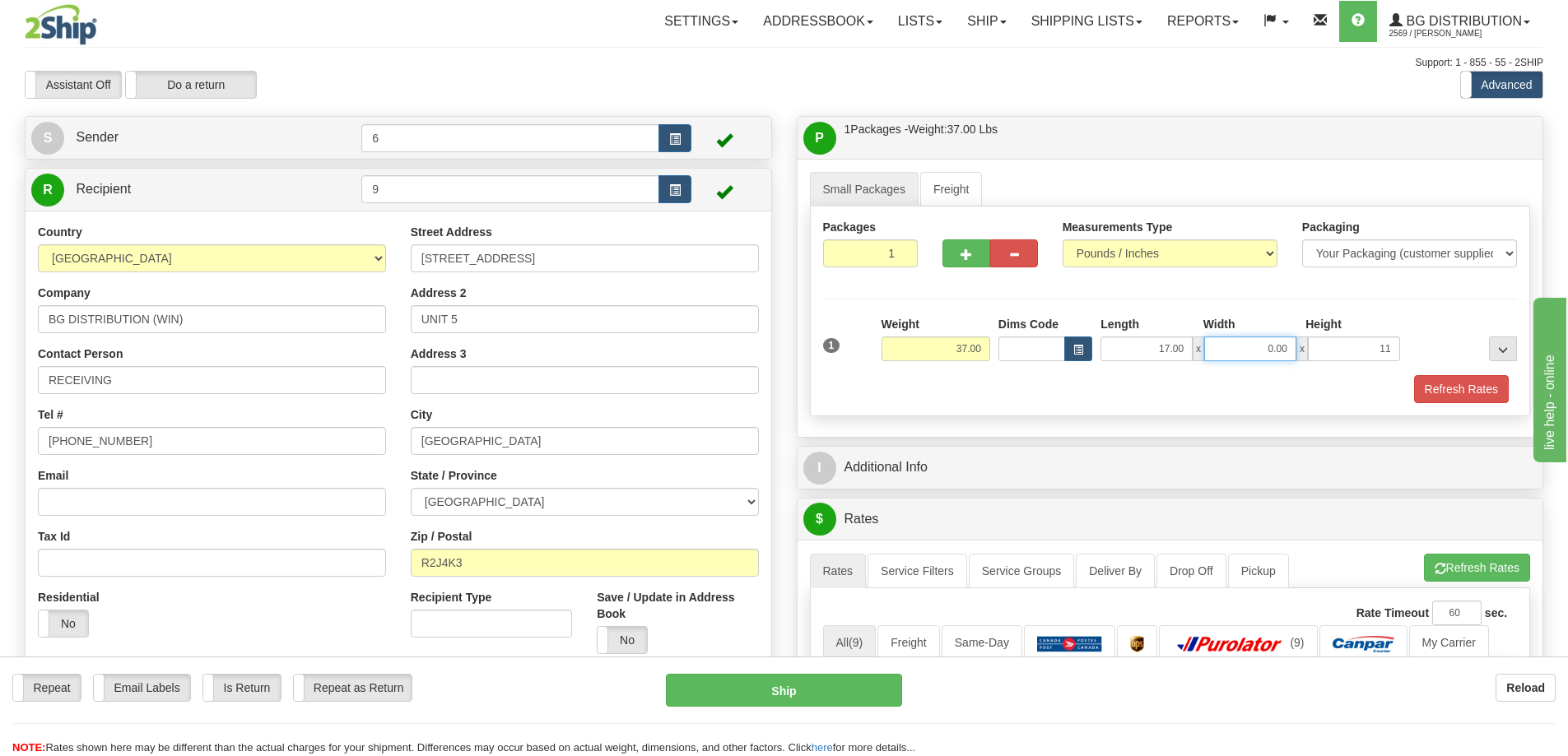
type input "11.00"
click at [1281, 345] on input "0.00" at bounding box center [1250, 349] width 92 height 24
type input "13.00"
click at [1022, 410] on div "Packages 1 1 Measurements Type" at bounding box center [1170, 311] width 721 height 210
click at [957, 252] on button "button" at bounding box center [966, 253] width 48 height 28
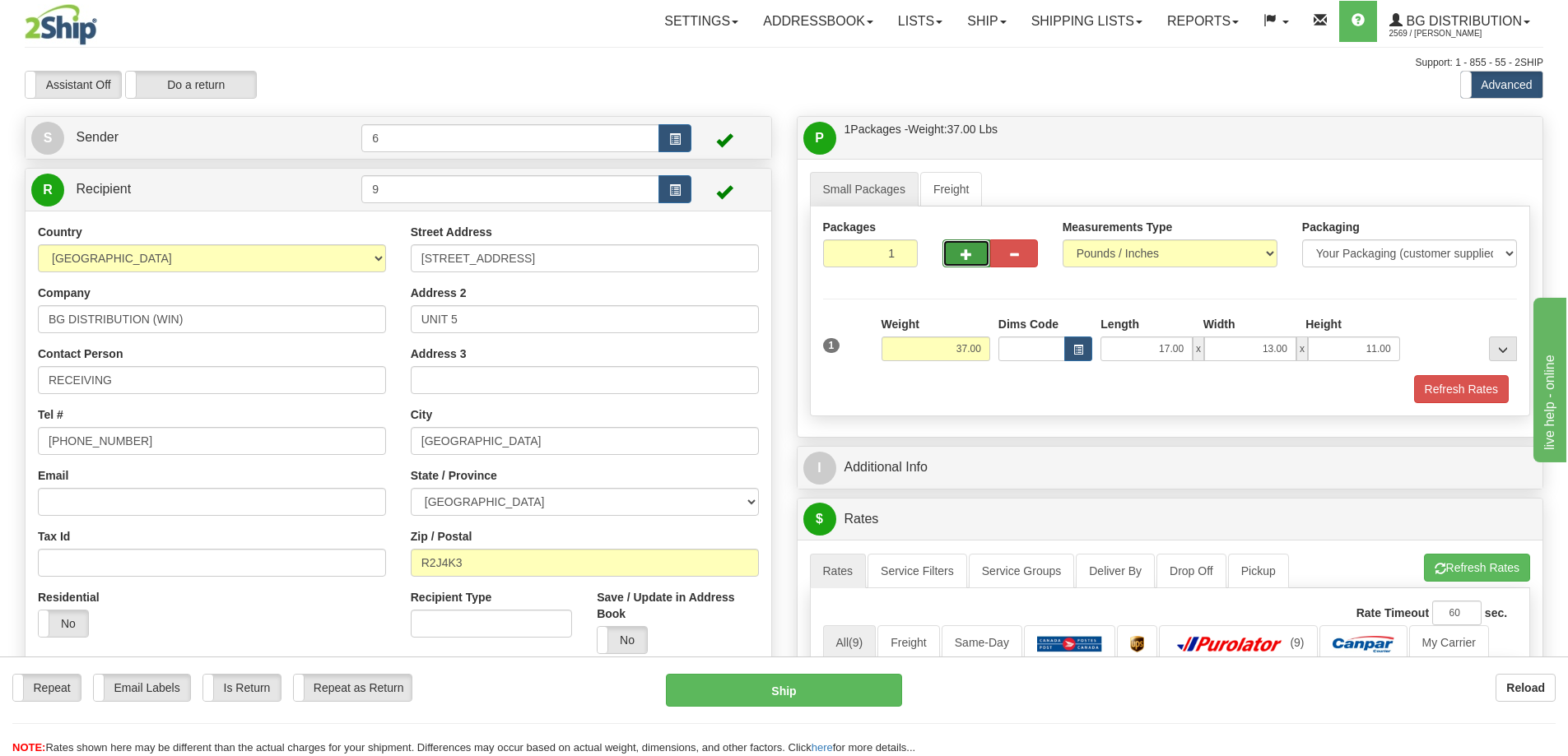
radio input "true"
type input "2"
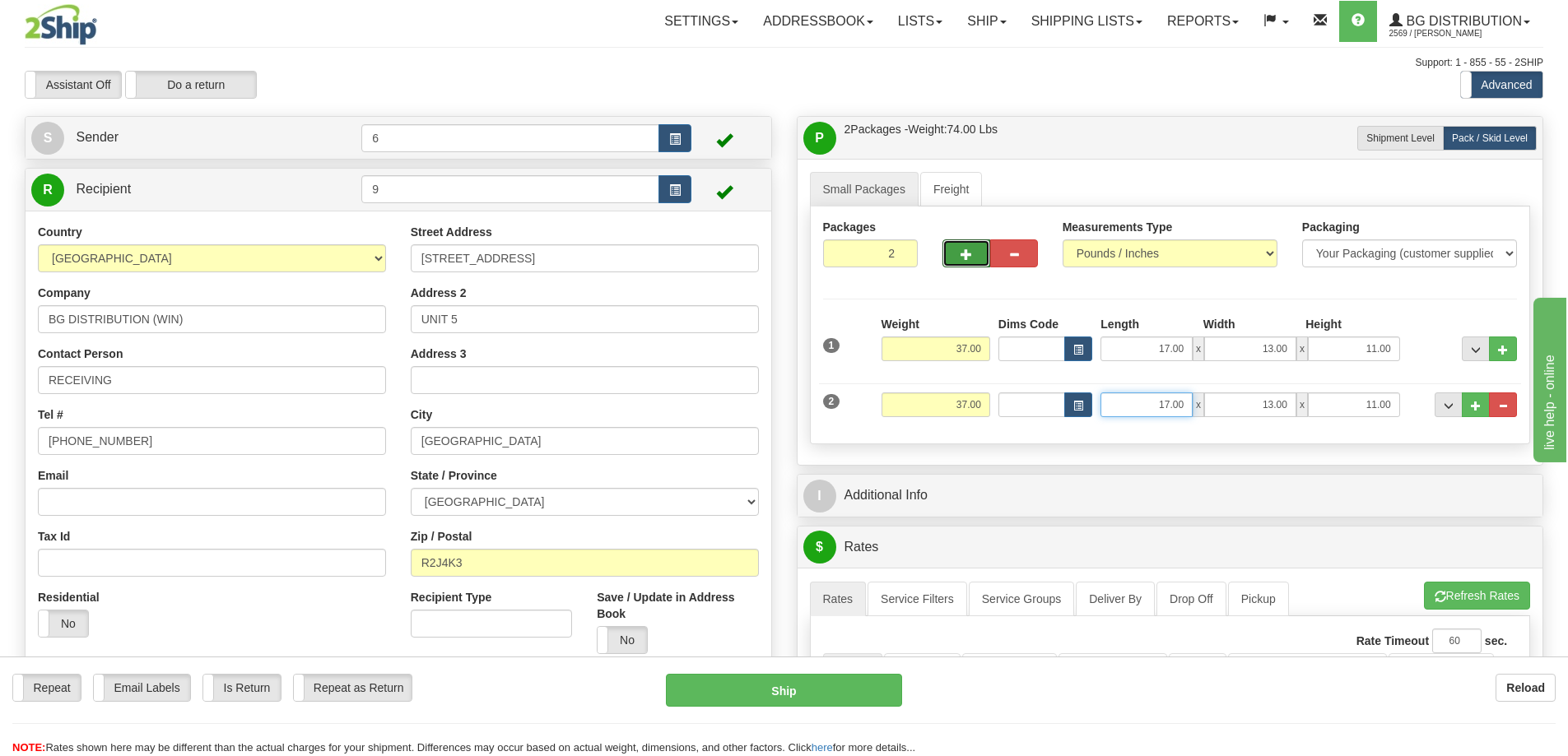
click at [1174, 409] on input "17.00" at bounding box center [1147, 405] width 92 height 24
click at [1174, 398] on input "17.00" at bounding box center [1147, 405] width 92 height 24
click at [1176, 400] on input "17.00" at bounding box center [1147, 405] width 92 height 24
type input "10.00"
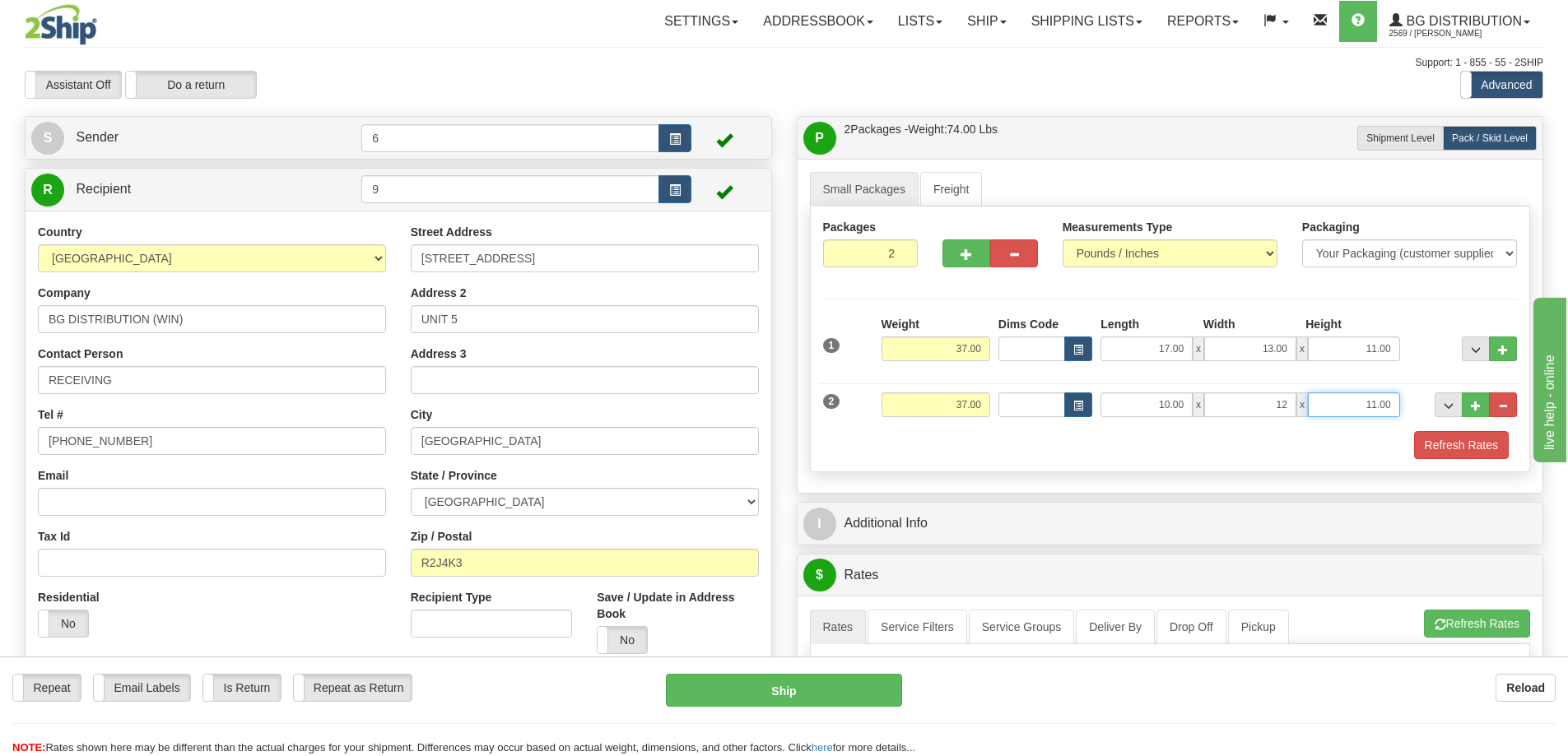
type input "12.00"
type input "14.00"
click at [955, 400] on input "37.00" at bounding box center [935, 405] width 109 height 24
type input "41"
click at [1473, 402] on span "..." at bounding box center [1475, 406] width 10 height 9
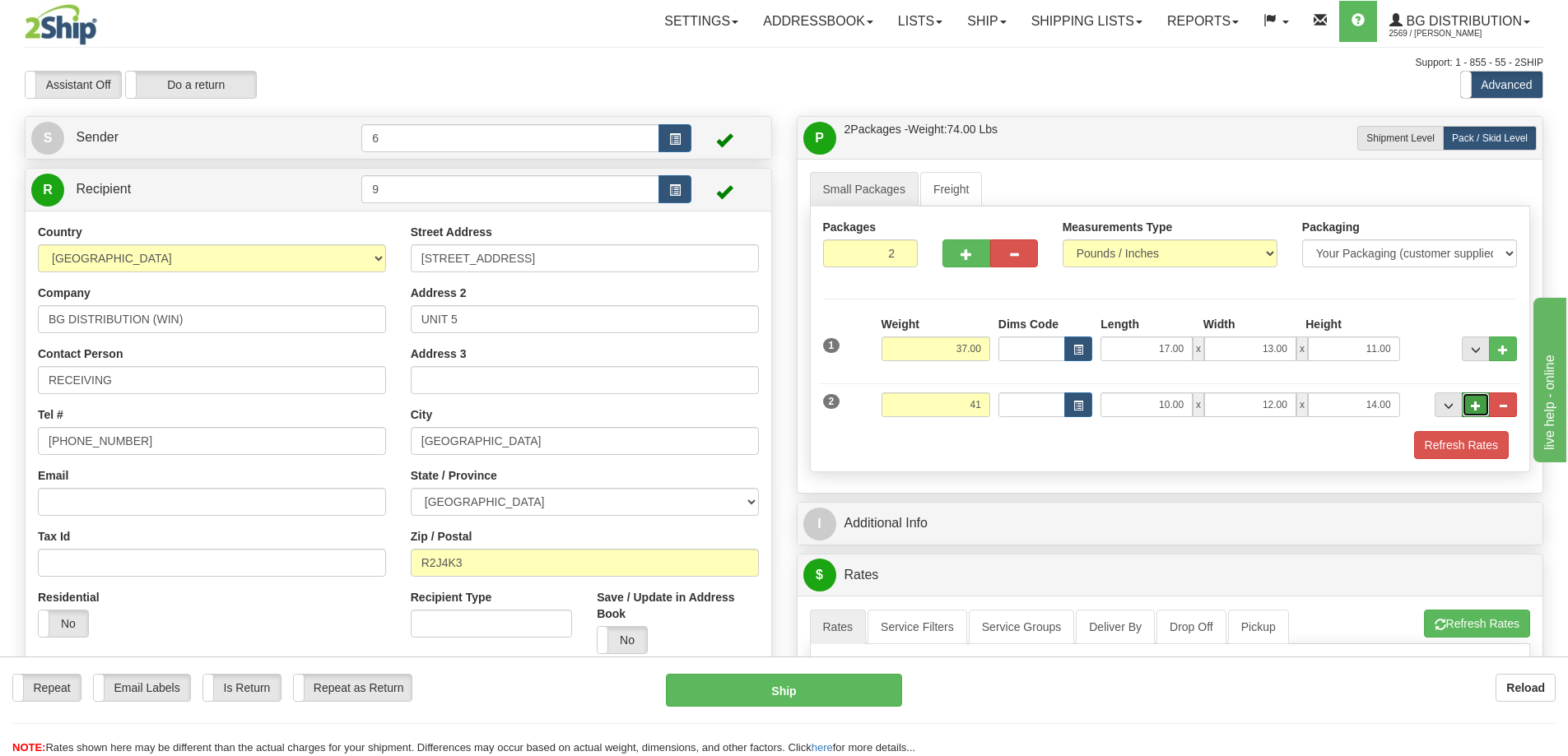
type input "3"
type input "41.00"
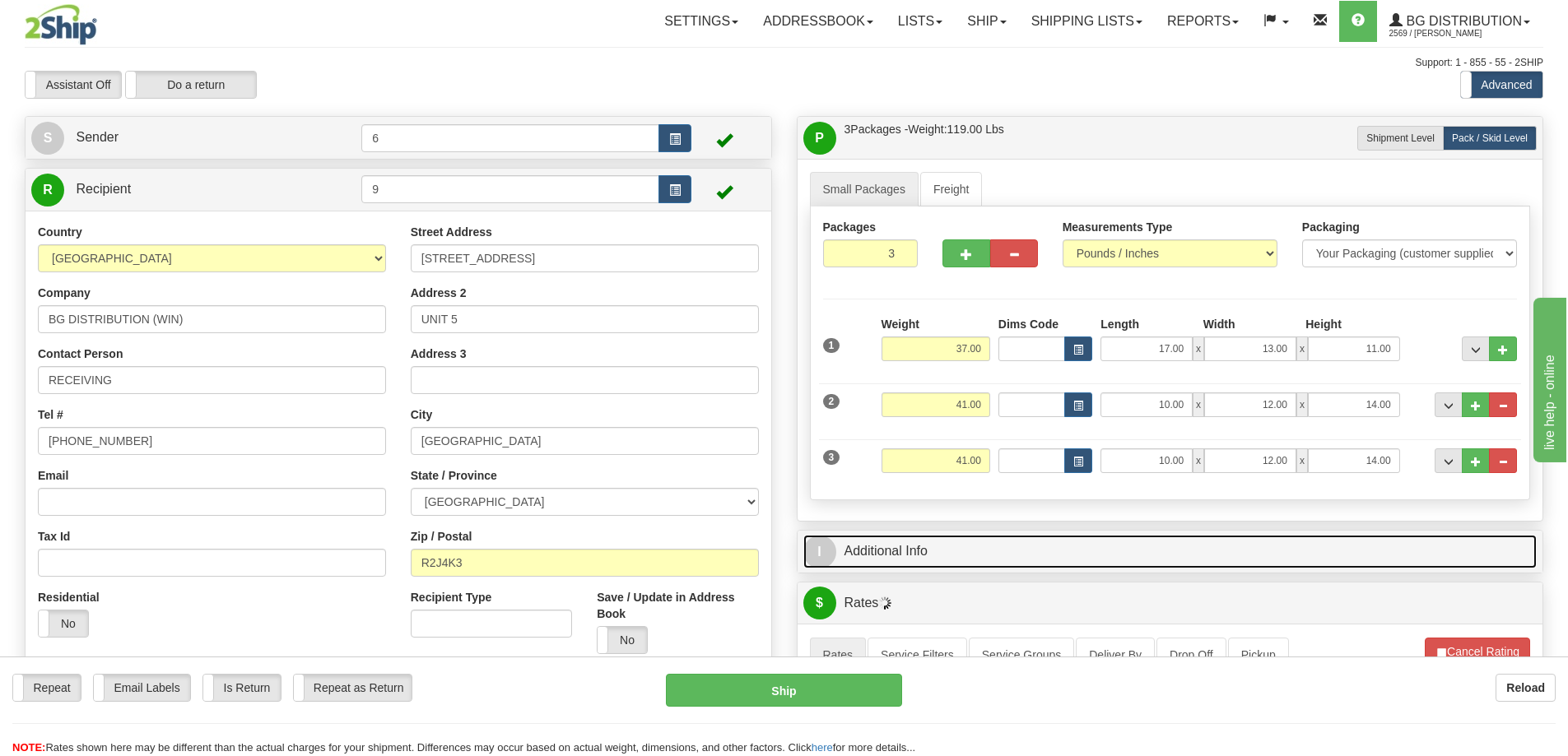
click at [915, 555] on link "I Additional Info" at bounding box center [1170, 552] width 734 height 34
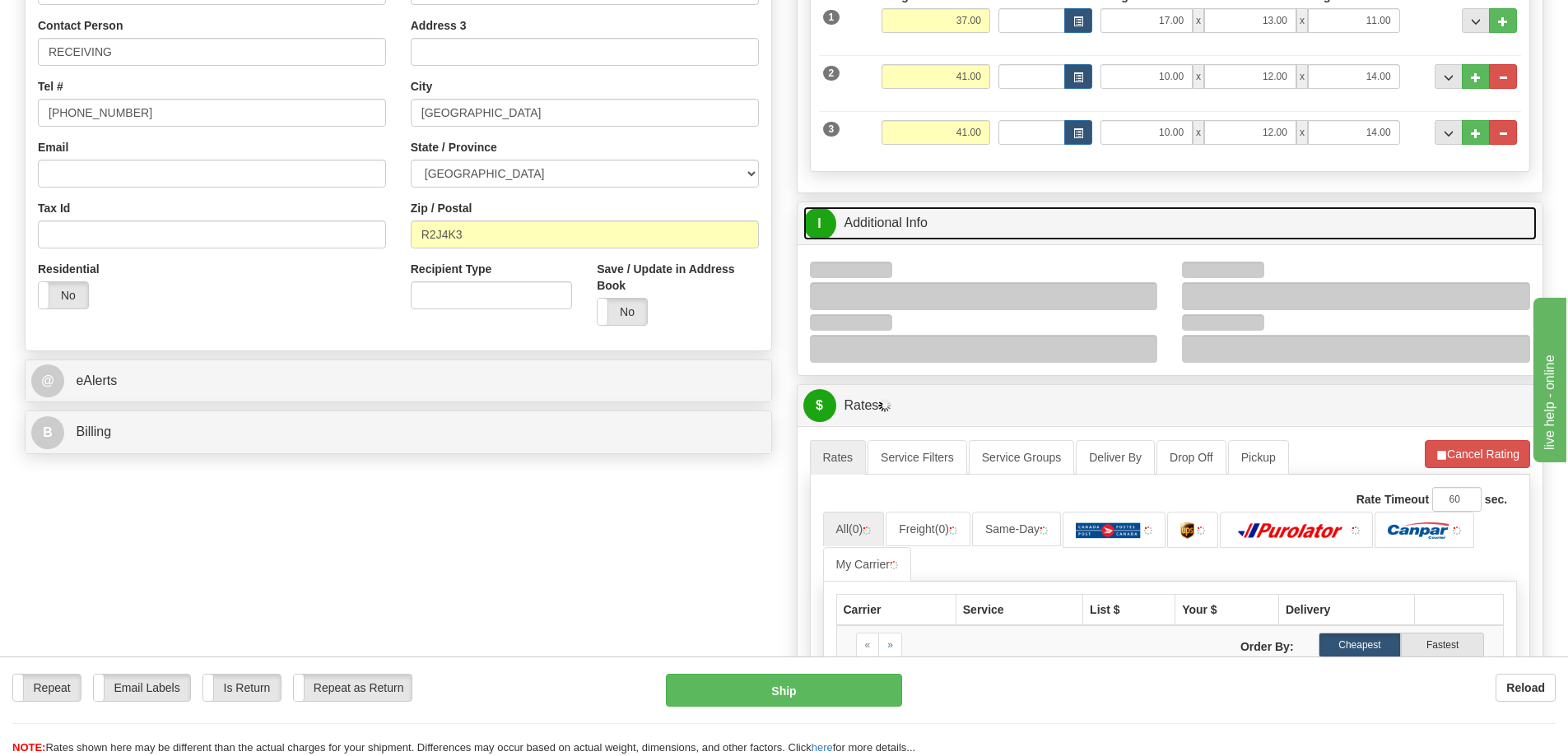
scroll to position [329, 0]
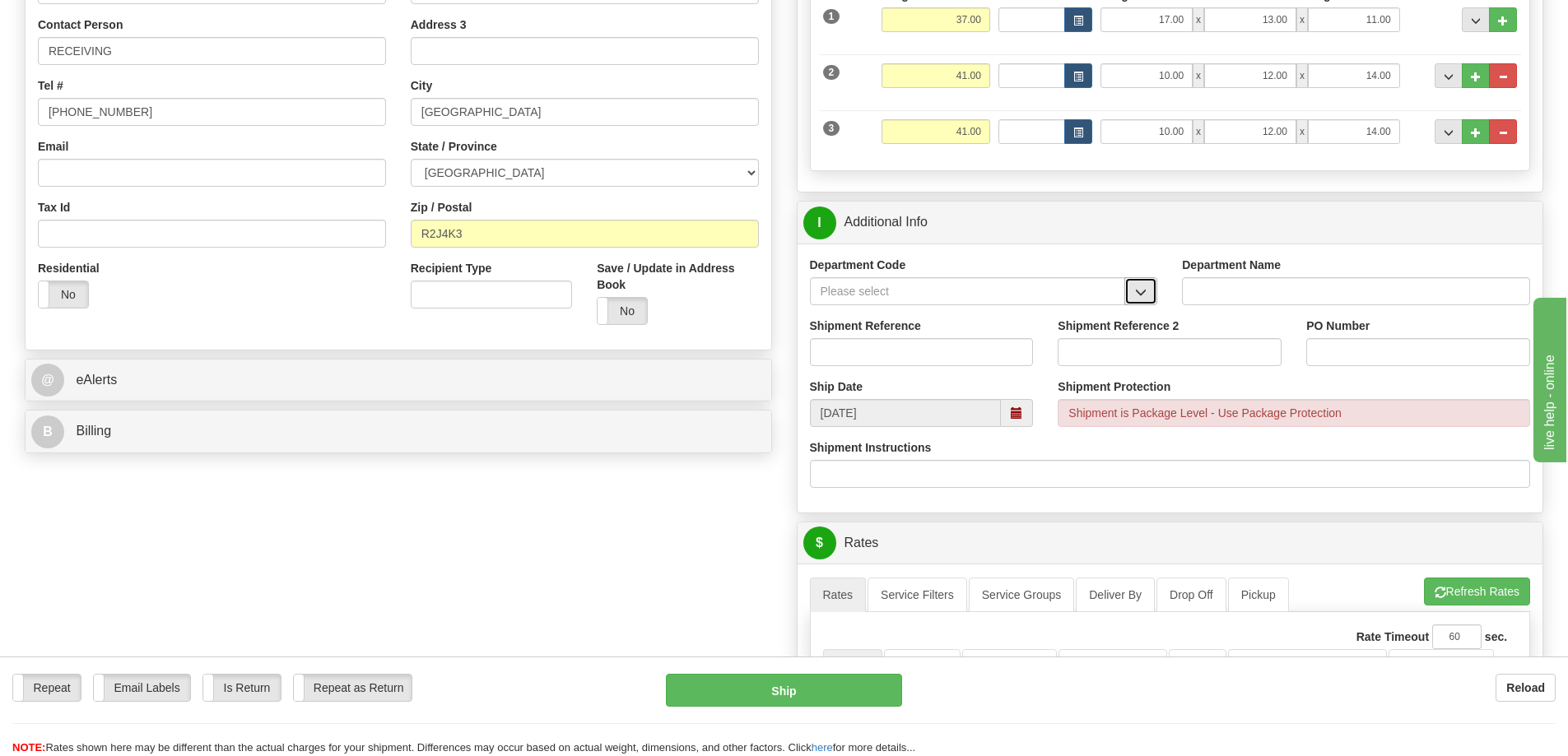
click at [1145, 297] on span "button" at bounding box center [1140, 292] width 11 height 10
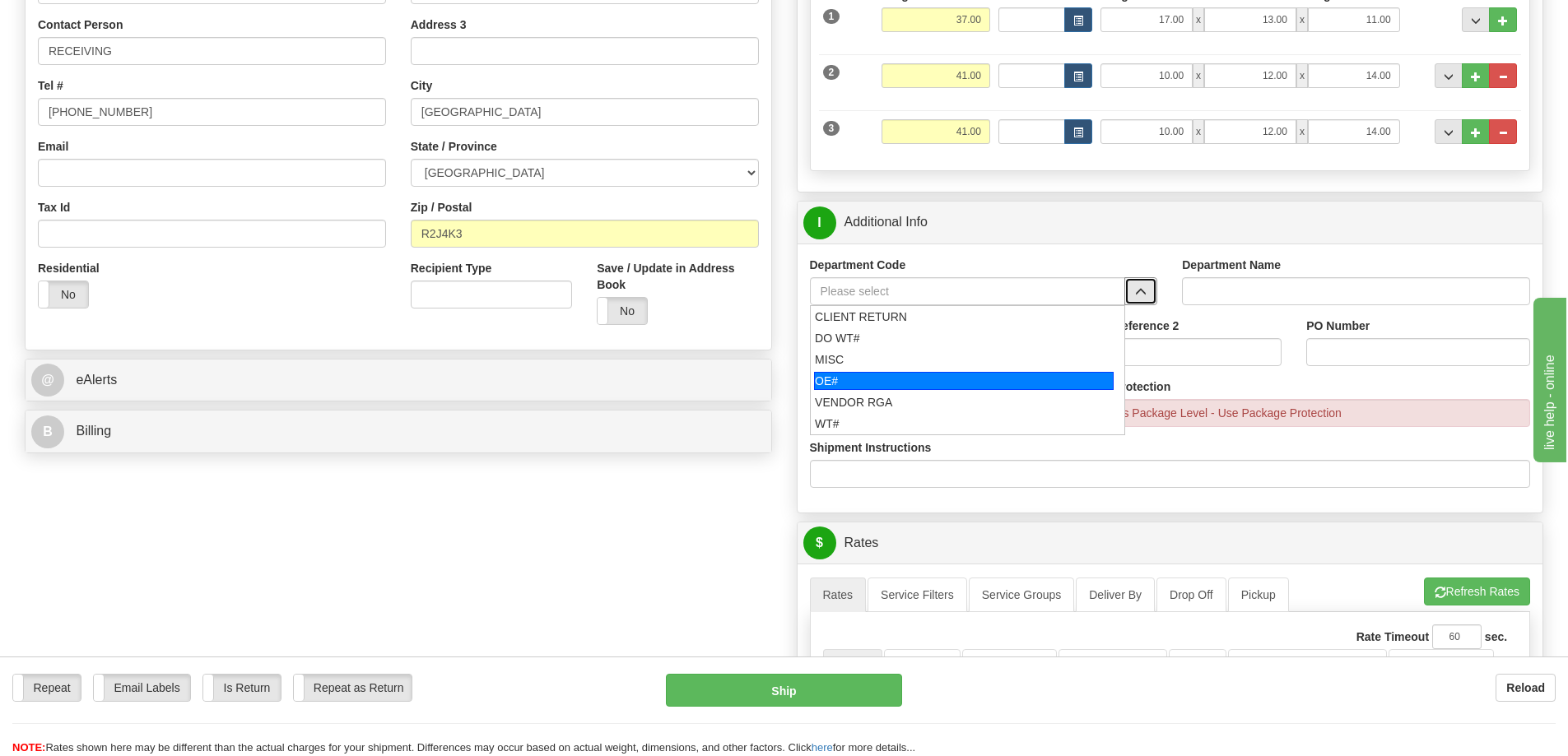
click at [925, 377] on div "OE#" at bounding box center [964, 381] width 299 height 18
type input "OE#"
type input "ORDERS"
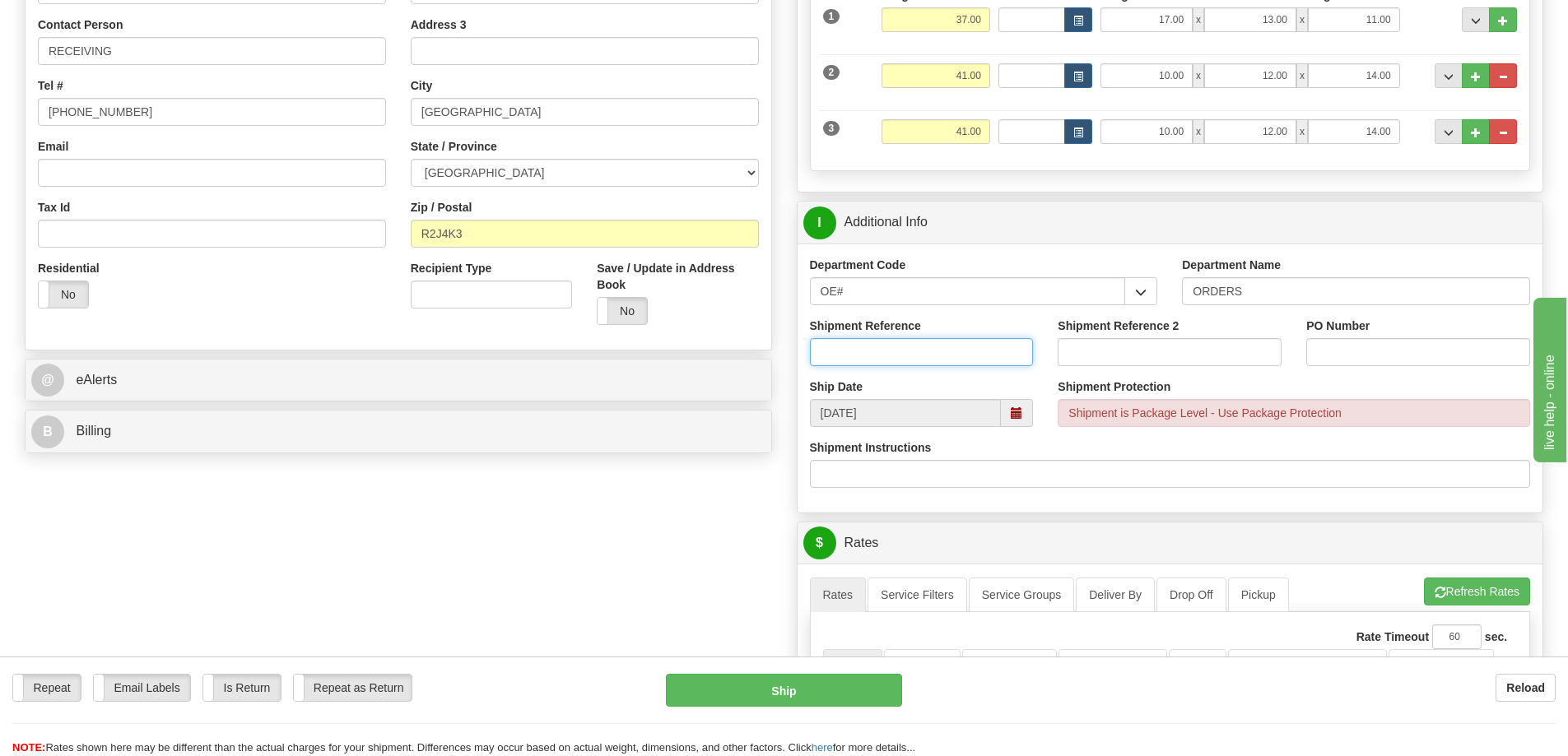
click at [982, 353] on input "Shipment Reference" at bounding box center [921, 352] width 224 height 28
type input "166972 166954 165170"
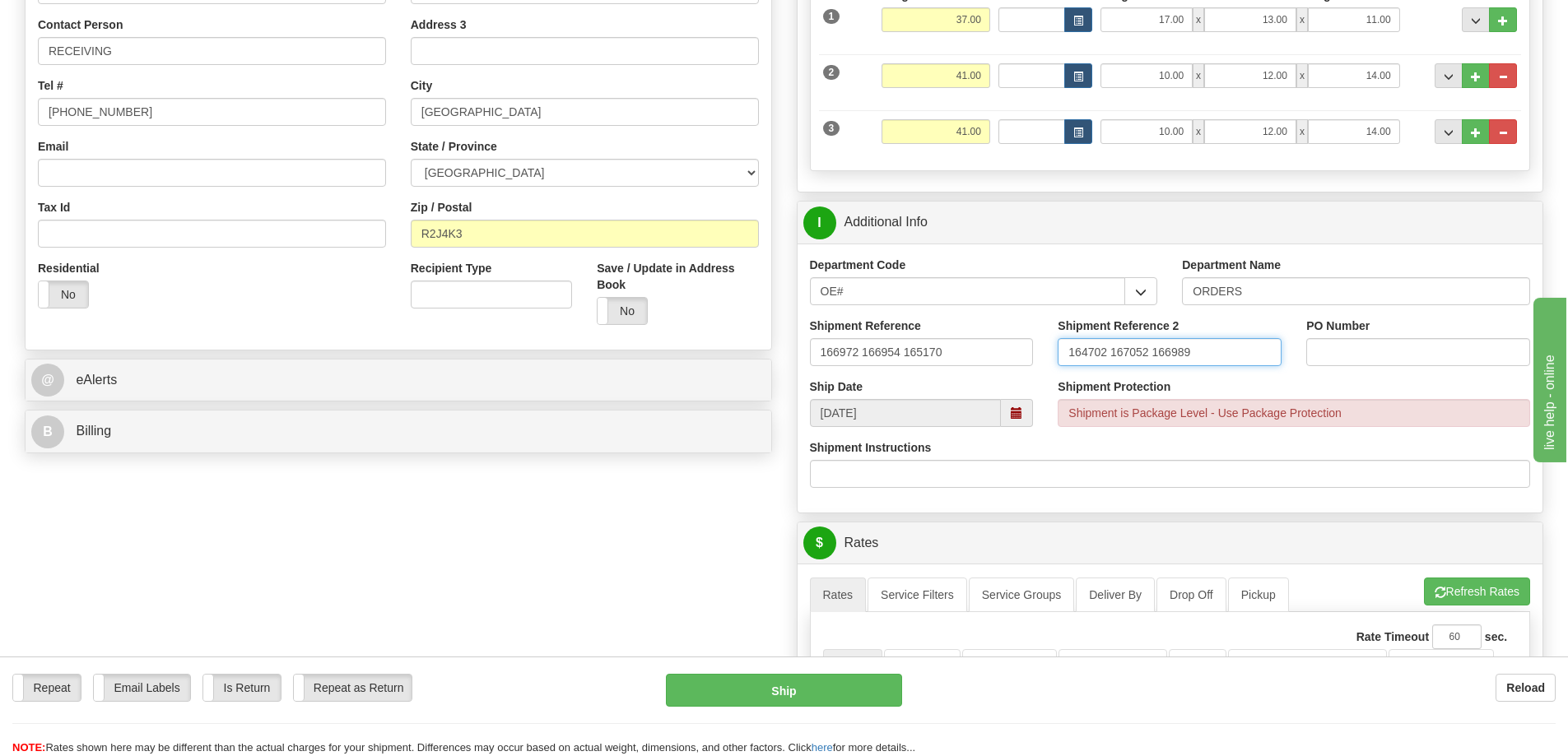
type input "164702 167052 166989"
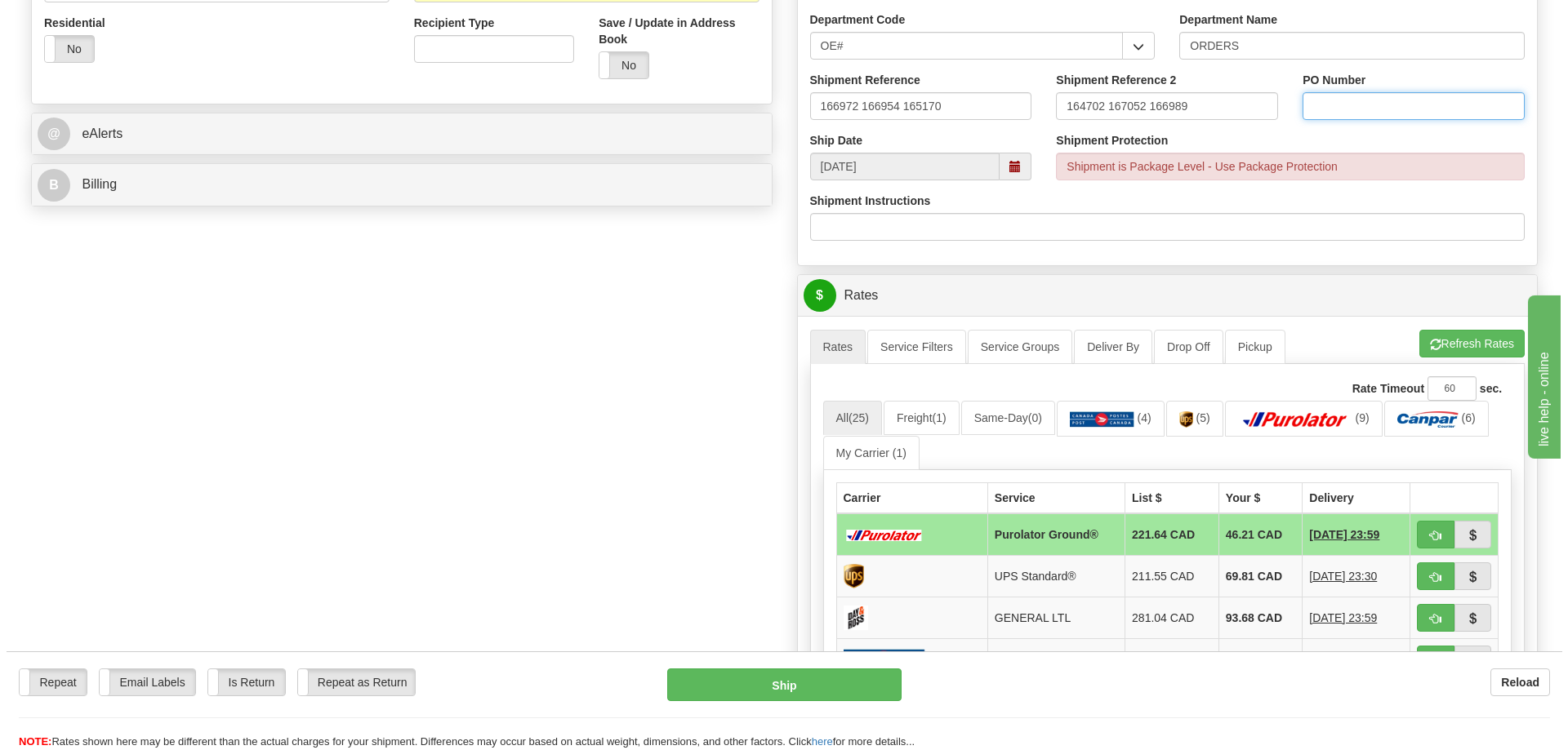
scroll to position [571, 0]
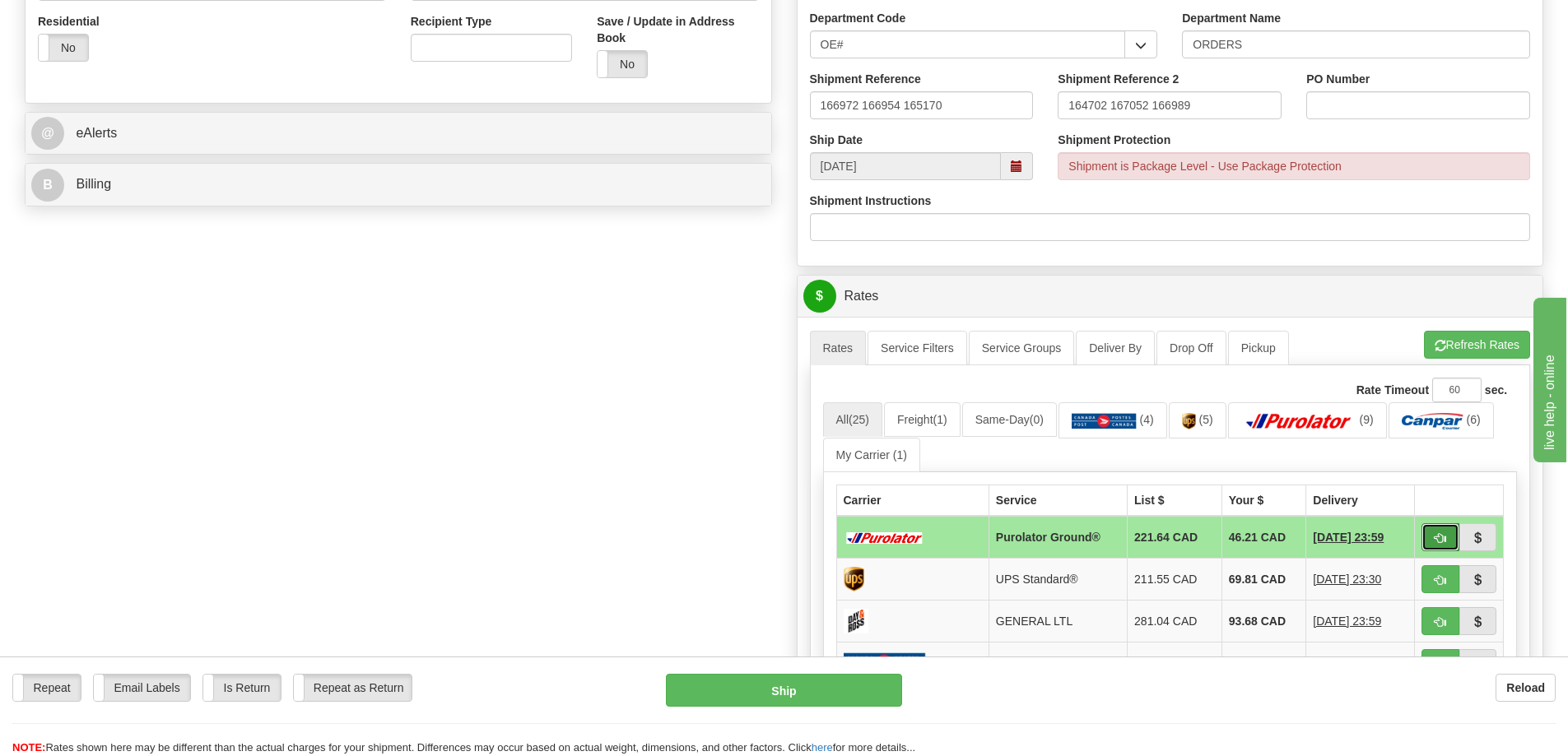
click at [1443, 531] on button "button" at bounding box center [1441, 538] width 38 height 28
type input "260"
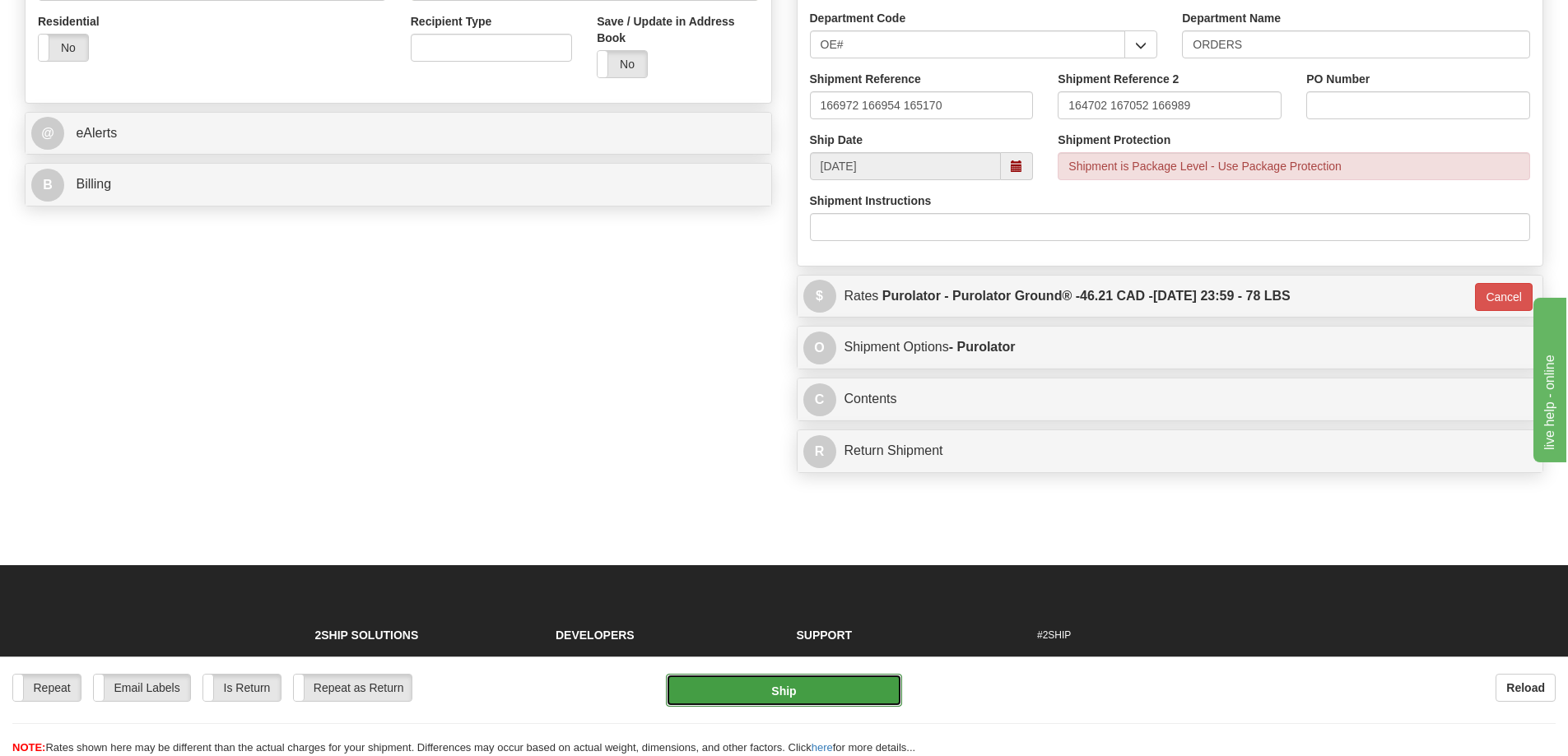
click at [852, 686] on button "Ship" at bounding box center [783, 691] width 236 height 33
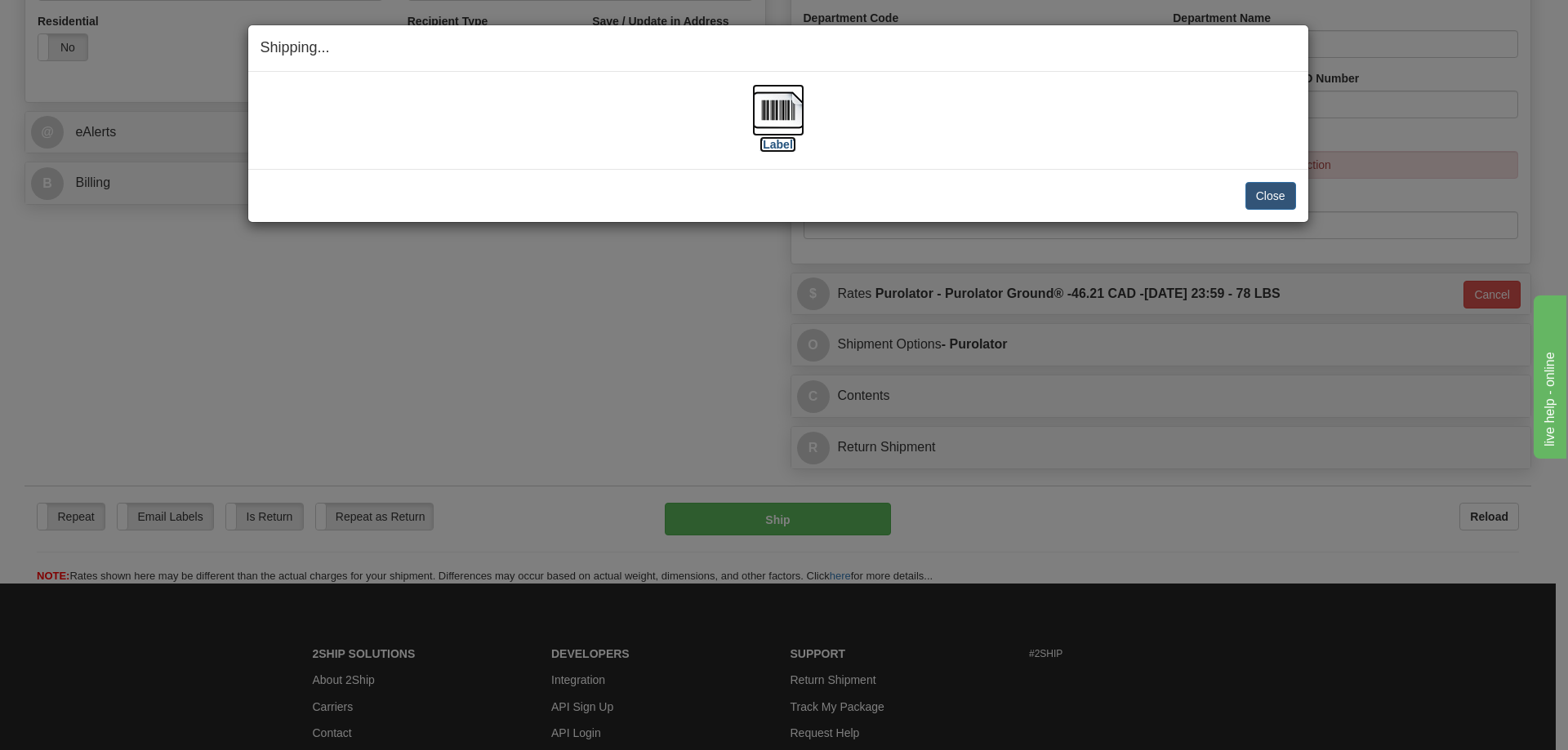
click at [779, 117] on img at bounding box center [778, 110] width 53 height 53
